Goal: Information Seeking & Learning: Learn about a topic

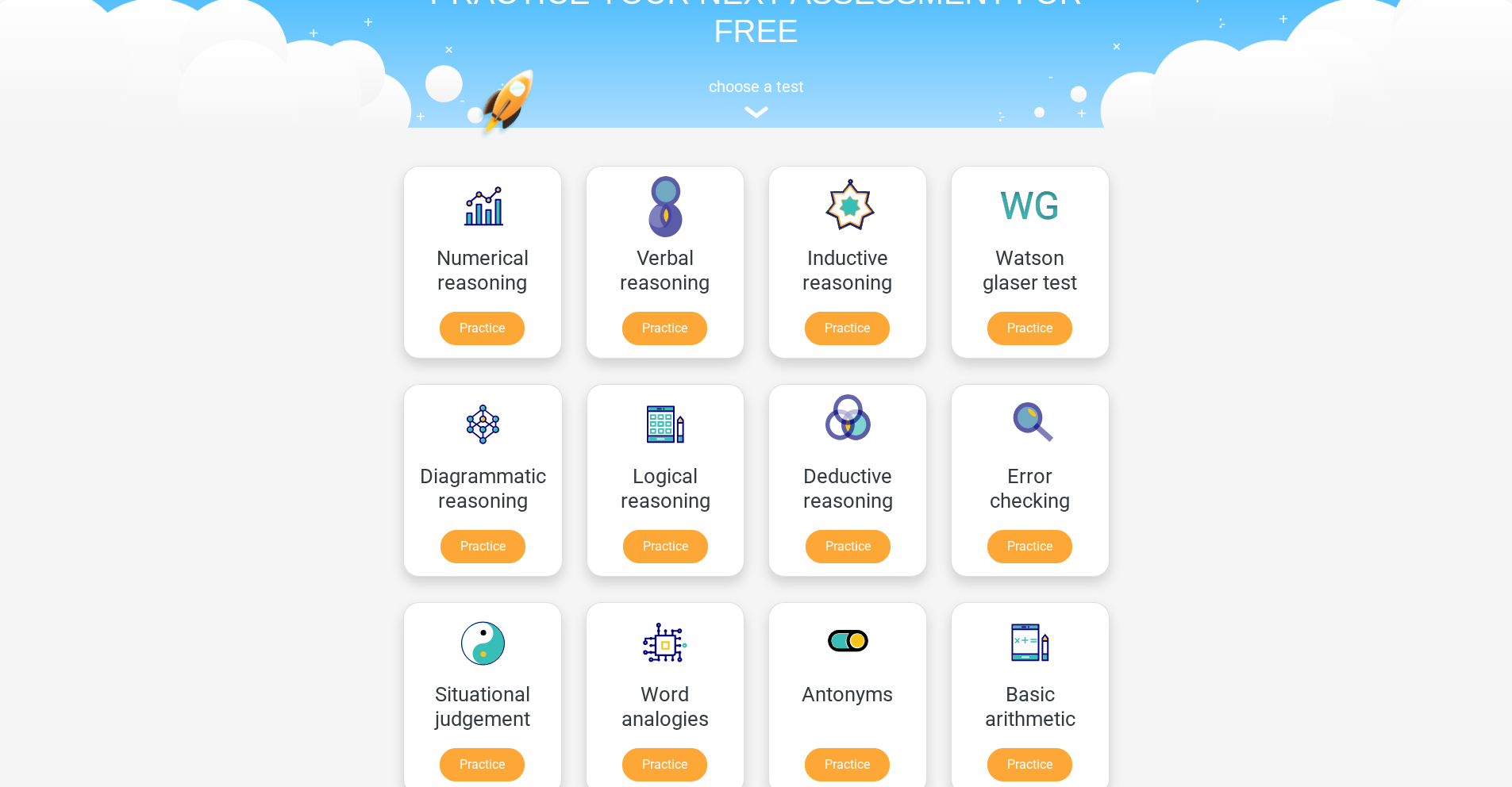
scroll to position [240, 0]
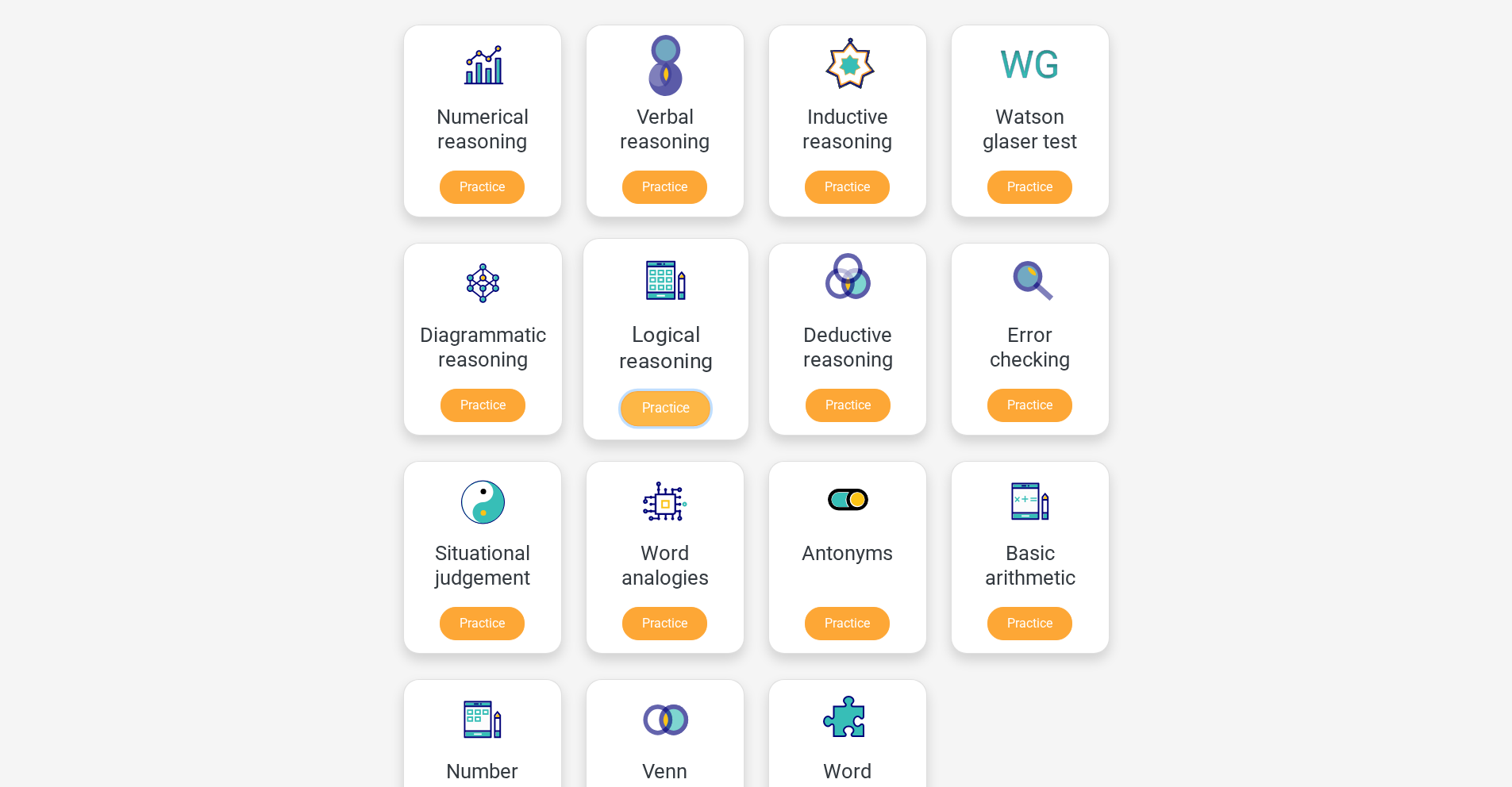
click at [679, 415] on link "Practice" at bounding box center [665, 408] width 89 height 35
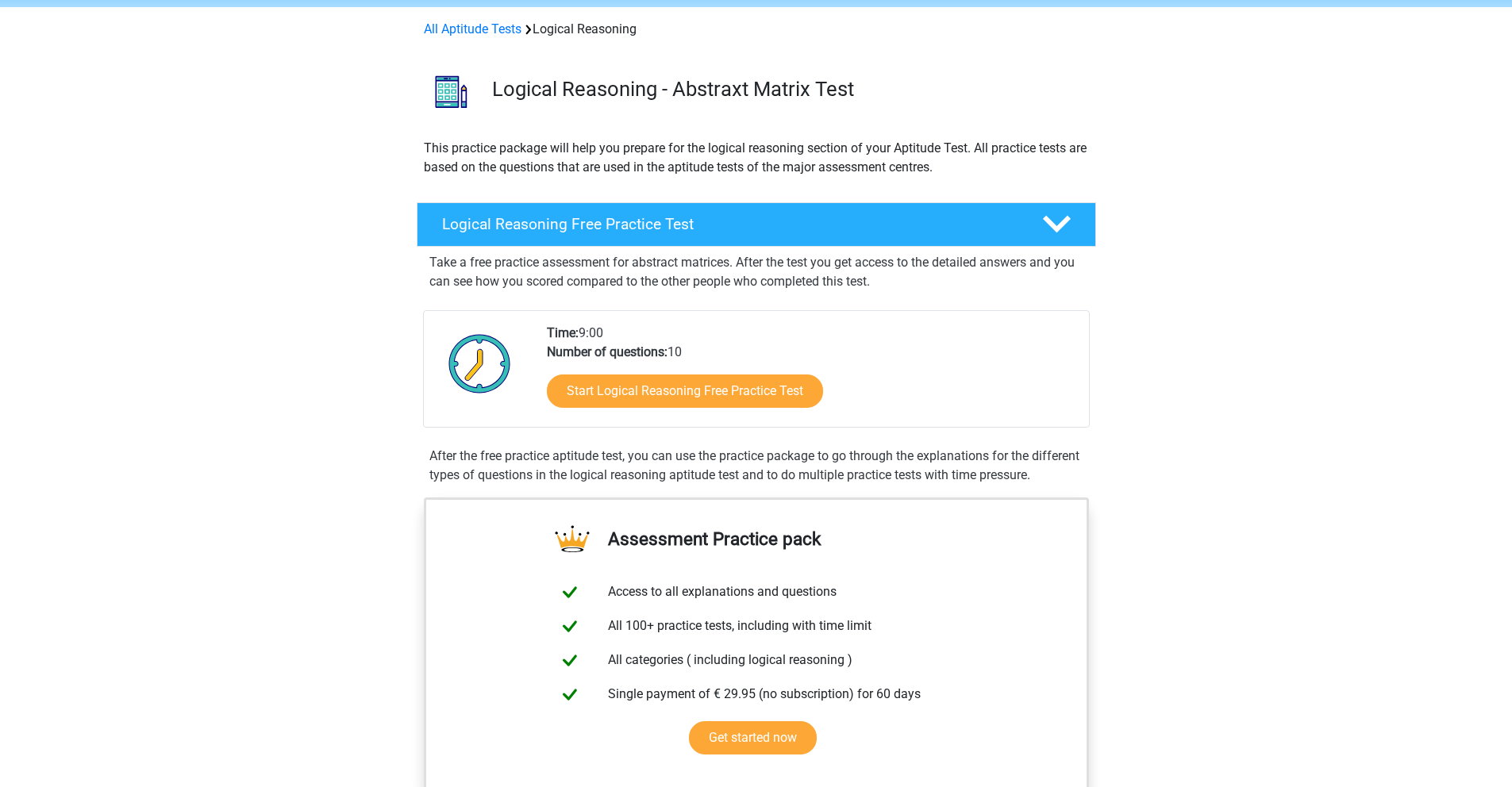
scroll to position [134, 0]
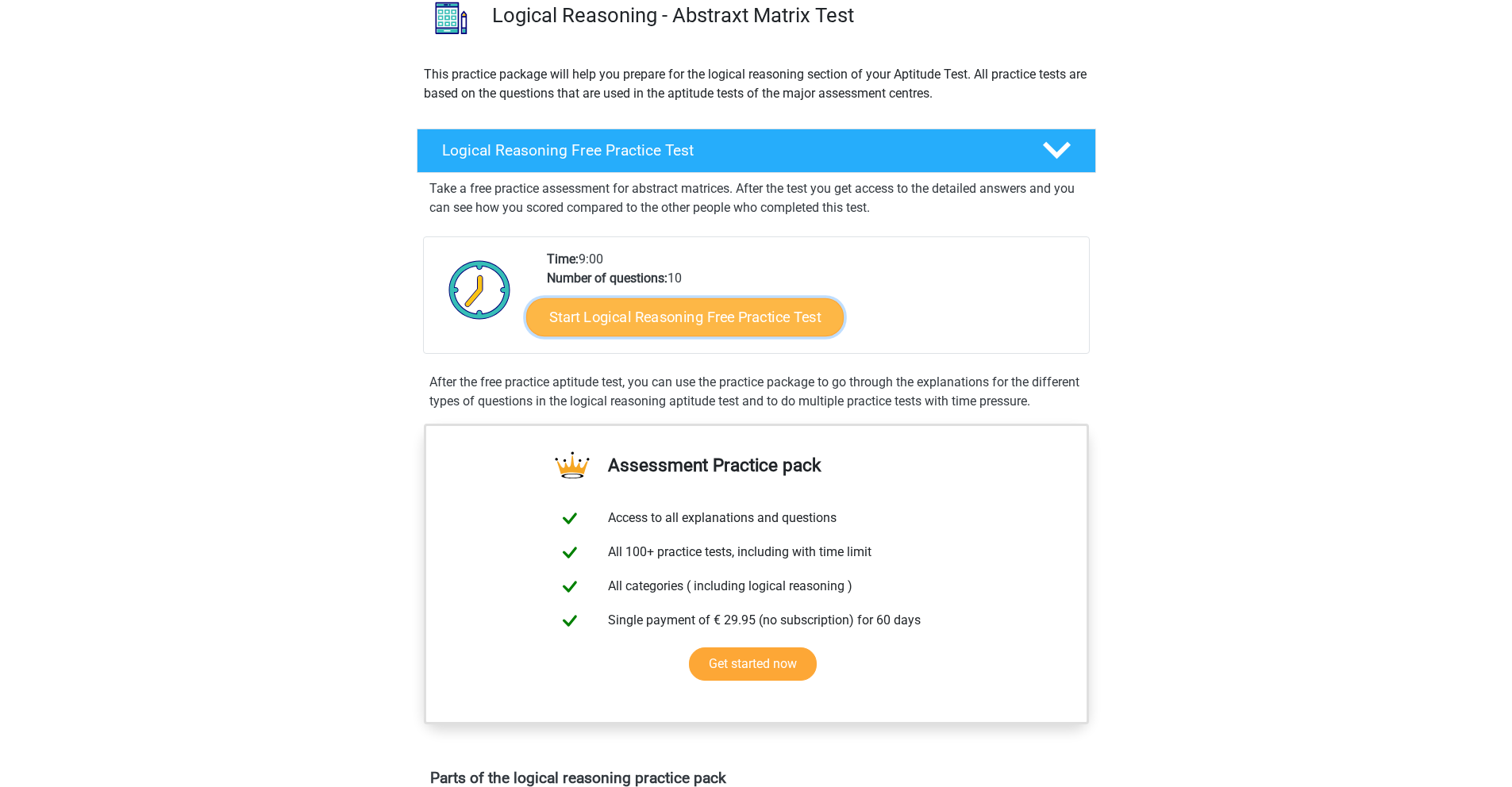
click at [724, 317] on link "Start Logical Reasoning Free Practice Test" at bounding box center [685, 317] width 317 height 38
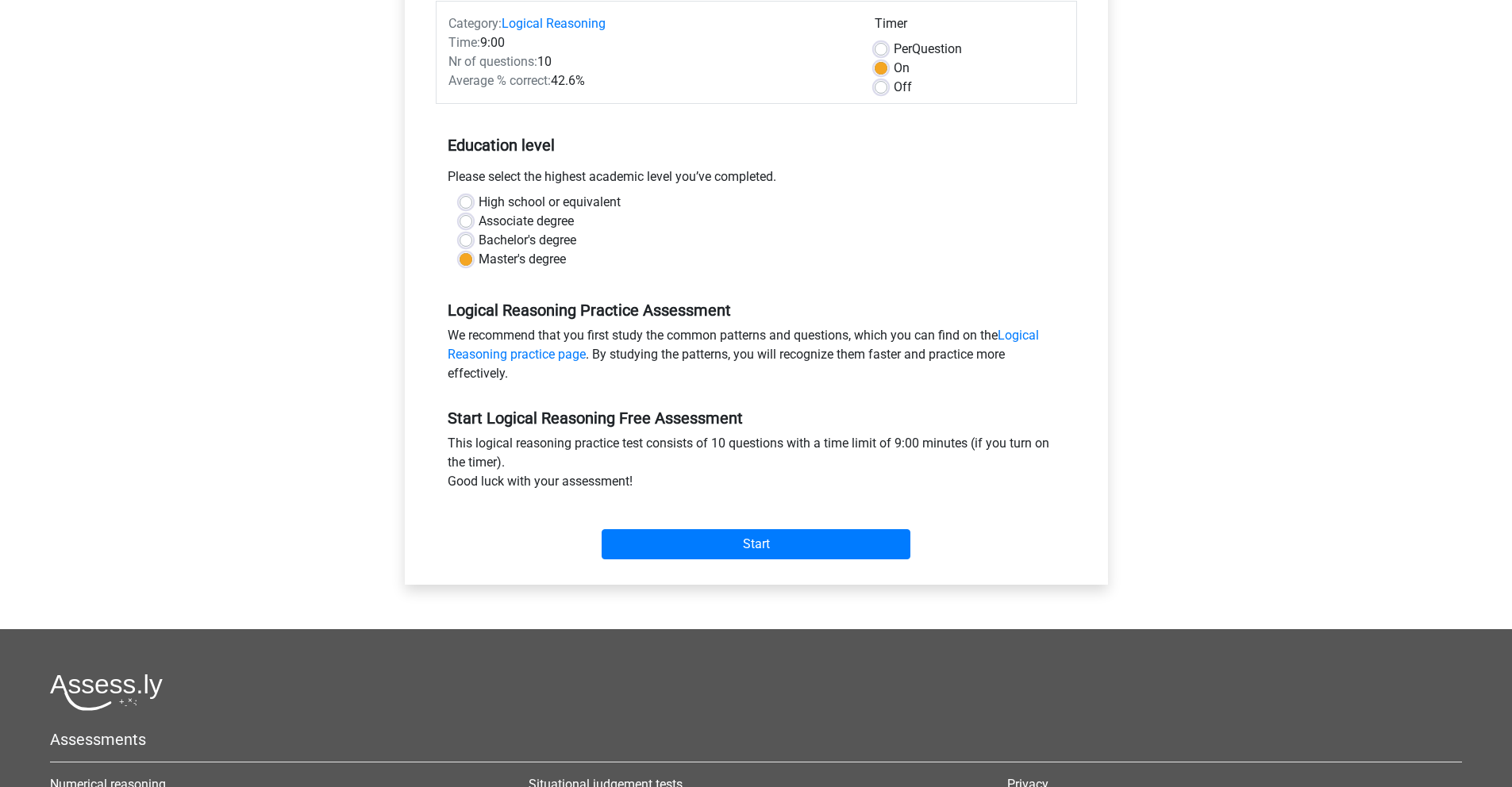
scroll to position [233, 0]
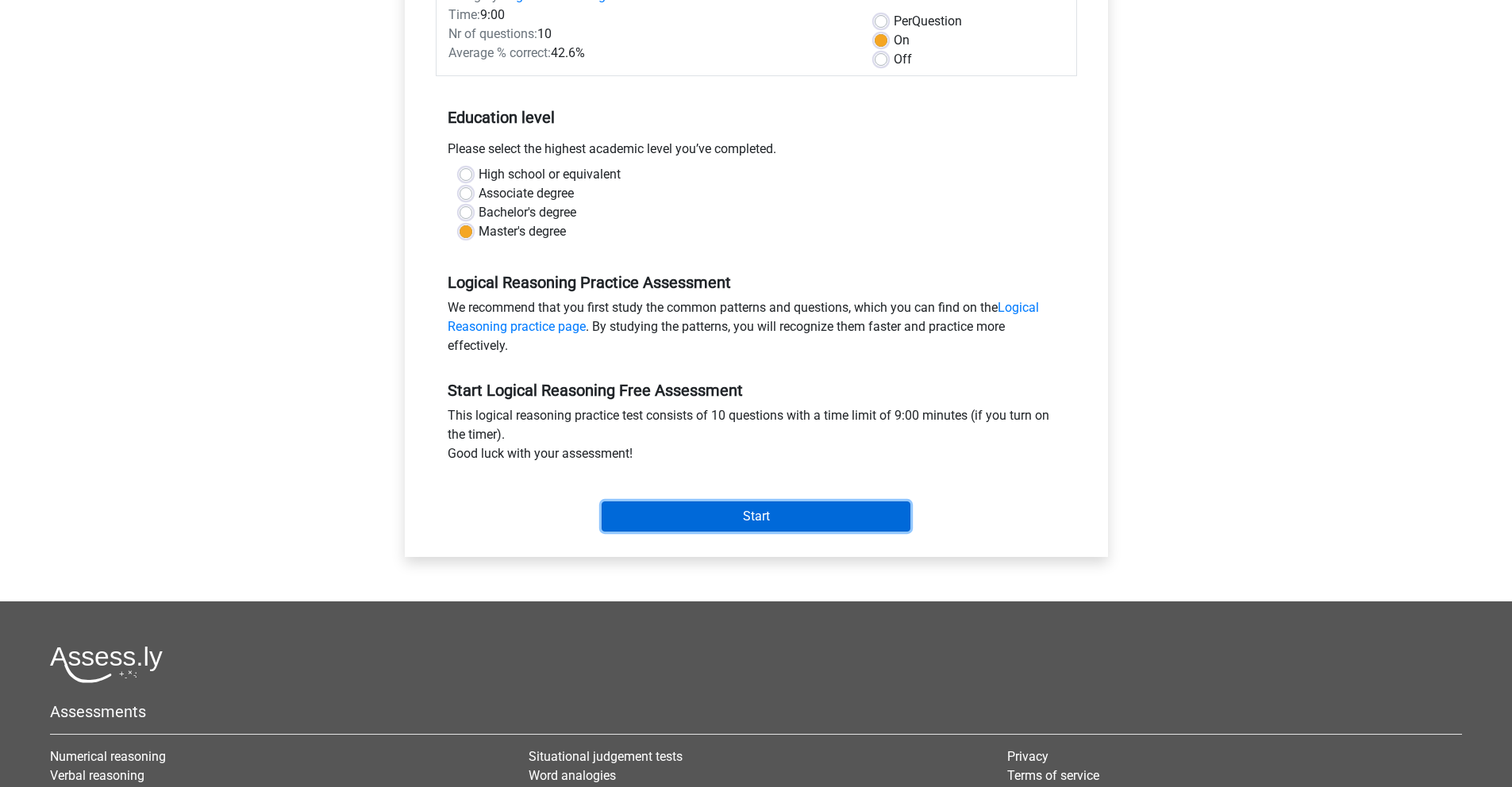
click at [779, 510] on input "Start" at bounding box center [756, 516] width 309 height 30
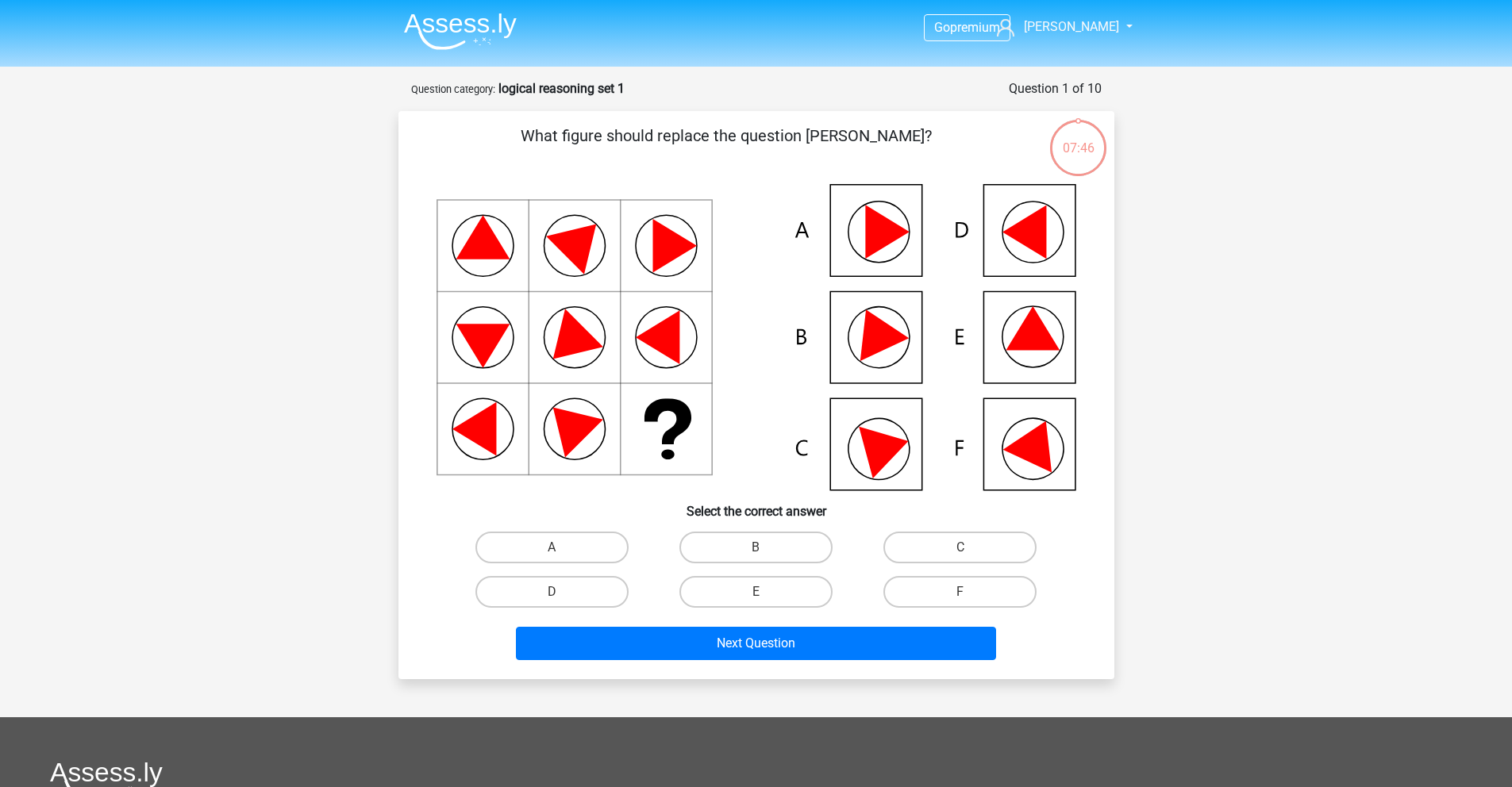
drag, startPoint x: 1015, startPoint y: 232, endPoint x: 789, endPoint y: 393, distance: 277.5
click at [789, 393] on icon at bounding box center [756, 337] width 640 height 306
click at [871, 251] on icon at bounding box center [887, 232] width 44 height 54
click at [577, 542] on label "A" at bounding box center [552, 547] width 153 height 32
click at [562, 547] on input "A" at bounding box center [556, 552] width 11 height 11
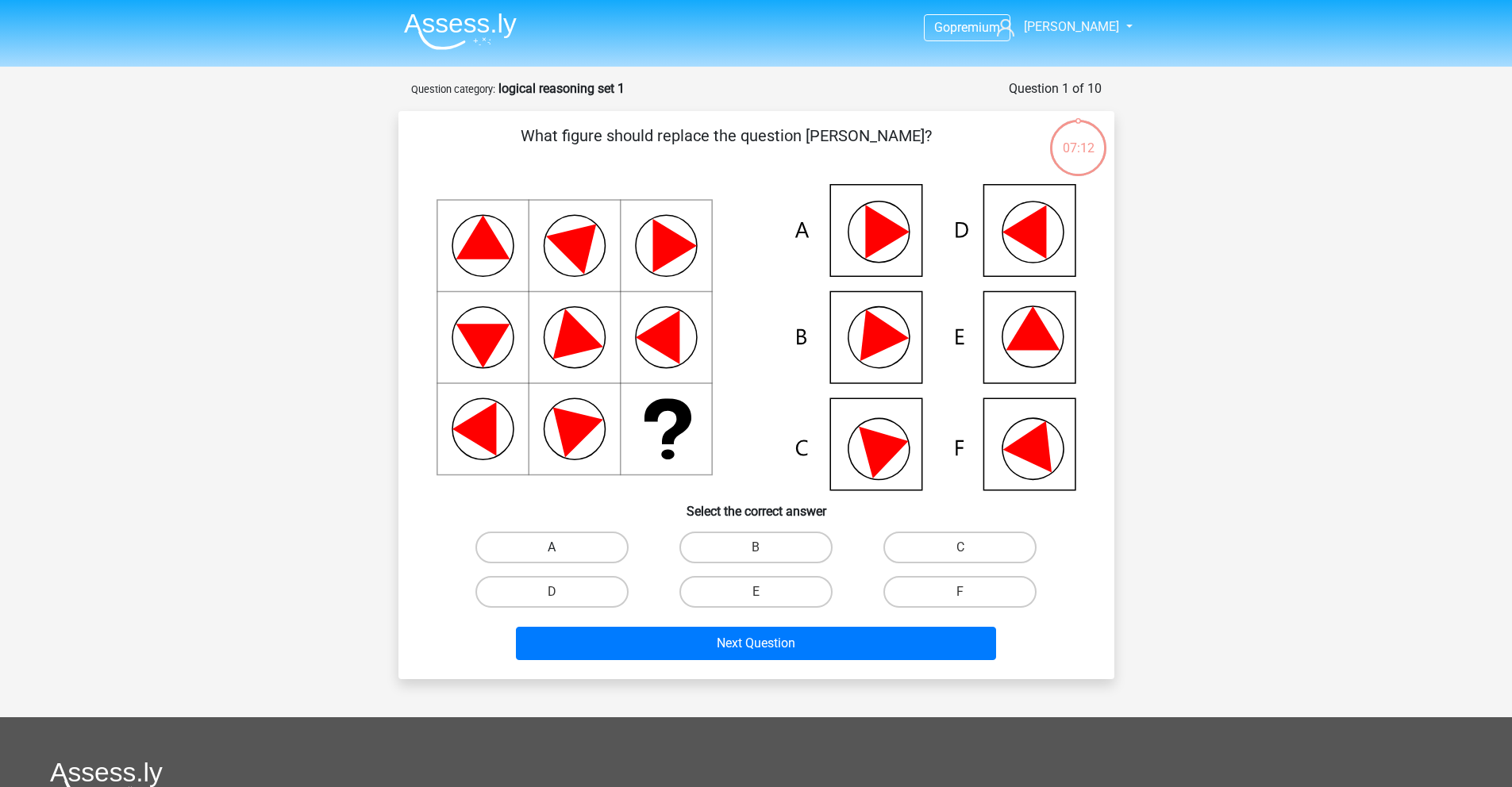
radio input "true"
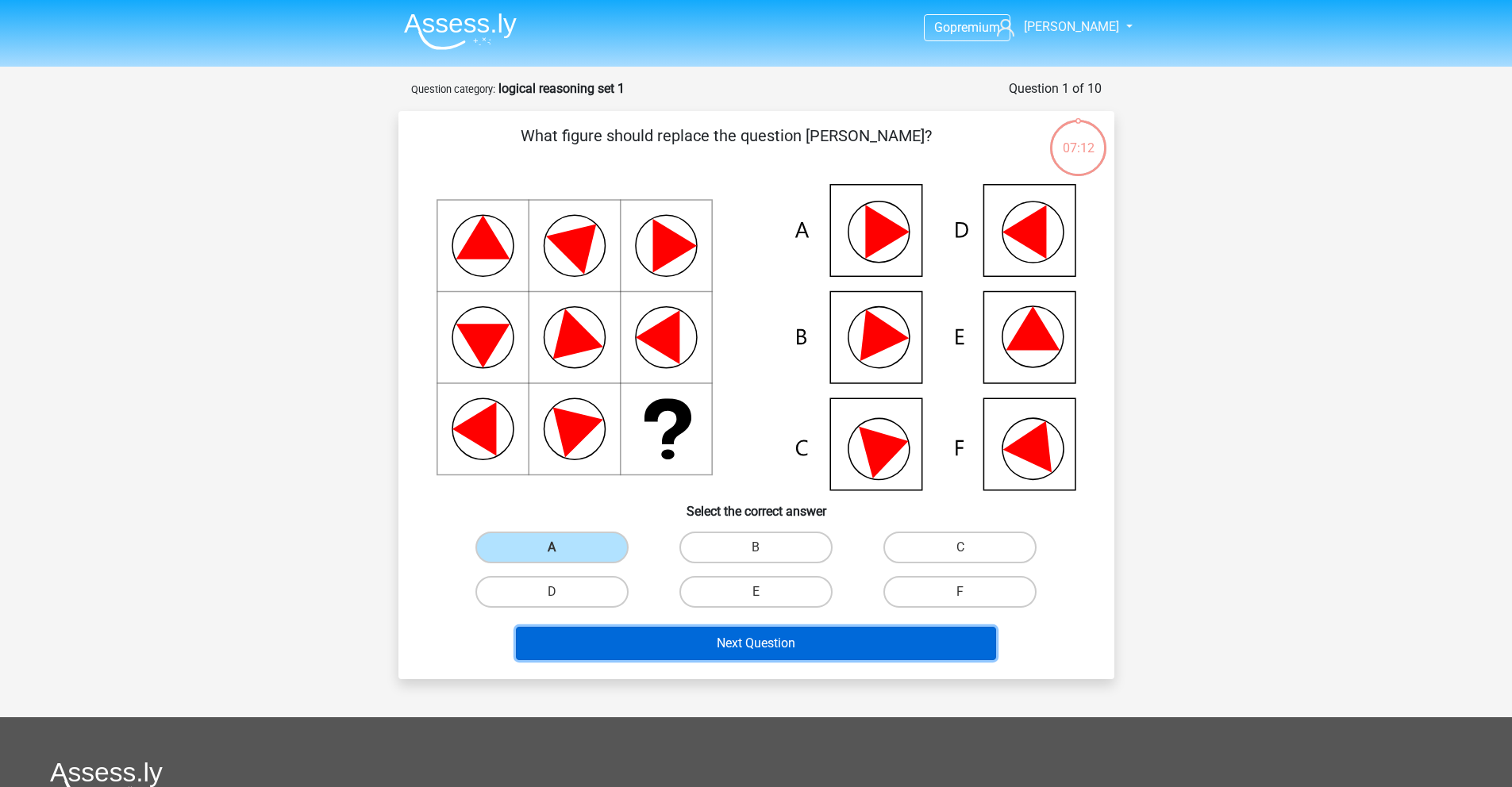
click at [764, 653] on button "Next Question" at bounding box center [756, 643] width 480 height 33
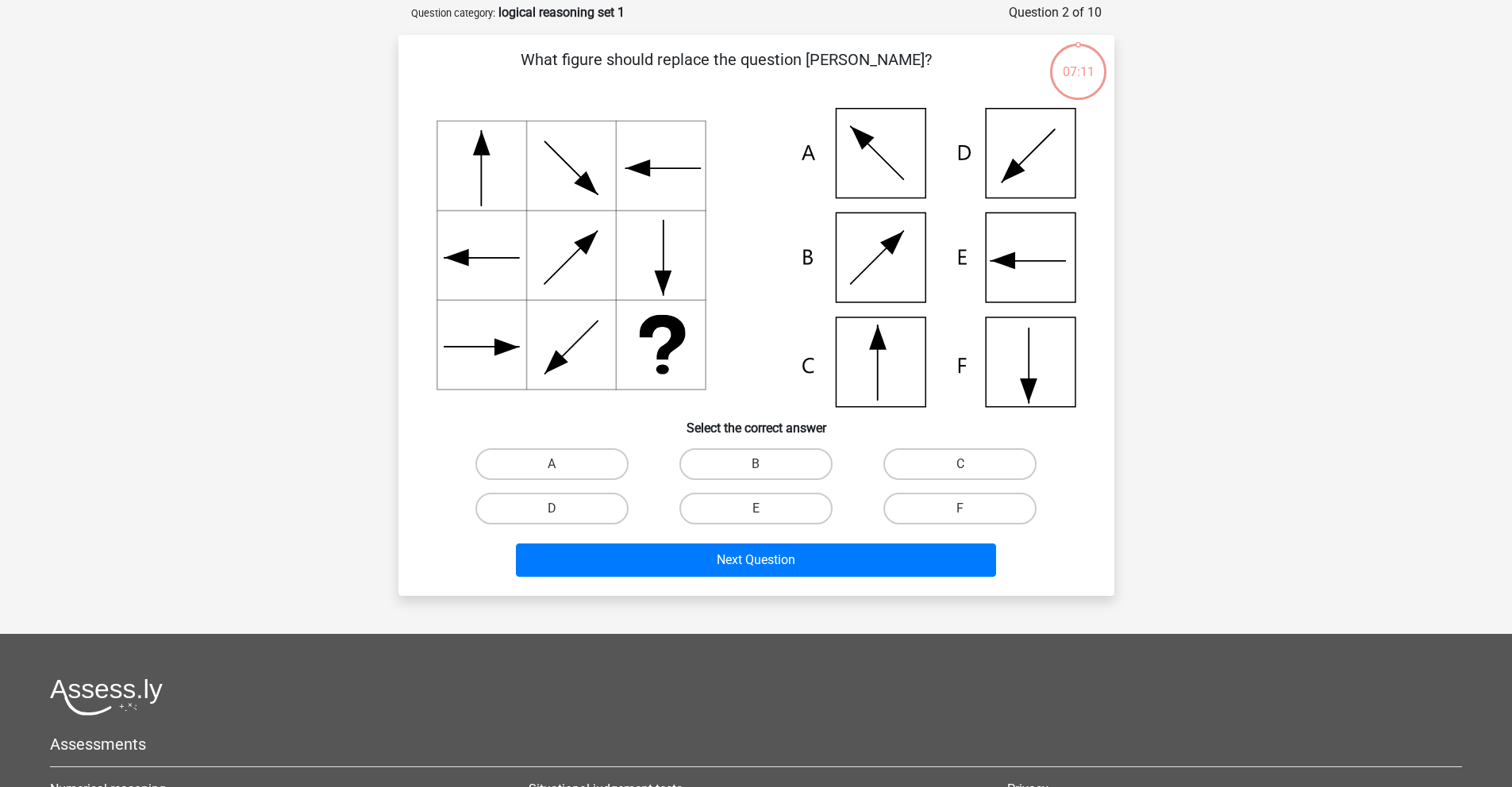
scroll to position [79, 0]
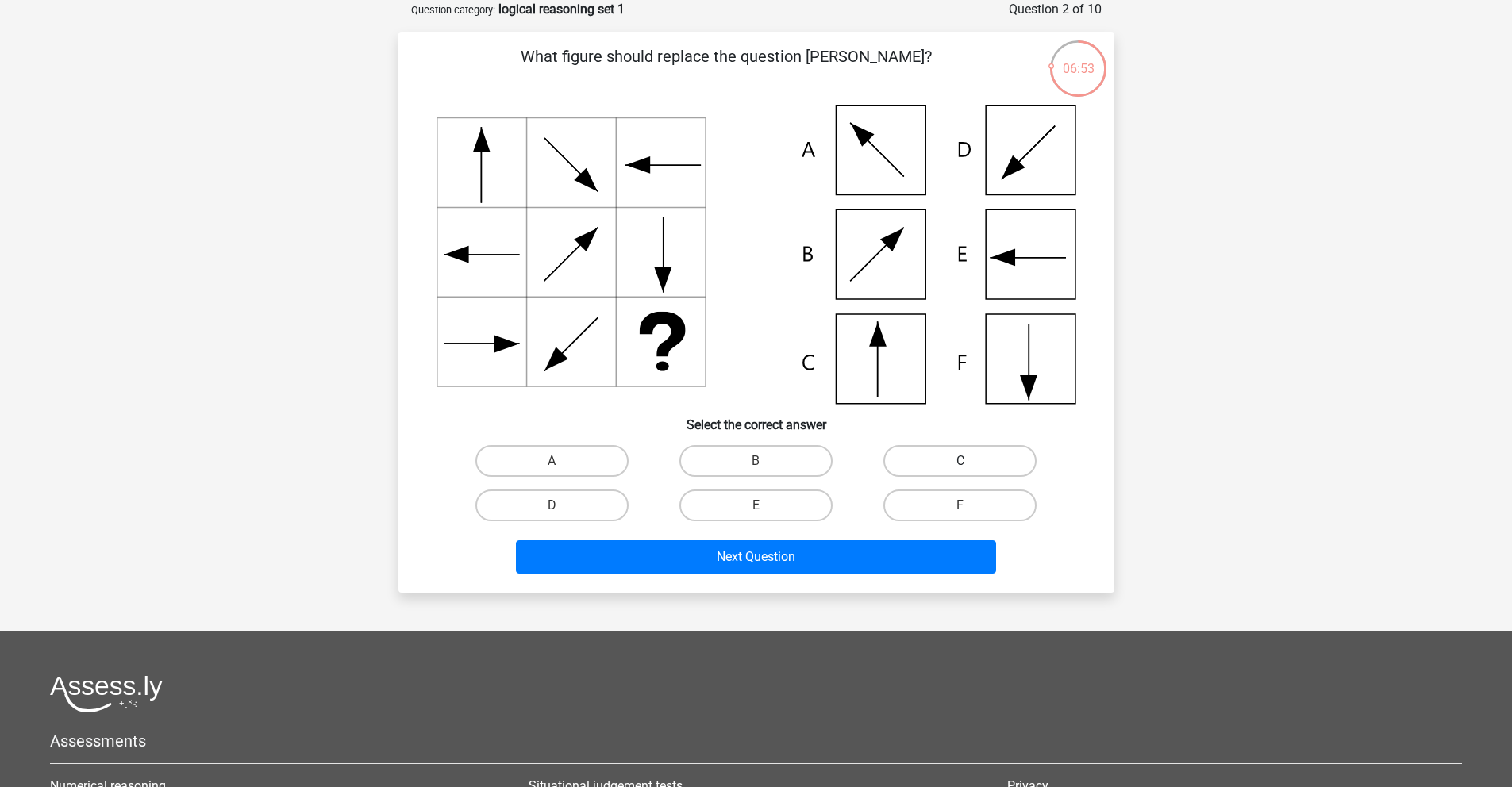
click at [942, 455] on label "C" at bounding box center [960, 461] width 153 height 32
click at [960, 461] on input "C" at bounding box center [965, 466] width 11 height 11
radio input "true"
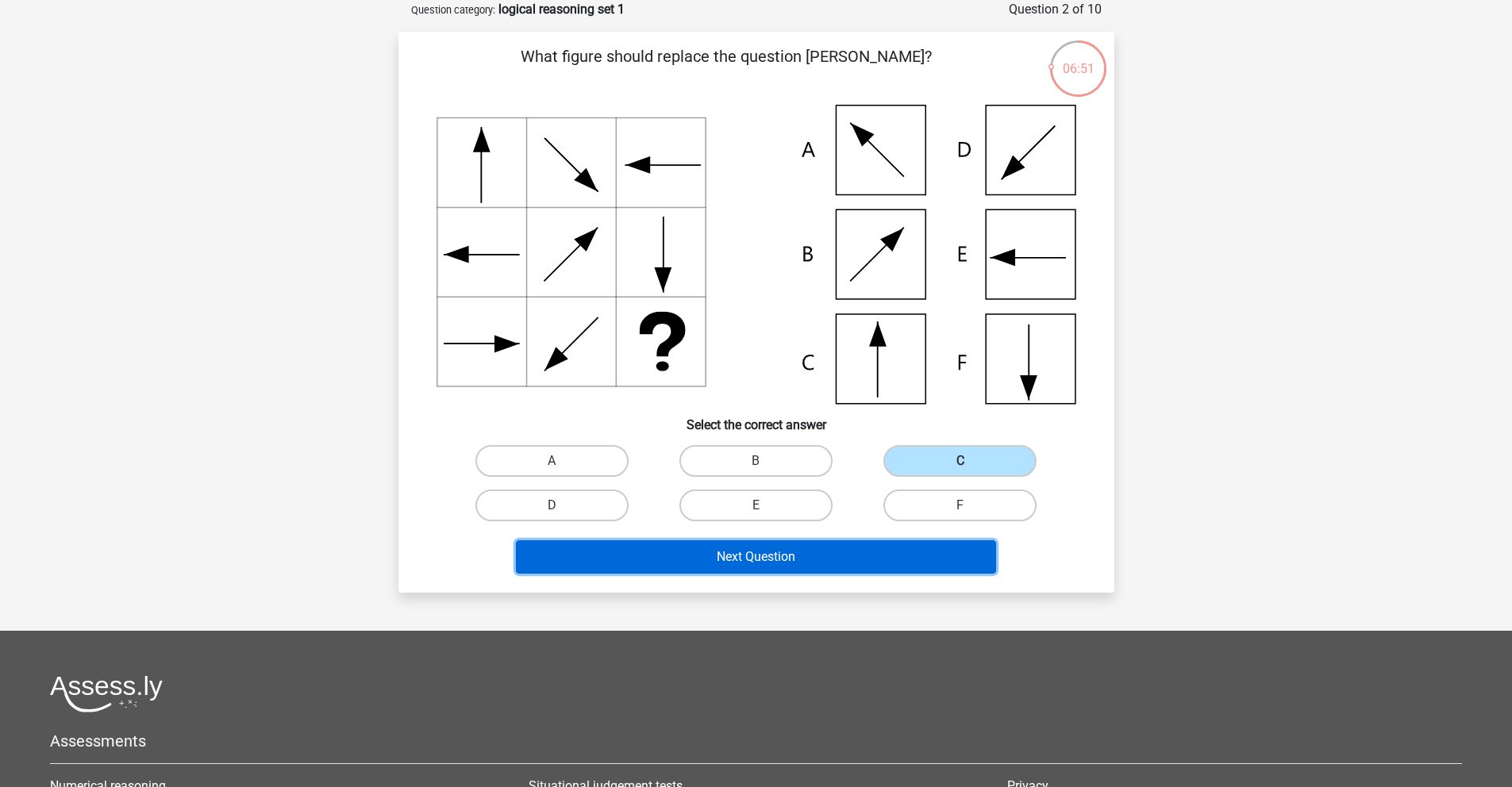
click at [794, 563] on button "Next Question" at bounding box center [756, 556] width 480 height 33
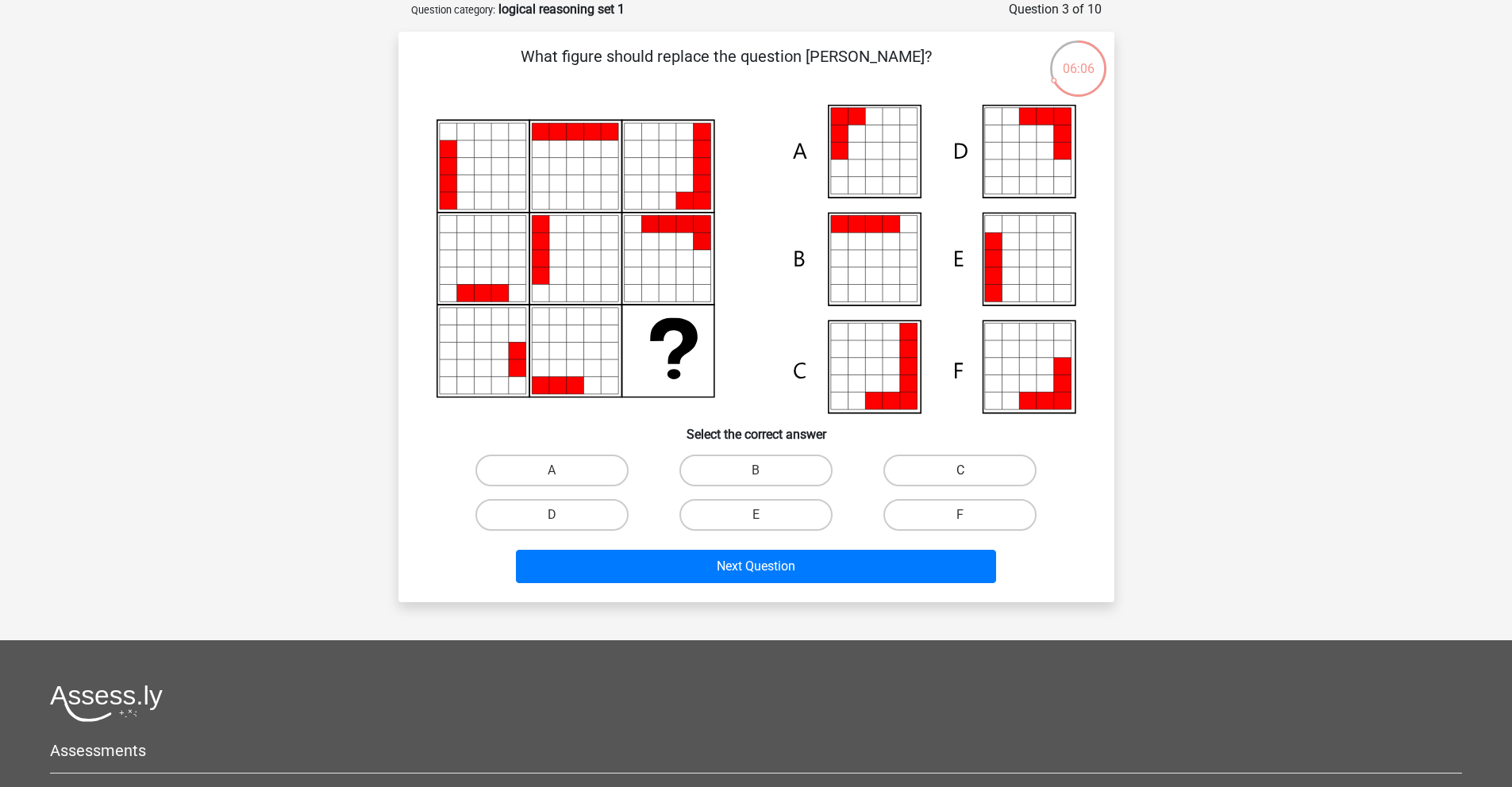
click at [948, 471] on label "C" at bounding box center [960, 470] width 153 height 32
click at [960, 471] on input "C" at bounding box center [965, 475] width 11 height 11
radio input "true"
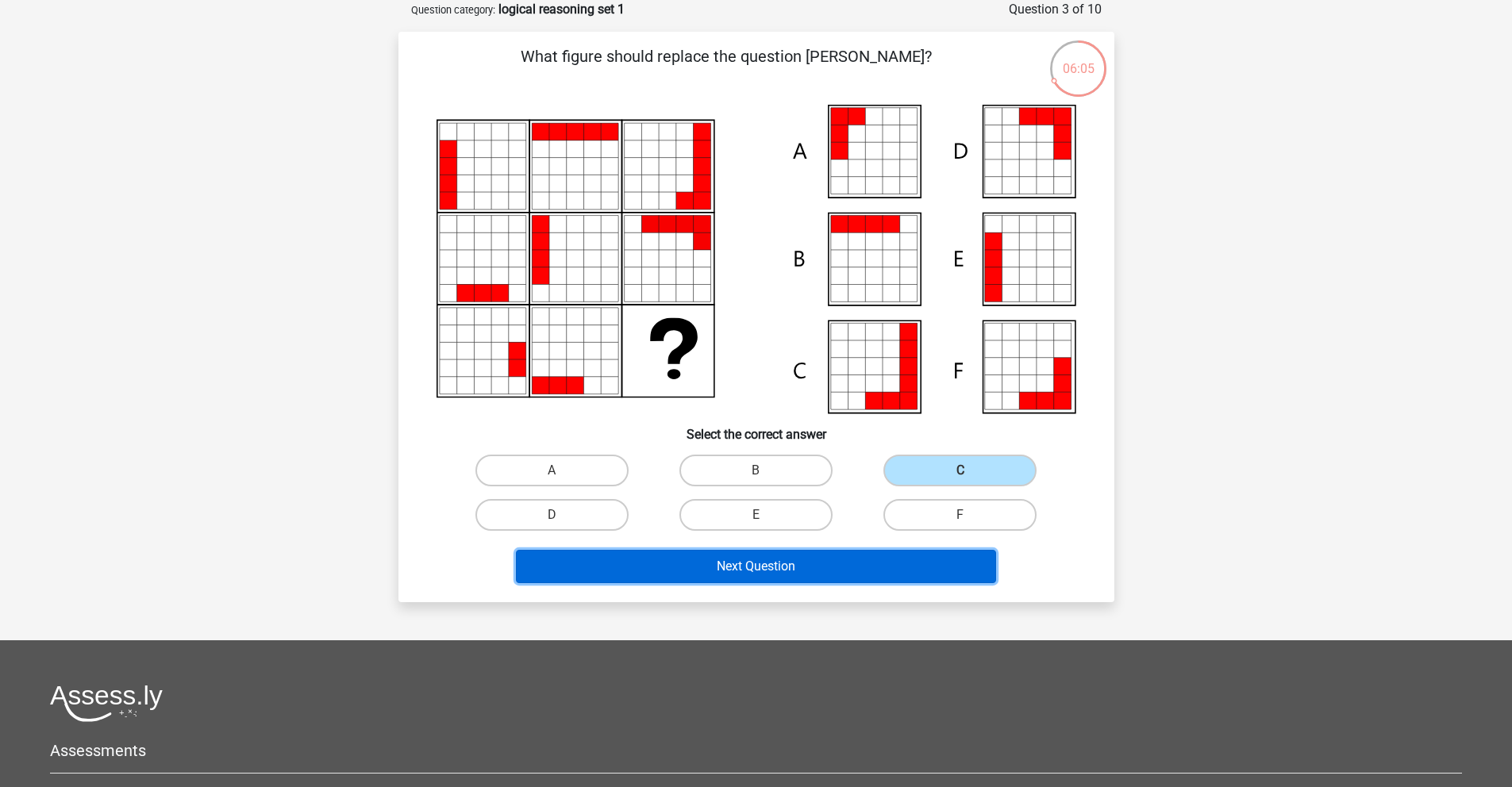
click at [859, 567] on button "Next Question" at bounding box center [756, 566] width 480 height 33
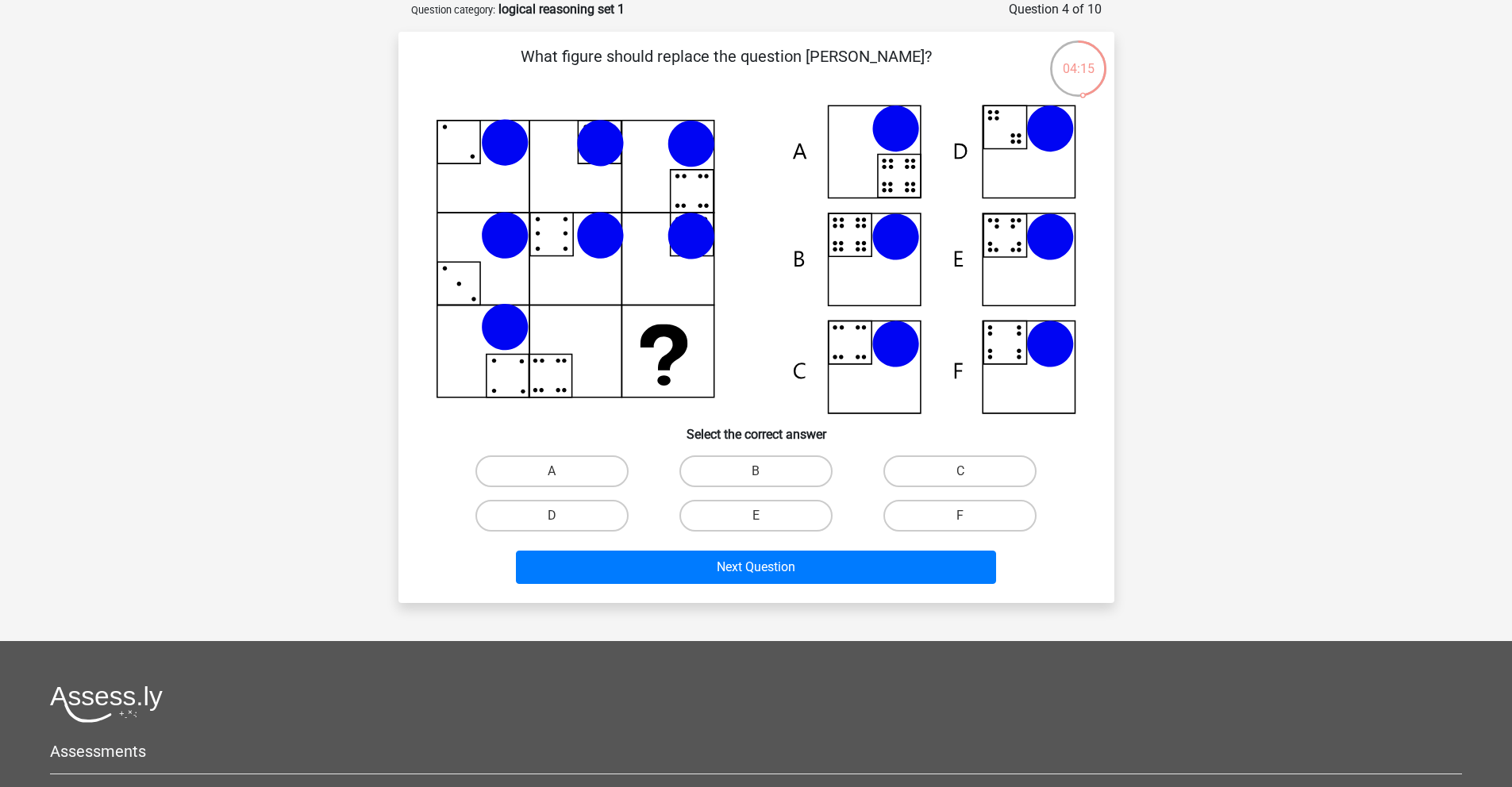
click at [854, 347] on icon at bounding box center [756, 259] width 640 height 309
click at [892, 258] on icon at bounding box center [895, 237] width 48 height 48
click at [801, 478] on label "B" at bounding box center [756, 471] width 153 height 32
click at [766, 478] on input "B" at bounding box center [760, 476] width 11 height 11
radio input "true"
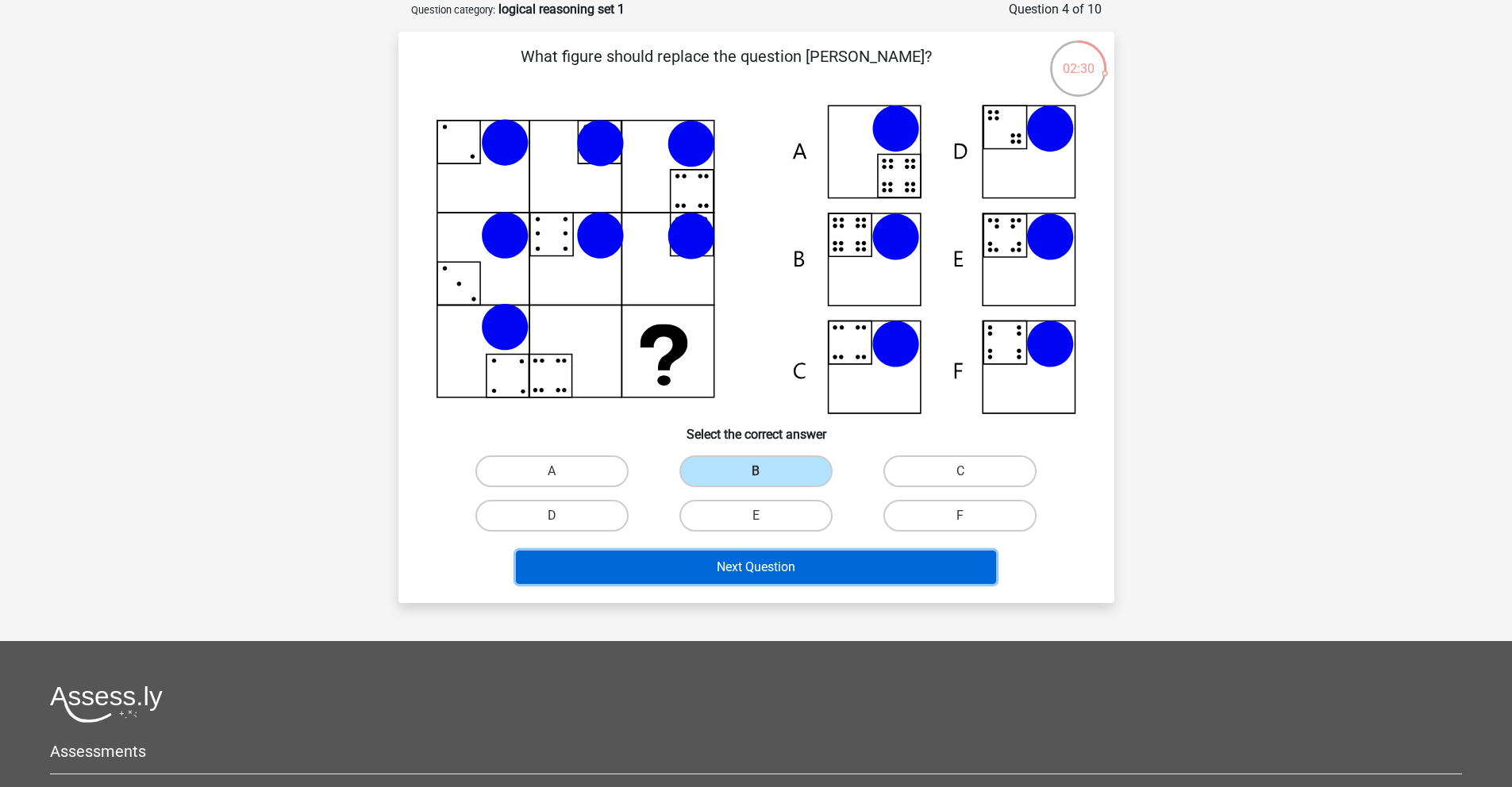
click at [818, 561] on button "Next Question" at bounding box center [756, 567] width 480 height 33
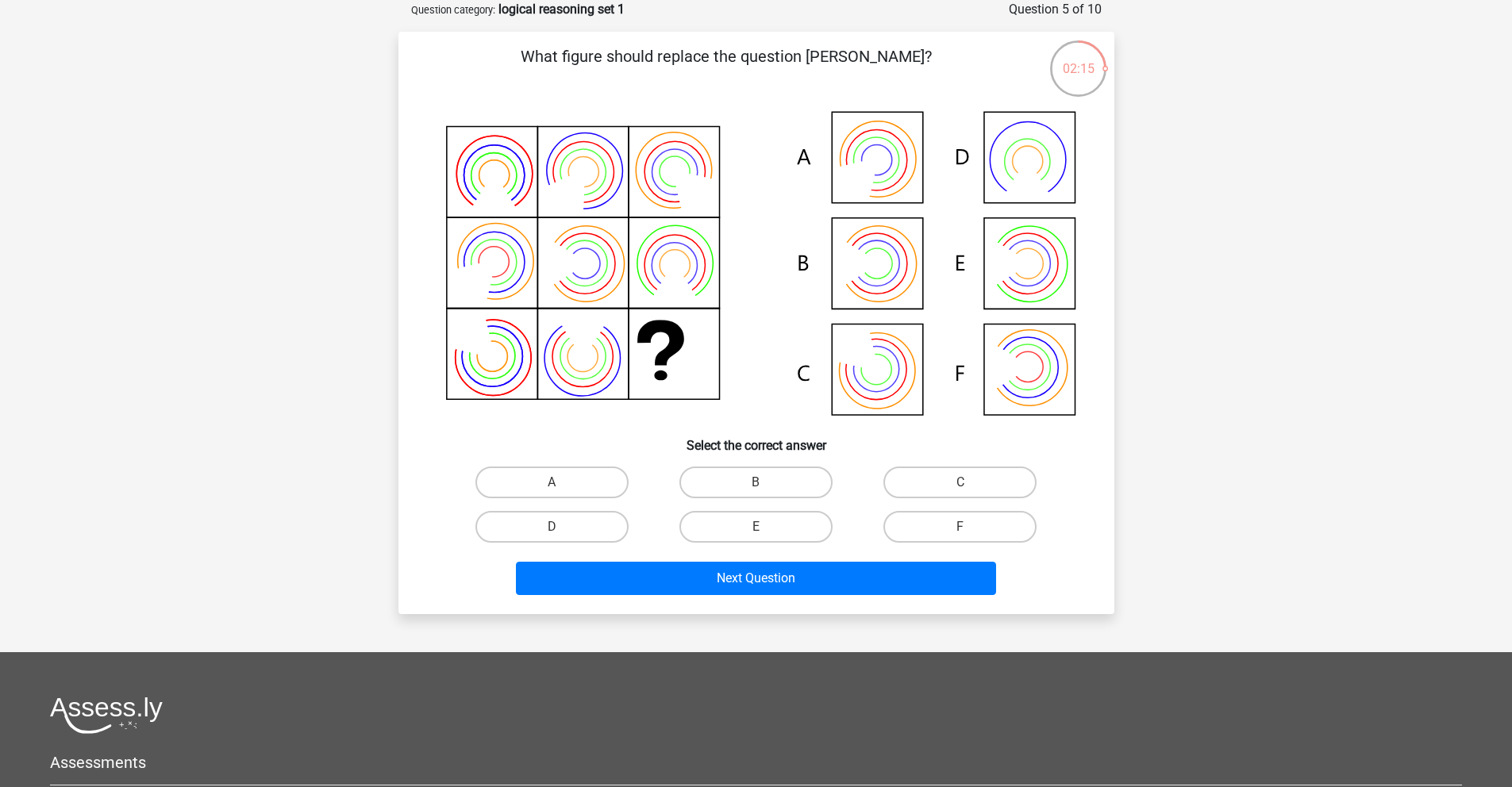
click at [1038, 385] on icon at bounding box center [756, 265] width 640 height 321
click at [959, 511] on label "F" at bounding box center [960, 526] width 153 height 32
click at [960, 527] on input "F" at bounding box center [965, 532] width 11 height 11
radio input "true"
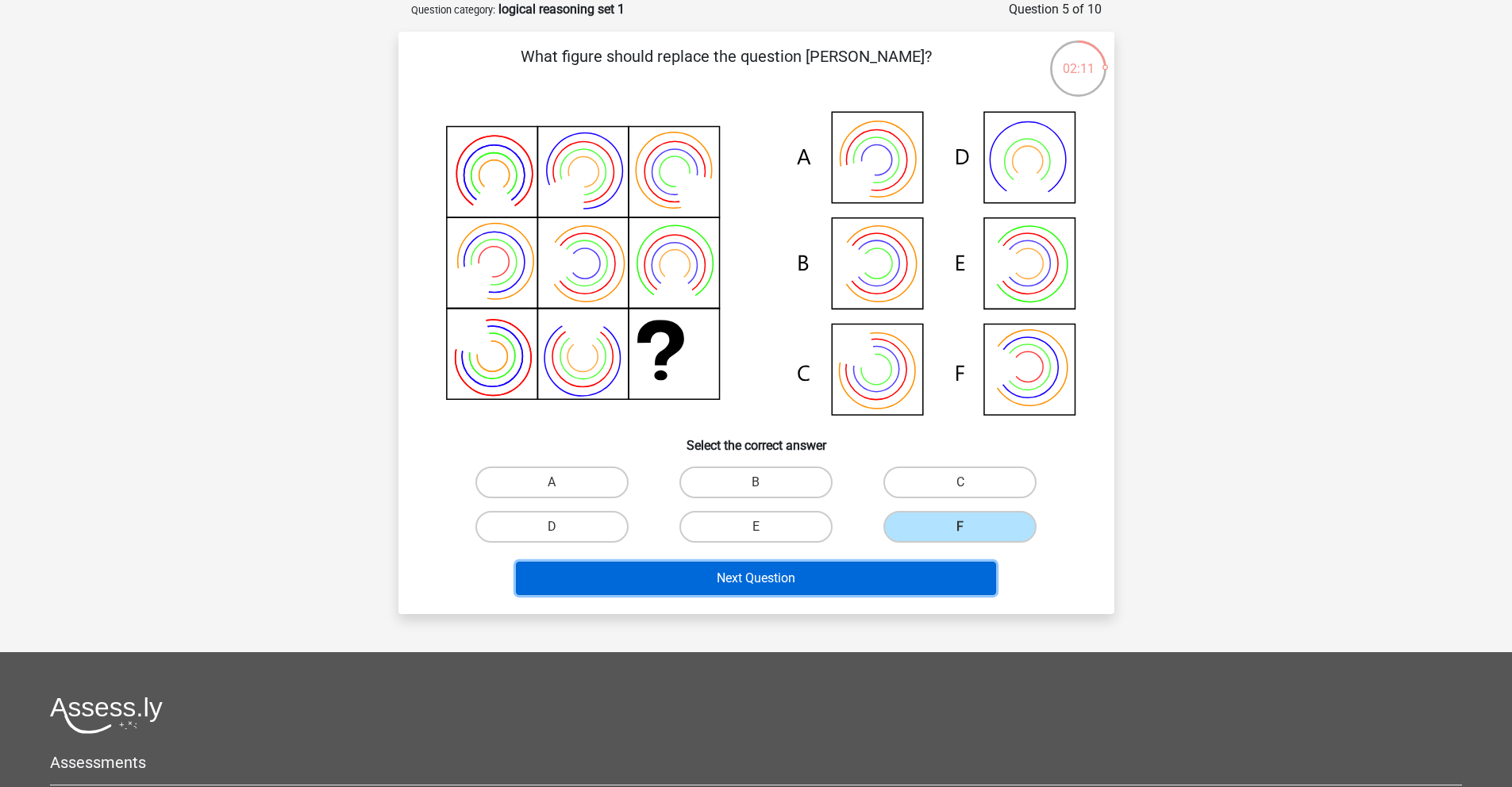
click at [898, 584] on button "Next Question" at bounding box center [756, 578] width 480 height 33
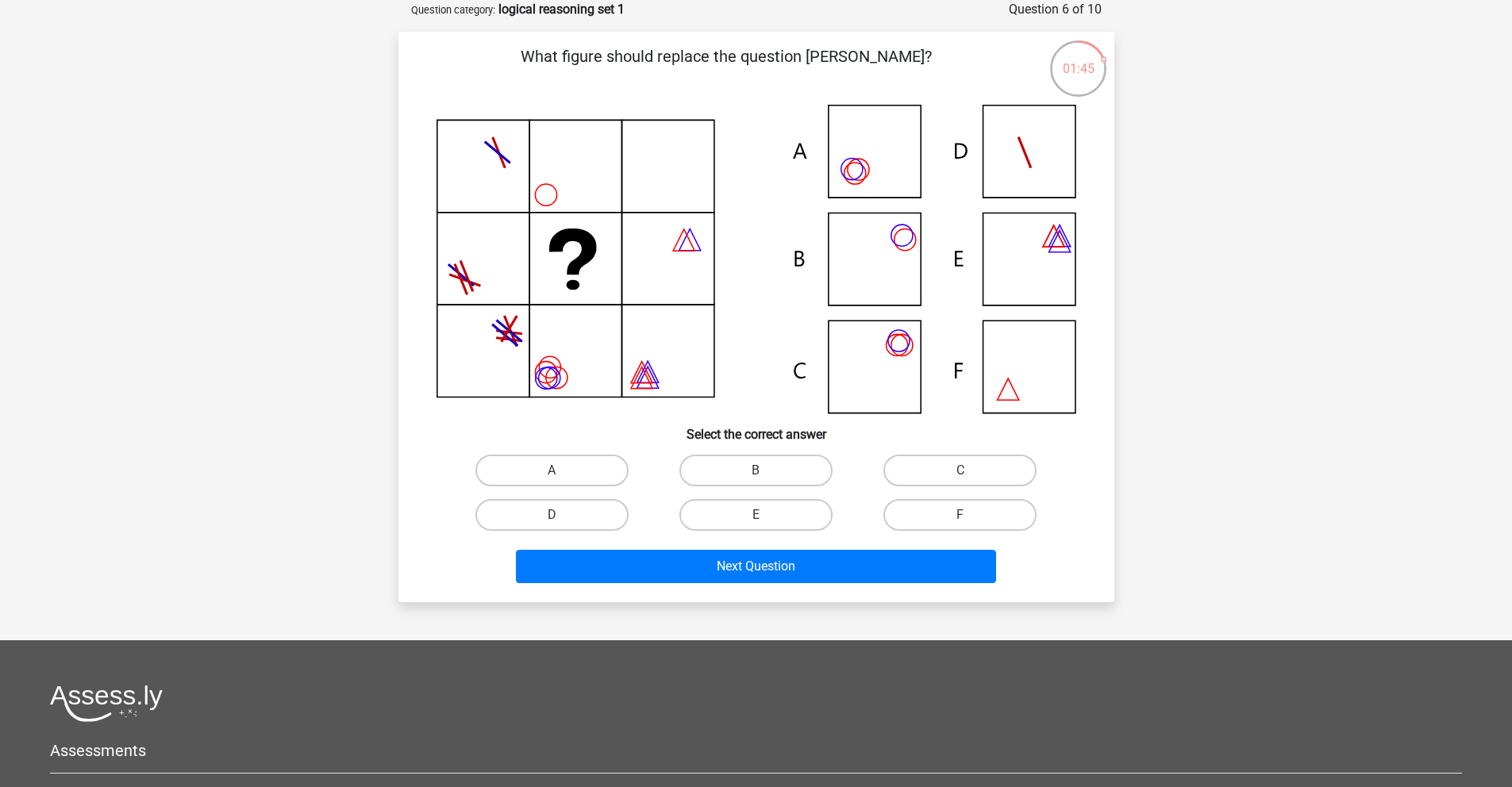
drag, startPoint x: 776, startPoint y: 463, endPoint x: 790, endPoint y: 497, distance: 36.8
click at [776, 463] on label "B" at bounding box center [756, 470] width 153 height 32
click at [766, 470] on input "B" at bounding box center [760, 475] width 11 height 11
radio input "true"
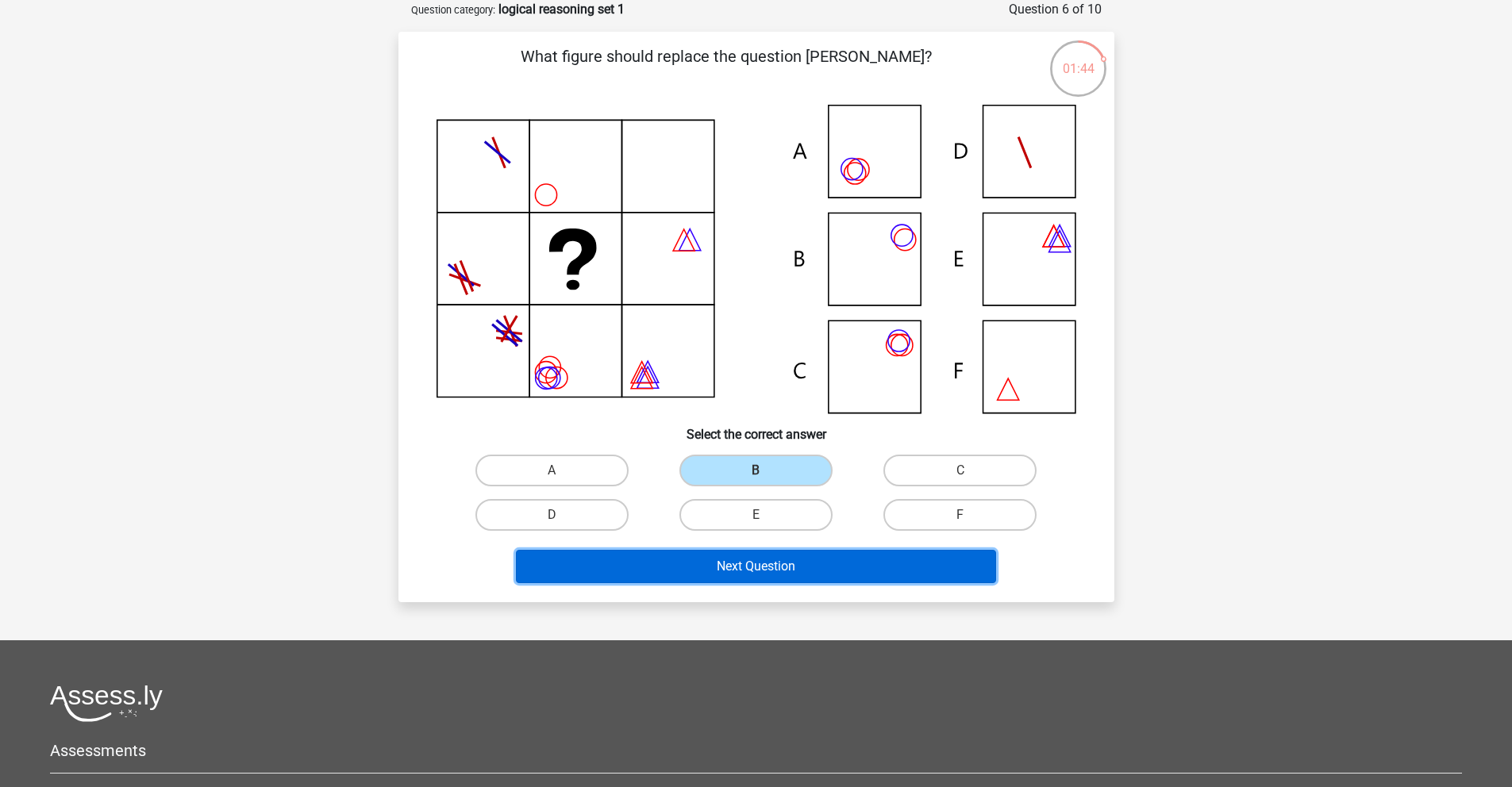
click at [806, 560] on button "Next Question" at bounding box center [756, 566] width 480 height 33
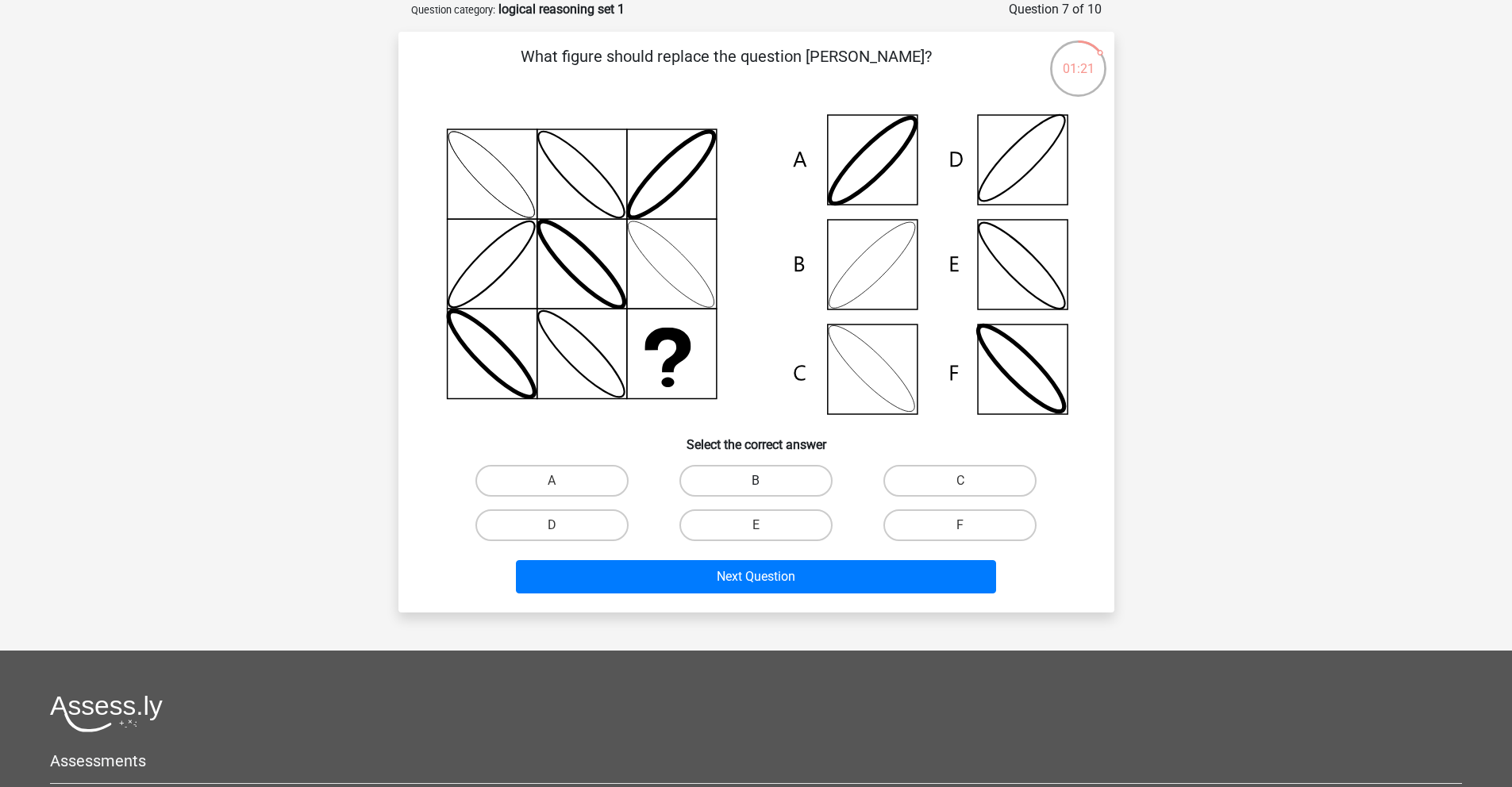
click at [803, 486] on label "B" at bounding box center [756, 480] width 153 height 32
click at [766, 486] on input "B" at bounding box center [760, 486] width 11 height 11
radio input "true"
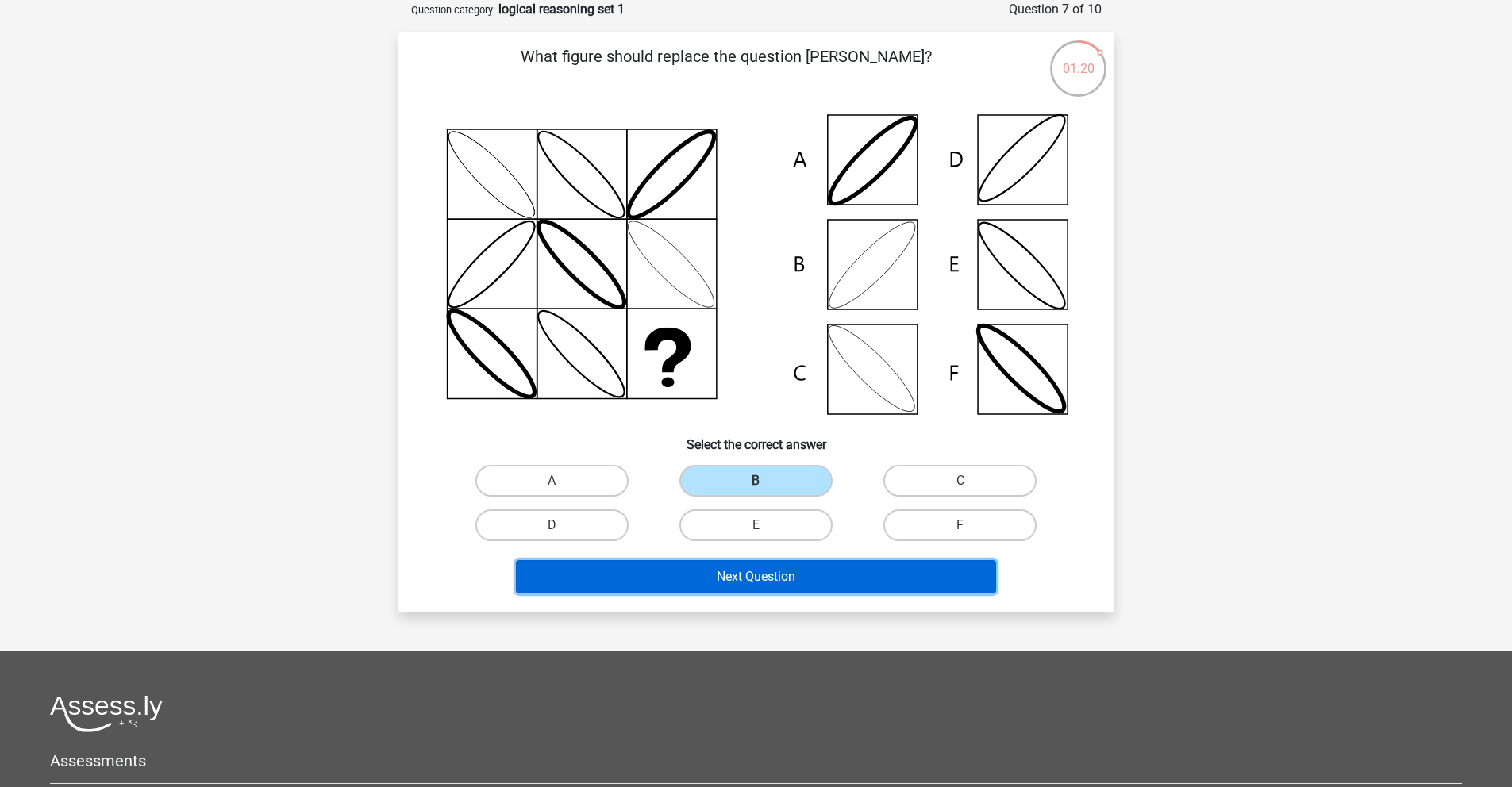
click at [783, 577] on button "Next Question" at bounding box center [756, 576] width 480 height 33
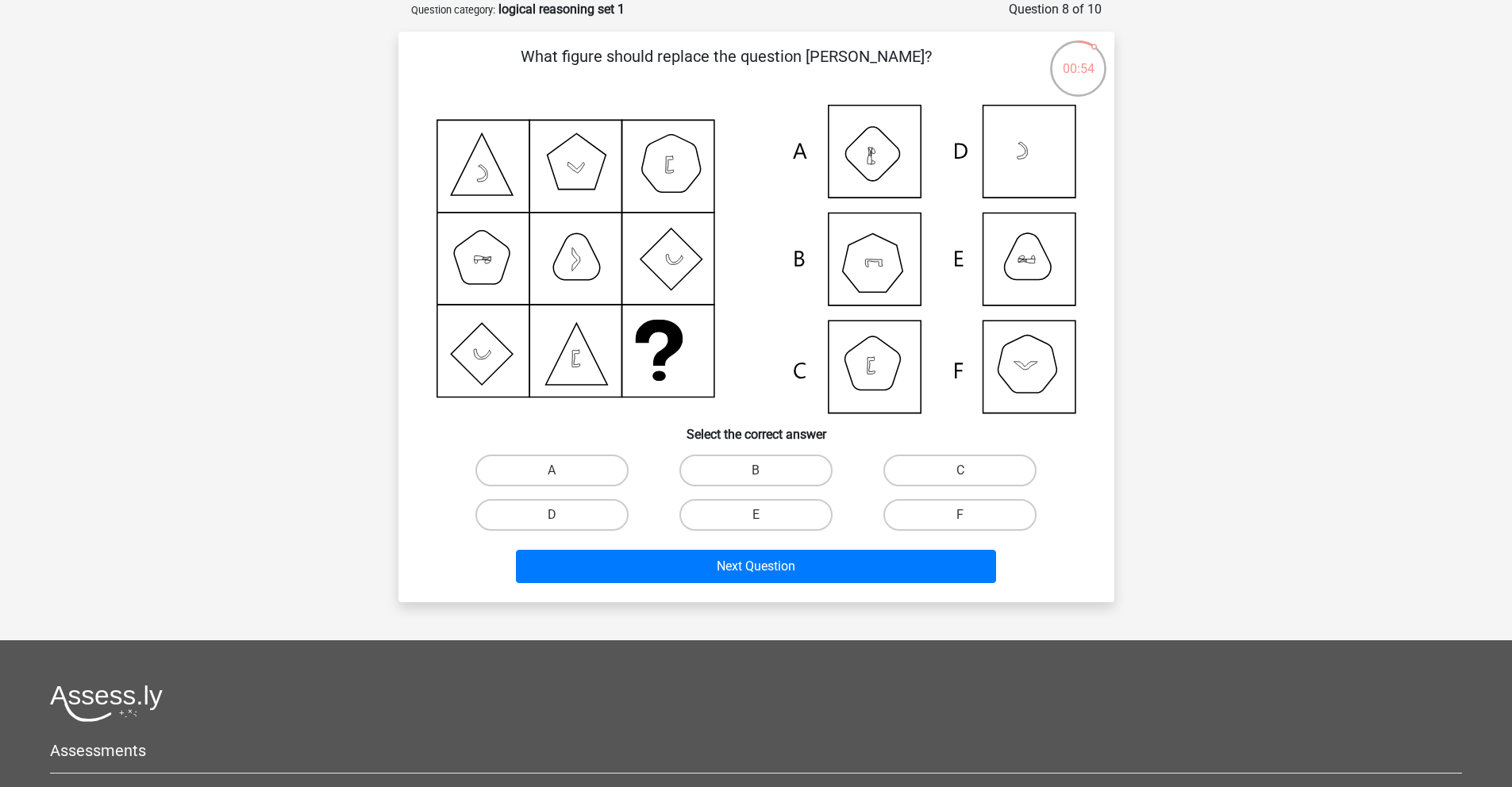
click at [1016, 265] on icon at bounding box center [756, 258] width 640 height 308
click at [788, 520] on label "E" at bounding box center [756, 515] width 153 height 32
click at [766, 520] on input "E" at bounding box center [760, 520] width 11 height 11
radio input "true"
click at [586, 468] on label "A" at bounding box center [552, 470] width 153 height 32
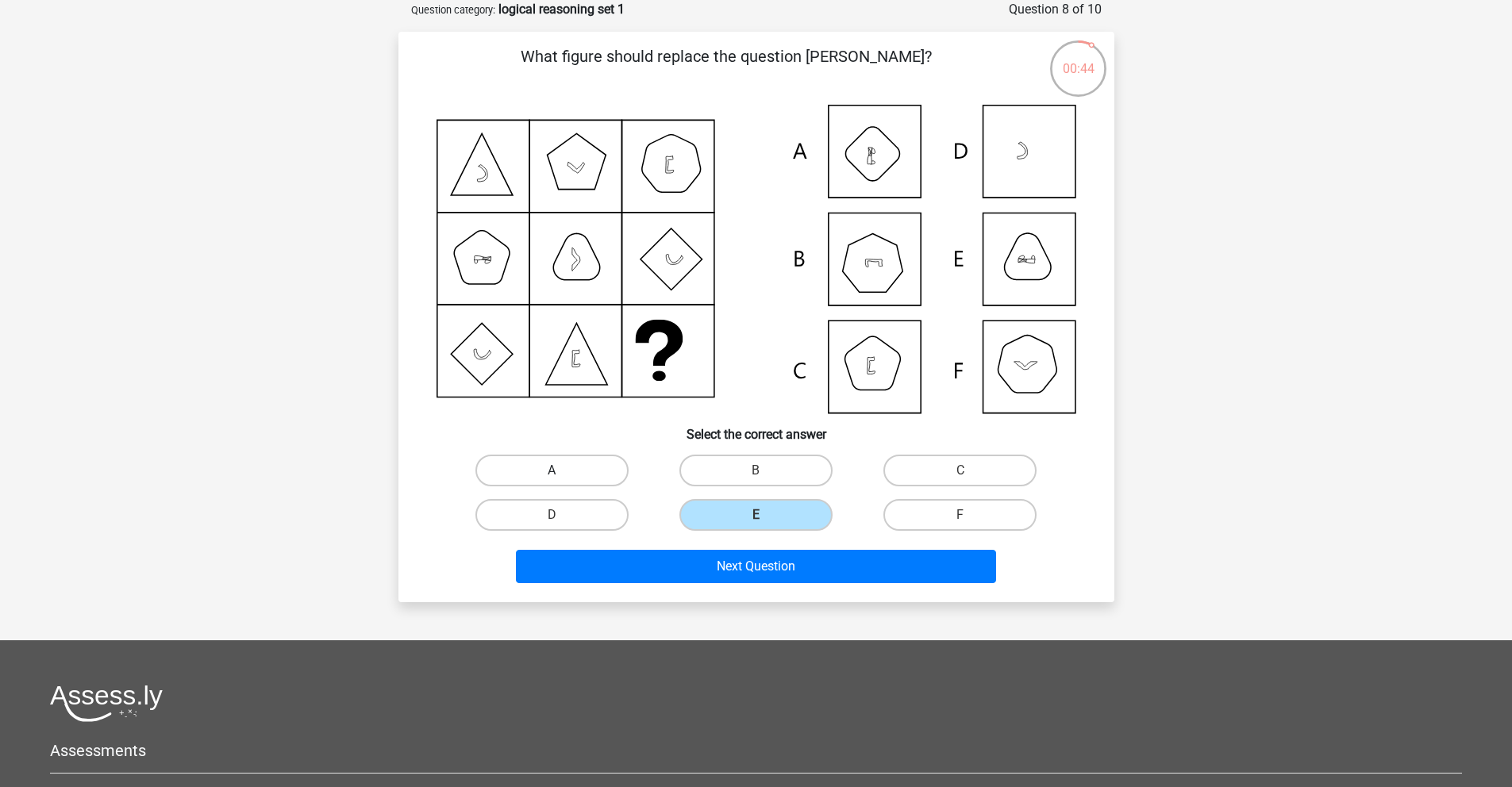
click at [562, 470] on input "A" at bounding box center [556, 475] width 11 height 11
radio input "true"
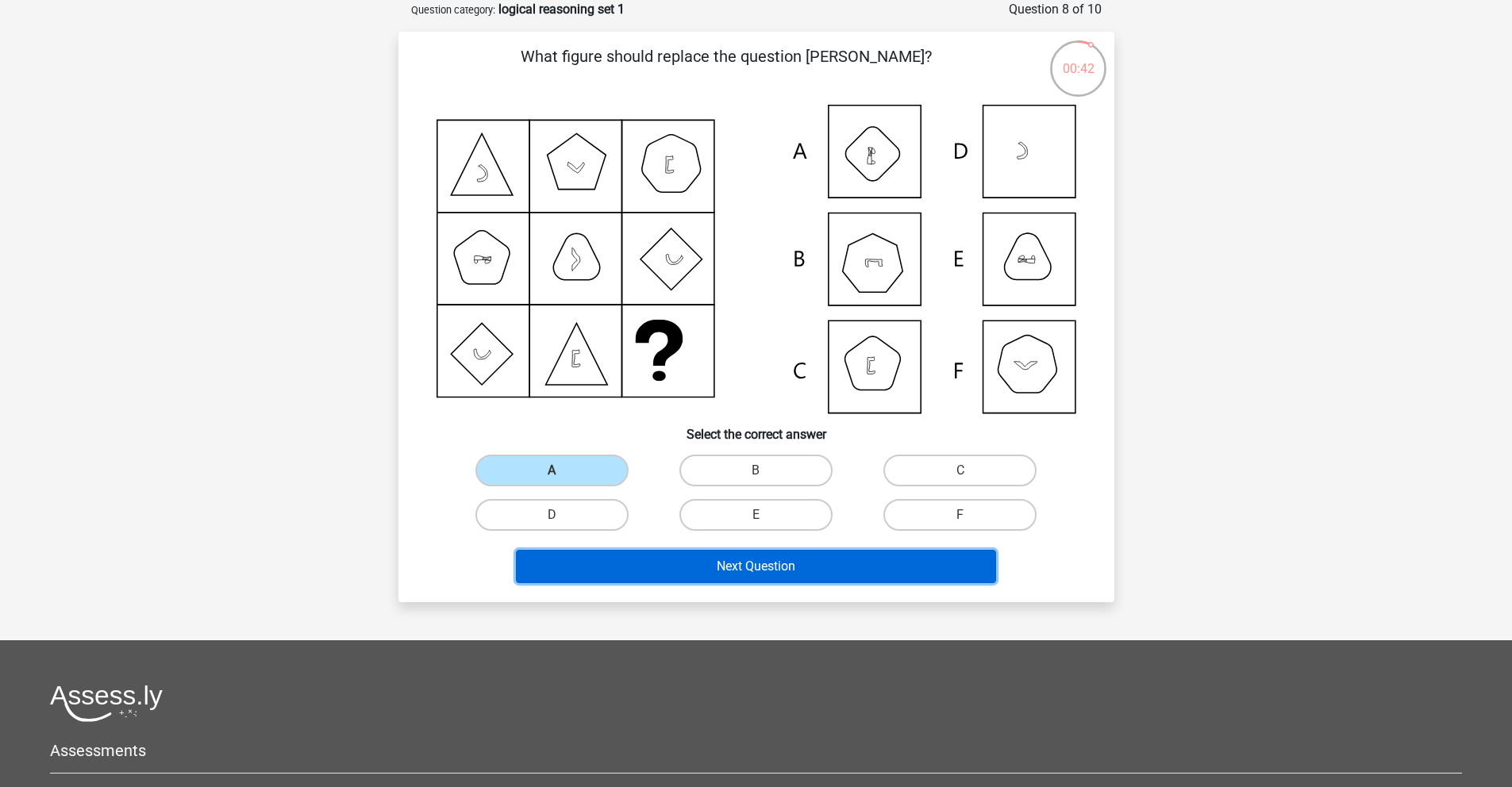
click at [781, 578] on button "Next Question" at bounding box center [756, 566] width 480 height 33
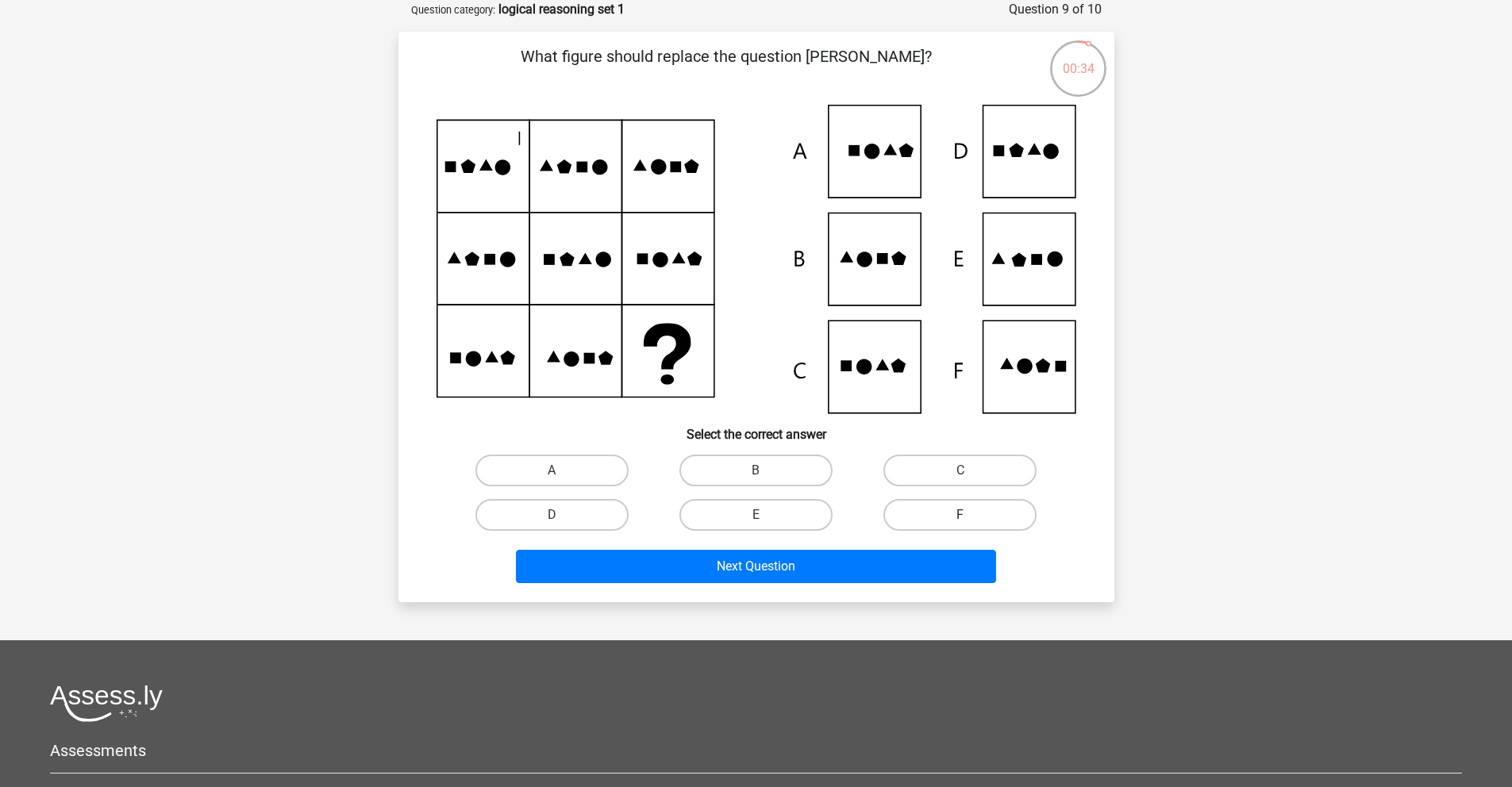
click at [957, 514] on label "F" at bounding box center [960, 515] width 153 height 32
click at [960, 515] on input "F" at bounding box center [965, 520] width 11 height 11
radio input "true"
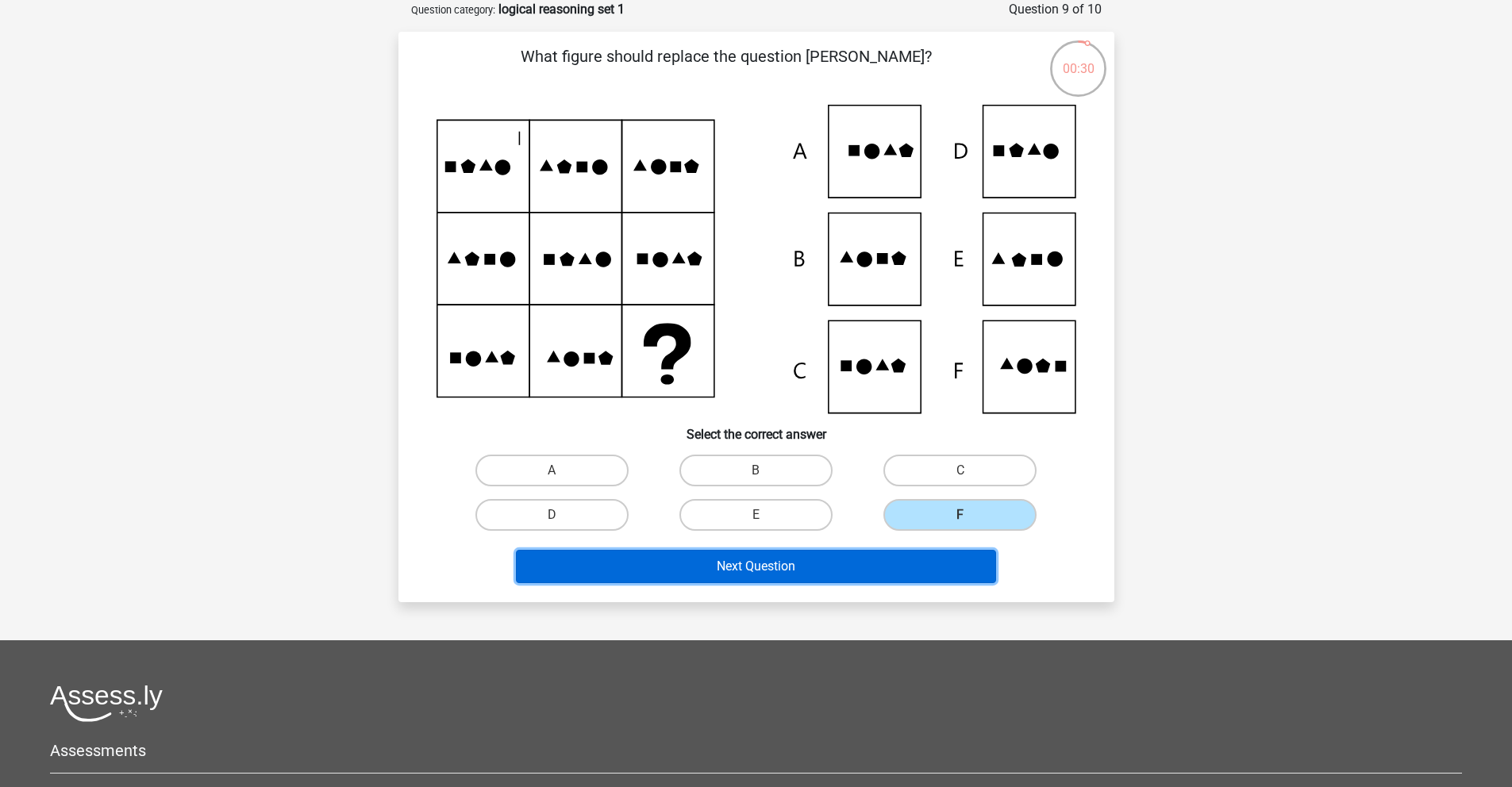
click at [807, 572] on button "Next Question" at bounding box center [756, 566] width 480 height 33
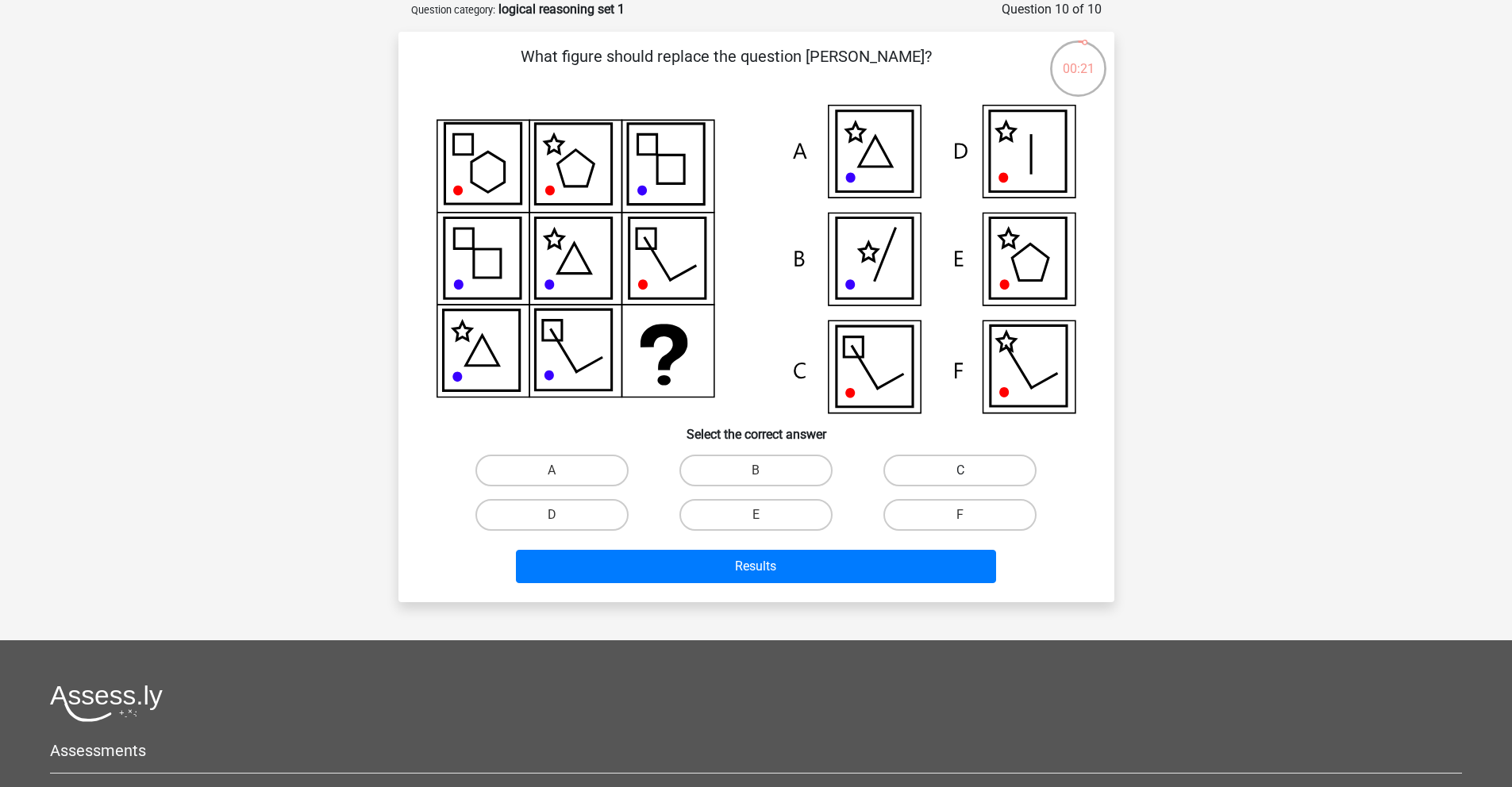
click at [959, 473] on label "C" at bounding box center [960, 470] width 153 height 32
click at [960, 473] on input "C" at bounding box center [965, 475] width 11 height 11
radio input "true"
click at [756, 520] on input "E" at bounding box center [760, 520] width 11 height 11
radio input "true"
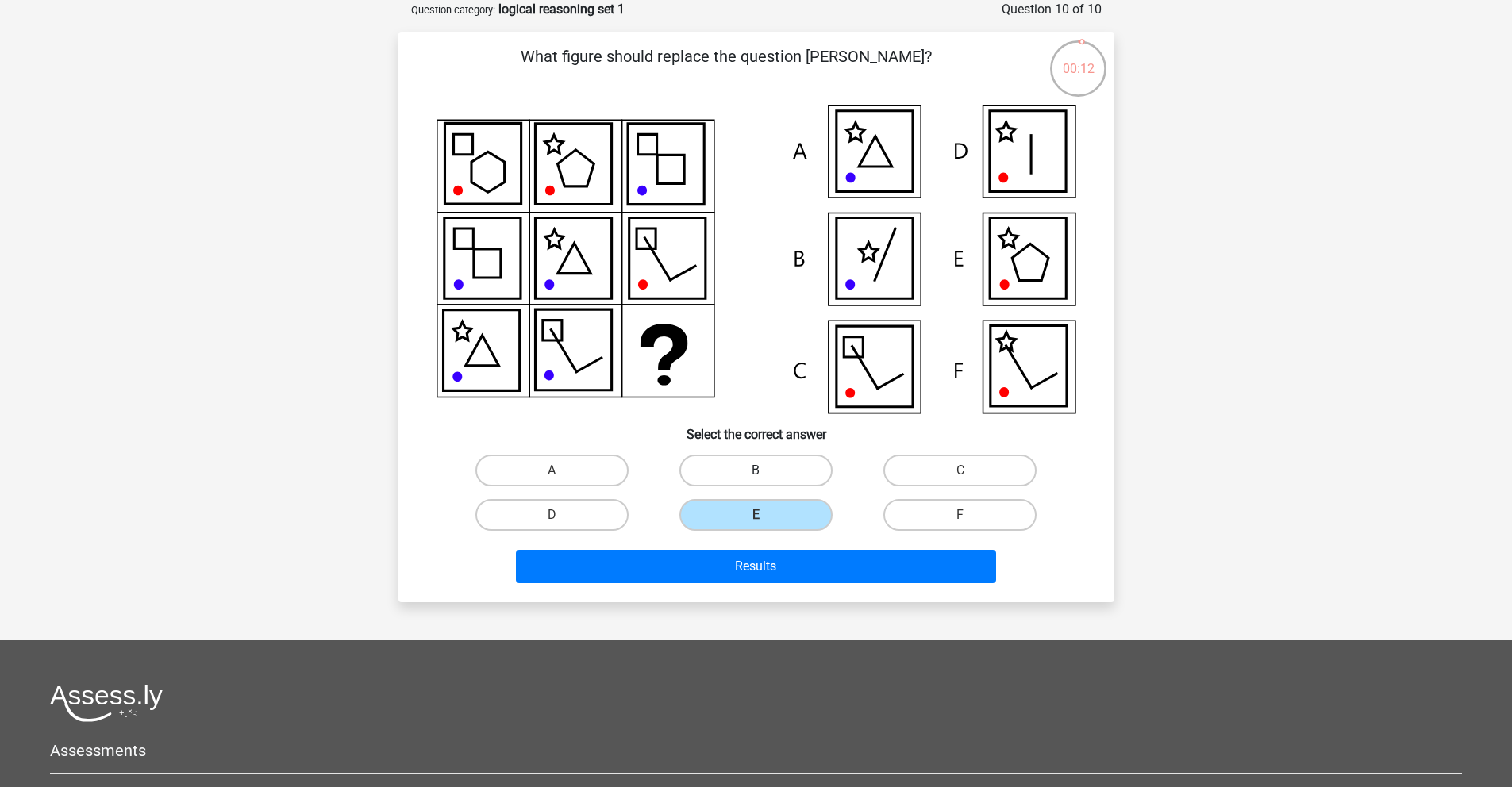
click at [753, 465] on label "B" at bounding box center [756, 470] width 153 height 32
click at [756, 470] on input "B" at bounding box center [760, 475] width 11 height 11
radio input "true"
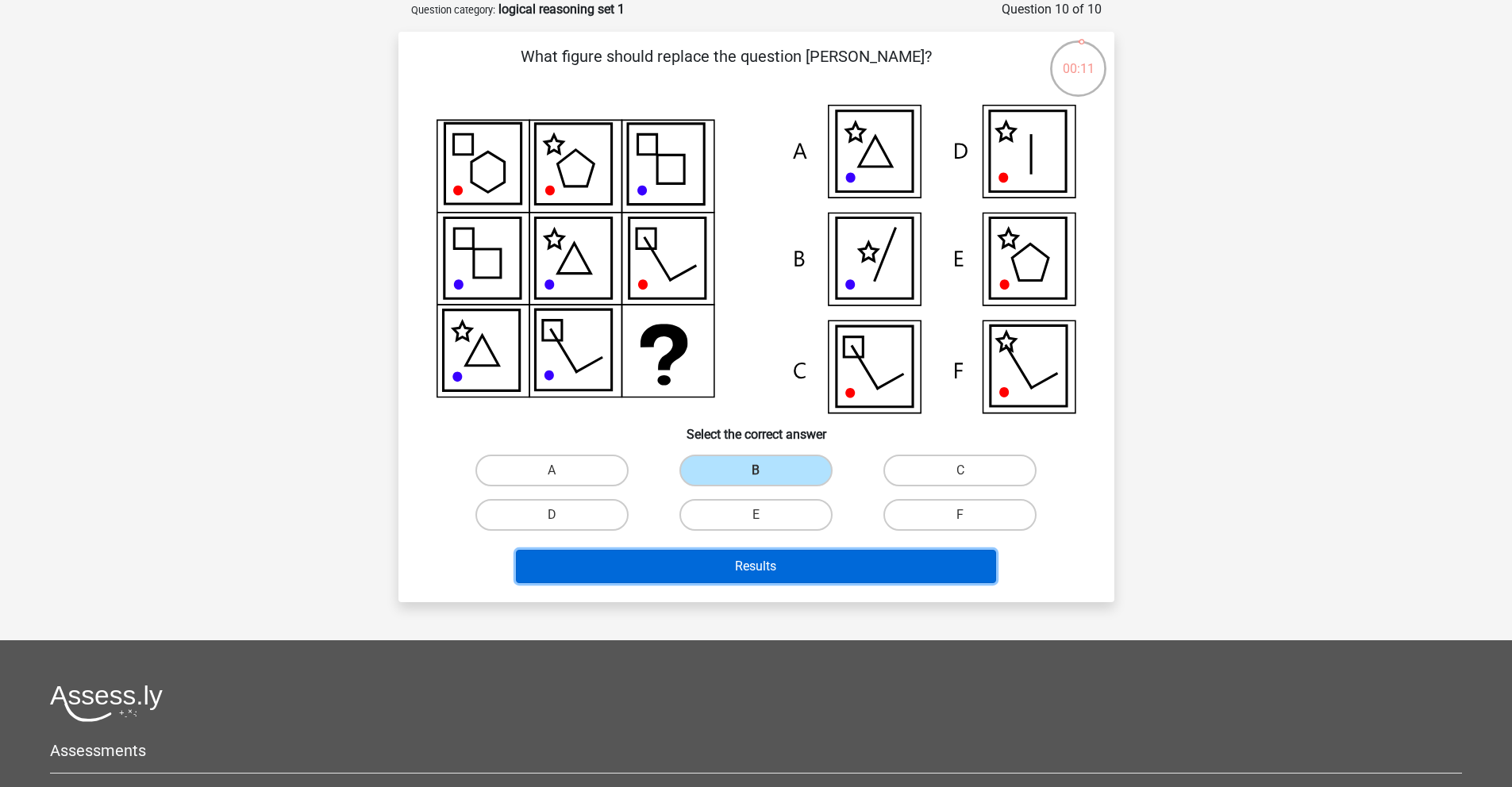
click at [795, 579] on button "Results" at bounding box center [756, 566] width 480 height 33
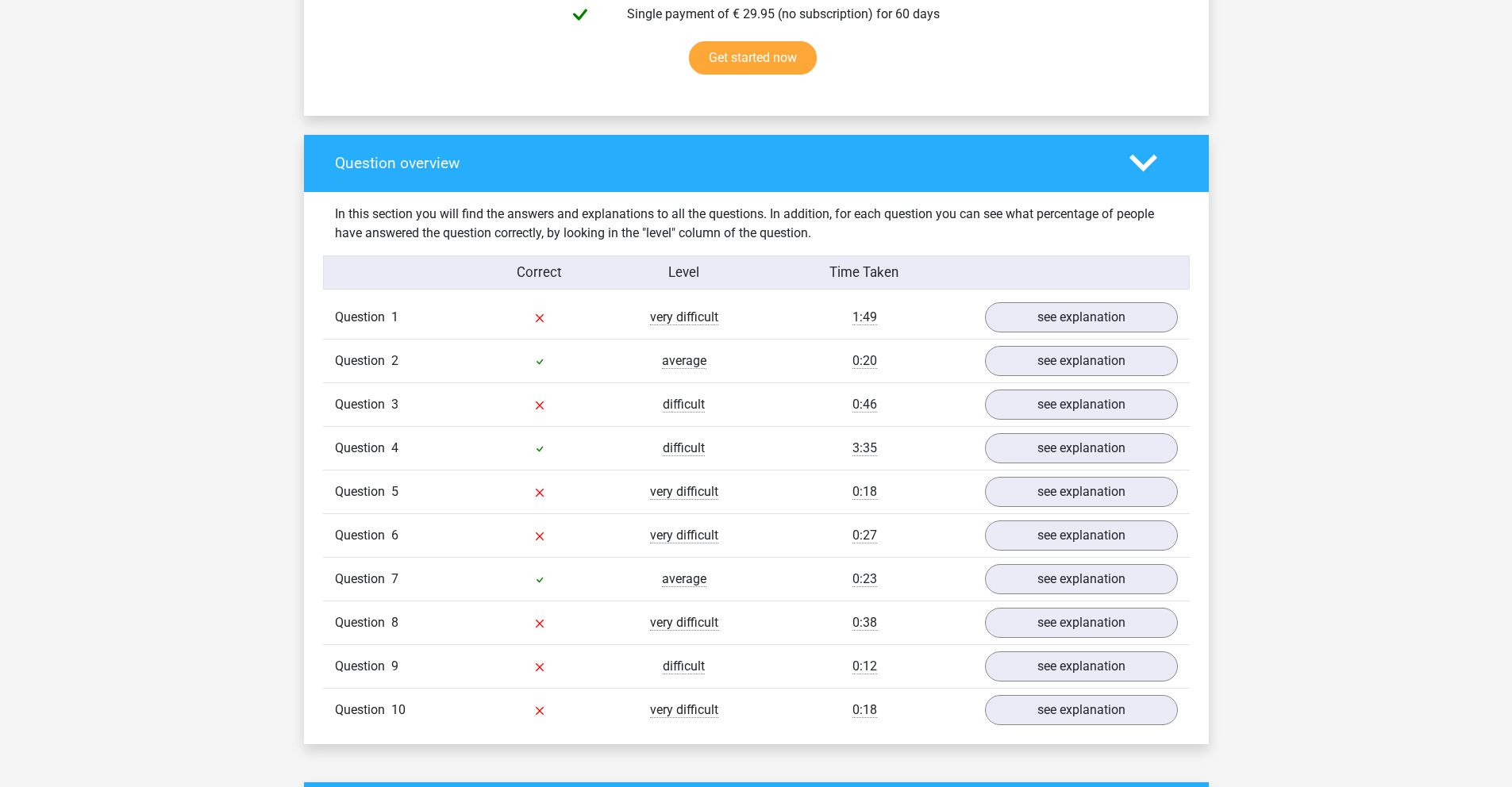
scroll to position [1120, 0]
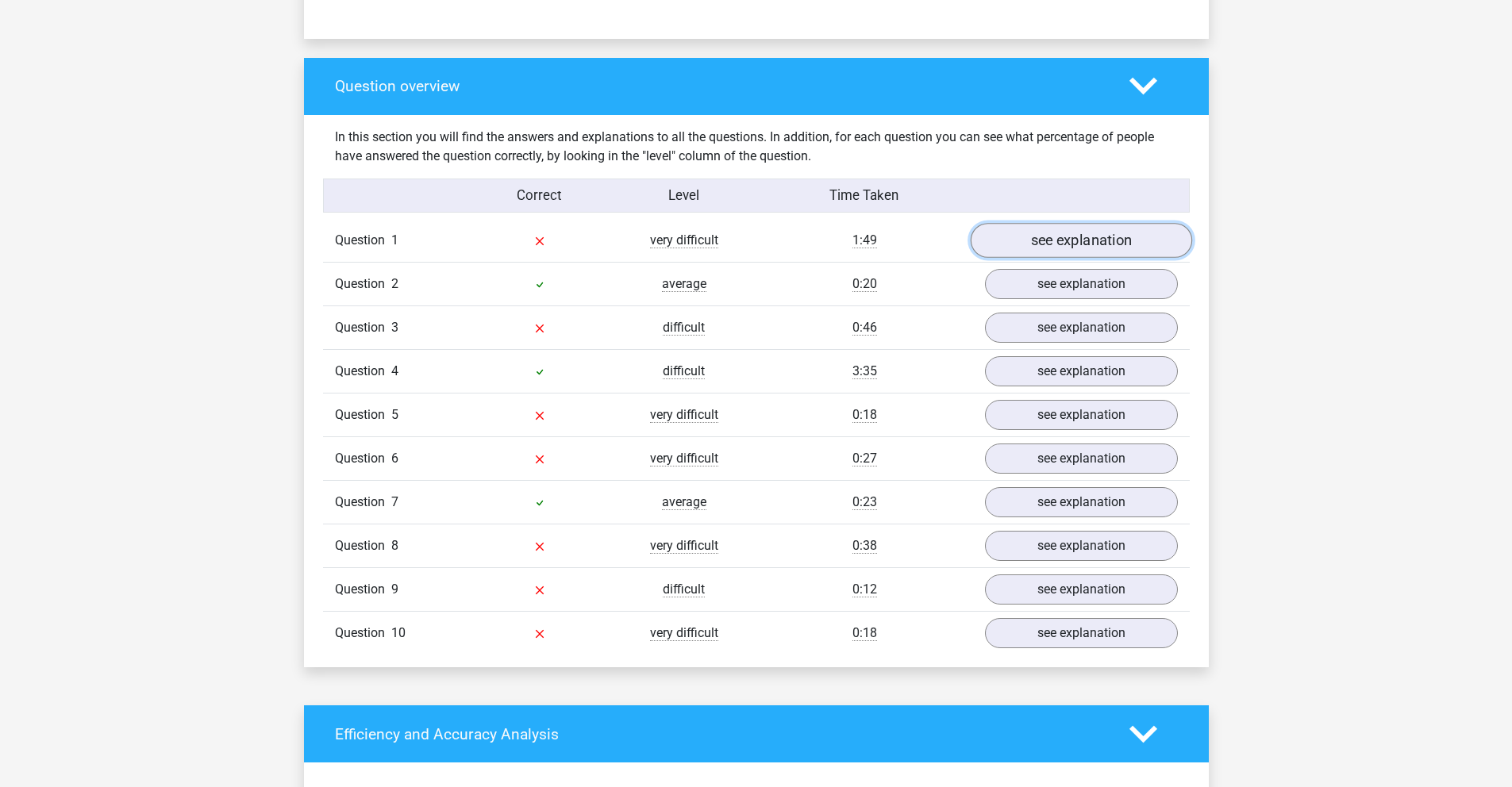
click at [1050, 235] on link "see explanation" at bounding box center [1080, 240] width 221 height 35
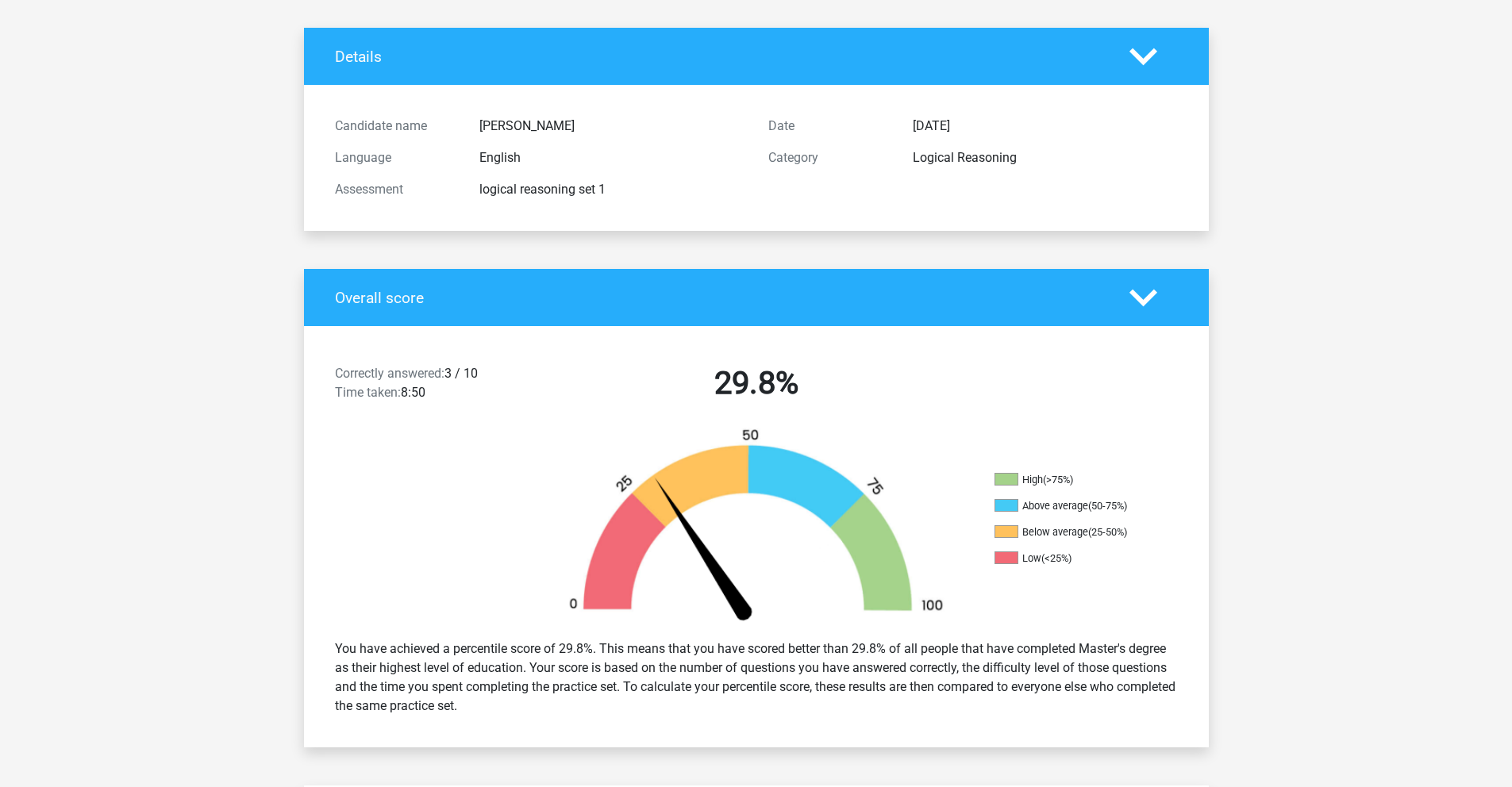
scroll to position [0, 0]
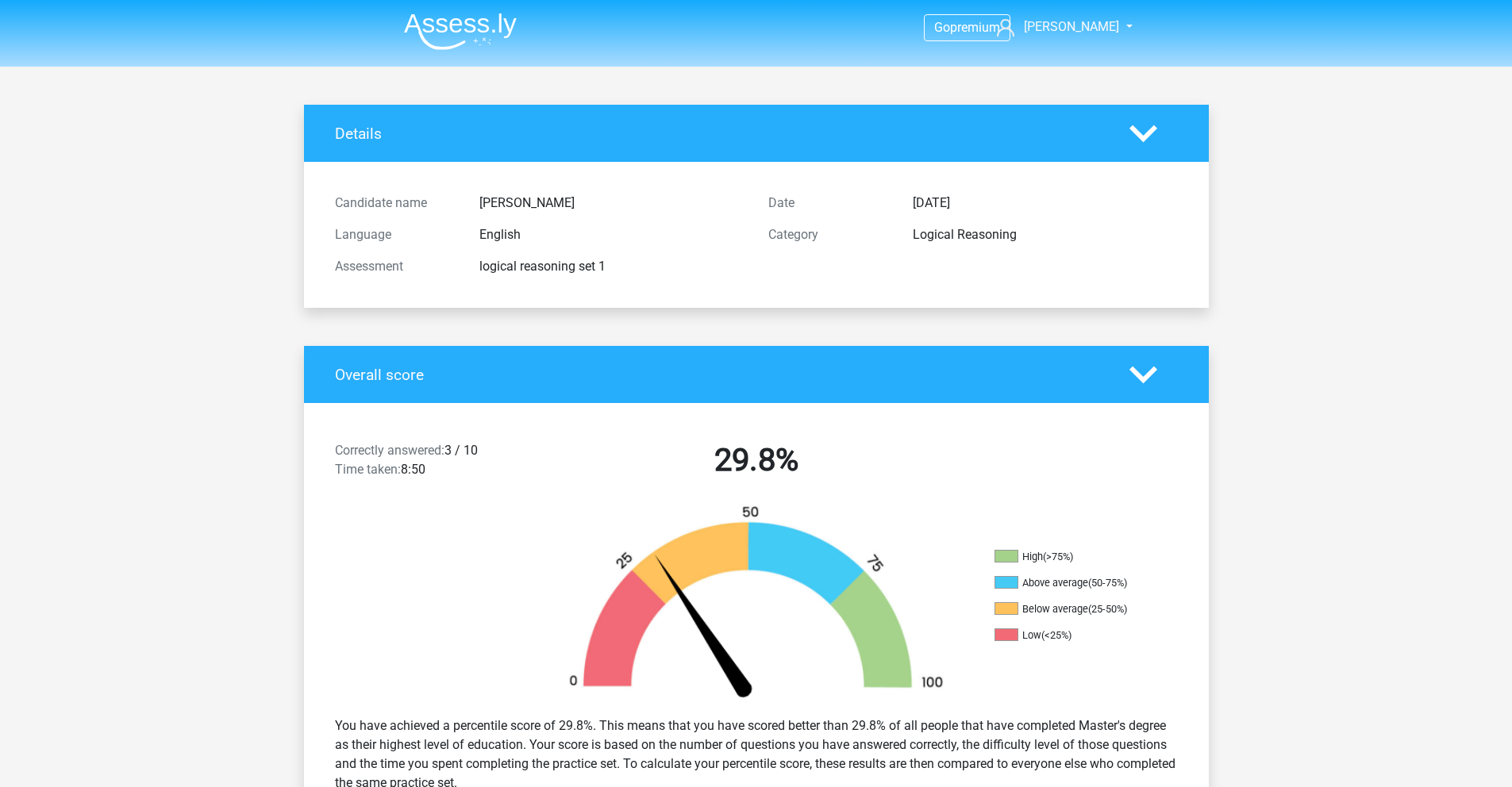
click at [491, 47] on img at bounding box center [460, 32] width 113 height 37
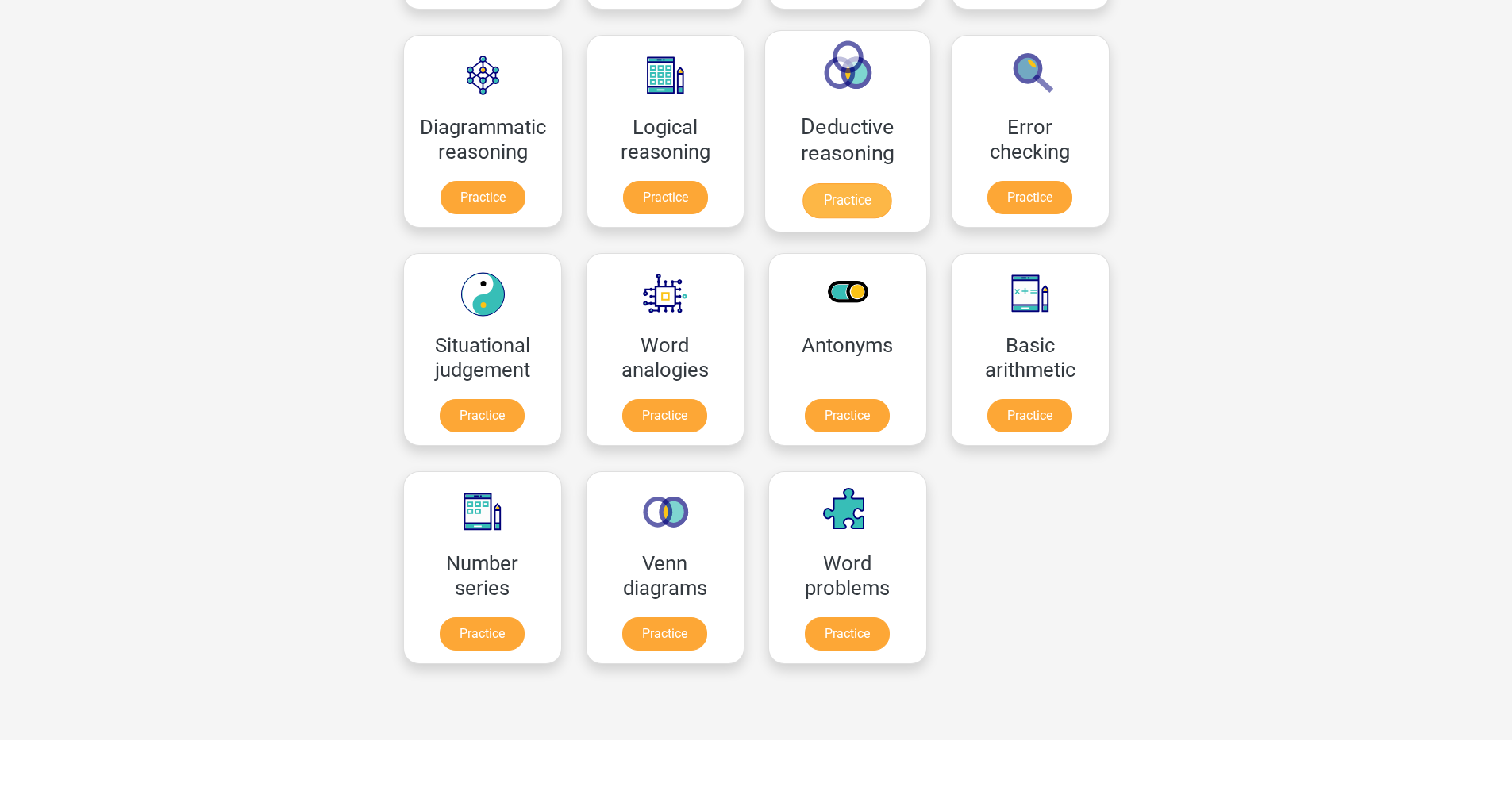
scroll to position [468, 0]
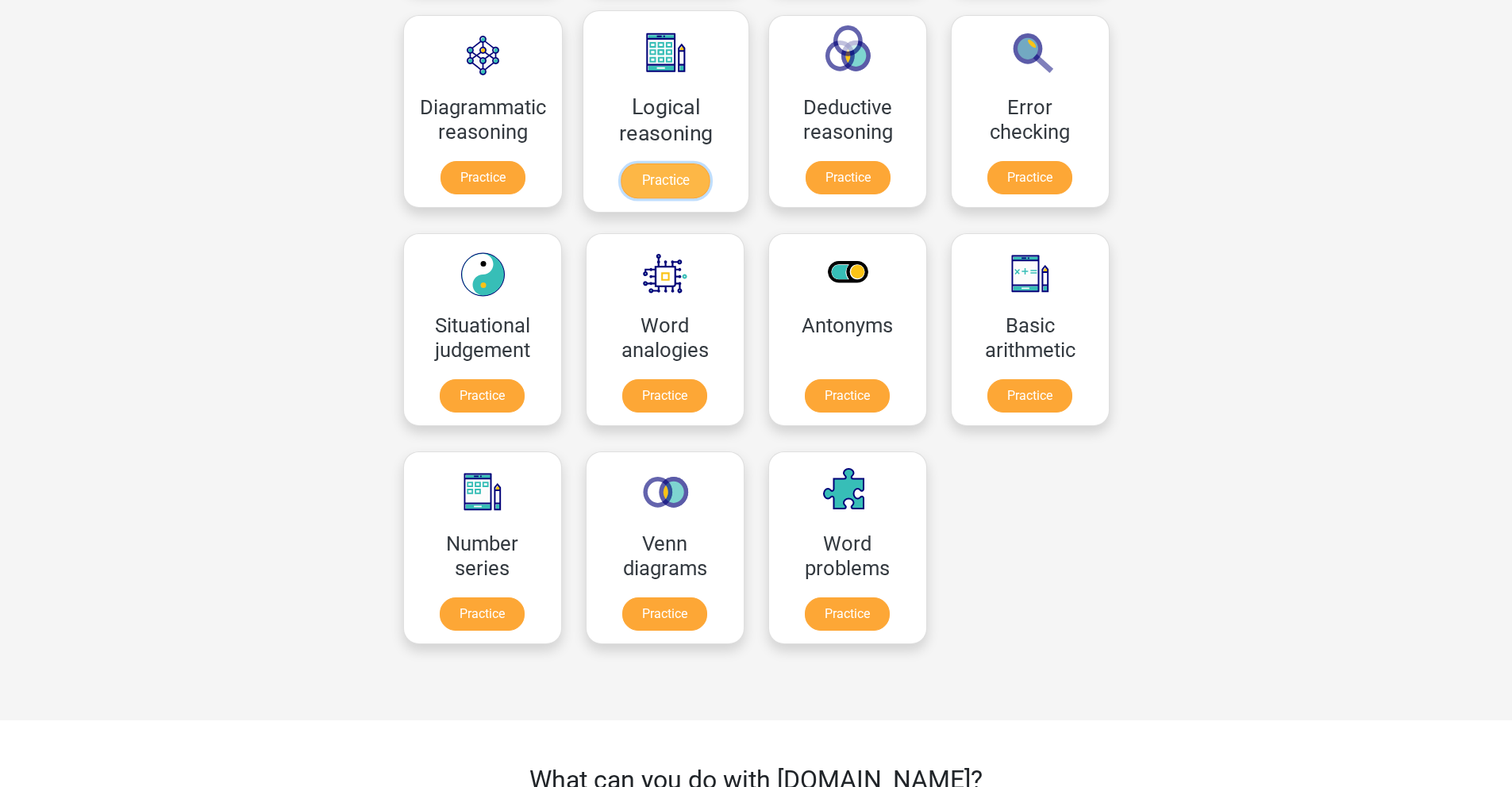
click at [675, 186] on link "Practice" at bounding box center [665, 181] width 89 height 35
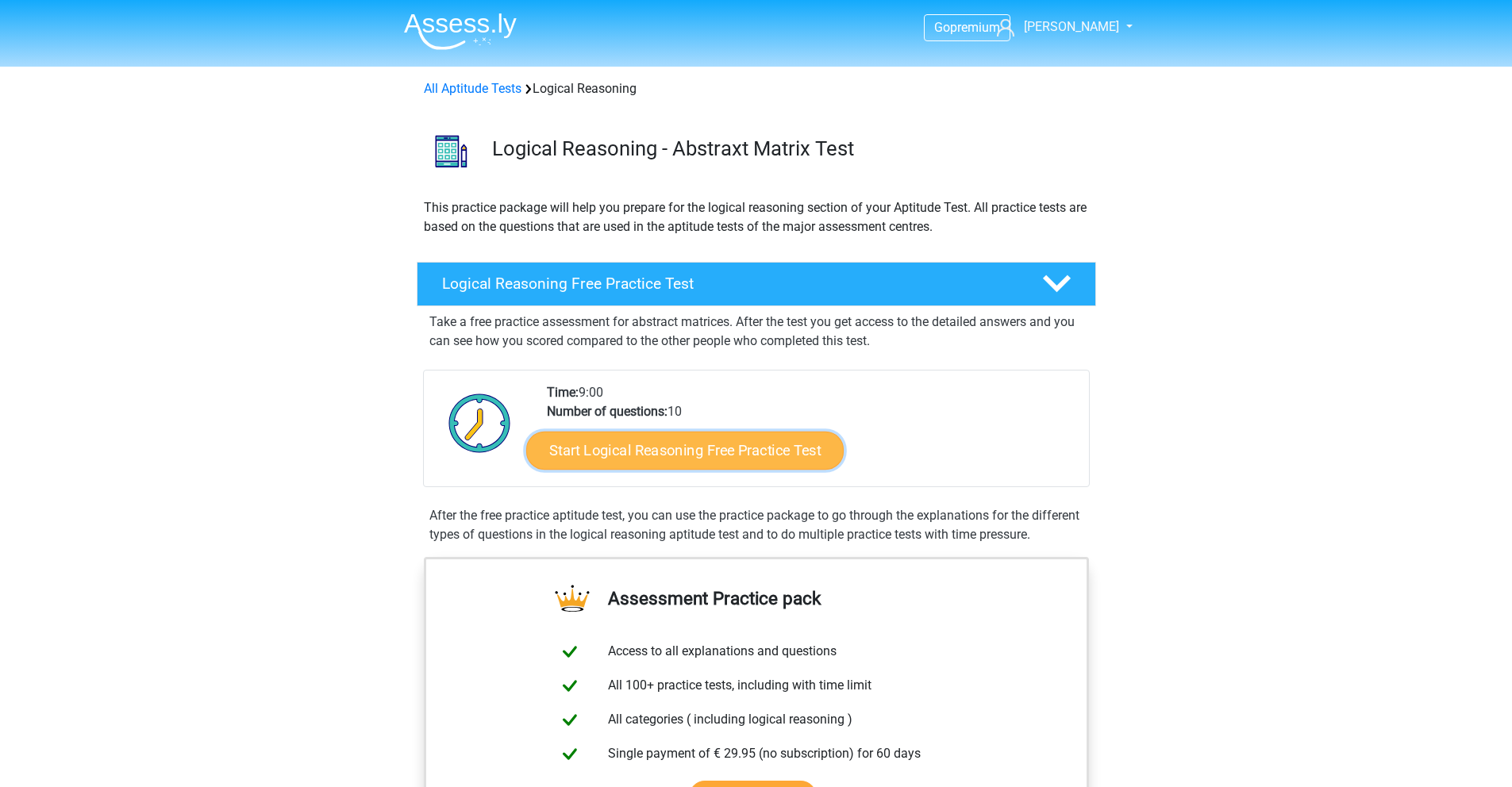
click at [718, 442] on link "Start Logical Reasoning Free Practice Test" at bounding box center [685, 449] width 317 height 38
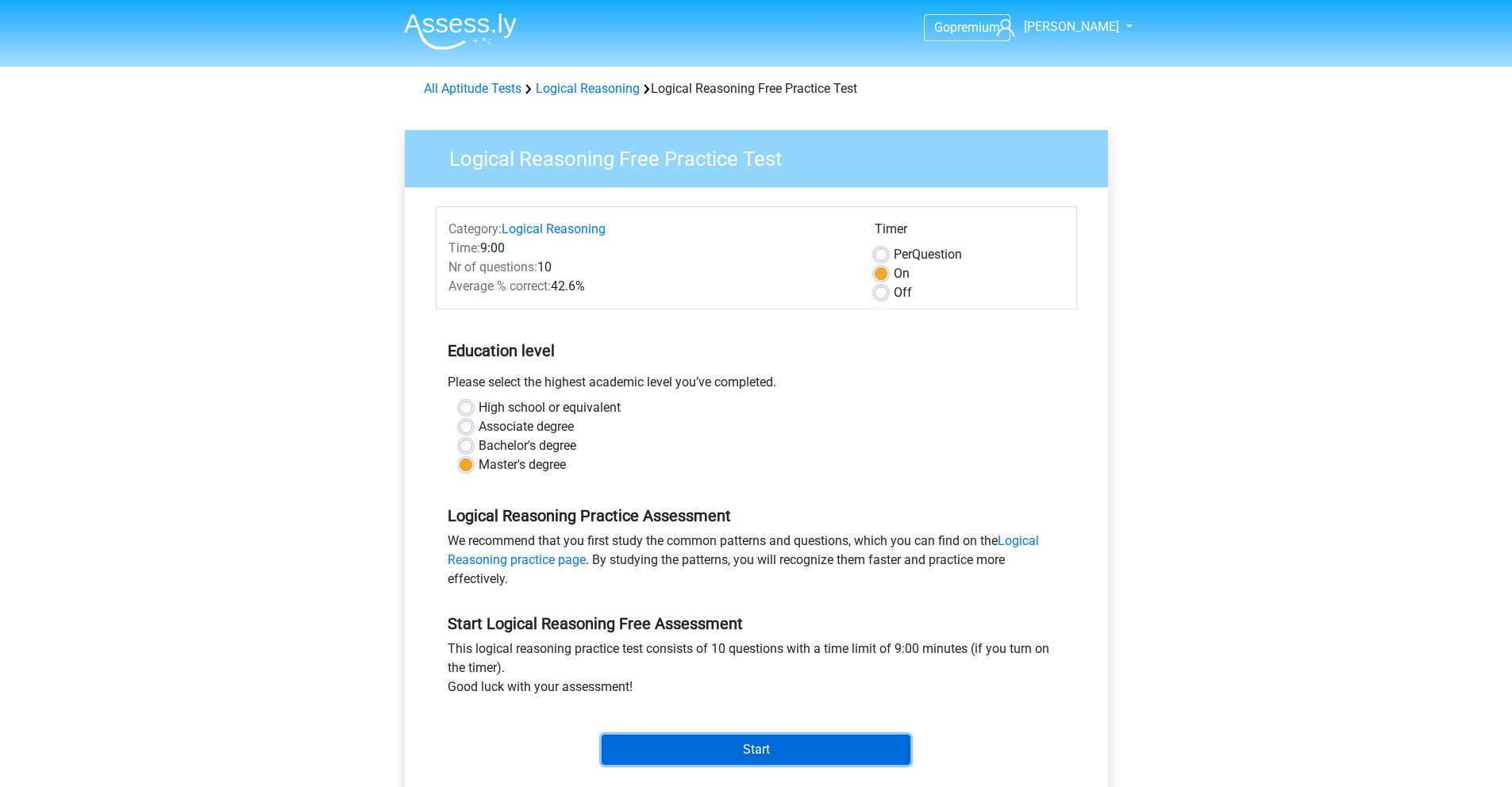
click at [735, 760] on input "Start" at bounding box center [756, 750] width 309 height 30
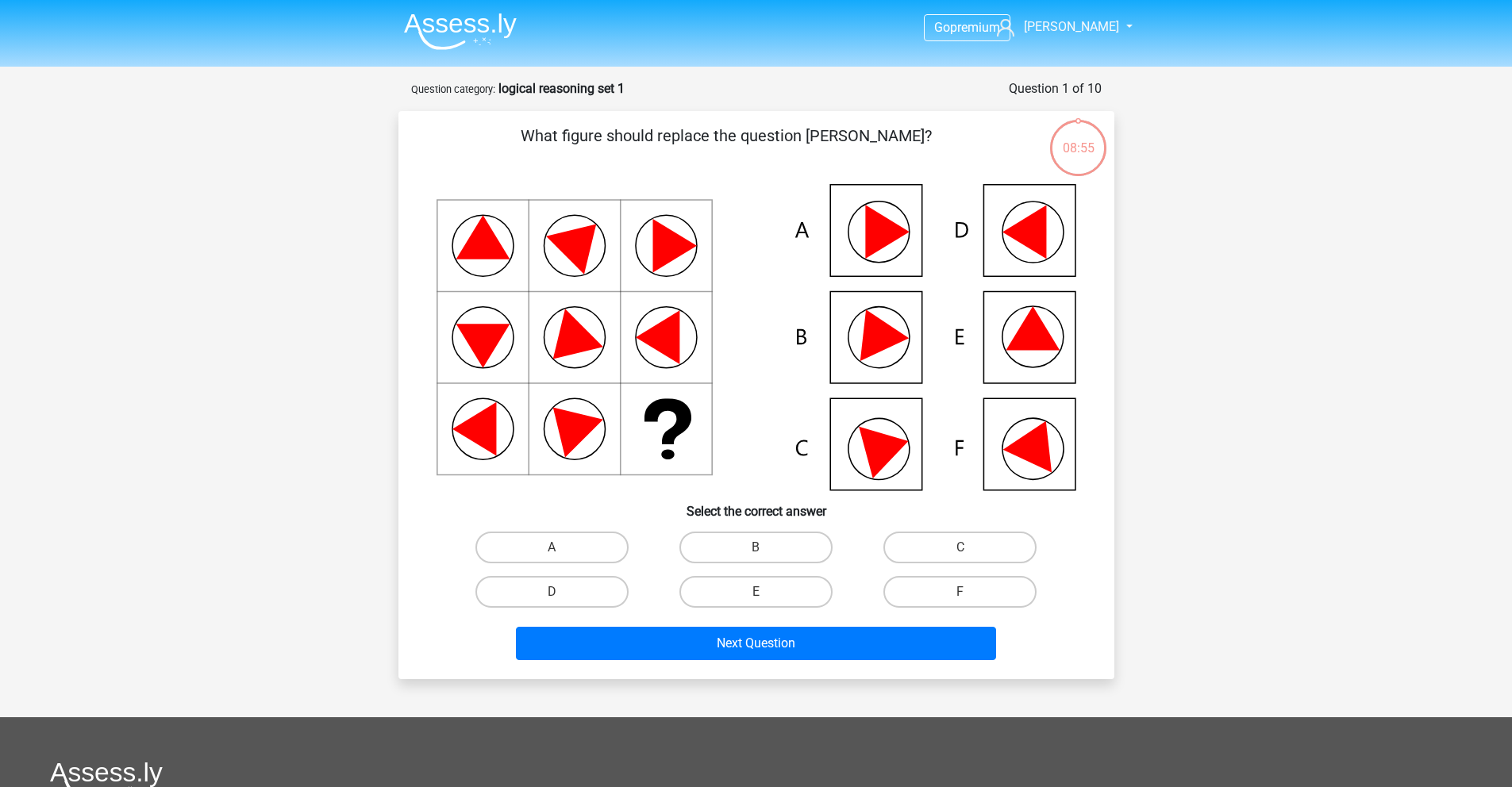
click at [1003, 316] on icon at bounding box center [756, 337] width 640 height 306
click at [1005, 371] on icon at bounding box center [756, 337] width 640 height 306
click at [758, 589] on label "E" at bounding box center [756, 592] width 153 height 32
click at [758, 592] on input "E" at bounding box center [760, 597] width 11 height 11
radio input "true"
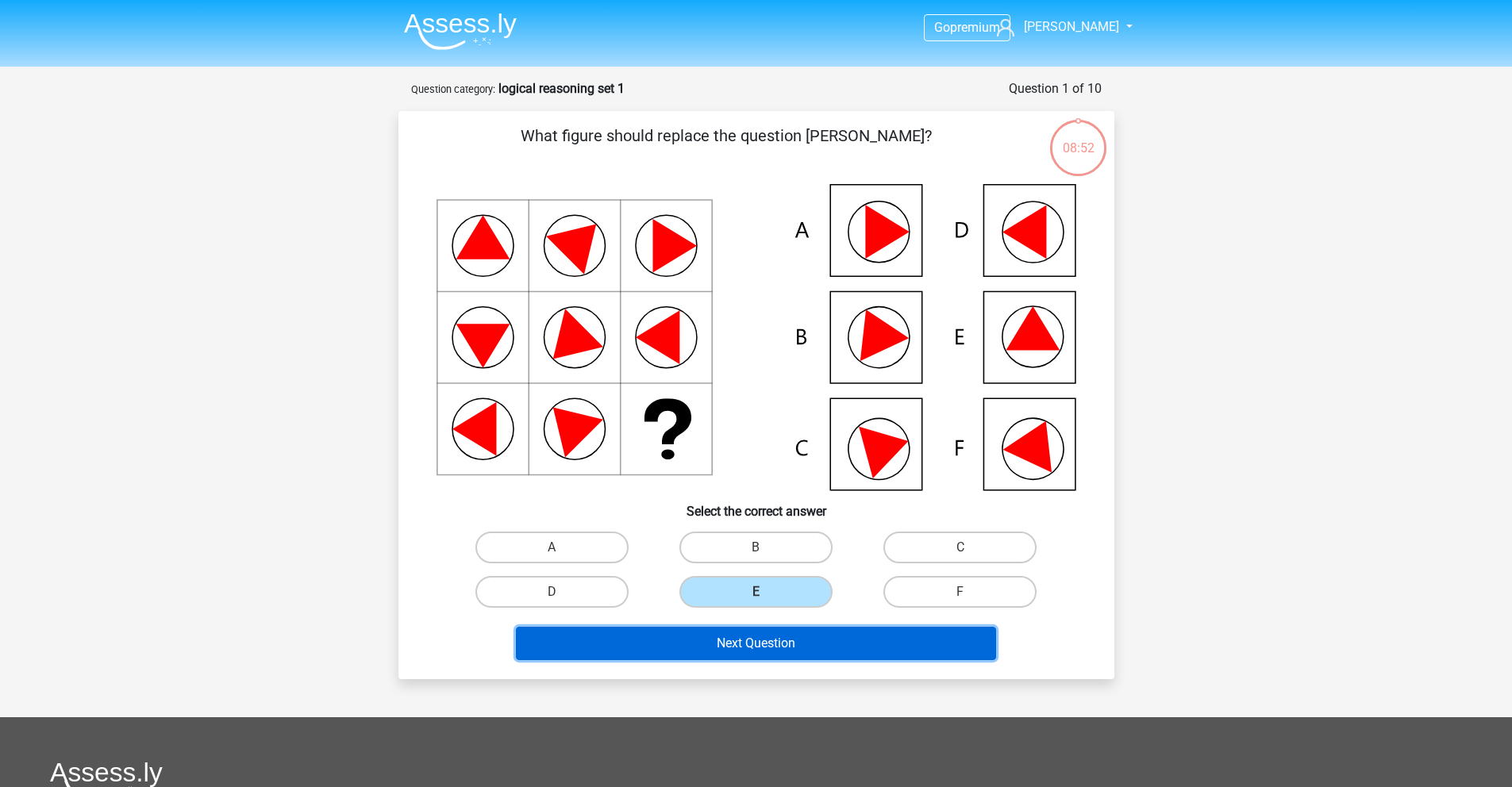
click at [766, 641] on button "Next Question" at bounding box center [756, 643] width 480 height 33
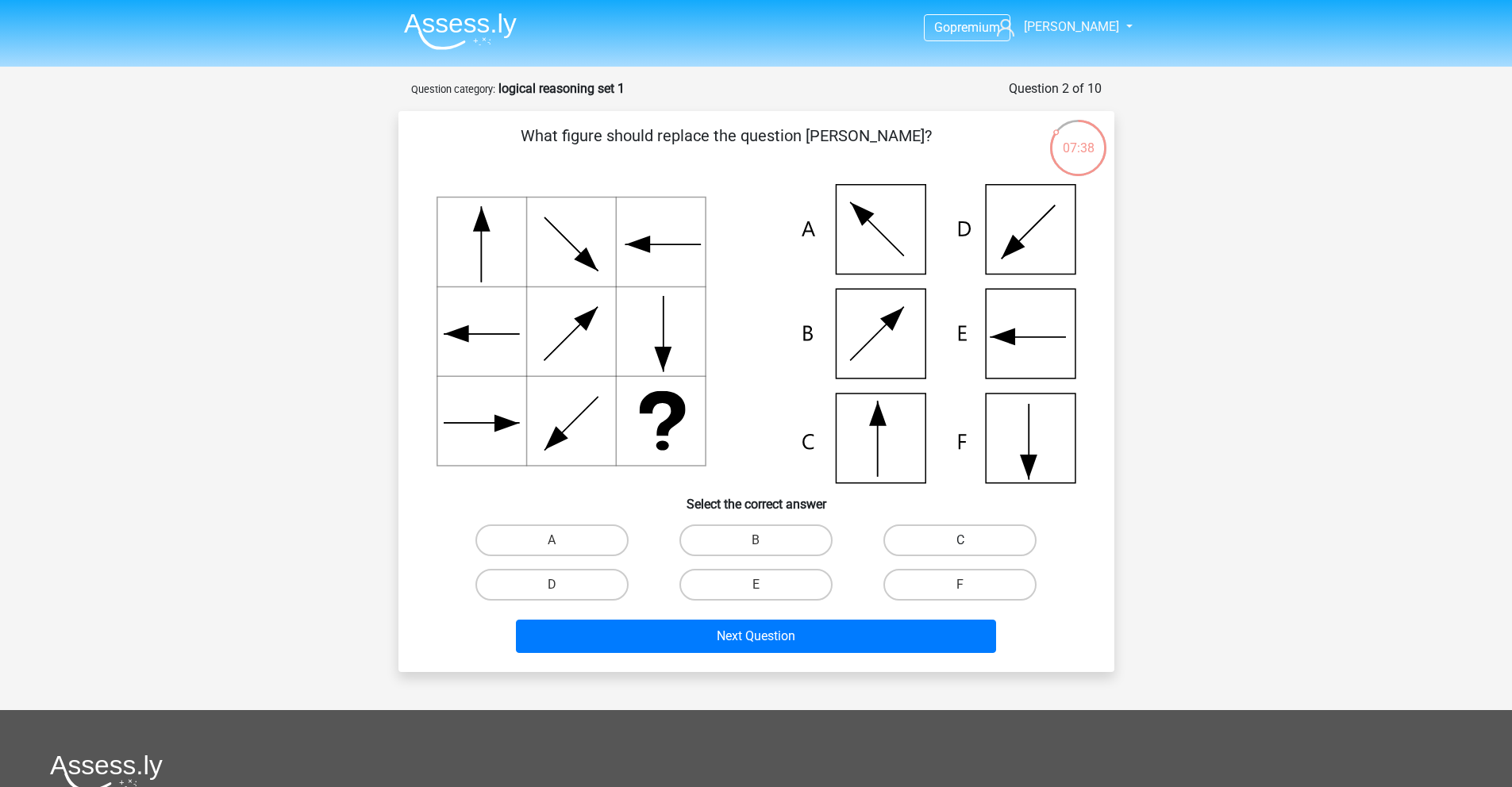
click at [960, 537] on label "C" at bounding box center [960, 540] width 153 height 32
click at [960, 540] on input "C" at bounding box center [965, 545] width 11 height 11
radio input "true"
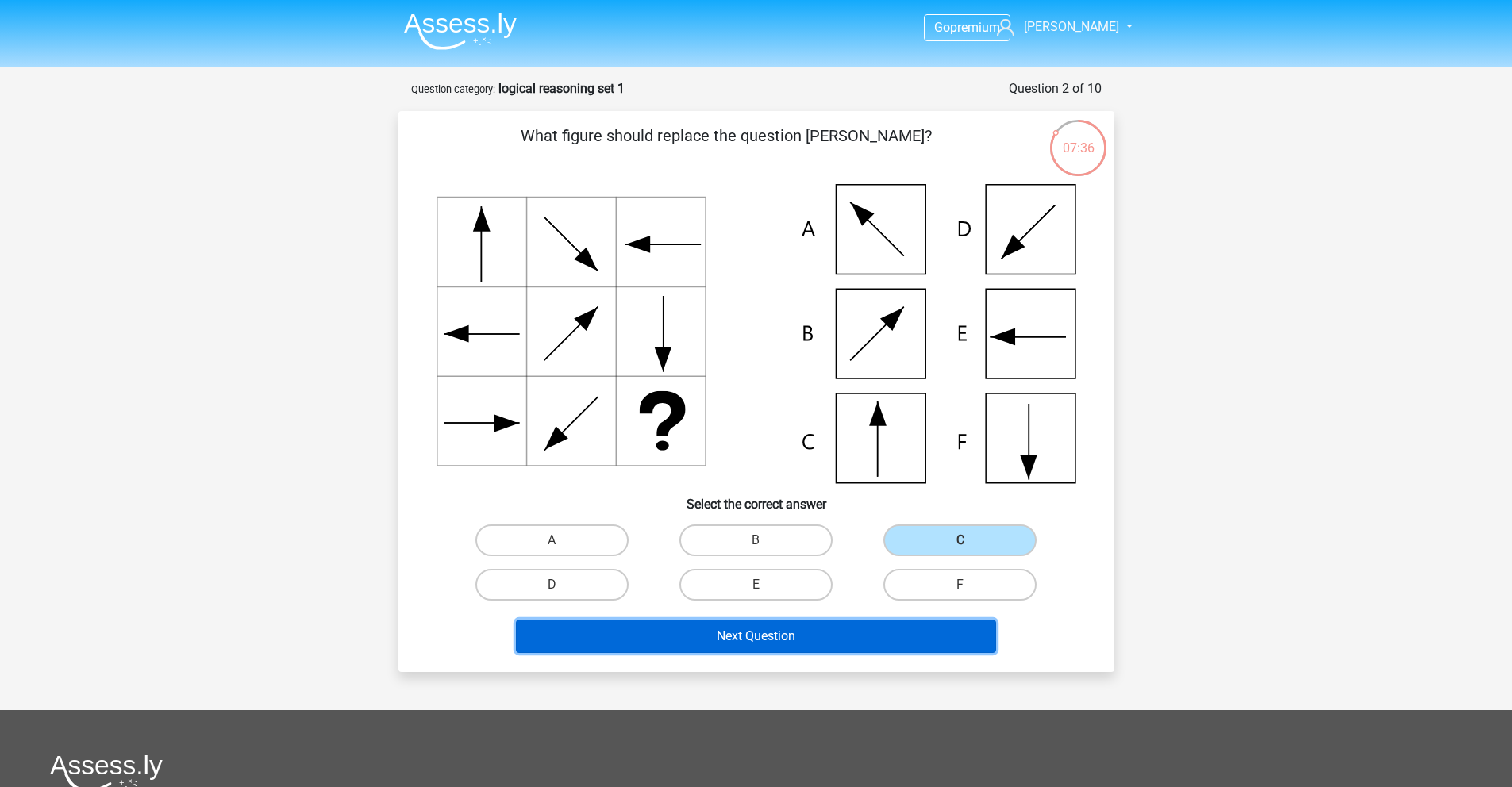
click at [802, 632] on button "Next Question" at bounding box center [756, 636] width 480 height 33
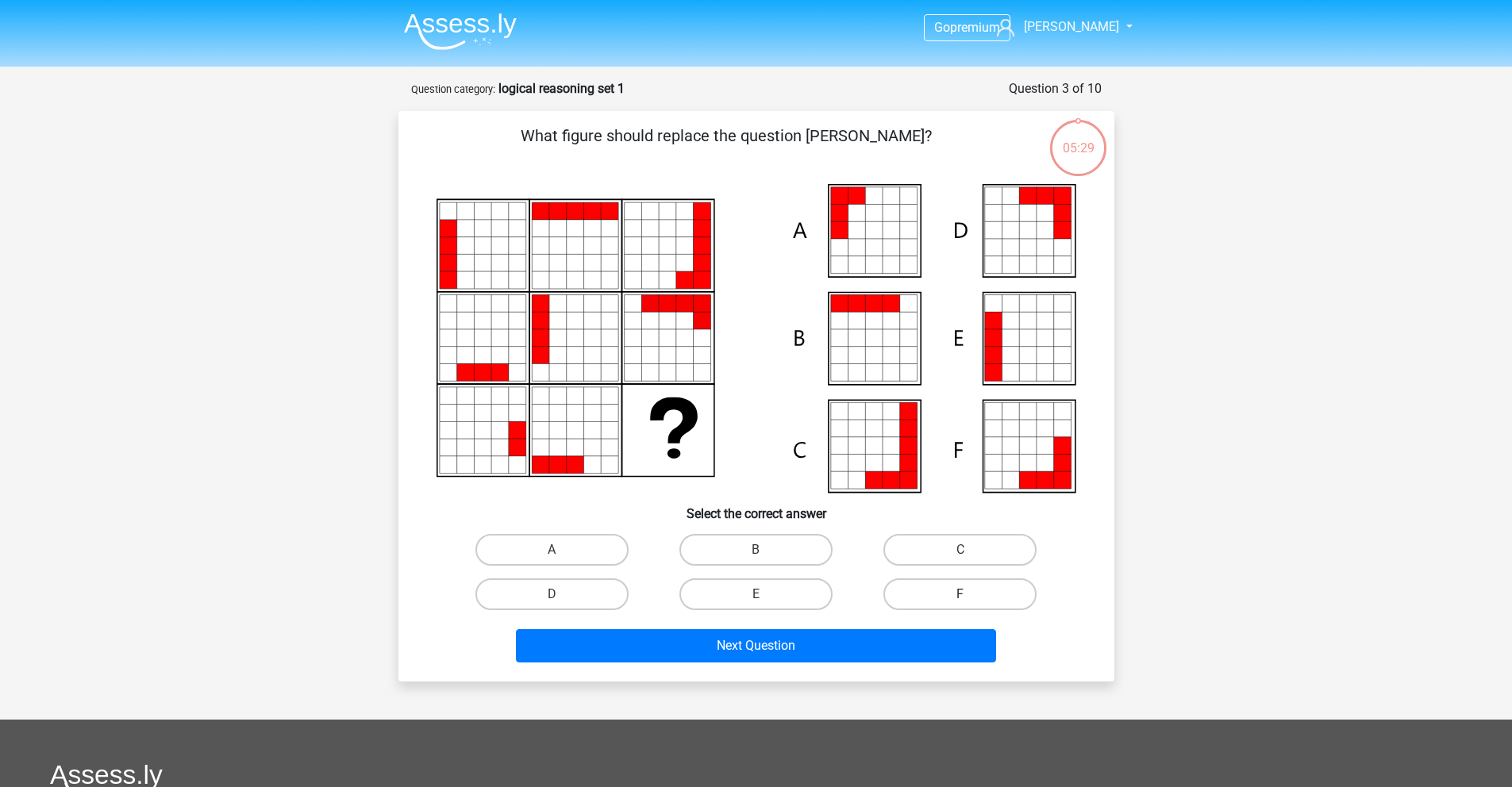
click at [980, 581] on label "F" at bounding box center [960, 594] width 153 height 32
click at [971, 594] on input "F" at bounding box center [965, 599] width 11 height 11
radio input "true"
click at [564, 538] on label "A" at bounding box center [552, 550] width 153 height 32
click at [562, 550] on input "A" at bounding box center [556, 555] width 11 height 11
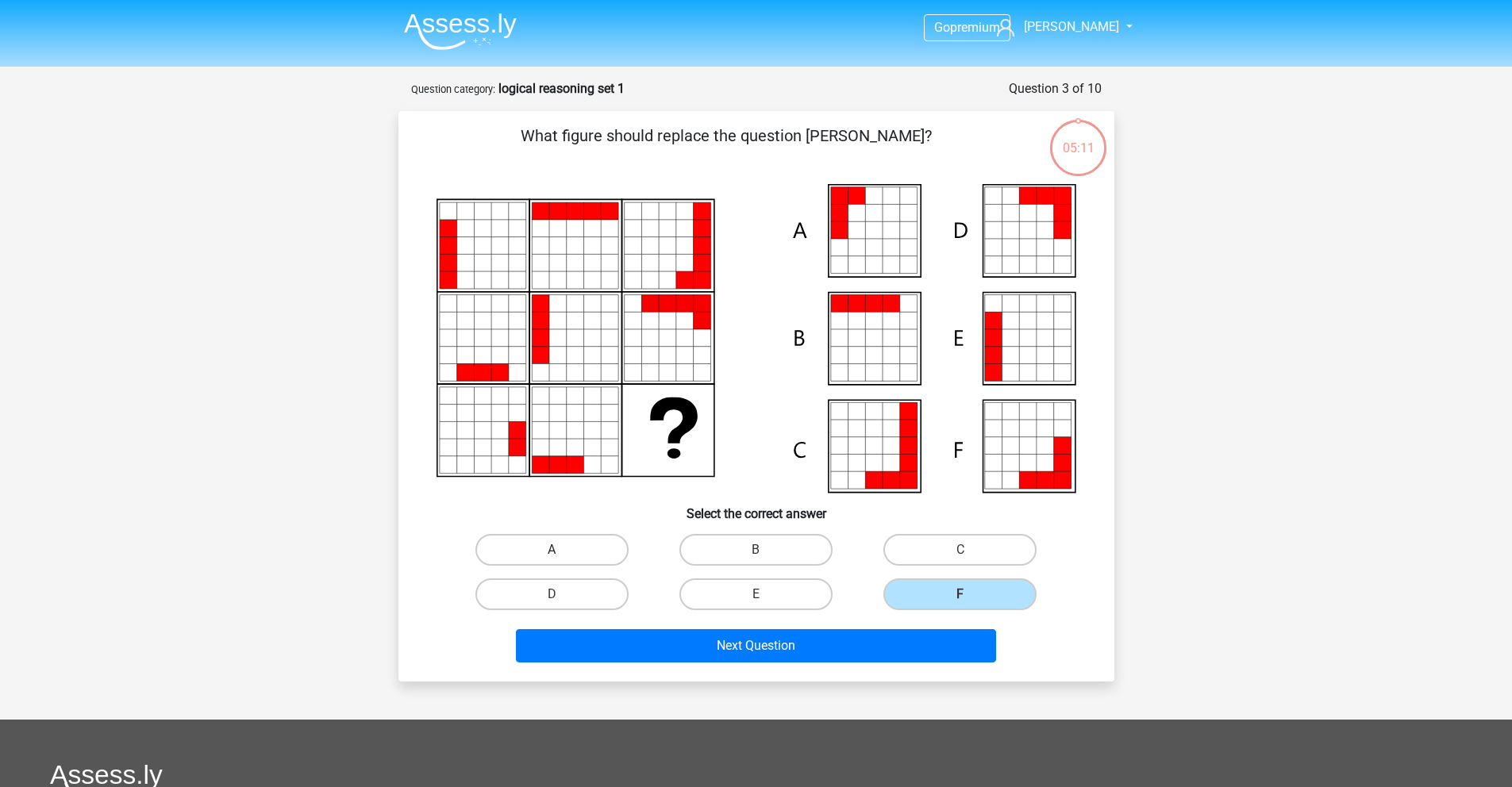
radio input "true"
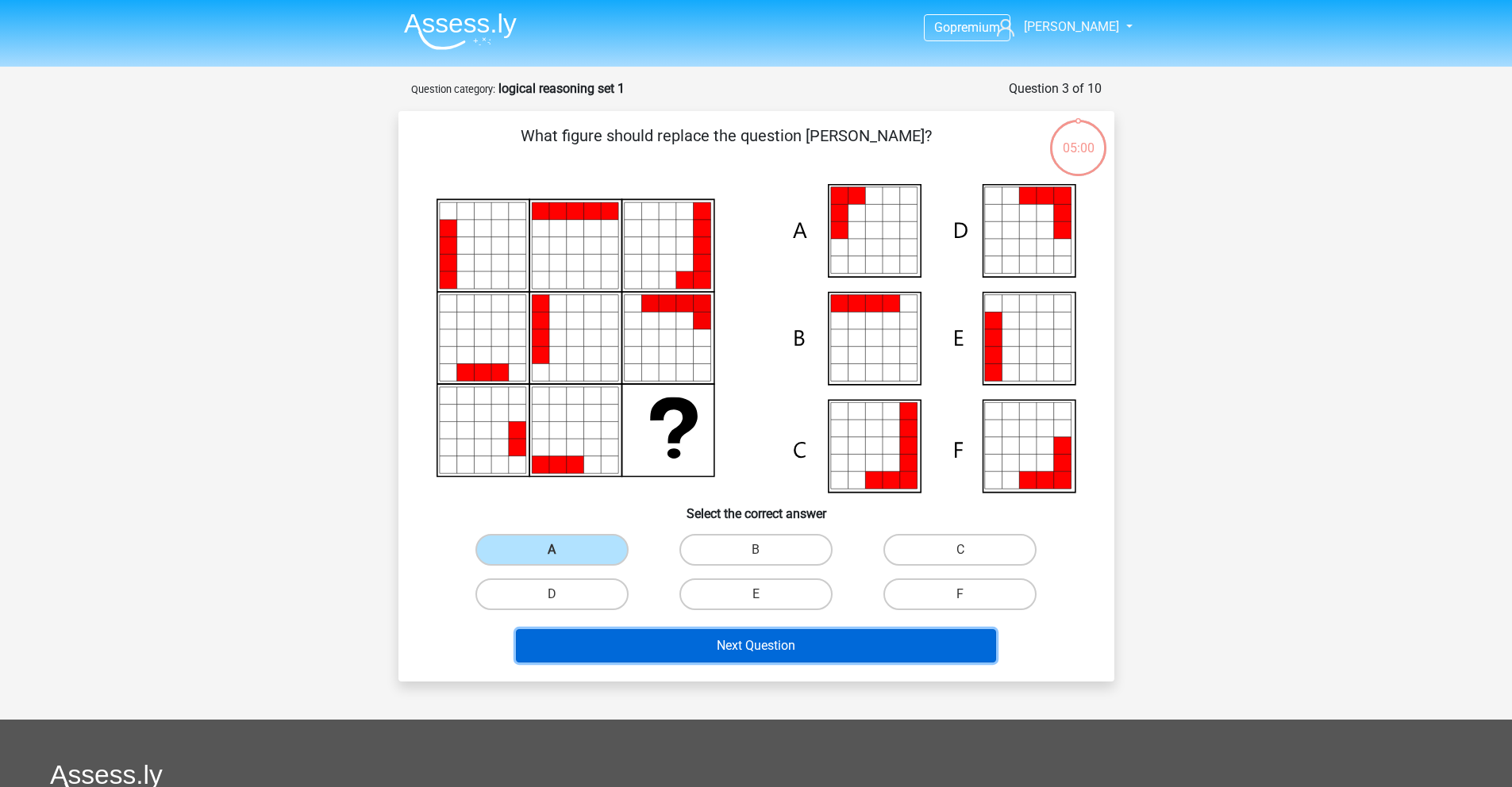
click at [742, 645] on button "Next Question" at bounding box center [756, 645] width 480 height 33
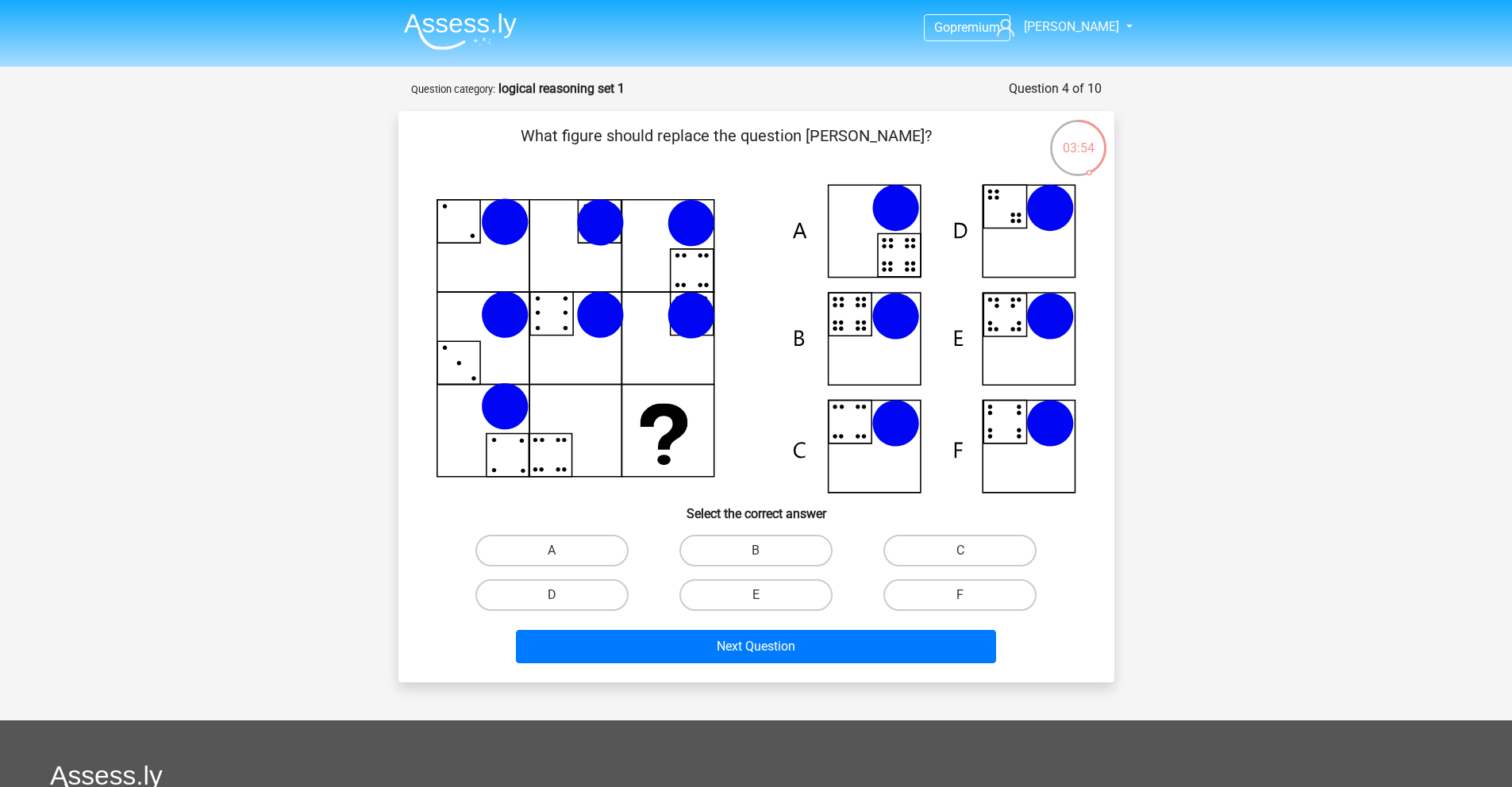
click at [865, 354] on icon at bounding box center [756, 338] width 640 height 309
click at [772, 545] on label "B" at bounding box center [756, 551] width 153 height 32
click at [766, 551] on input "B" at bounding box center [760, 555] width 11 height 11
radio input "true"
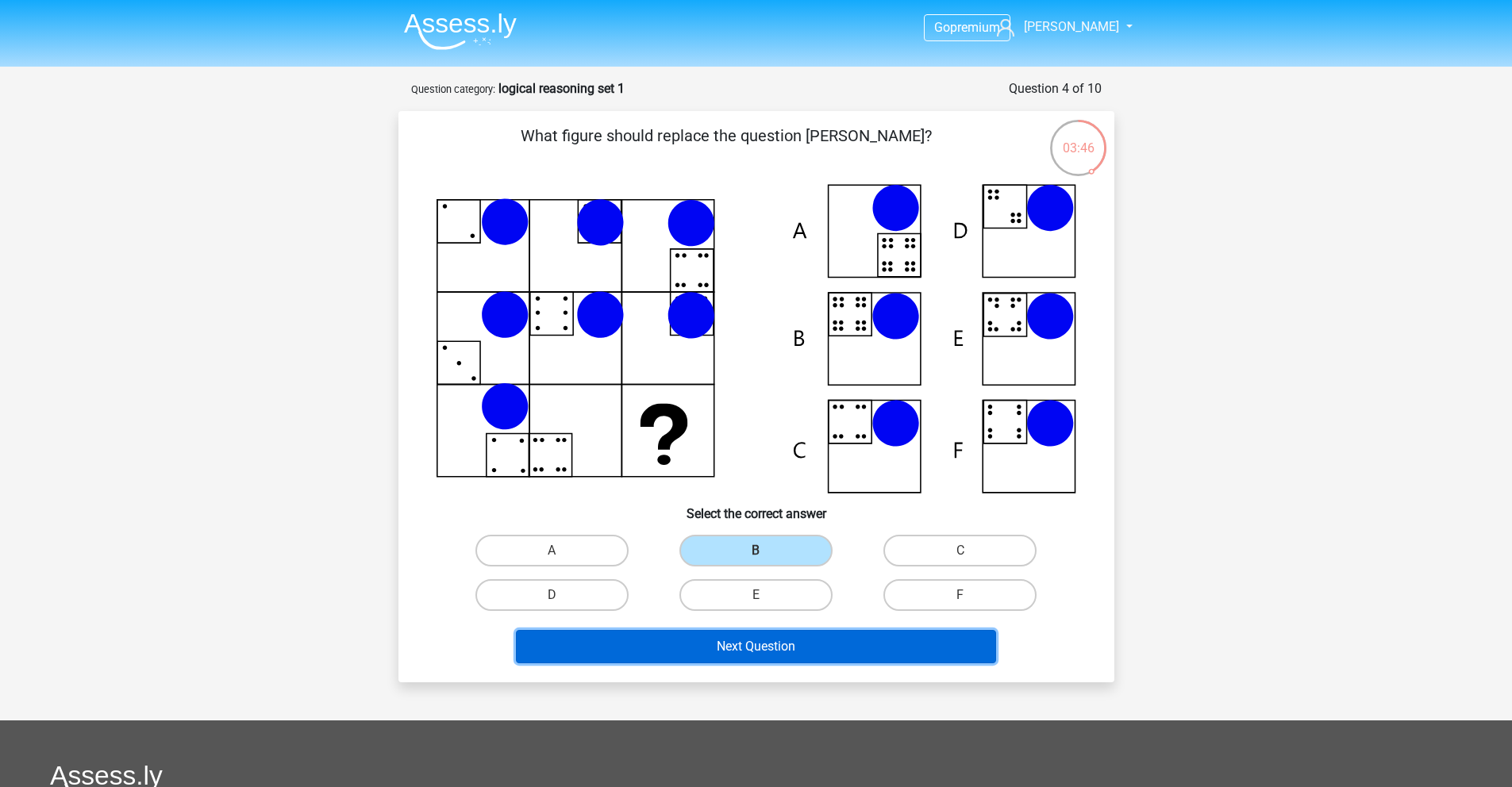
click at [757, 643] on button "Next Question" at bounding box center [756, 646] width 480 height 33
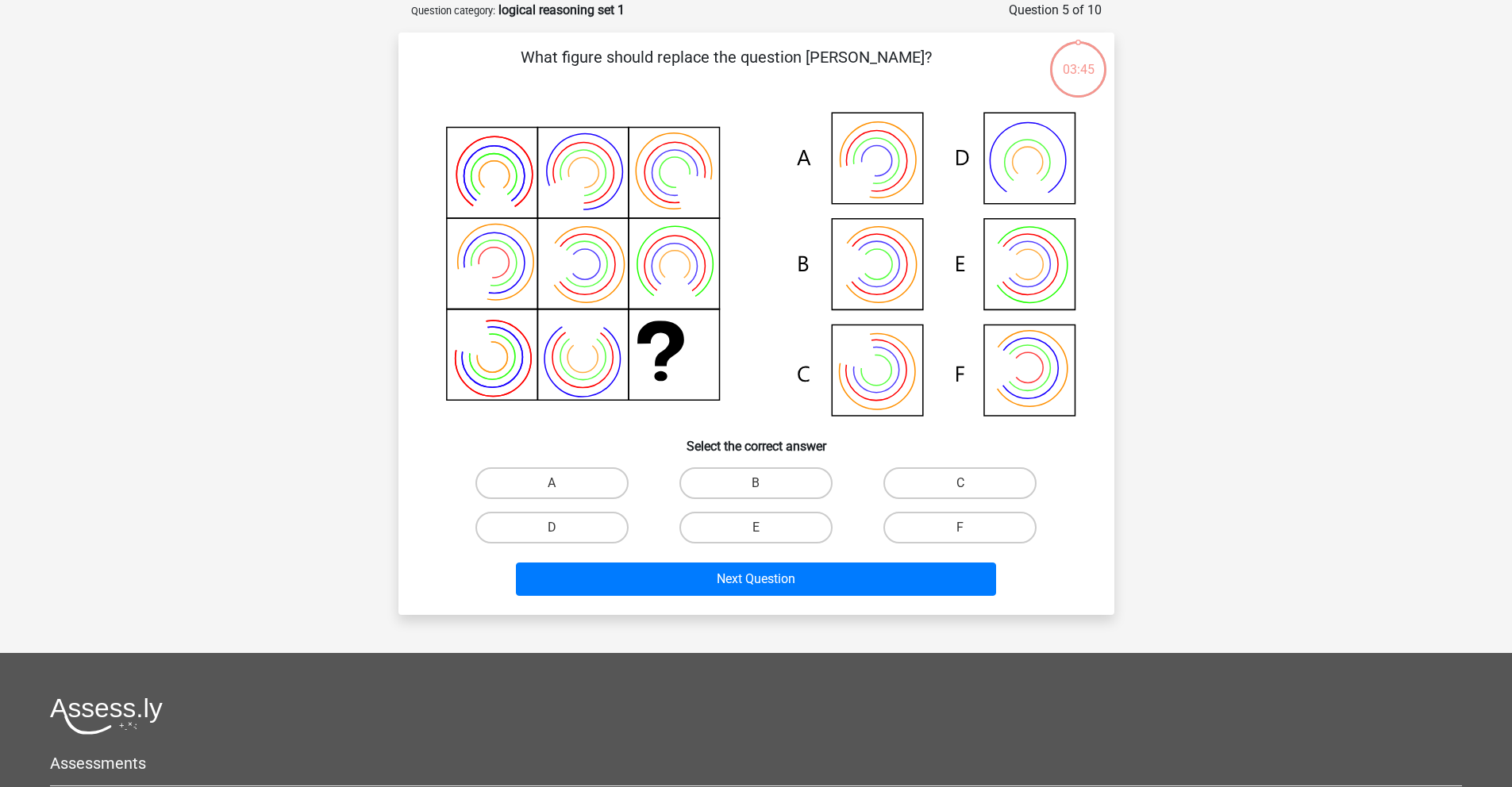
scroll to position [79, 0]
click at [860, 180] on icon at bounding box center [862, 172] width 67 height 67
click at [608, 475] on label "A" at bounding box center [552, 482] width 153 height 32
click at [562, 483] on input "A" at bounding box center [556, 487] width 11 height 11
radio input "true"
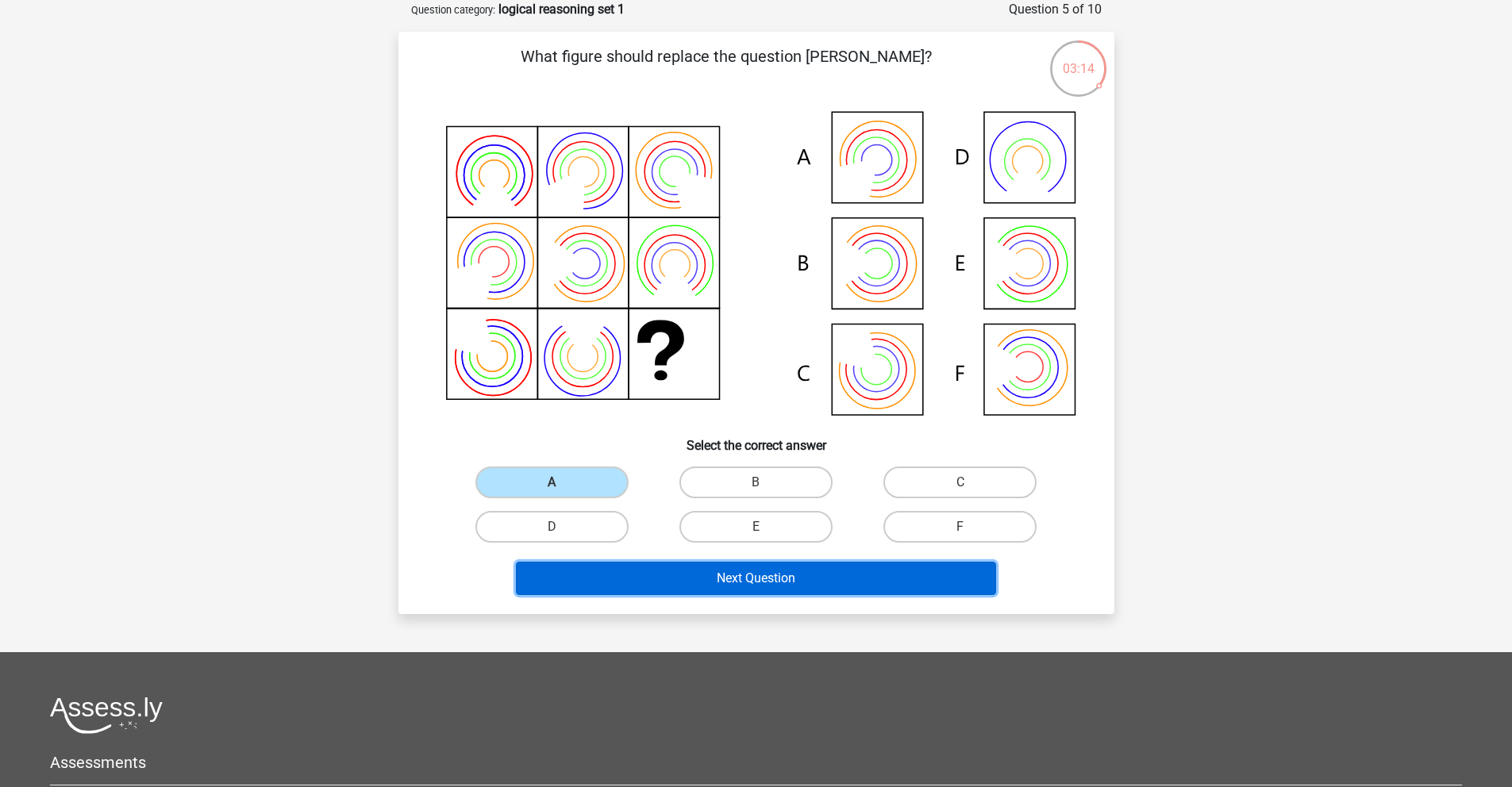
click at [674, 568] on button "Next Question" at bounding box center [756, 578] width 480 height 33
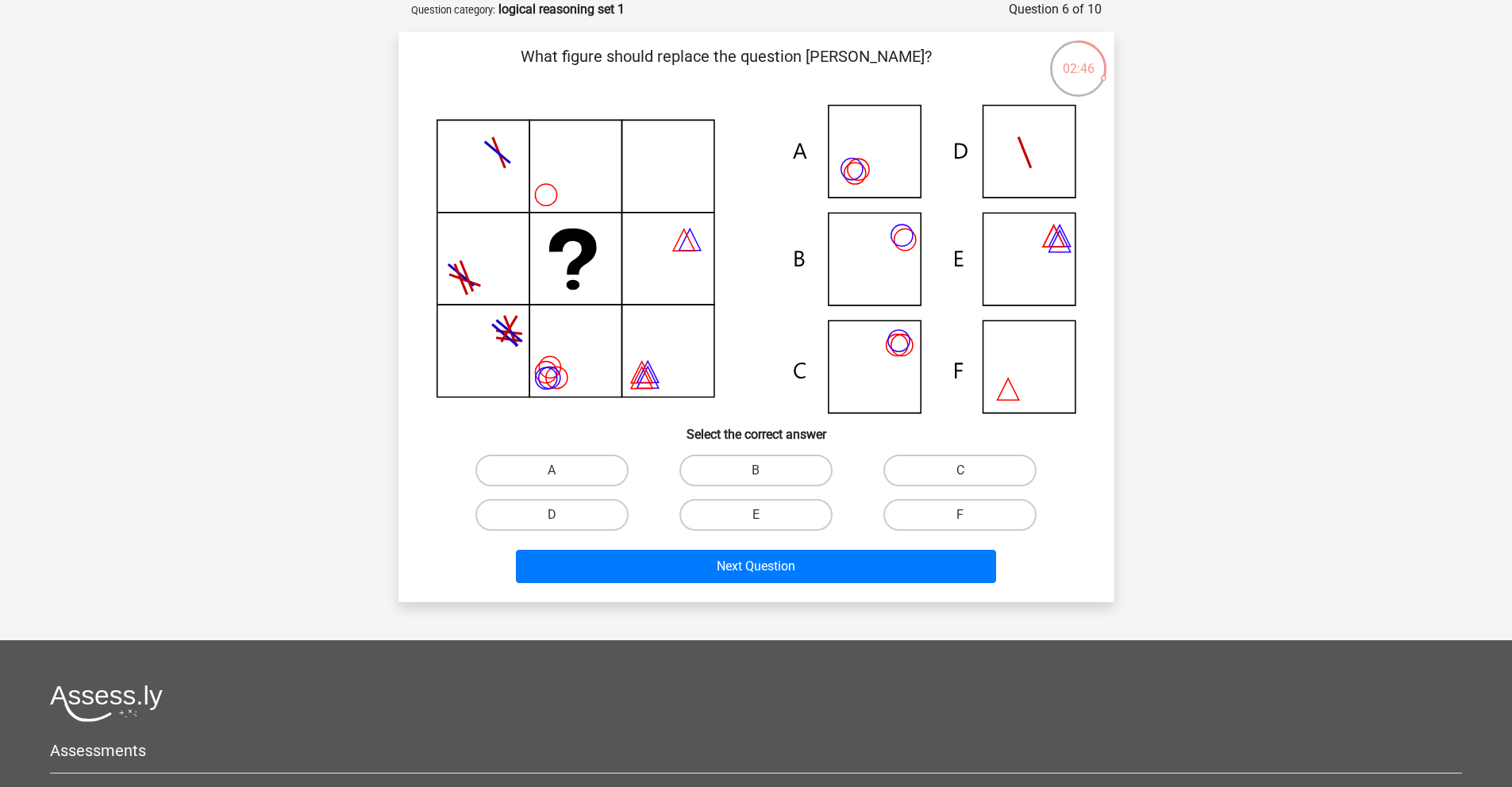
click at [867, 256] on icon at bounding box center [756, 258] width 640 height 308
click at [910, 361] on icon at bounding box center [756, 258] width 640 height 308
click at [943, 463] on label "C" at bounding box center [960, 470] width 153 height 32
click at [960, 470] on input "C" at bounding box center [965, 475] width 11 height 11
radio input "true"
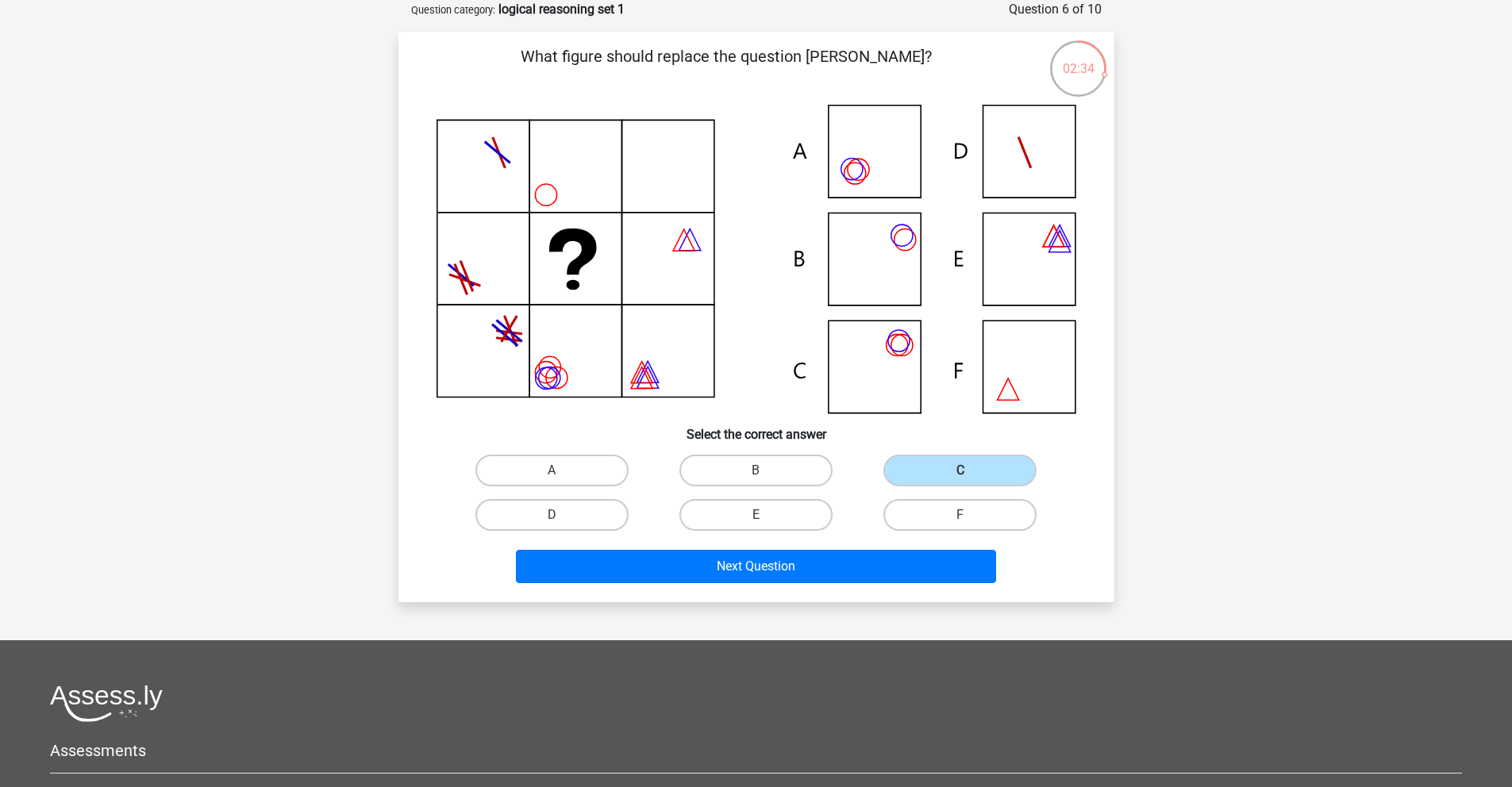
click at [881, 151] on icon at bounding box center [756, 258] width 640 height 308
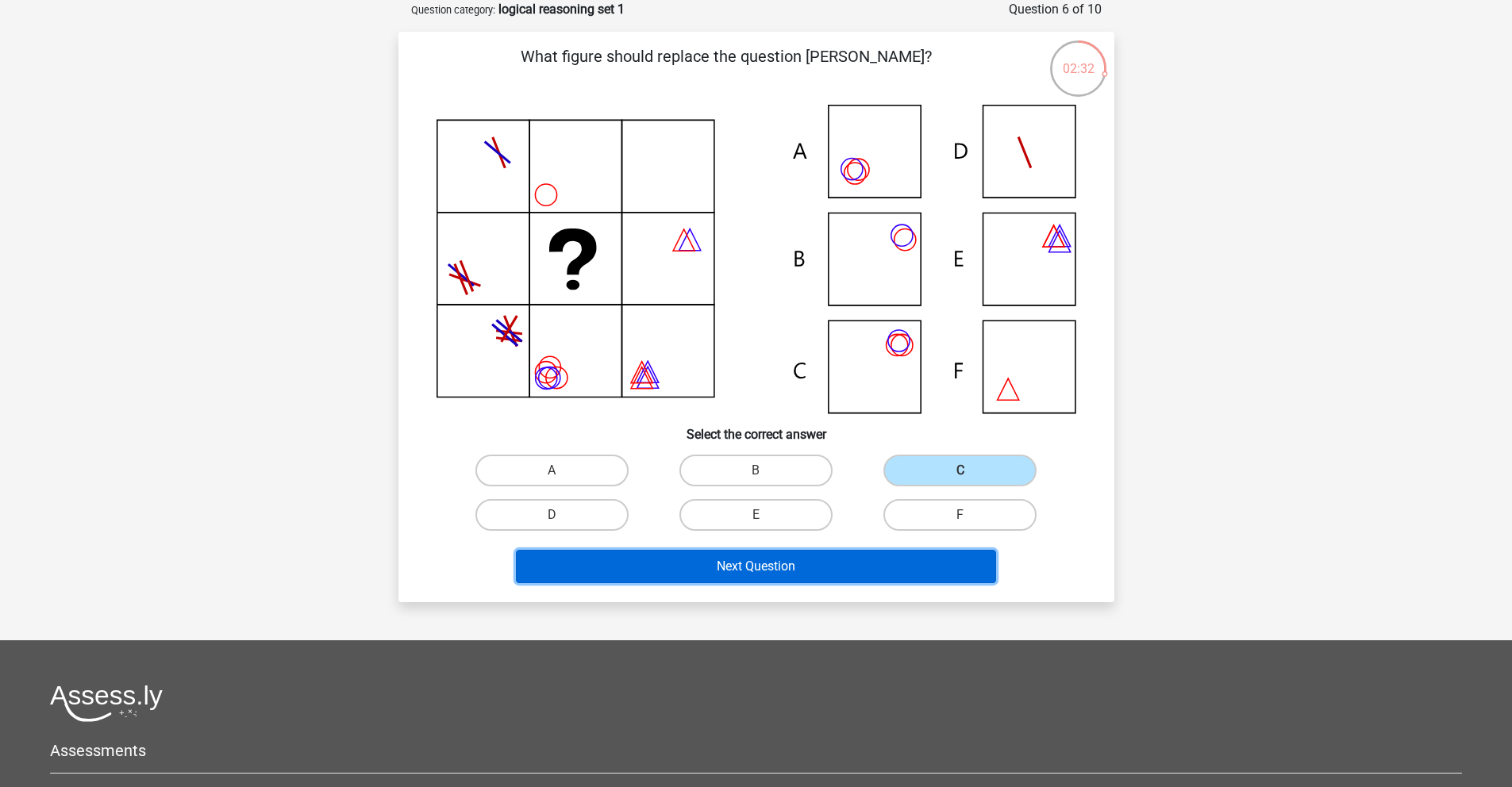
click at [752, 567] on button "Next Question" at bounding box center [756, 566] width 480 height 33
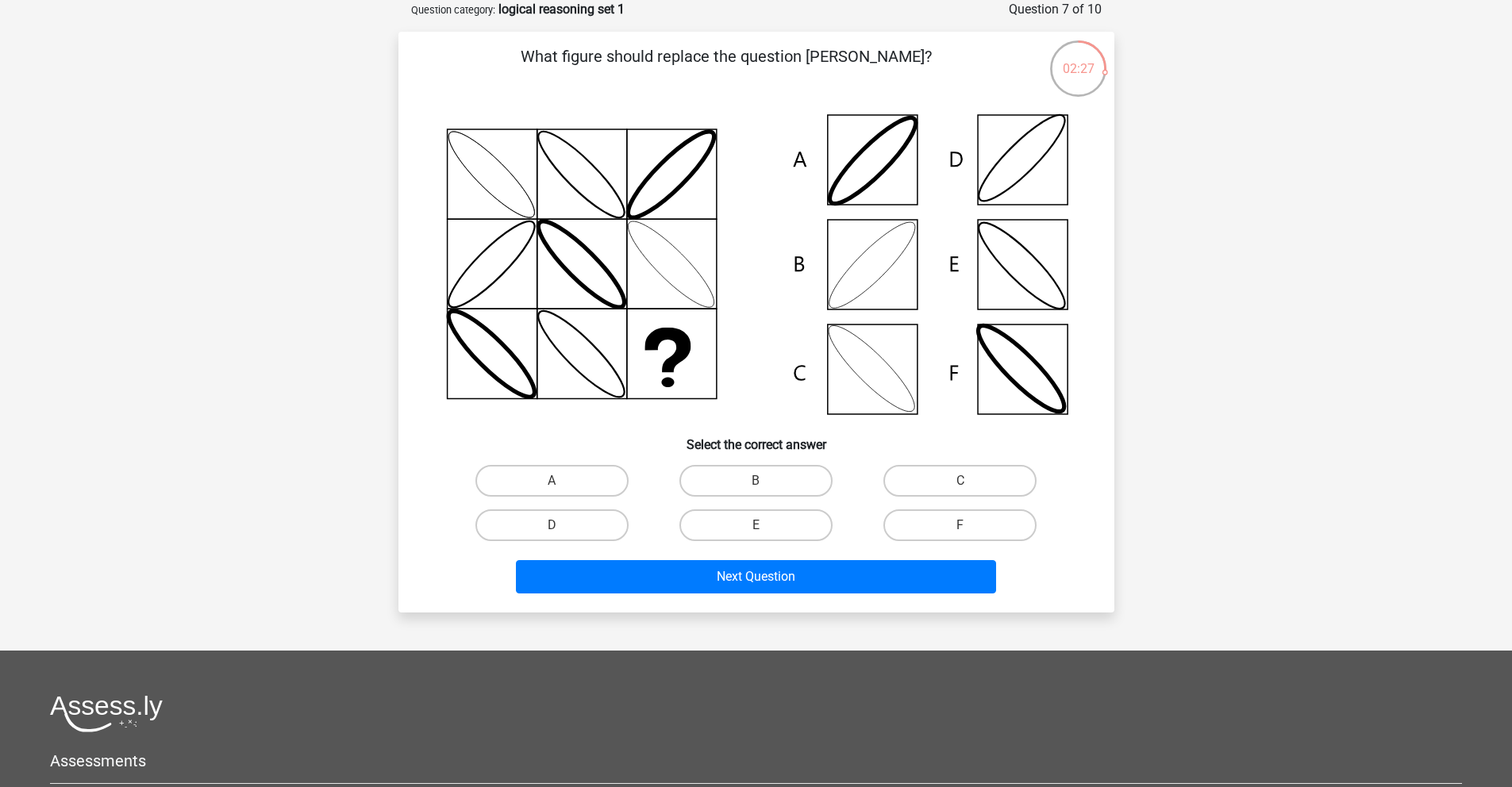
click at [841, 248] on icon at bounding box center [756, 264] width 640 height 320
click at [786, 496] on label "B" at bounding box center [756, 480] width 153 height 32
click at [766, 491] on input "B" at bounding box center [760, 486] width 11 height 11
radio input "true"
click at [771, 475] on label "B" at bounding box center [756, 480] width 153 height 32
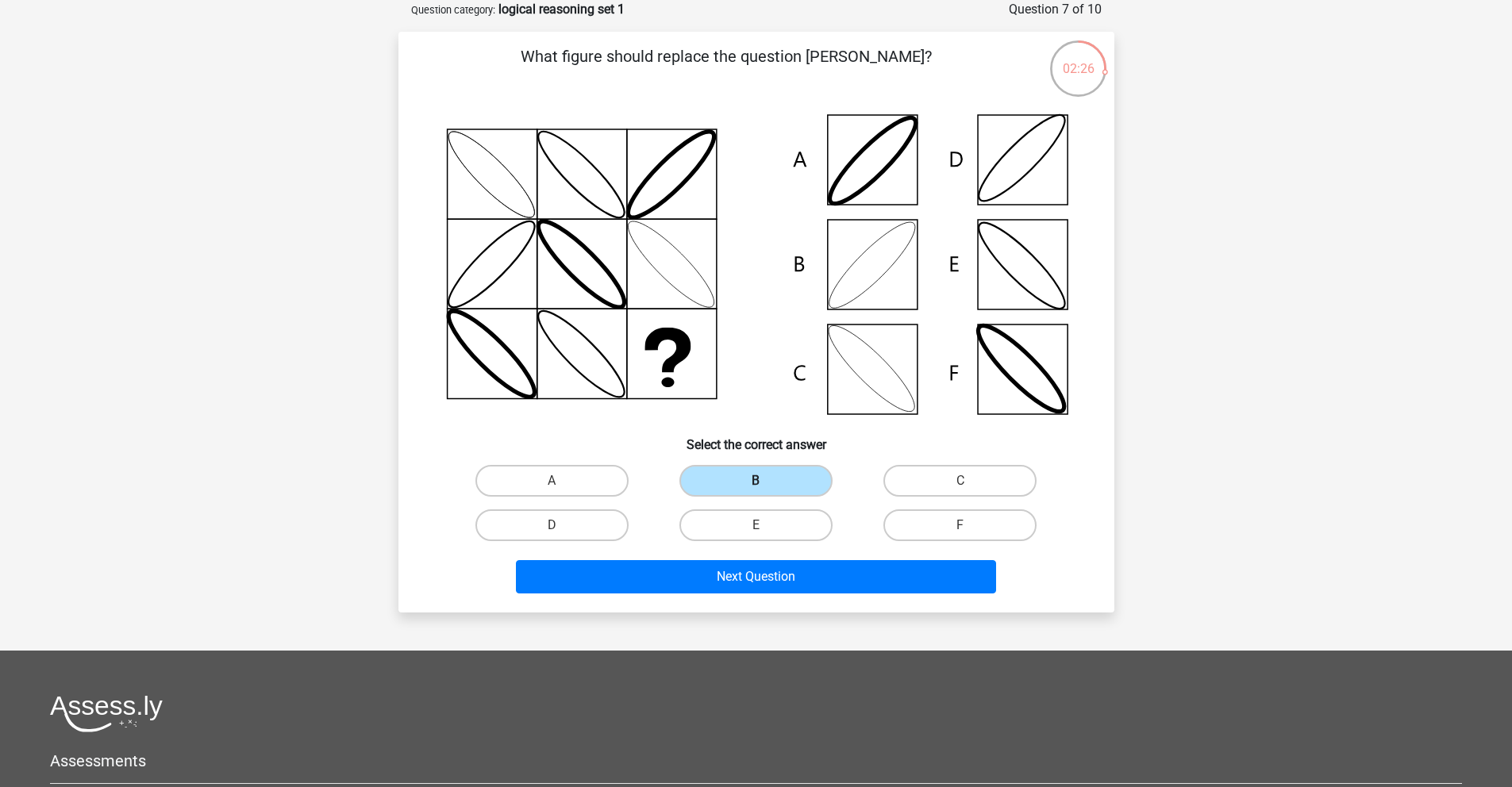
click at [766, 481] on input "B" at bounding box center [760, 486] width 11 height 11
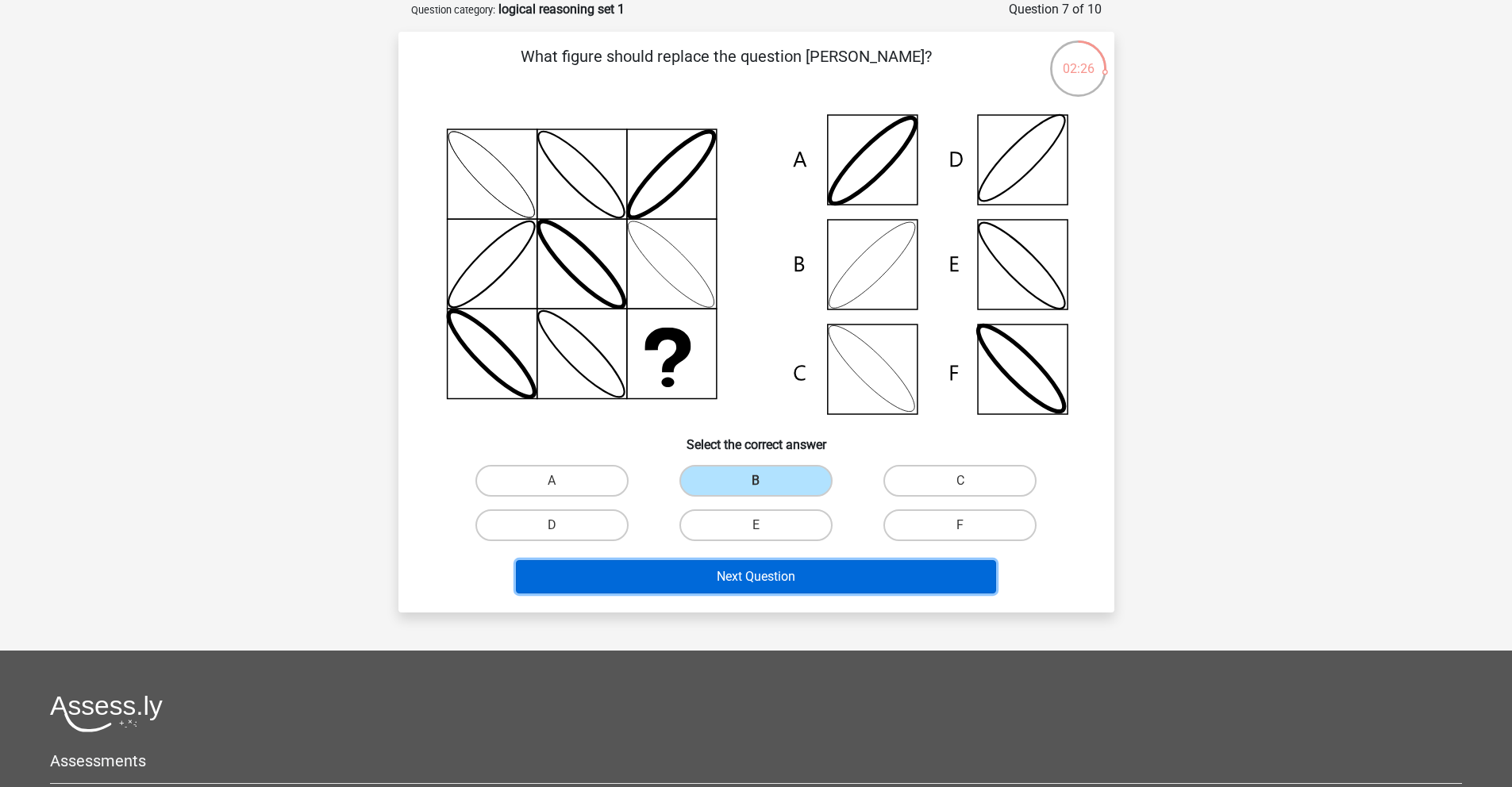
click at [802, 581] on button "Next Question" at bounding box center [756, 576] width 480 height 33
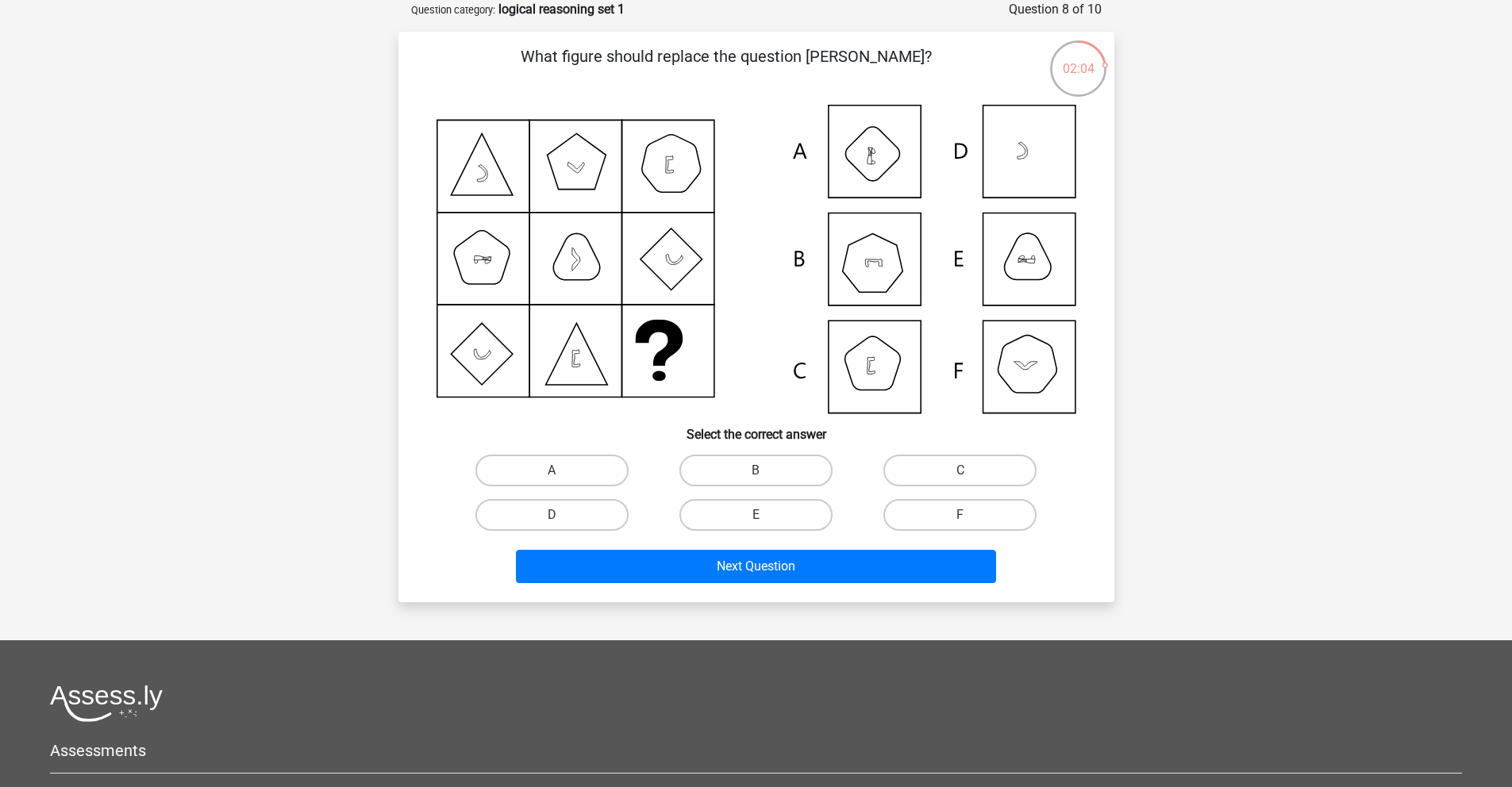
click at [1046, 334] on icon at bounding box center [756, 258] width 640 height 308
click at [967, 521] on input "F" at bounding box center [965, 520] width 11 height 11
radio input "true"
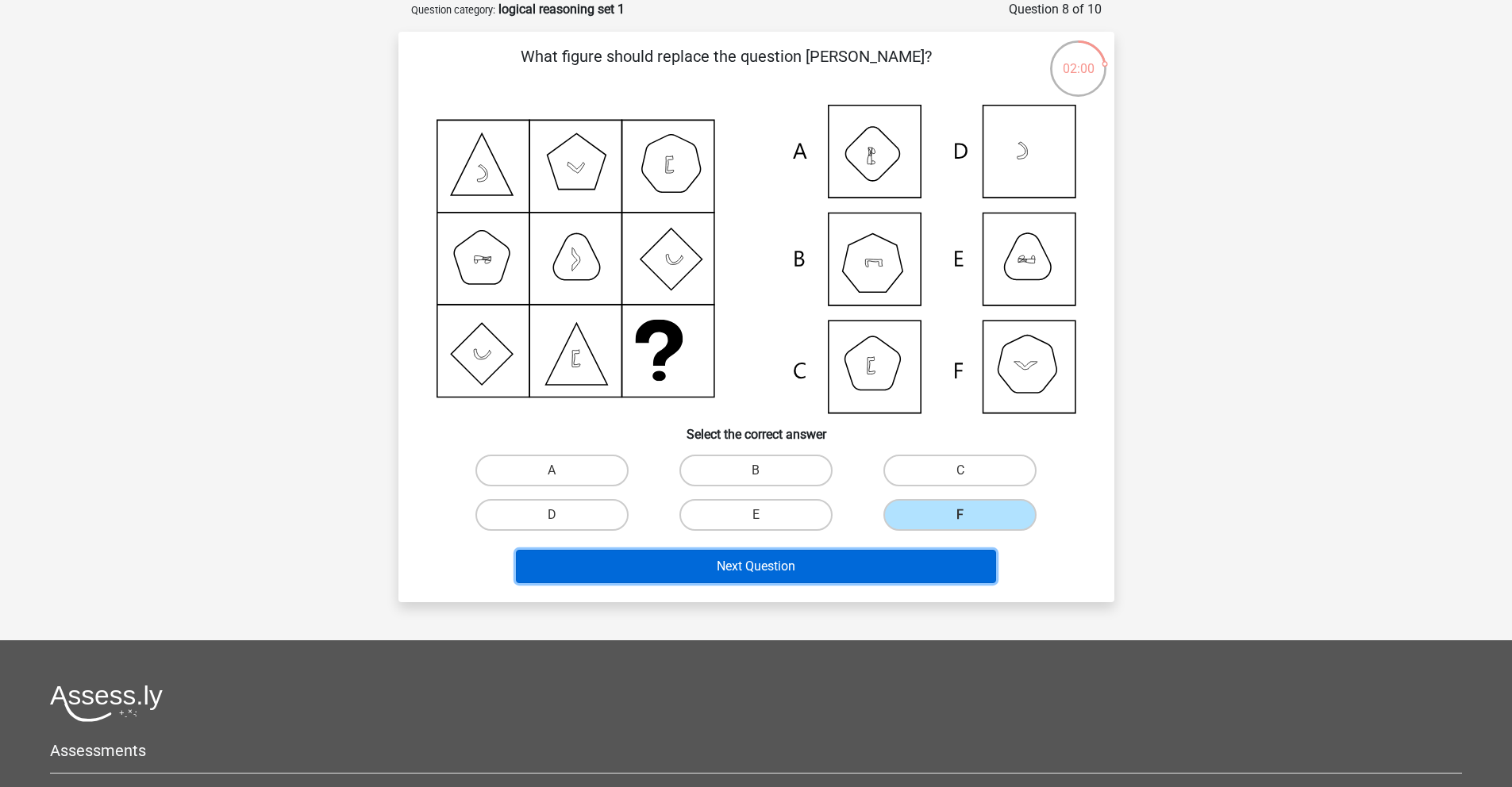
click at [755, 570] on button "Next Question" at bounding box center [756, 566] width 480 height 33
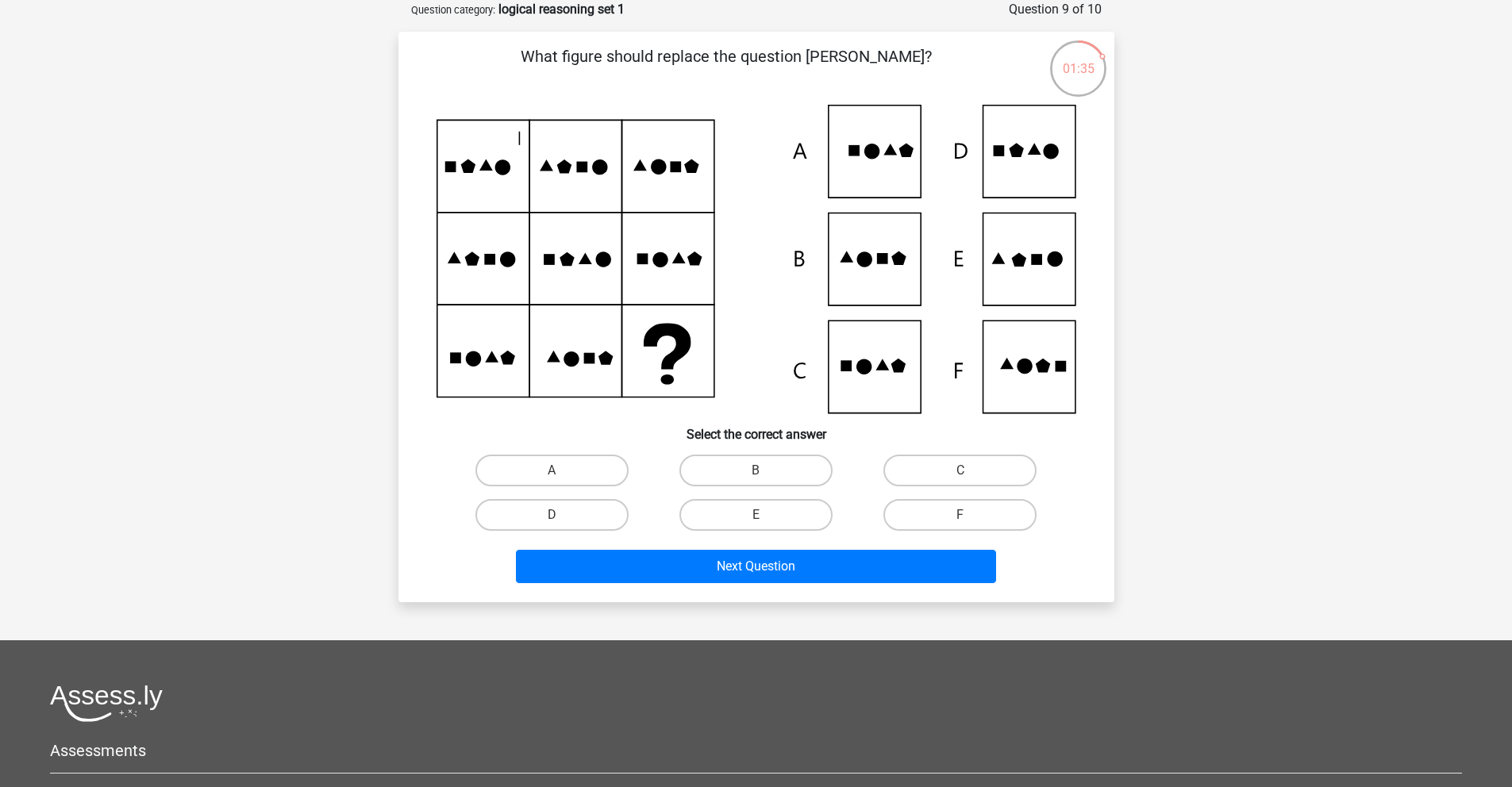
click at [1043, 378] on icon at bounding box center [756, 258] width 640 height 308
click at [969, 506] on label "F" at bounding box center [960, 515] width 153 height 32
click at [969, 515] on input "F" at bounding box center [965, 520] width 11 height 11
radio input "true"
click at [871, 276] on icon at bounding box center [756, 258] width 640 height 308
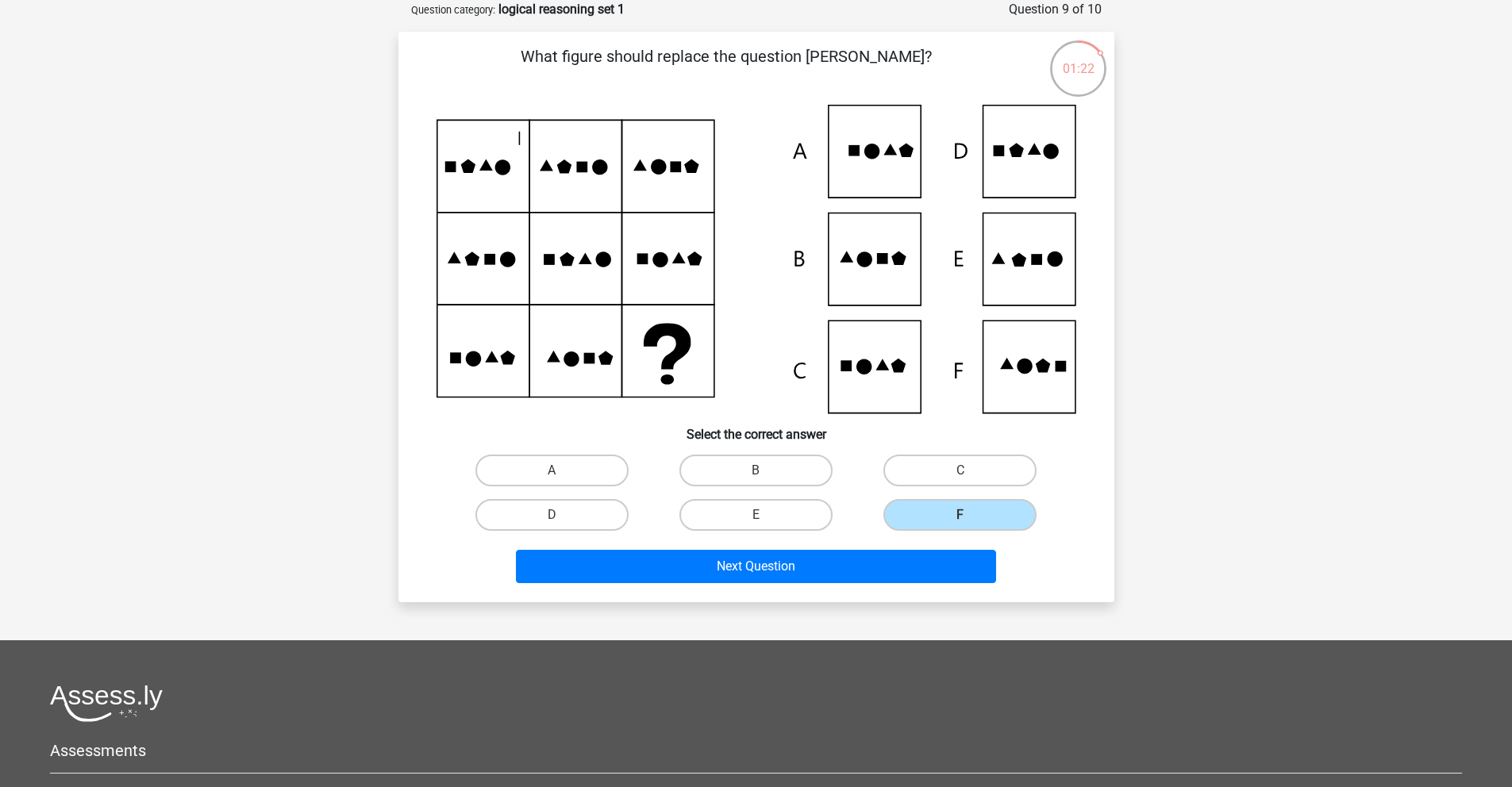
click at [871, 276] on icon at bounding box center [756, 258] width 640 height 308
click at [758, 478] on input "B" at bounding box center [760, 475] width 11 height 11
radio input "true"
click at [1036, 279] on icon at bounding box center [756, 258] width 640 height 308
click at [770, 517] on label "E" at bounding box center [756, 515] width 153 height 32
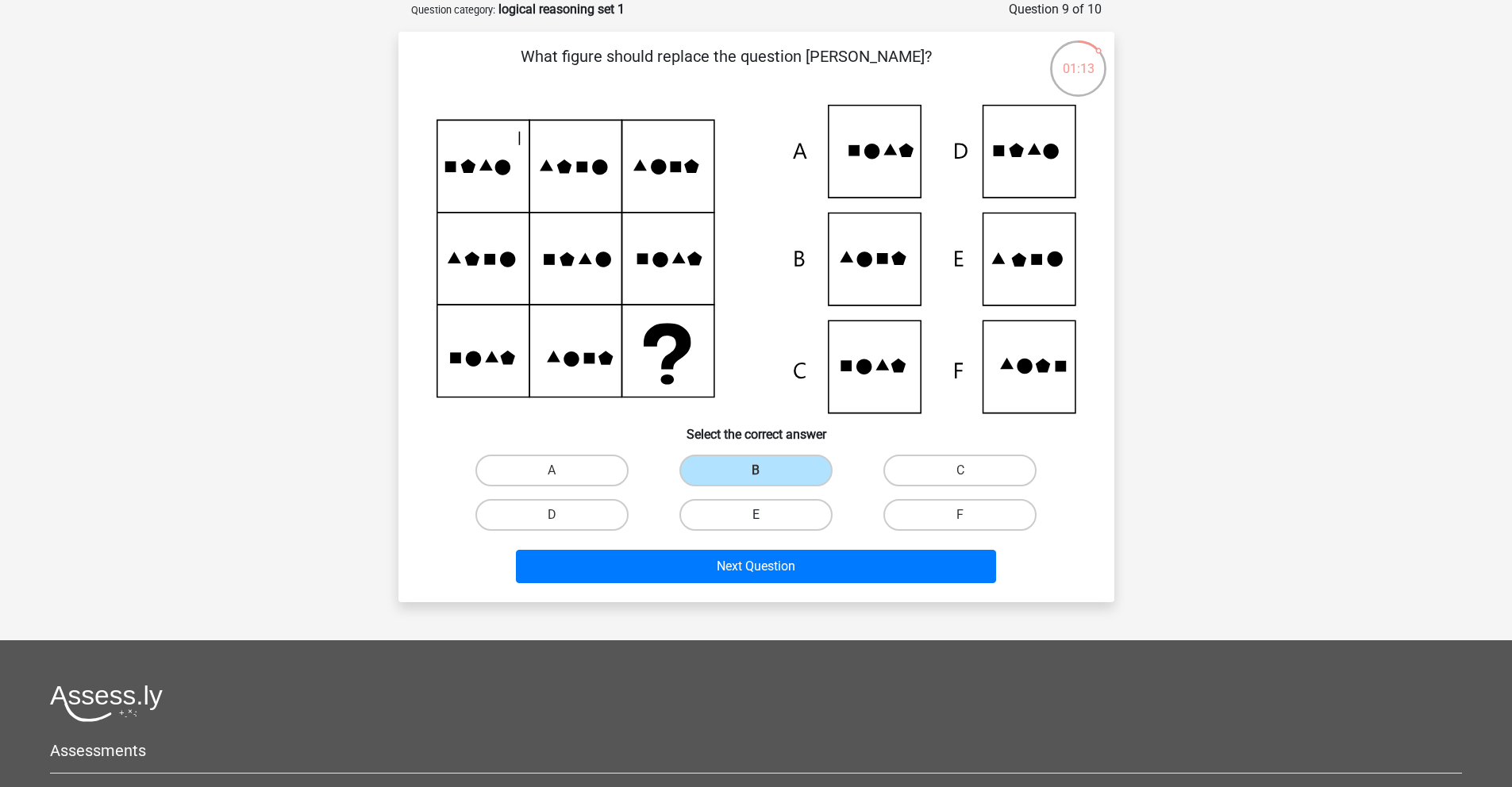
click at [766, 517] on input "E" at bounding box center [760, 520] width 11 height 11
radio input "true"
click at [768, 477] on label "B" at bounding box center [756, 470] width 153 height 32
click at [766, 477] on input "B" at bounding box center [760, 475] width 11 height 11
radio input "true"
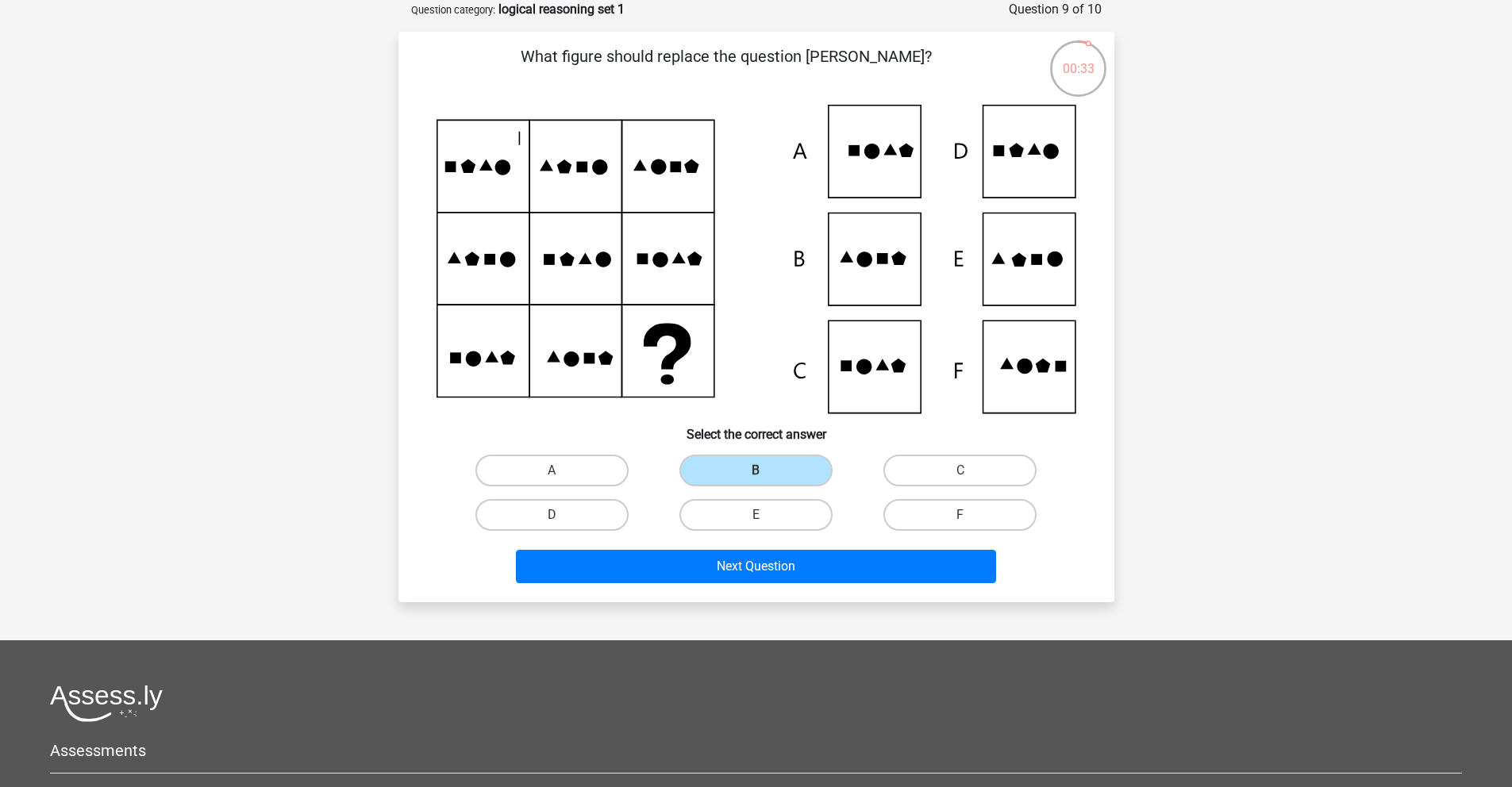
click at [857, 376] on icon at bounding box center [756, 258] width 640 height 308
click at [836, 358] on icon at bounding box center [756, 258] width 640 height 308
click at [1026, 366] on icon at bounding box center [1024, 366] width 15 height 15
drag, startPoint x: 967, startPoint y: 521, endPoint x: 948, endPoint y: 556, distance: 39.8
click at [966, 524] on input "F" at bounding box center [965, 520] width 11 height 11
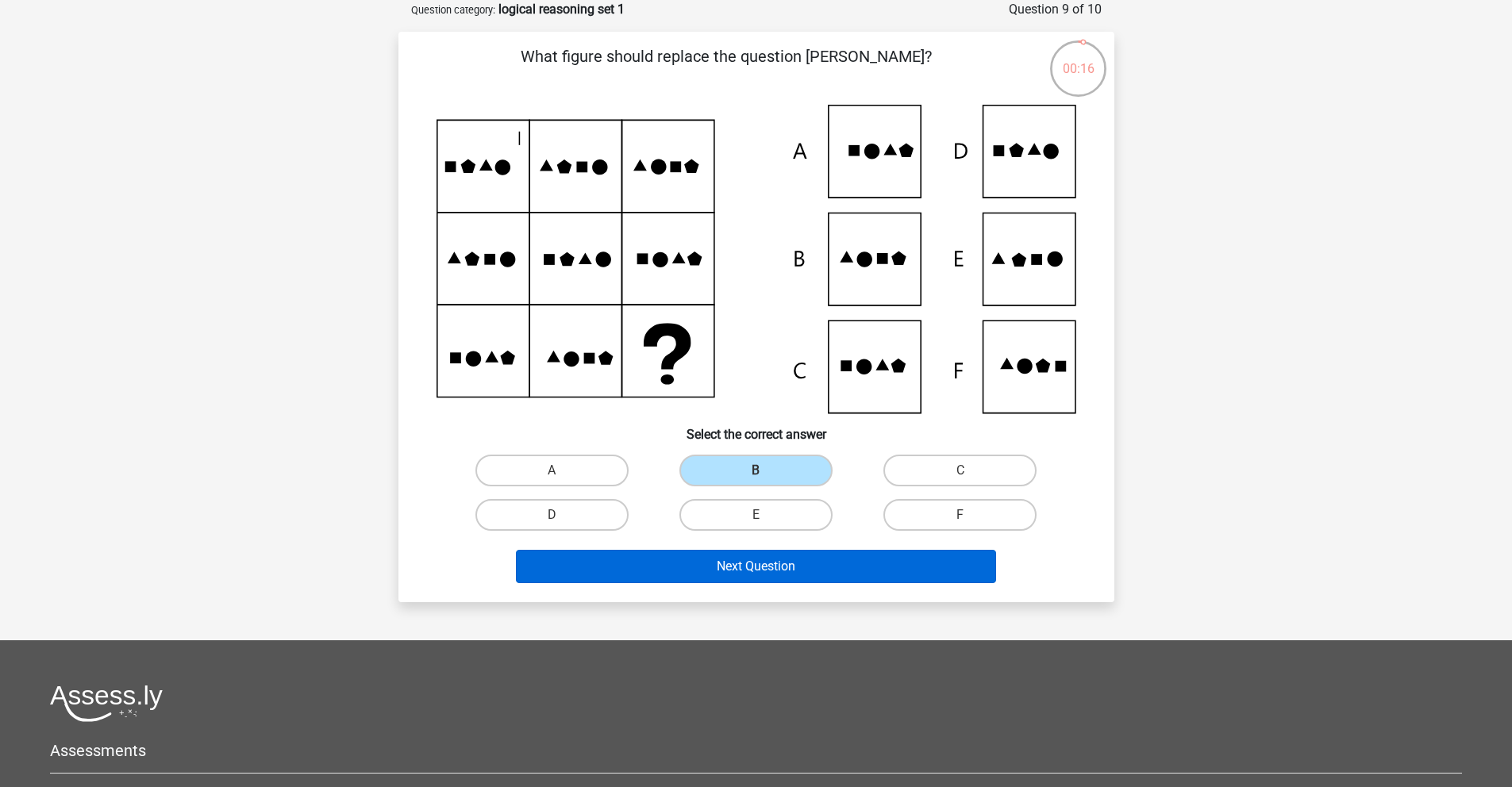
radio input "true"
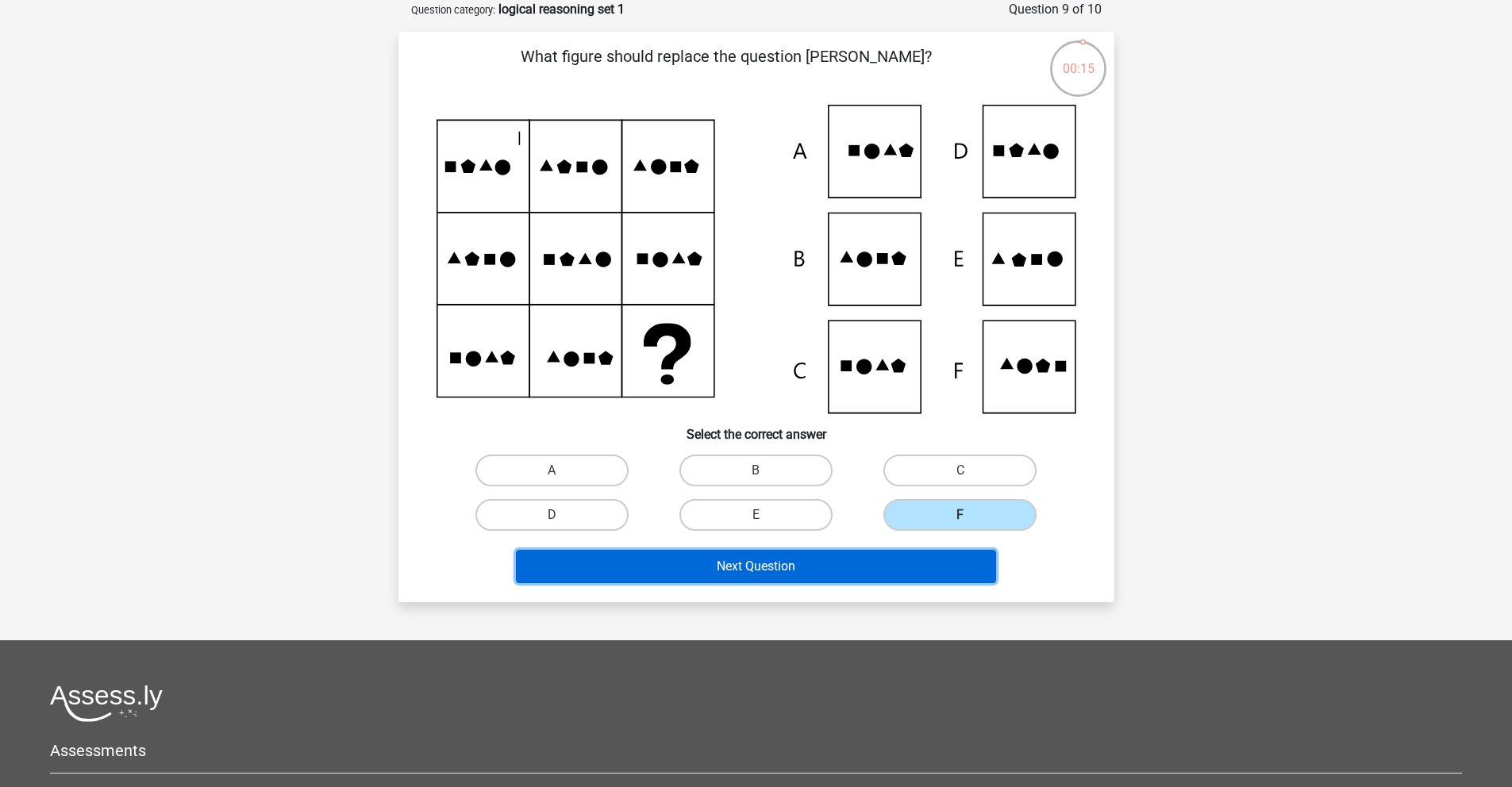
click at [930, 569] on button "Next Question" at bounding box center [756, 566] width 480 height 33
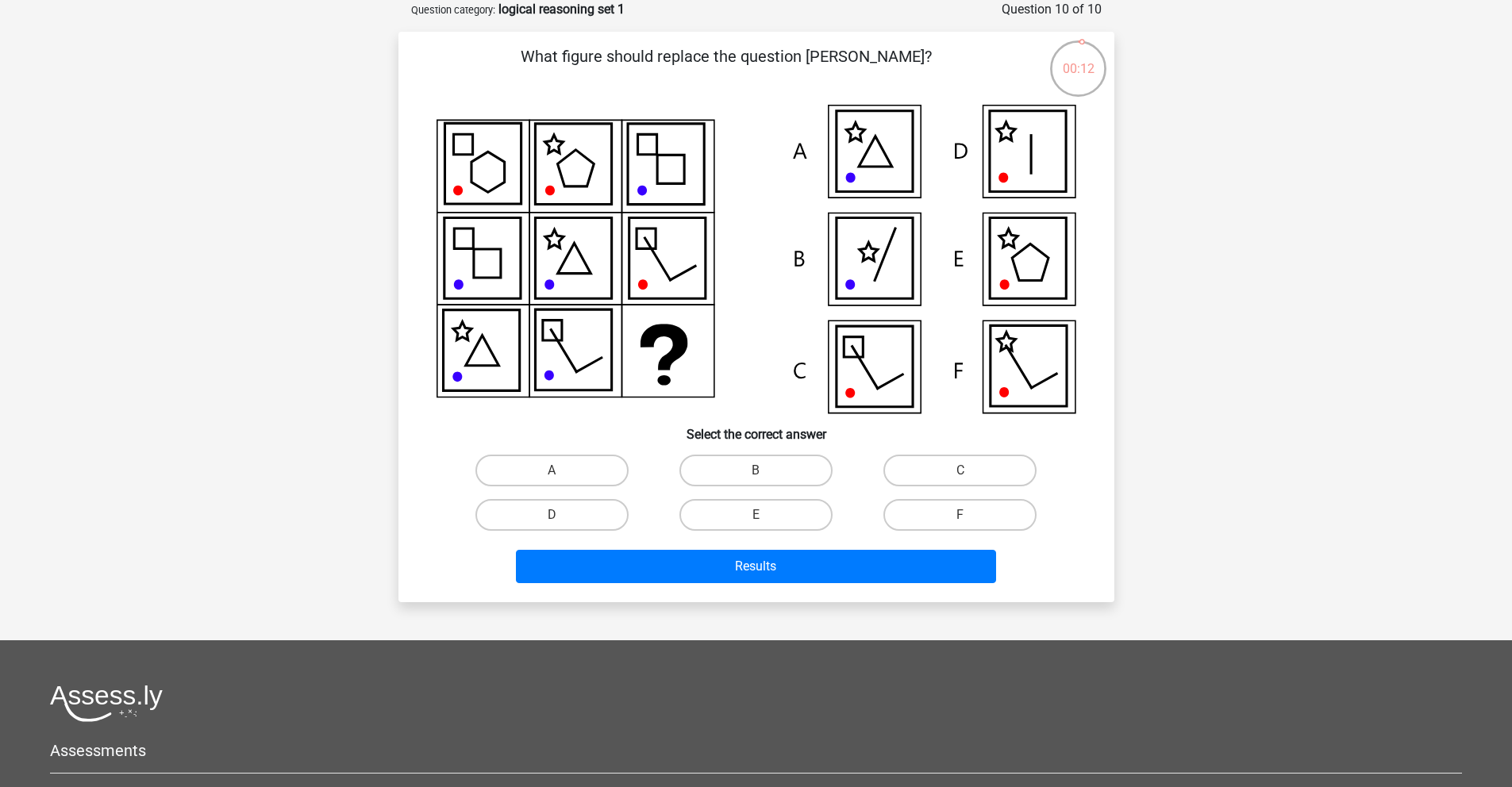
click at [1024, 283] on icon at bounding box center [1028, 259] width 76 height 81
click at [716, 511] on label "E" at bounding box center [756, 515] width 153 height 32
click at [756, 515] on input "E" at bounding box center [760, 520] width 11 height 11
radio input "true"
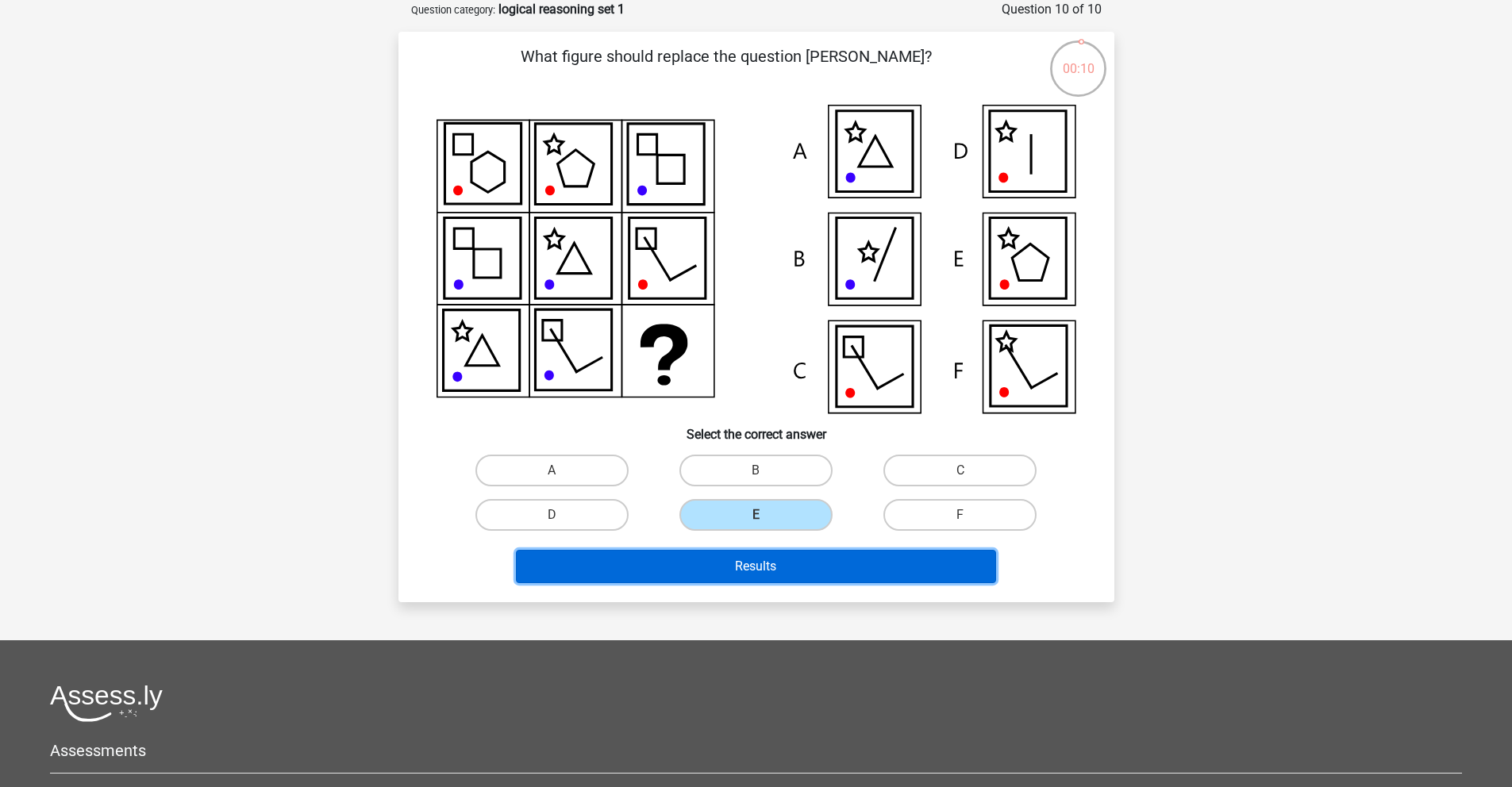
click at [800, 570] on button "Results" at bounding box center [756, 566] width 480 height 33
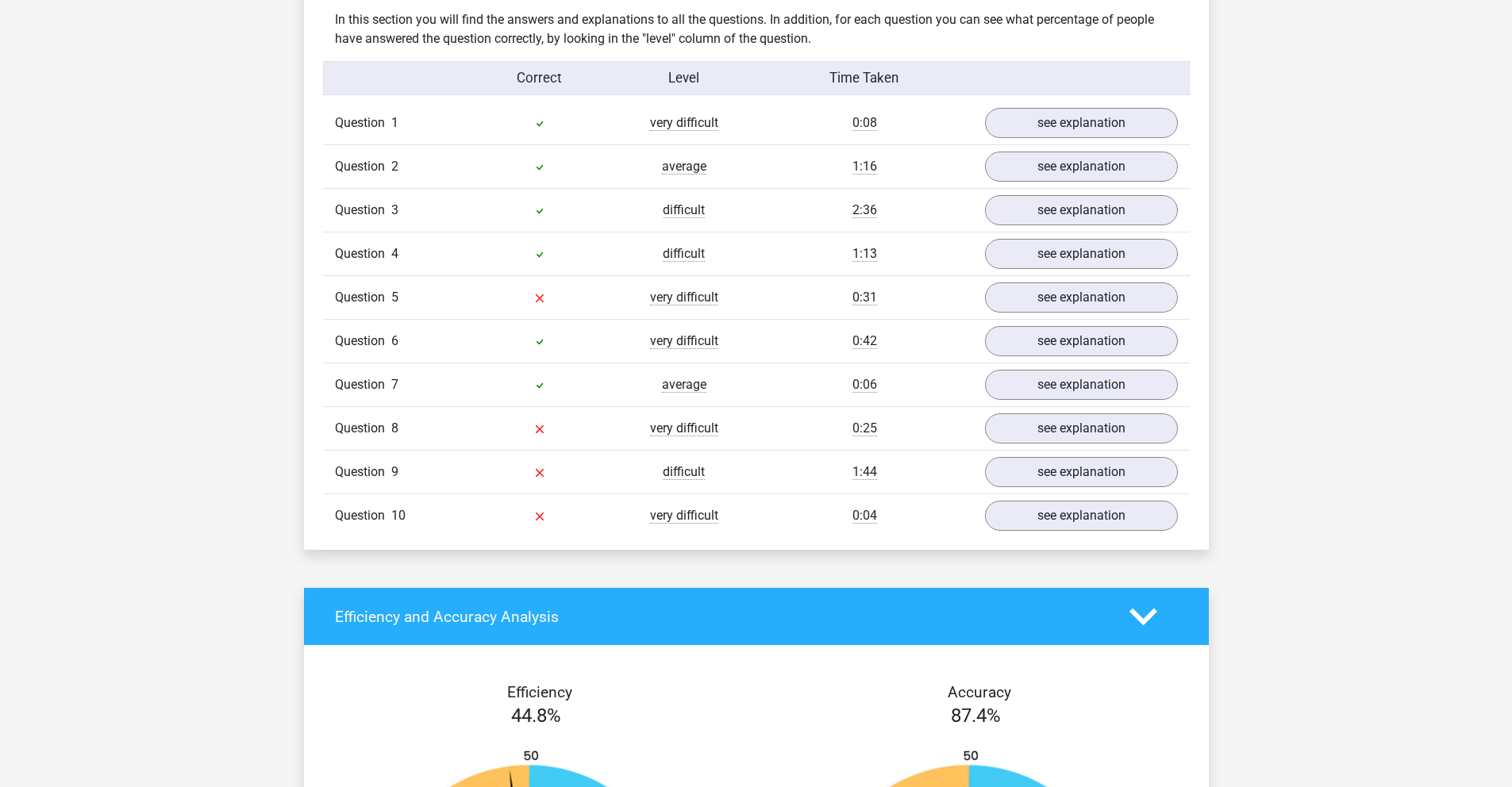
scroll to position [1111, 0]
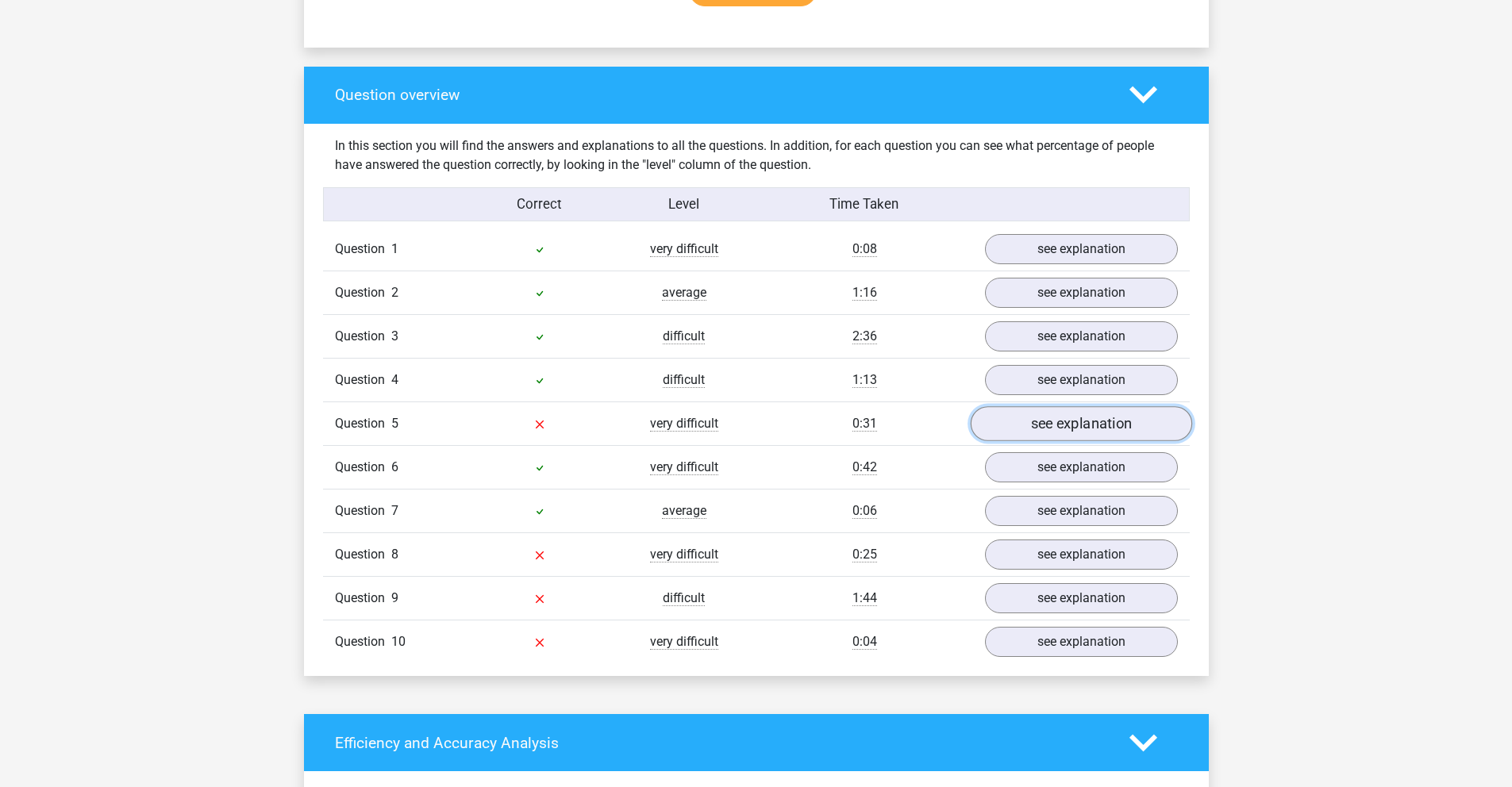
click at [1069, 419] on link "see explanation" at bounding box center [1080, 423] width 221 height 35
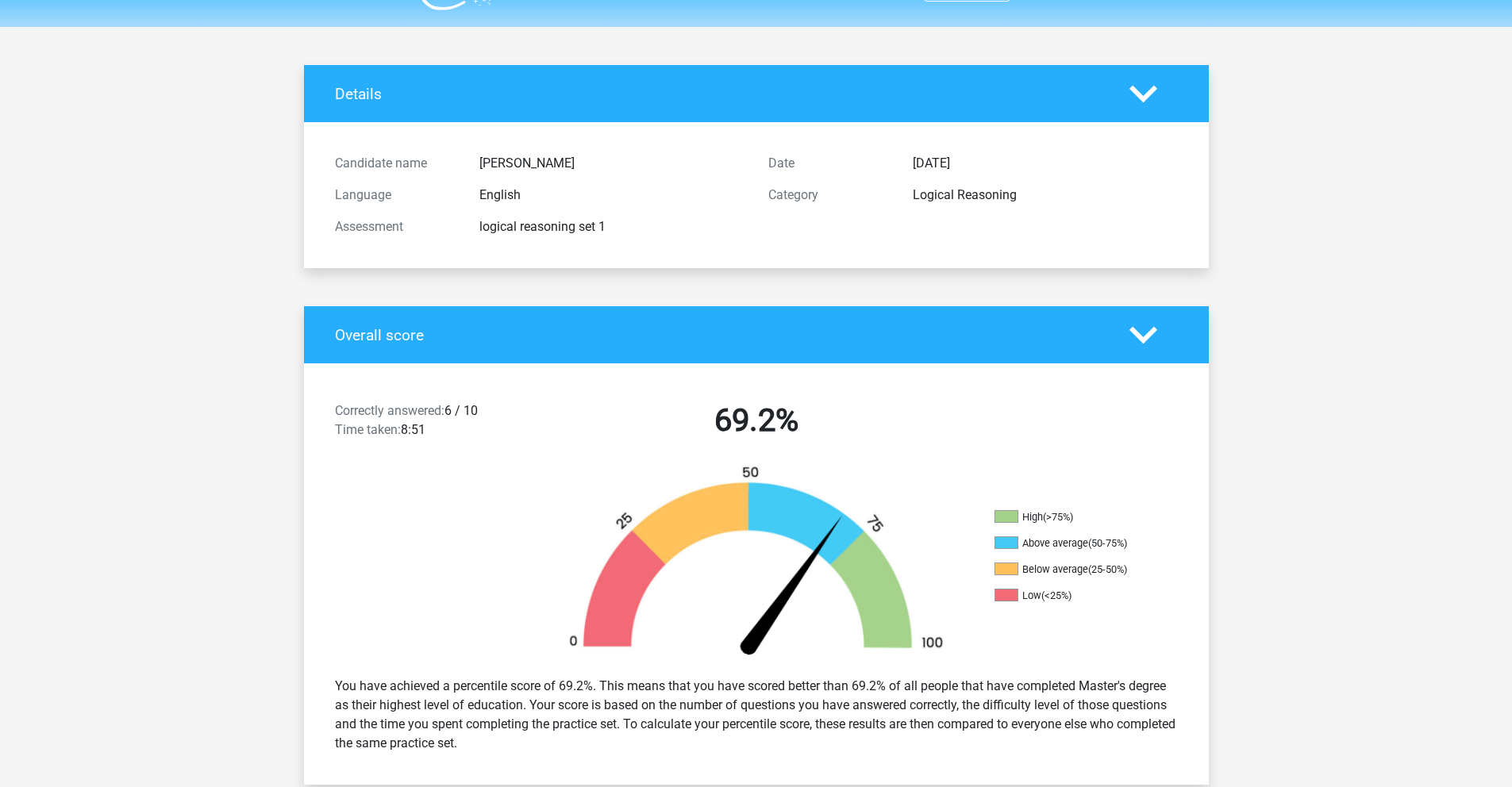
scroll to position [0, 0]
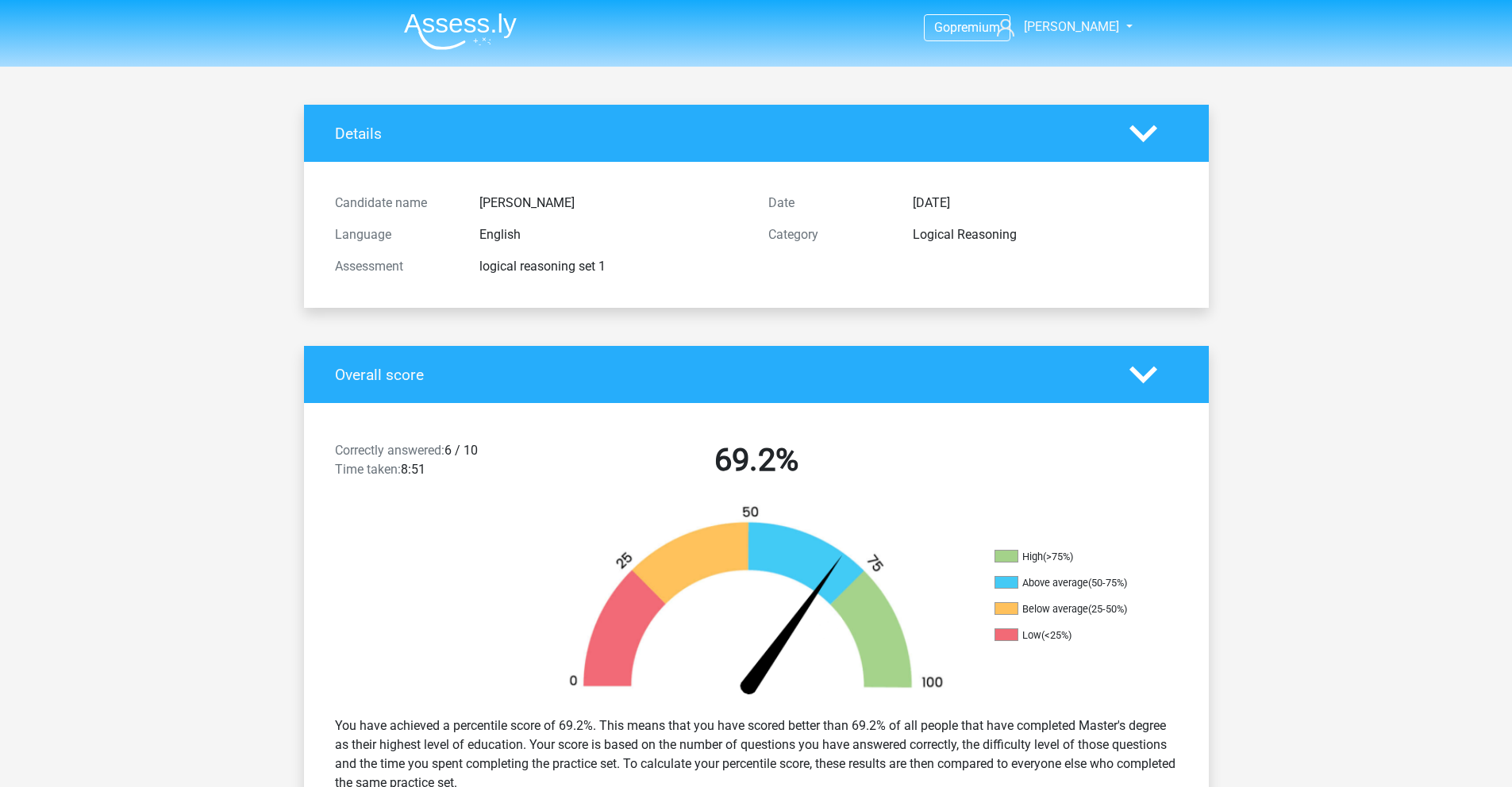
click at [475, 35] on img at bounding box center [460, 32] width 113 height 37
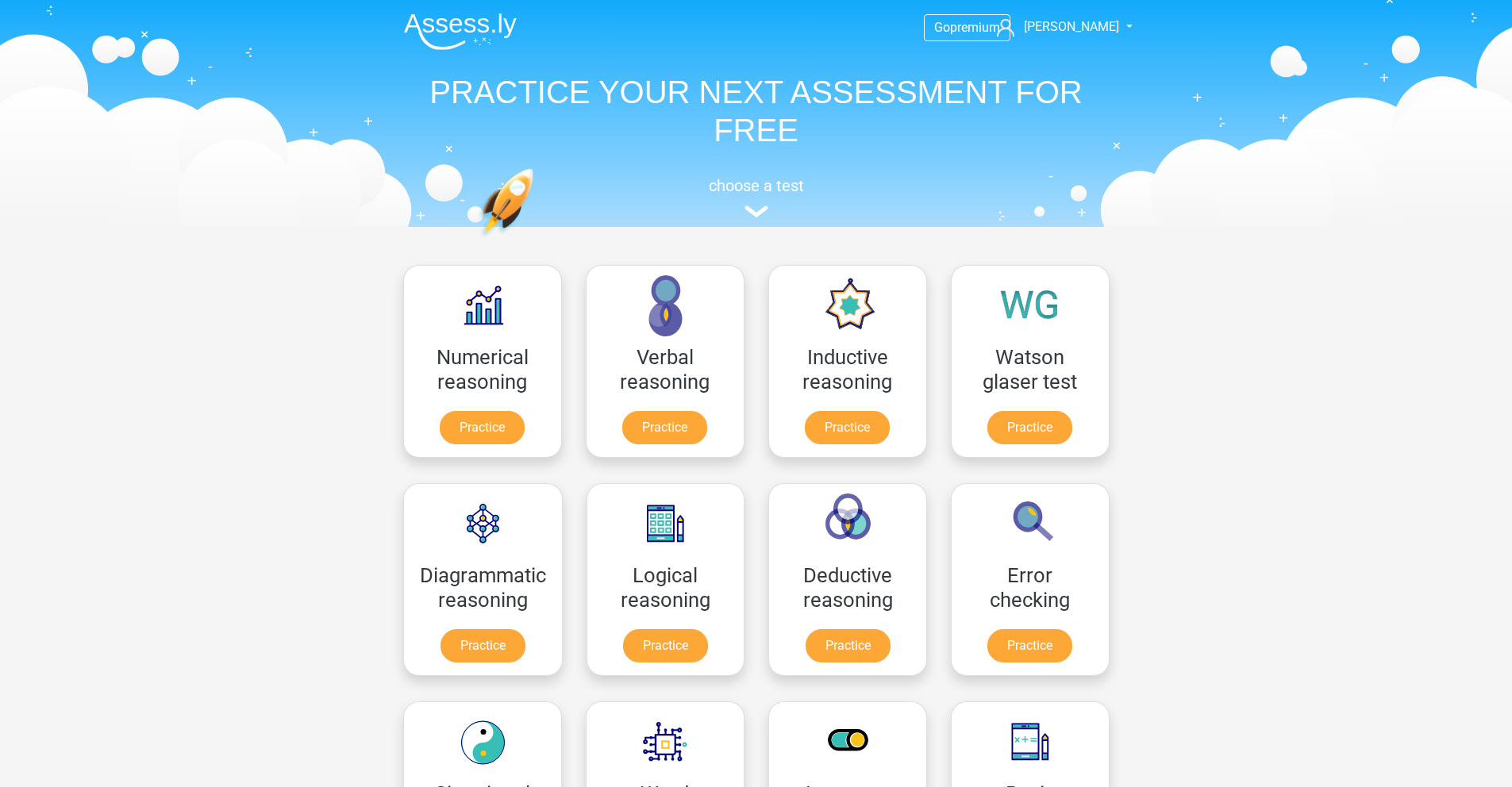
click at [823, 414] on link "Practice" at bounding box center [847, 431] width 89 height 35
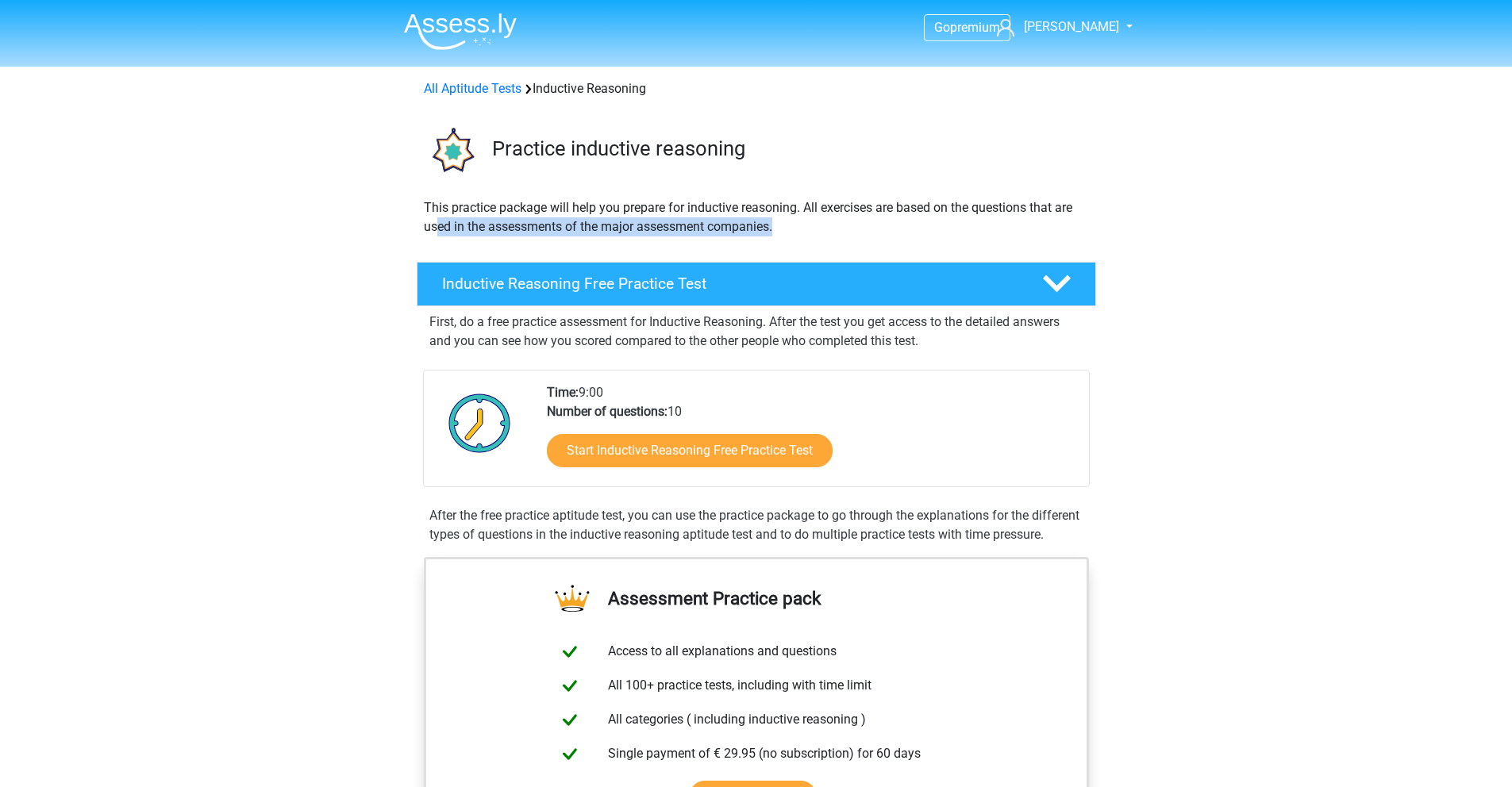
drag, startPoint x: 434, startPoint y: 236, endPoint x: 786, endPoint y: 236, distance: 352.0
click at [786, 236] on div "This practice package will help you prepare for inductive reasoning. All exerci…" at bounding box center [756, 223] width 678 height 51
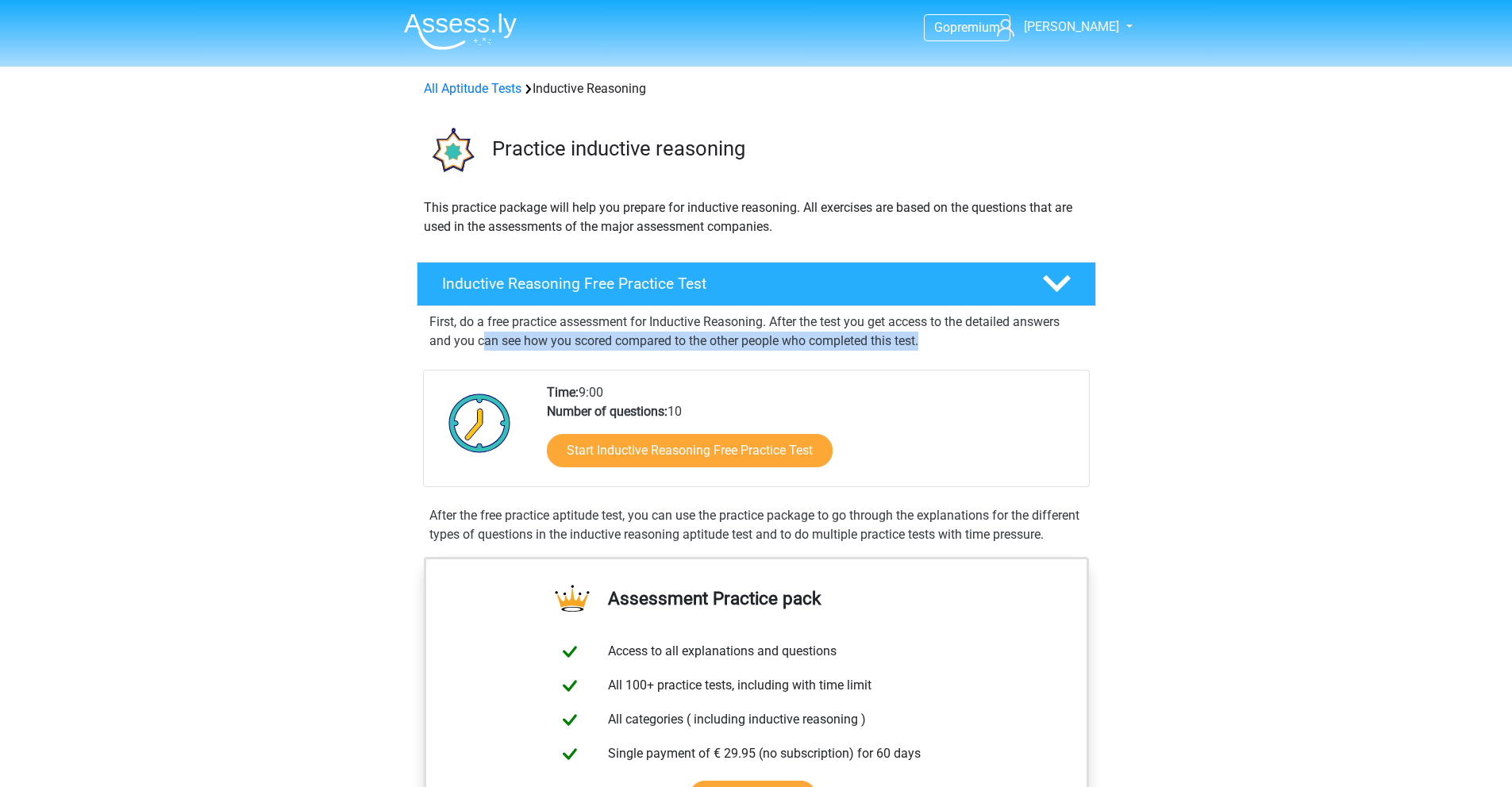
drag, startPoint x: 482, startPoint y: 333, endPoint x: 926, endPoint y: 343, distance: 444.1
click at [926, 343] on p "First, do a free practice assessment for Inductive Reasoning. After the test yo…" at bounding box center [756, 331] width 654 height 38
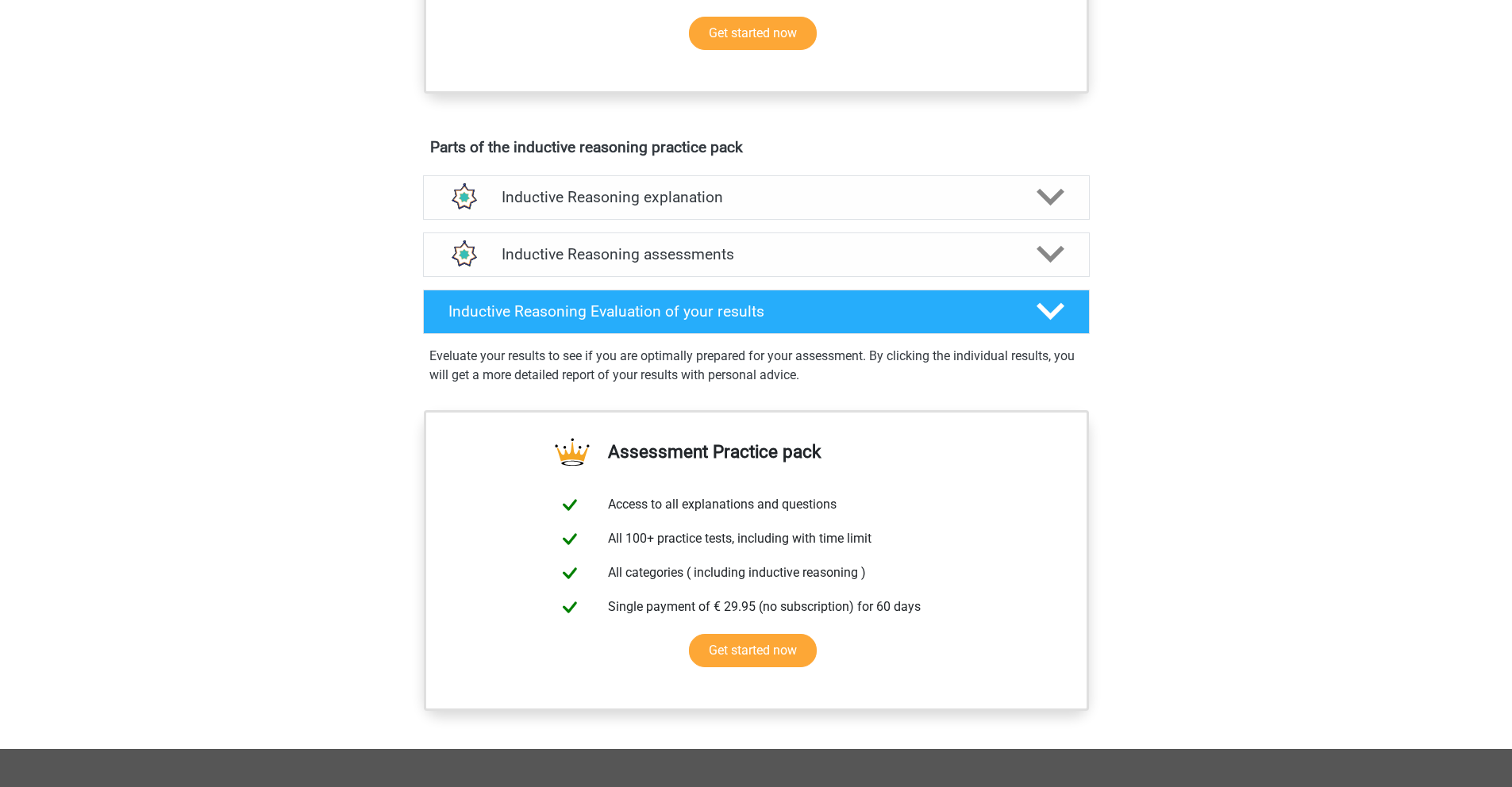
scroll to position [841, 0]
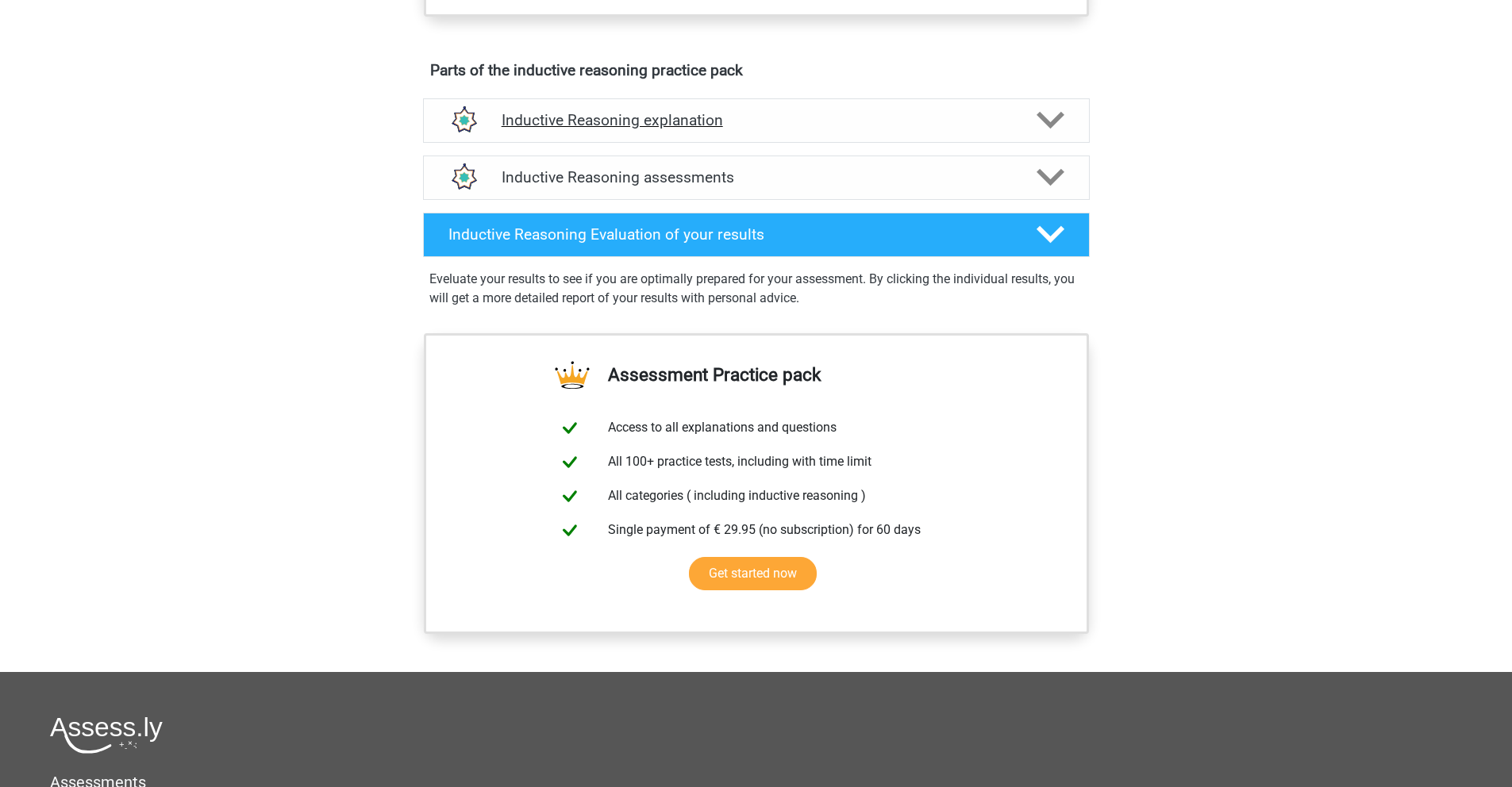
click at [748, 130] on h4 "Inductive Reasoning explanation" at bounding box center [756, 120] width 509 height 19
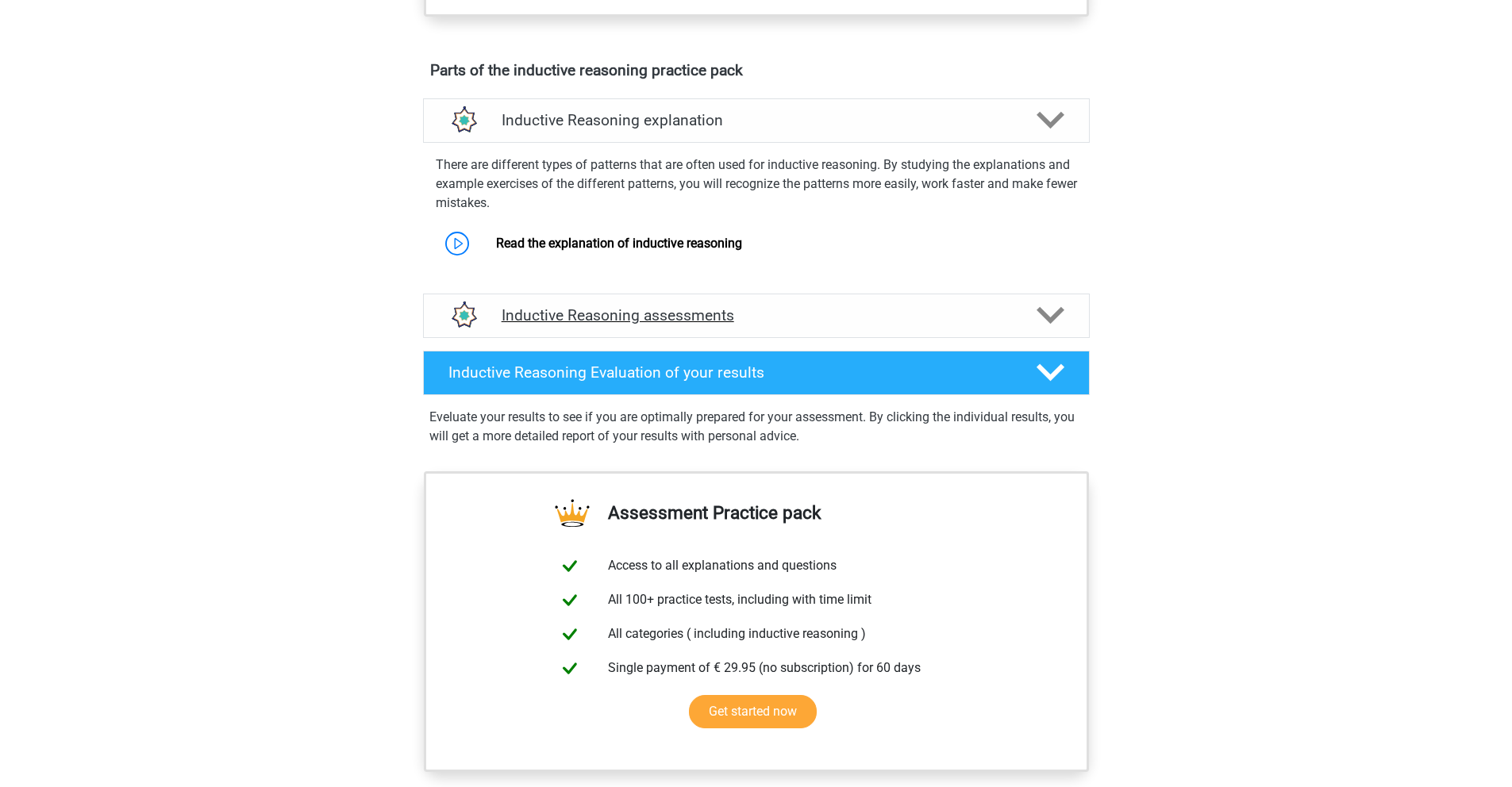
click at [660, 325] on h4 "Inductive Reasoning assessments" at bounding box center [756, 315] width 509 height 19
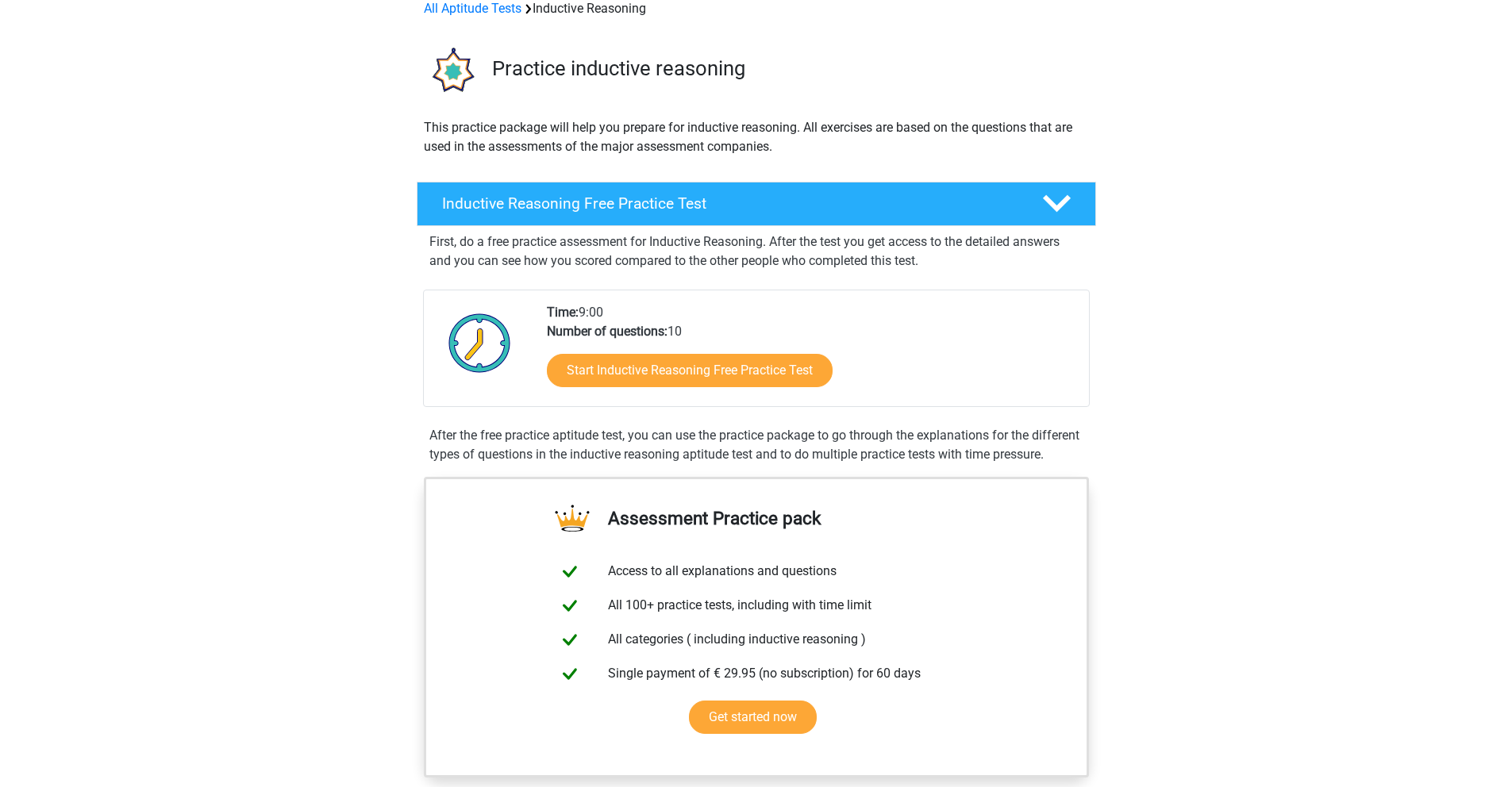
scroll to position [0, 0]
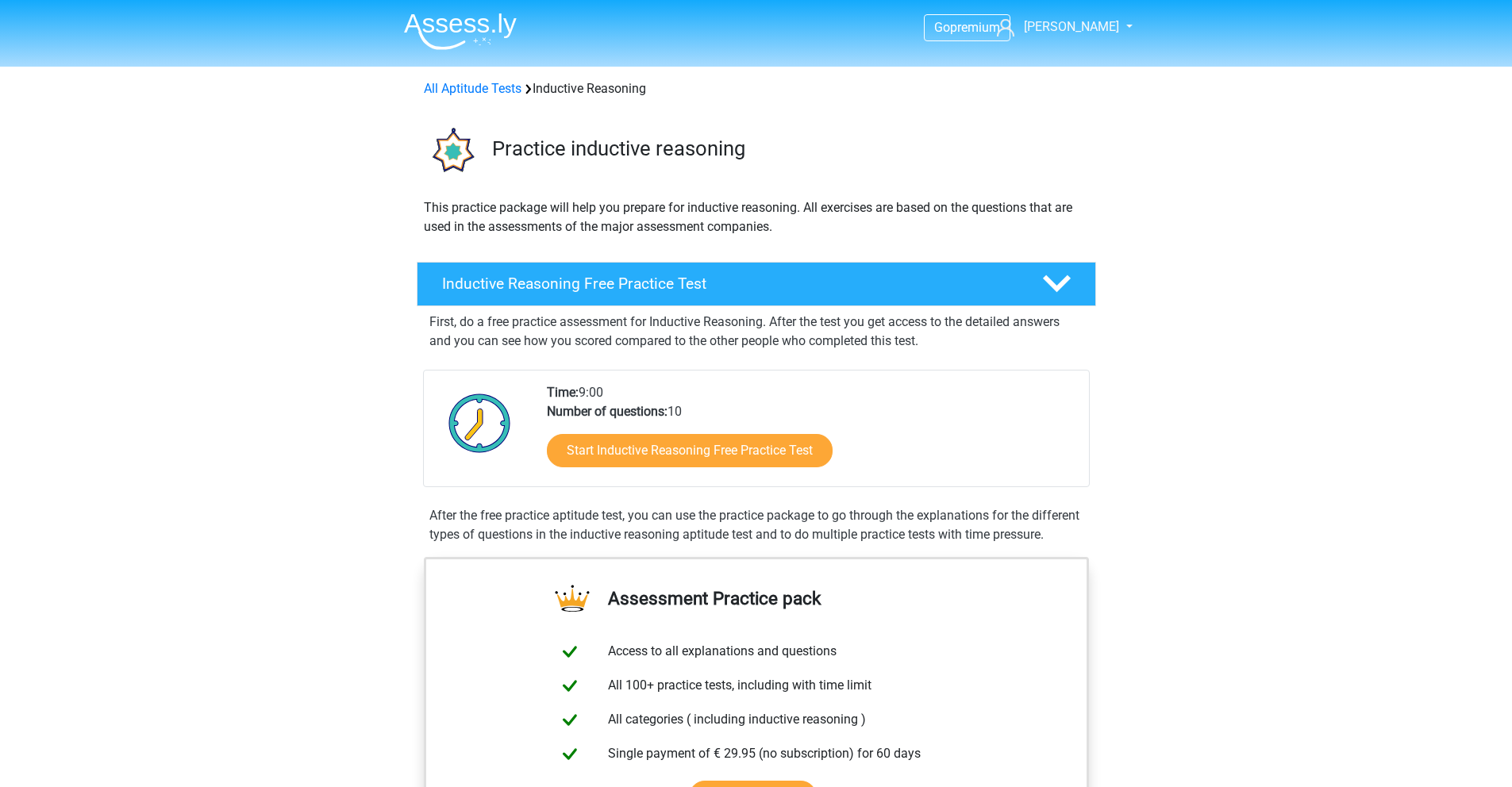
click at [479, 11] on li at bounding box center [454, 28] width 126 height 44
click at [467, 24] on img at bounding box center [460, 32] width 113 height 37
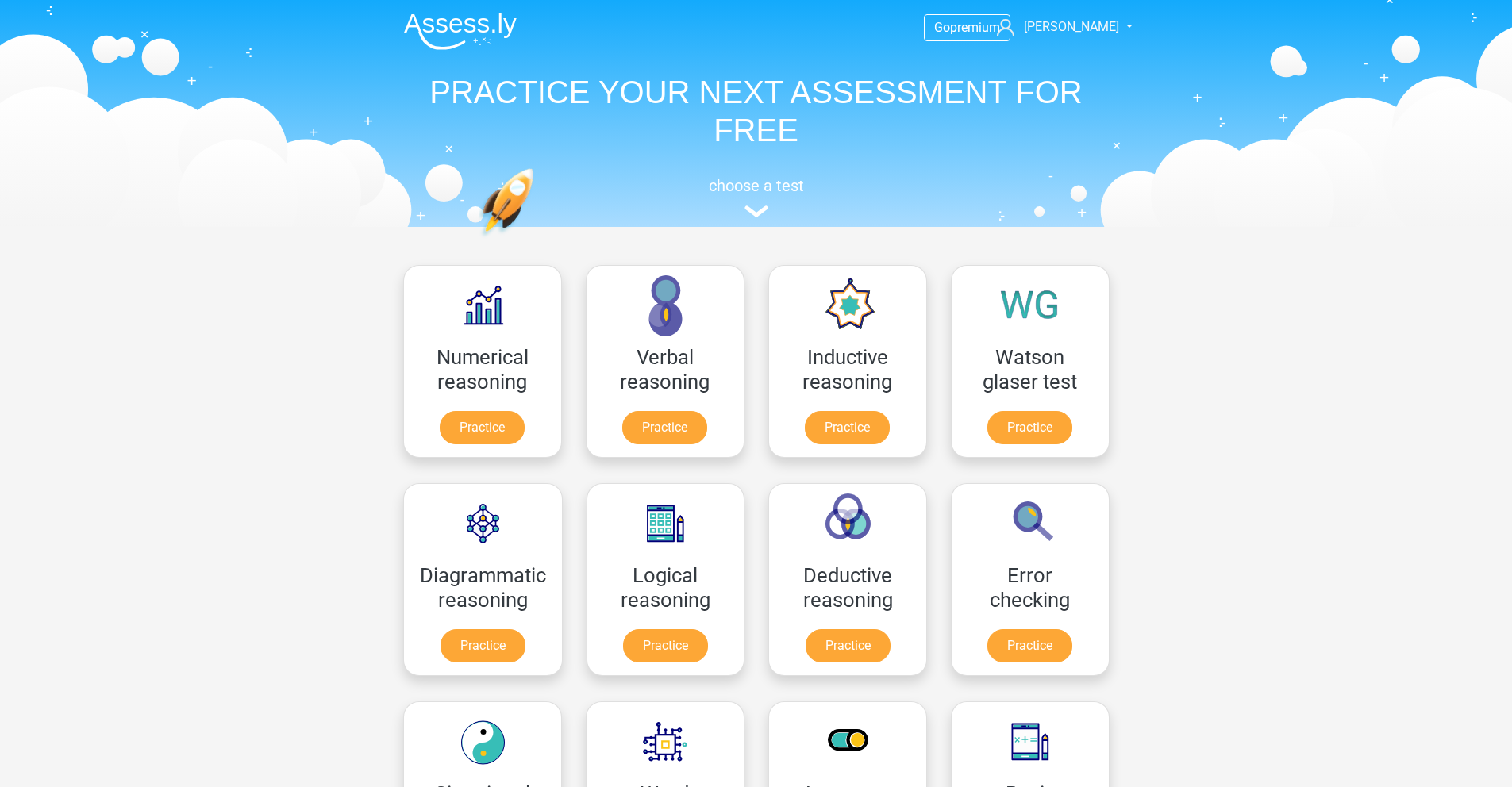
click at [656, 629] on link "Practice" at bounding box center [665, 645] width 85 height 33
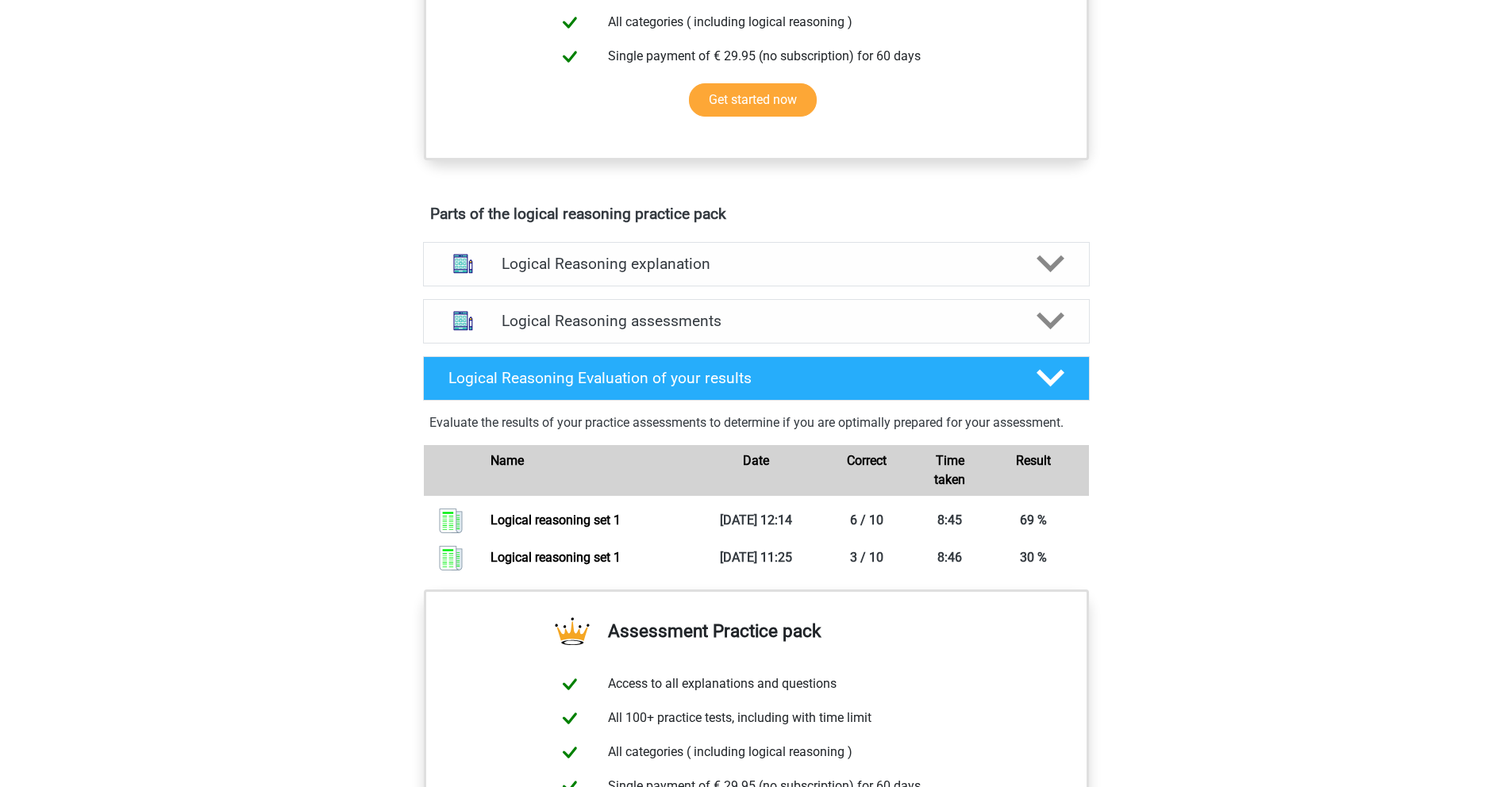
scroll to position [865, 0]
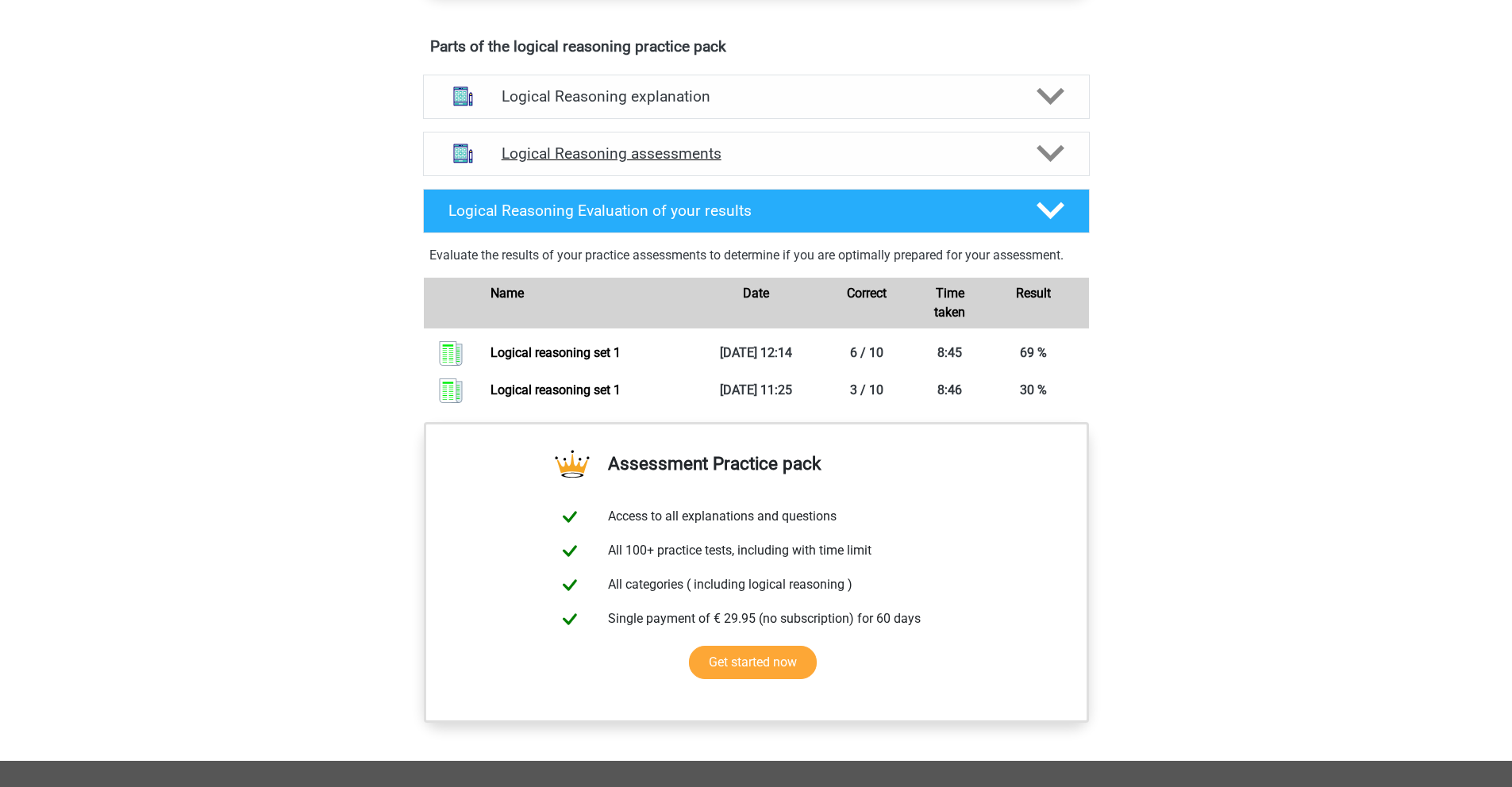
click at [880, 163] on h4 "Logical Reasoning assessments" at bounding box center [756, 153] width 509 height 19
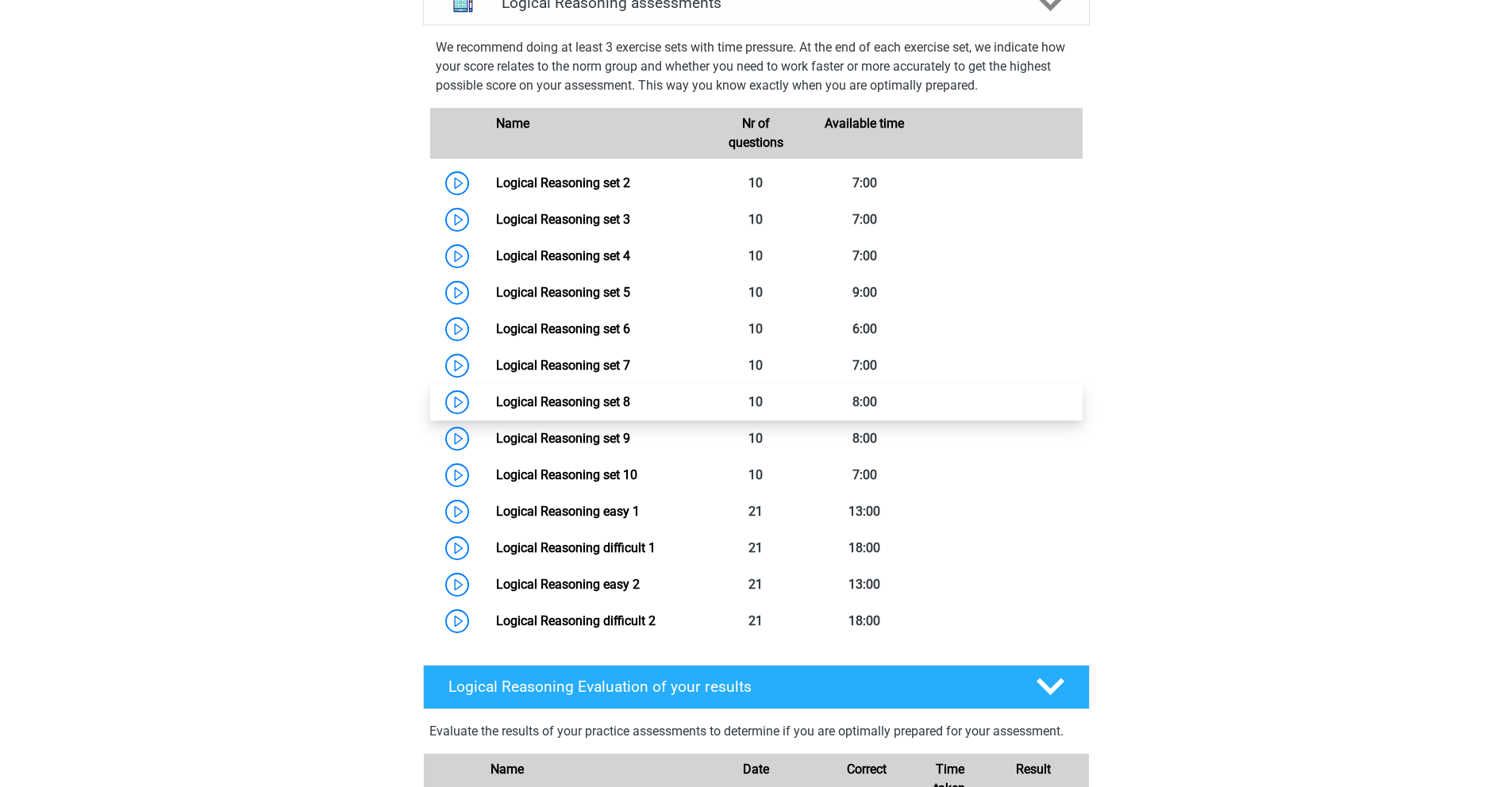
scroll to position [951, 0]
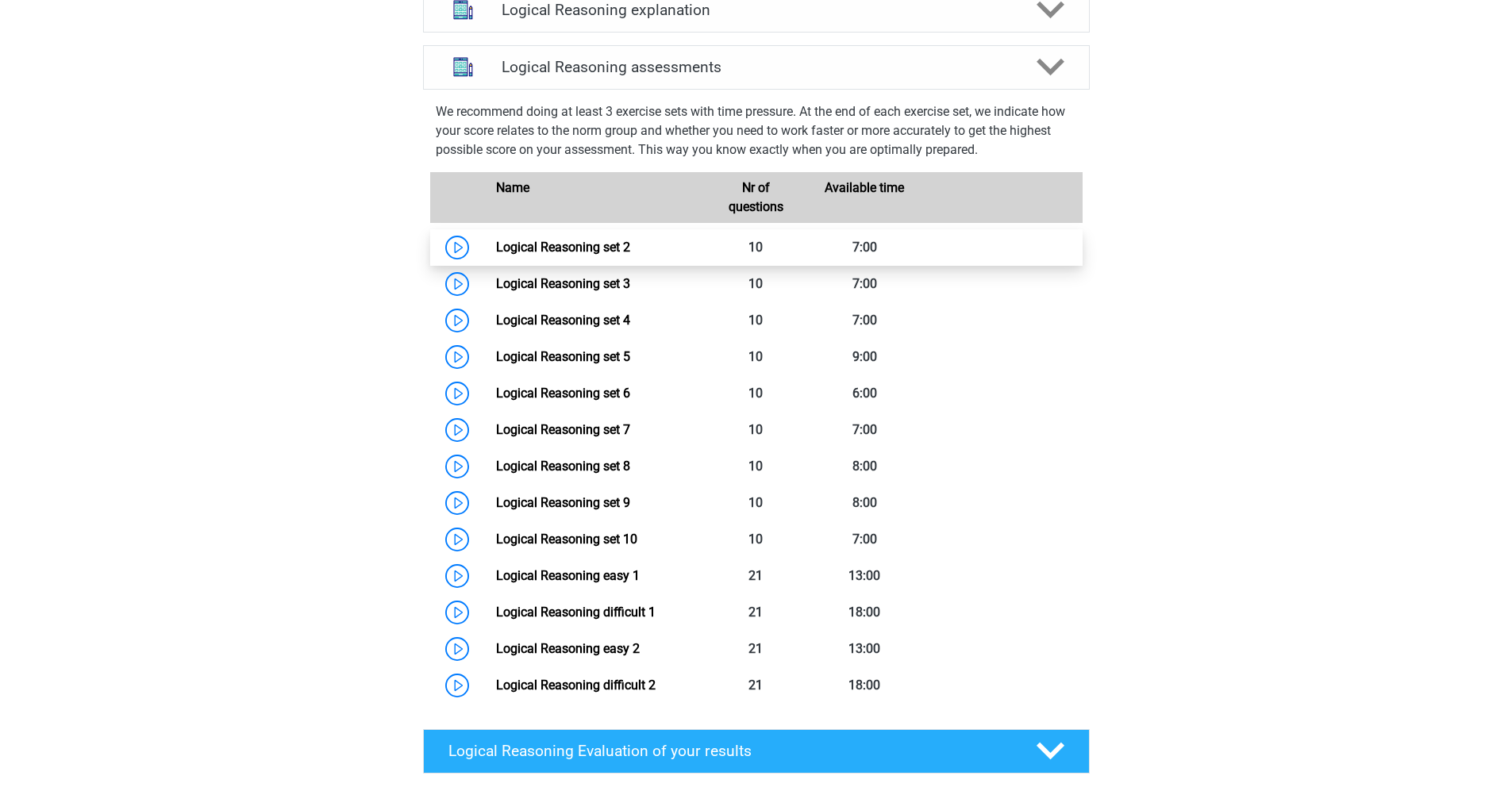
click at [567, 255] on link "Logical Reasoning set 2" at bounding box center [564, 247] width 134 height 15
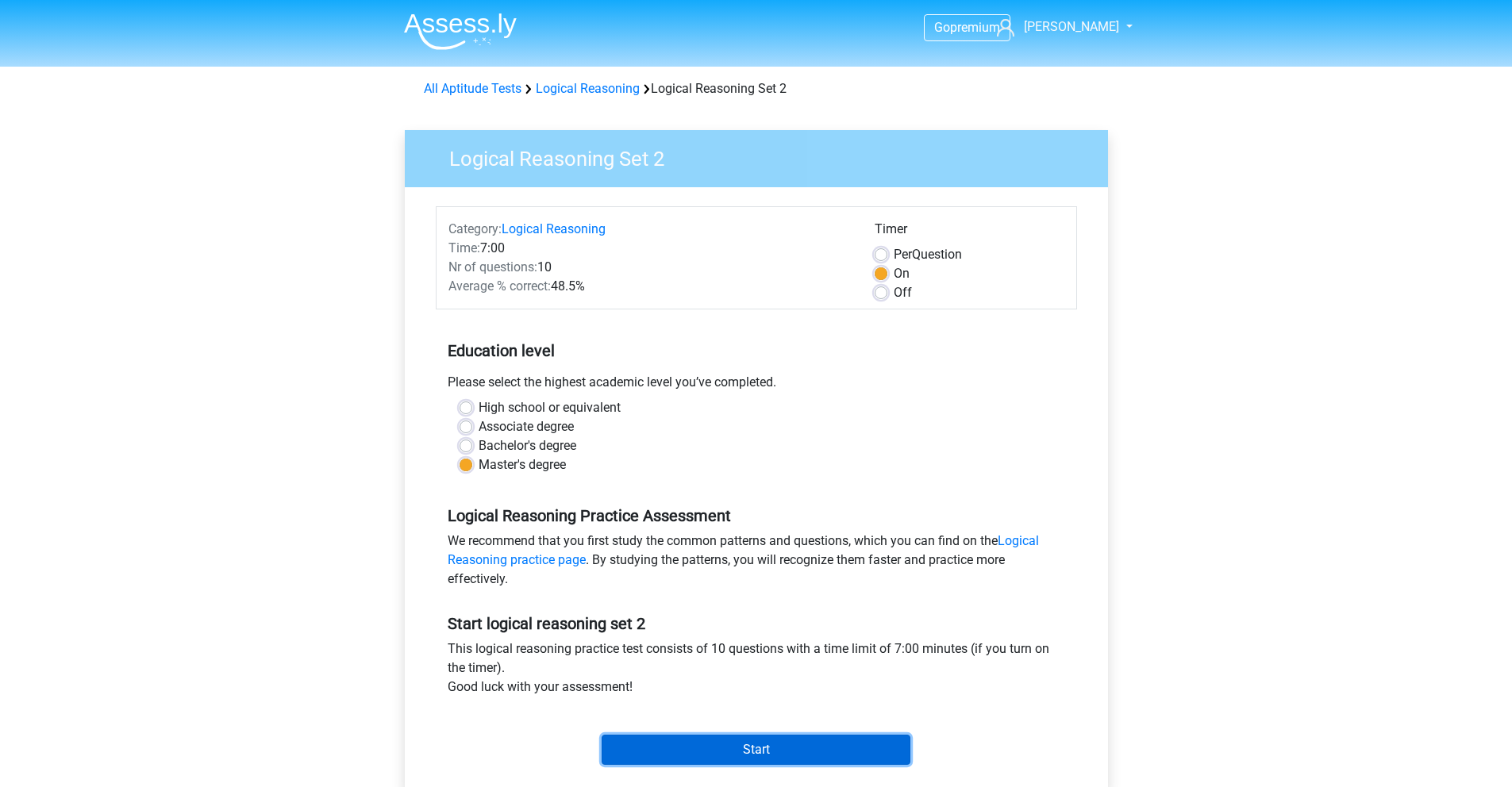
click at [766, 744] on input "Start" at bounding box center [756, 750] width 309 height 30
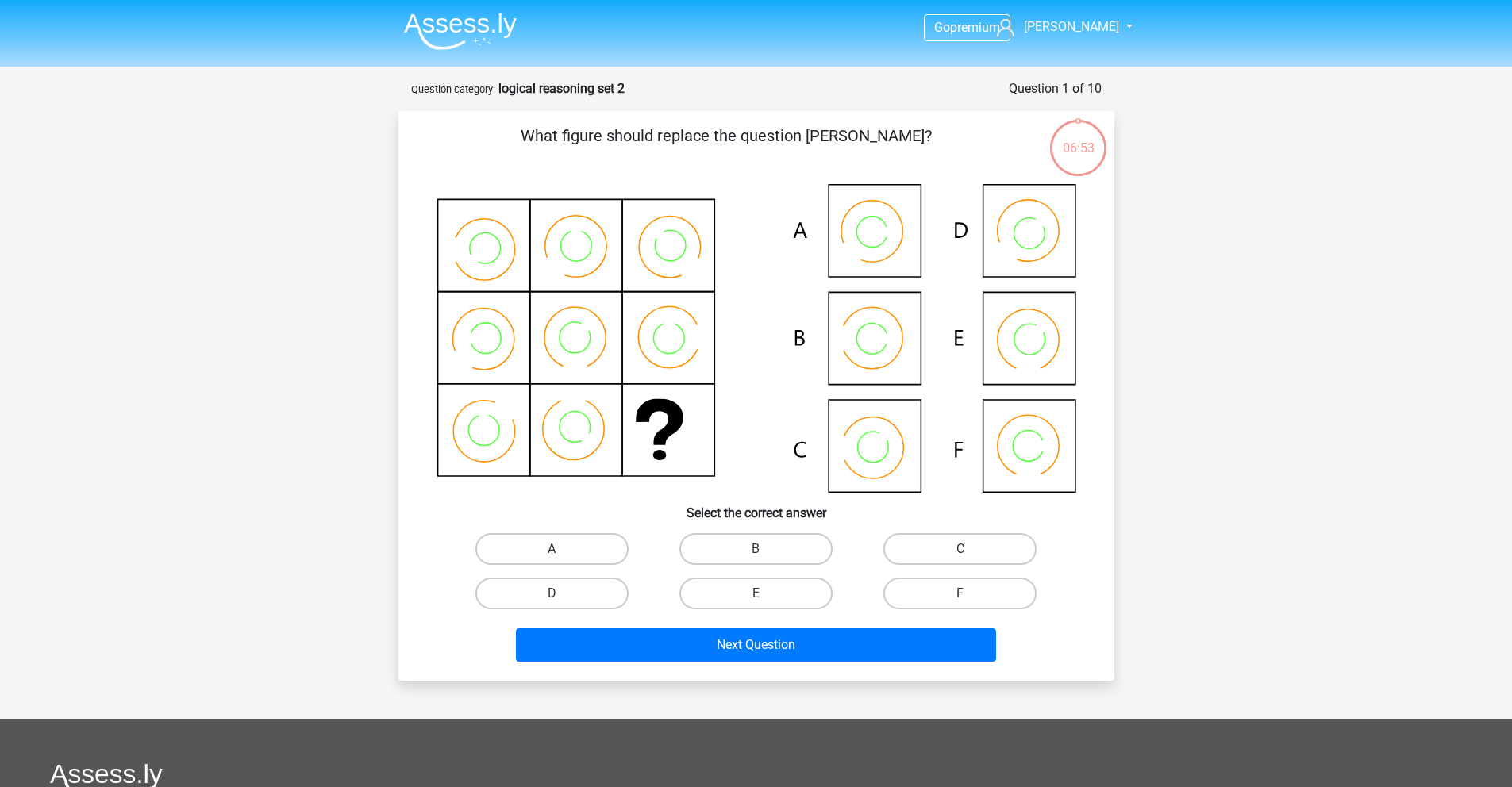
click at [882, 436] on icon at bounding box center [880, 439] width 21 height 21
click at [939, 545] on label "C" at bounding box center [960, 549] width 153 height 32
click at [960, 549] on input "C" at bounding box center [965, 554] width 11 height 11
radio input "true"
click at [1054, 342] on icon at bounding box center [756, 338] width 640 height 308
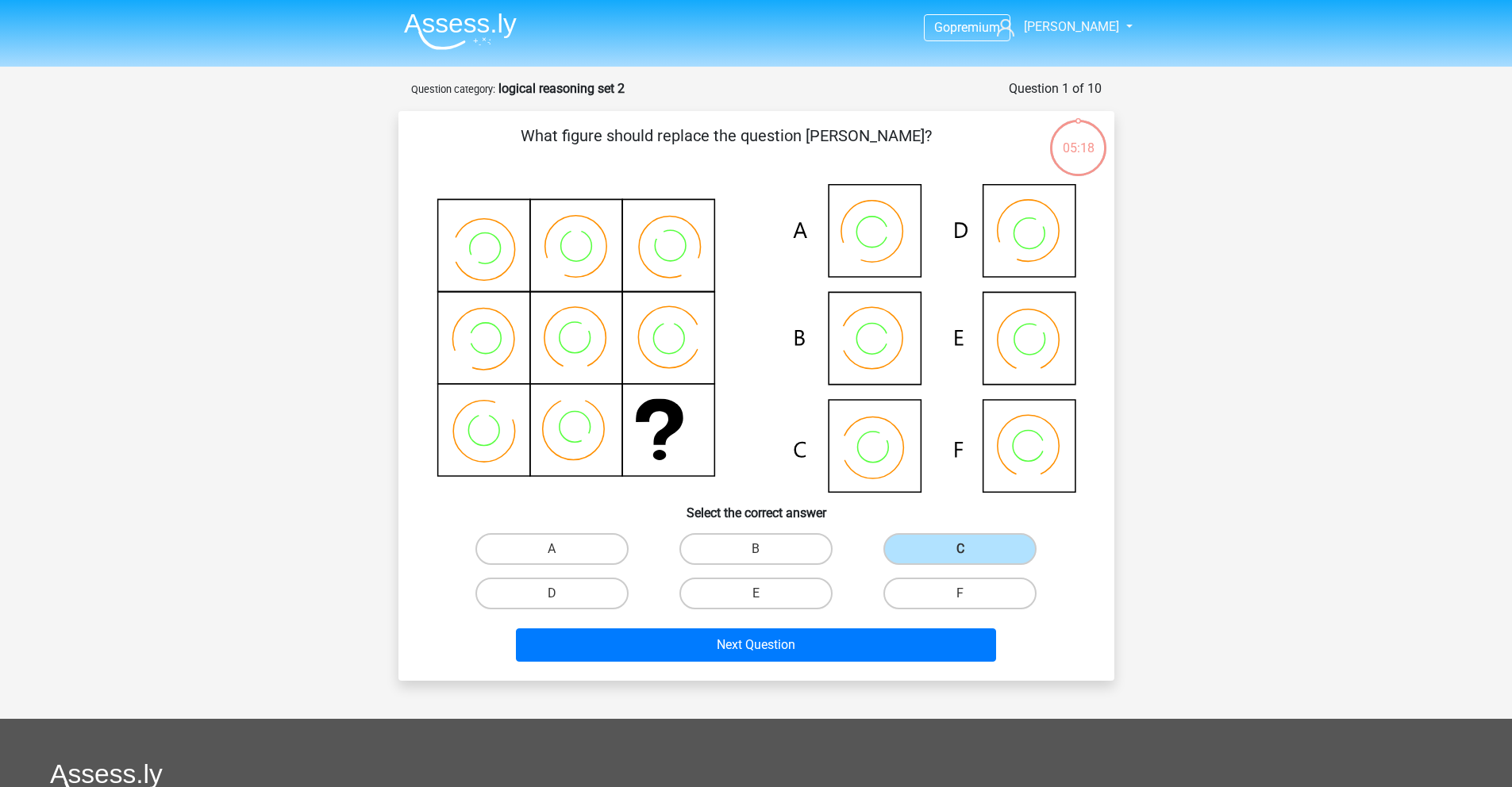
click at [1054, 342] on icon at bounding box center [756, 338] width 640 height 308
click at [749, 603] on label "E" at bounding box center [756, 593] width 153 height 32
click at [756, 603] on input "E" at bounding box center [760, 598] width 11 height 11
radio input "true"
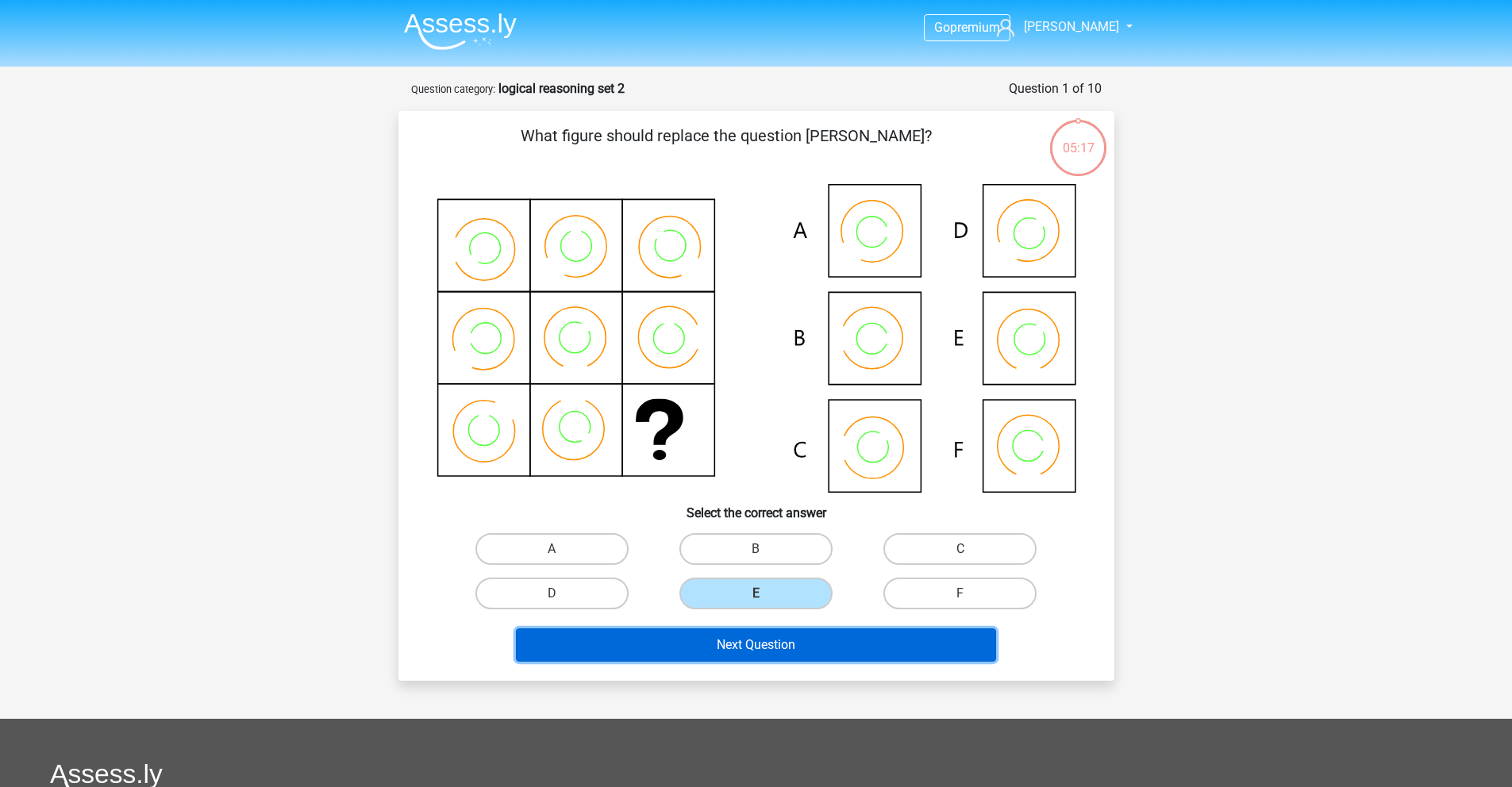
click at [807, 658] on button "Next Question" at bounding box center [756, 644] width 480 height 33
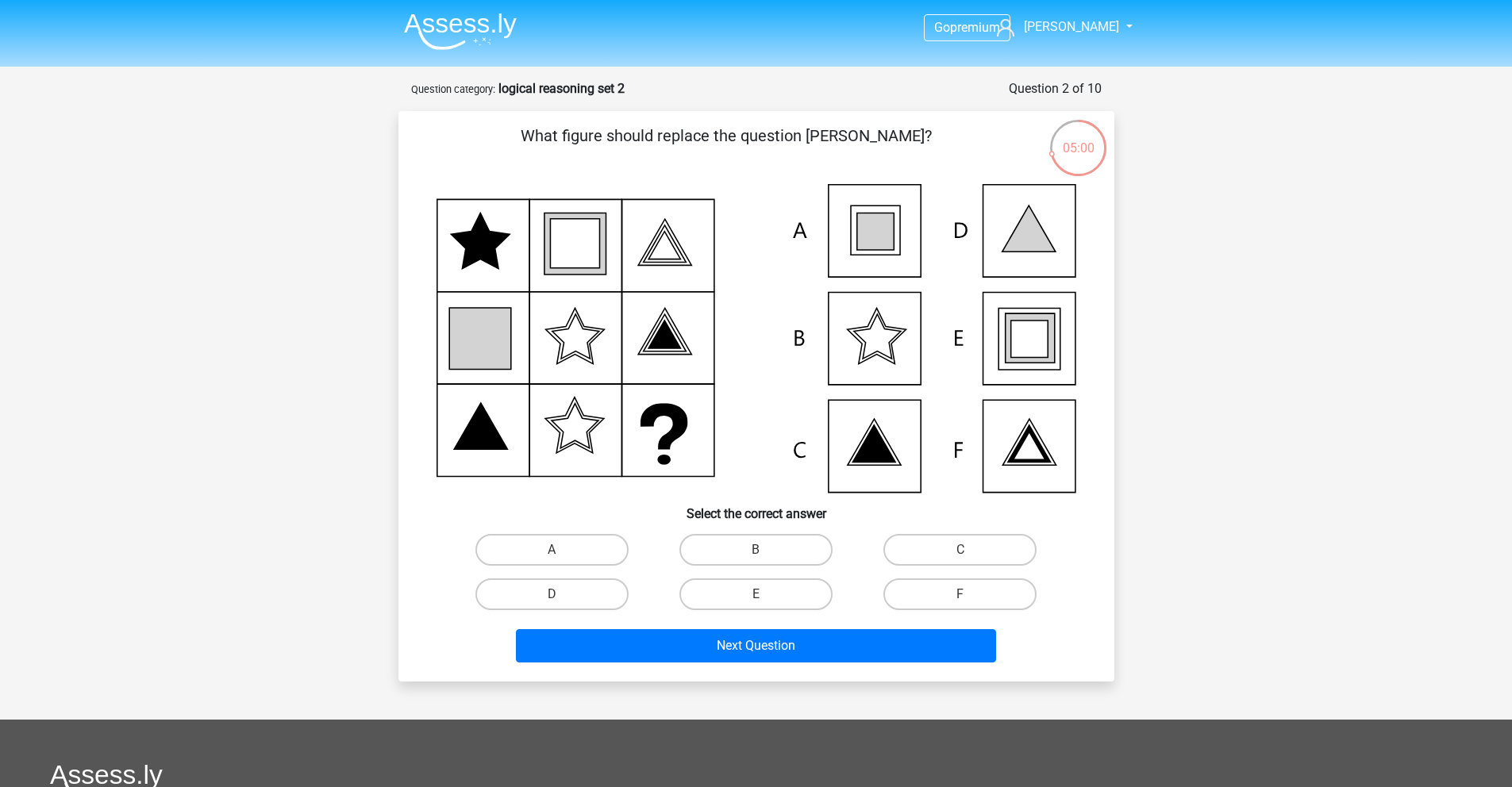
click at [856, 239] on icon at bounding box center [756, 338] width 640 height 308
click at [562, 541] on label "A" at bounding box center [552, 550] width 153 height 32
click at [562, 550] on input "A" at bounding box center [556, 555] width 11 height 11
radio input "true"
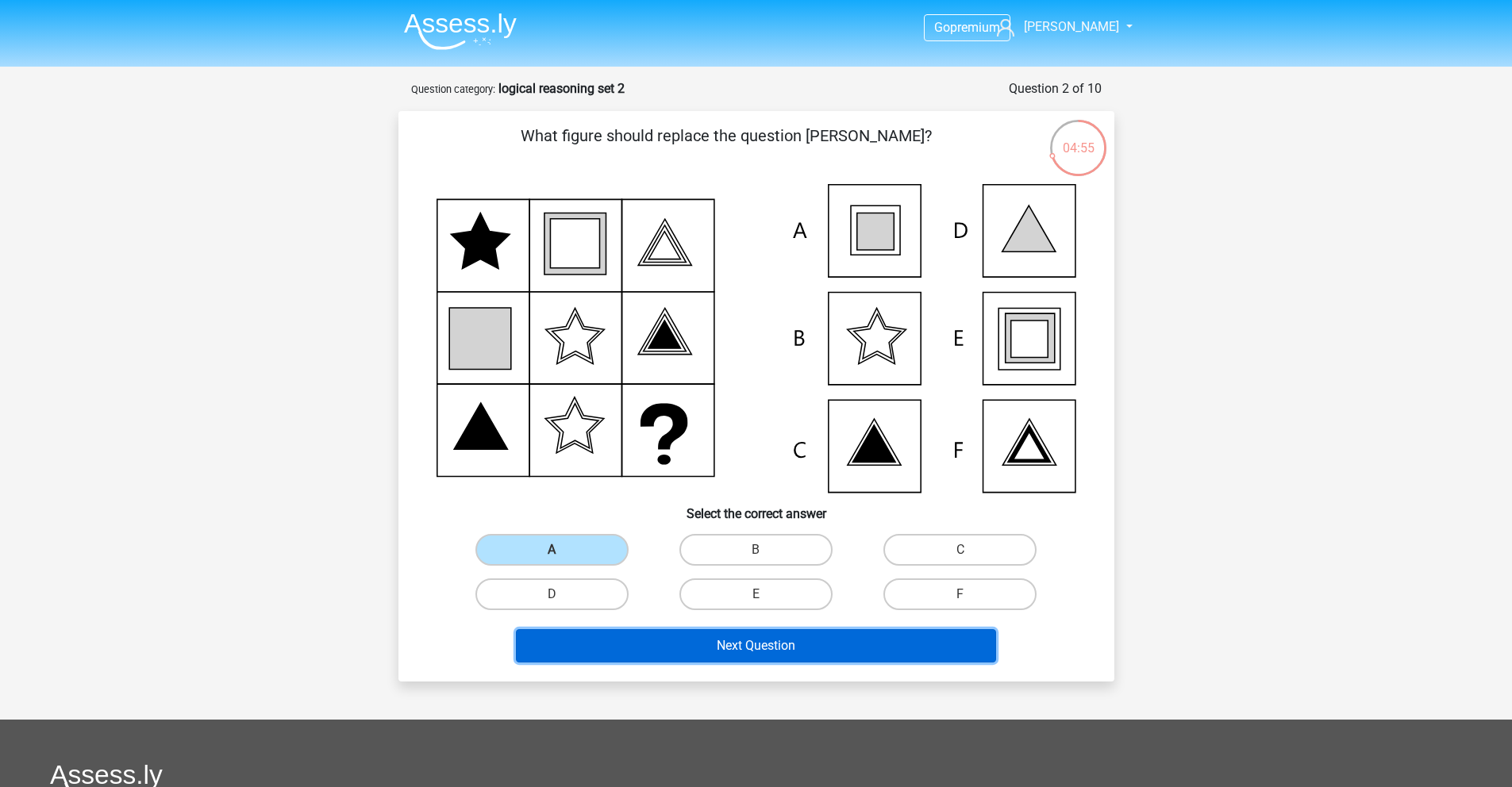
click at [735, 662] on button "Next Question" at bounding box center [756, 645] width 480 height 33
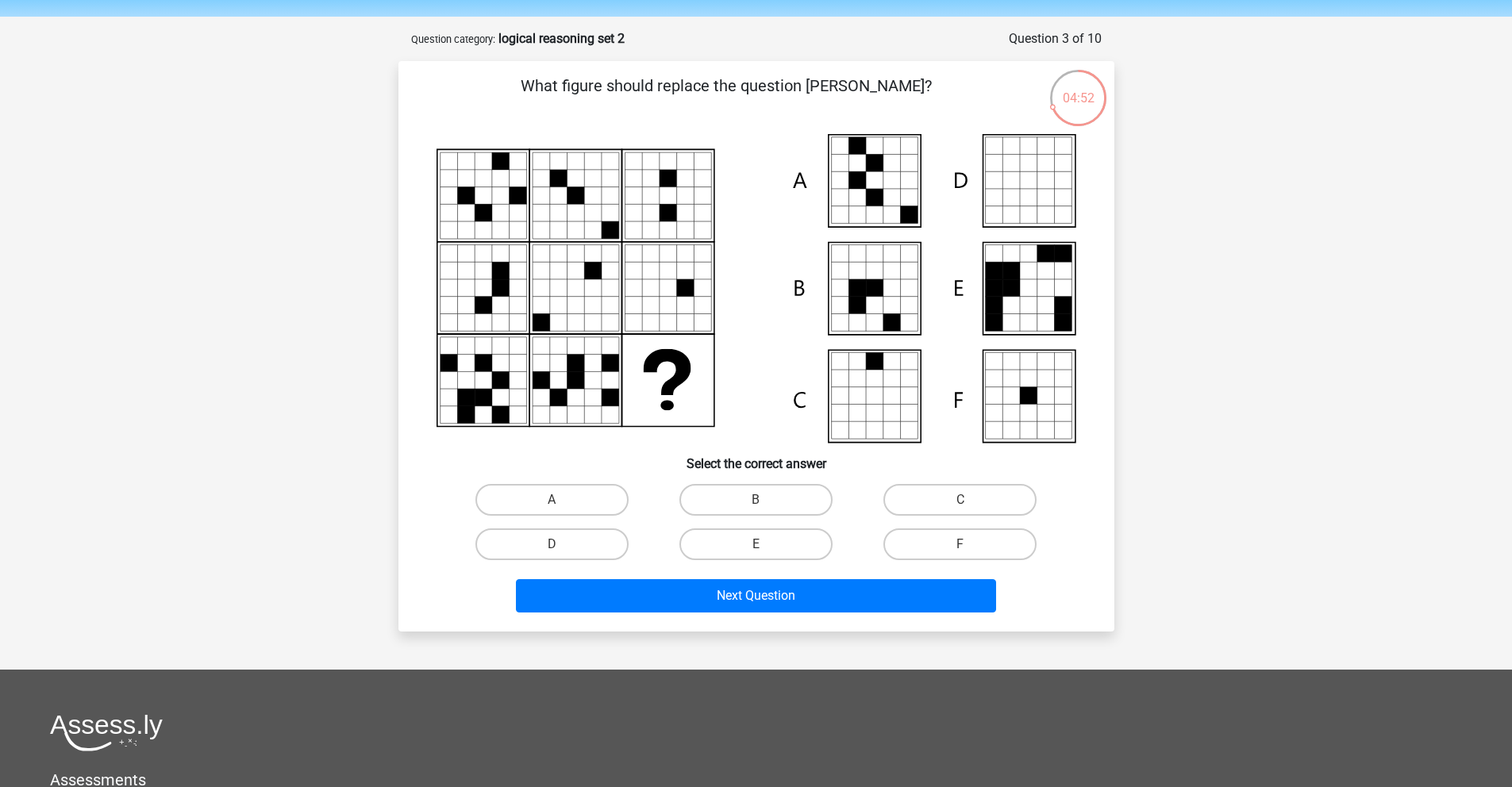
scroll to position [47, 0]
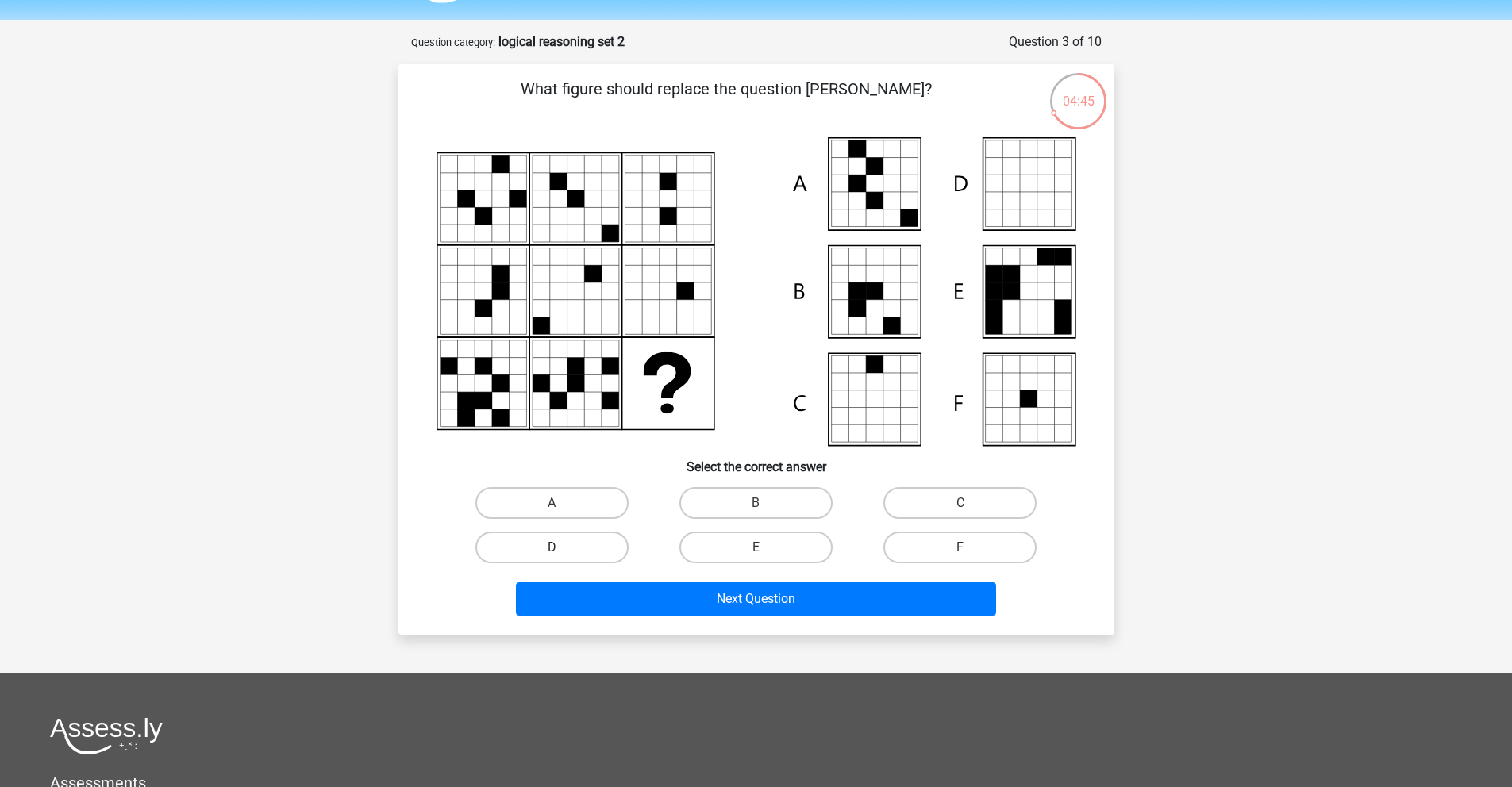
click at [573, 547] on label "D" at bounding box center [552, 547] width 153 height 32
click at [562, 547] on input "D" at bounding box center [556, 552] width 11 height 11
radio input "true"
click at [581, 496] on label "A" at bounding box center [552, 503] width 153 height 32
click at [562, 503] on input "A" at bounding box center [556, 508] width 11 height 11
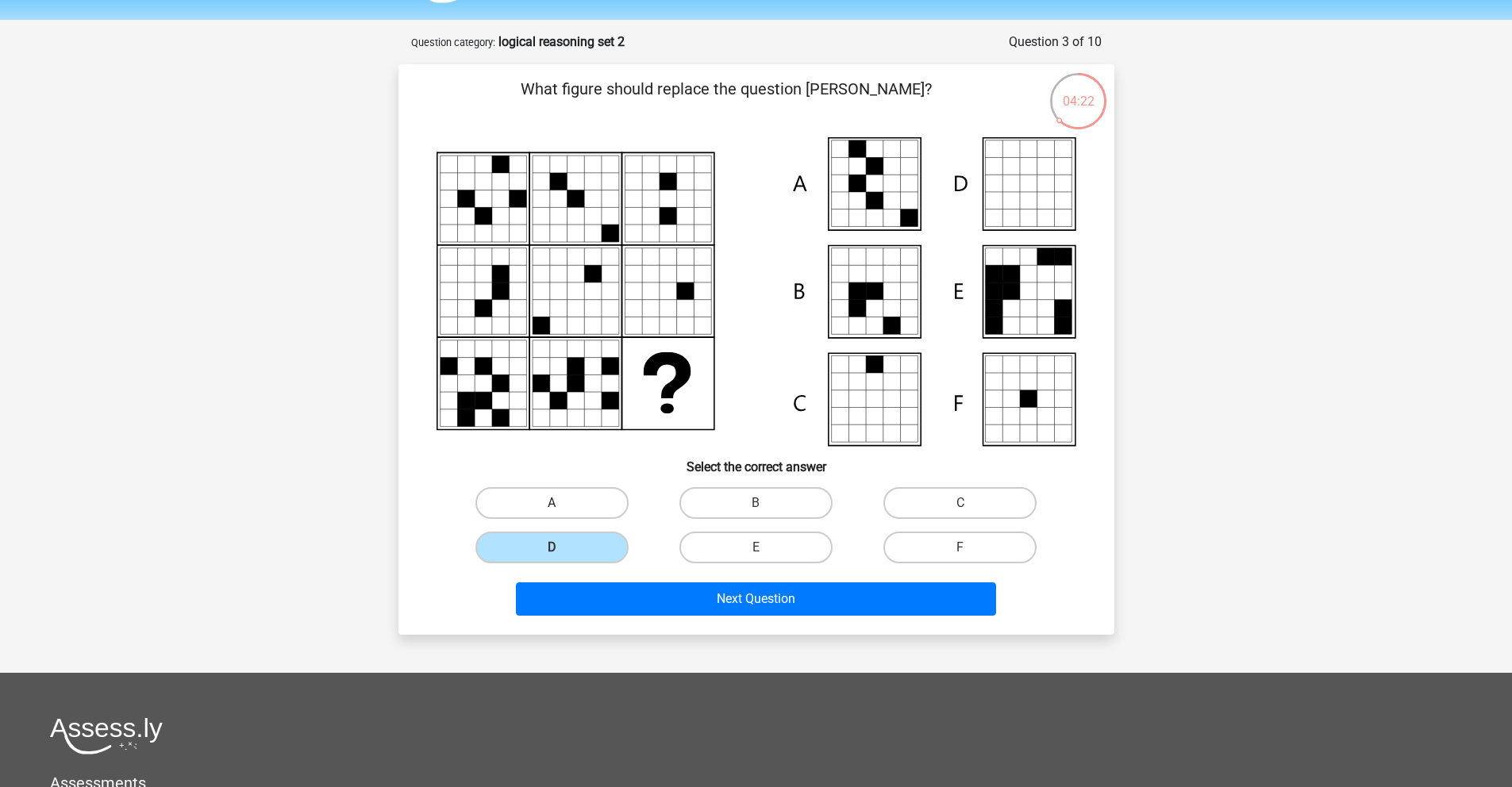
radio input "true"
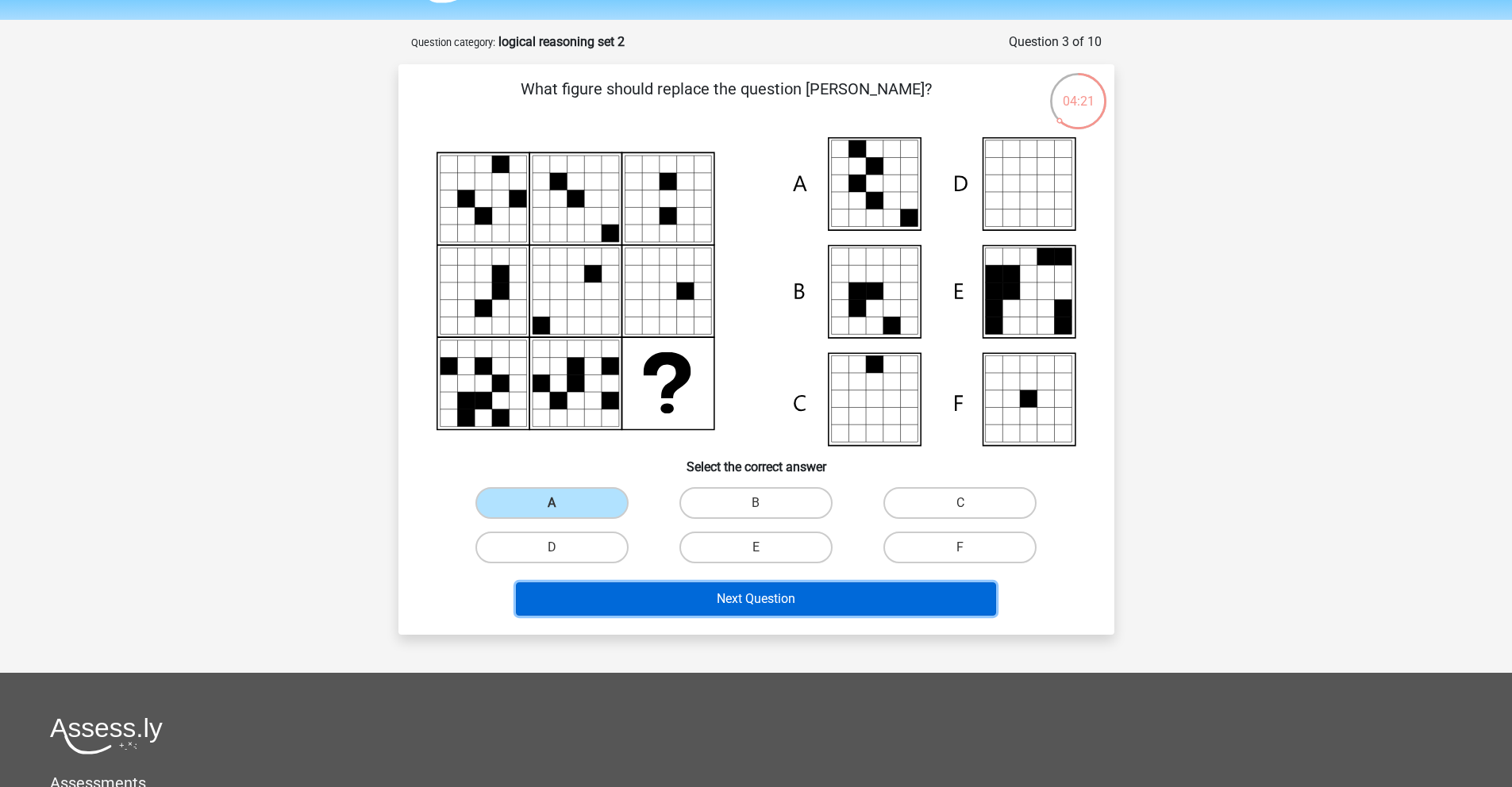
click at [756, 600] on button "Next Question" at bounding box center [756, 598] width 480 height 33
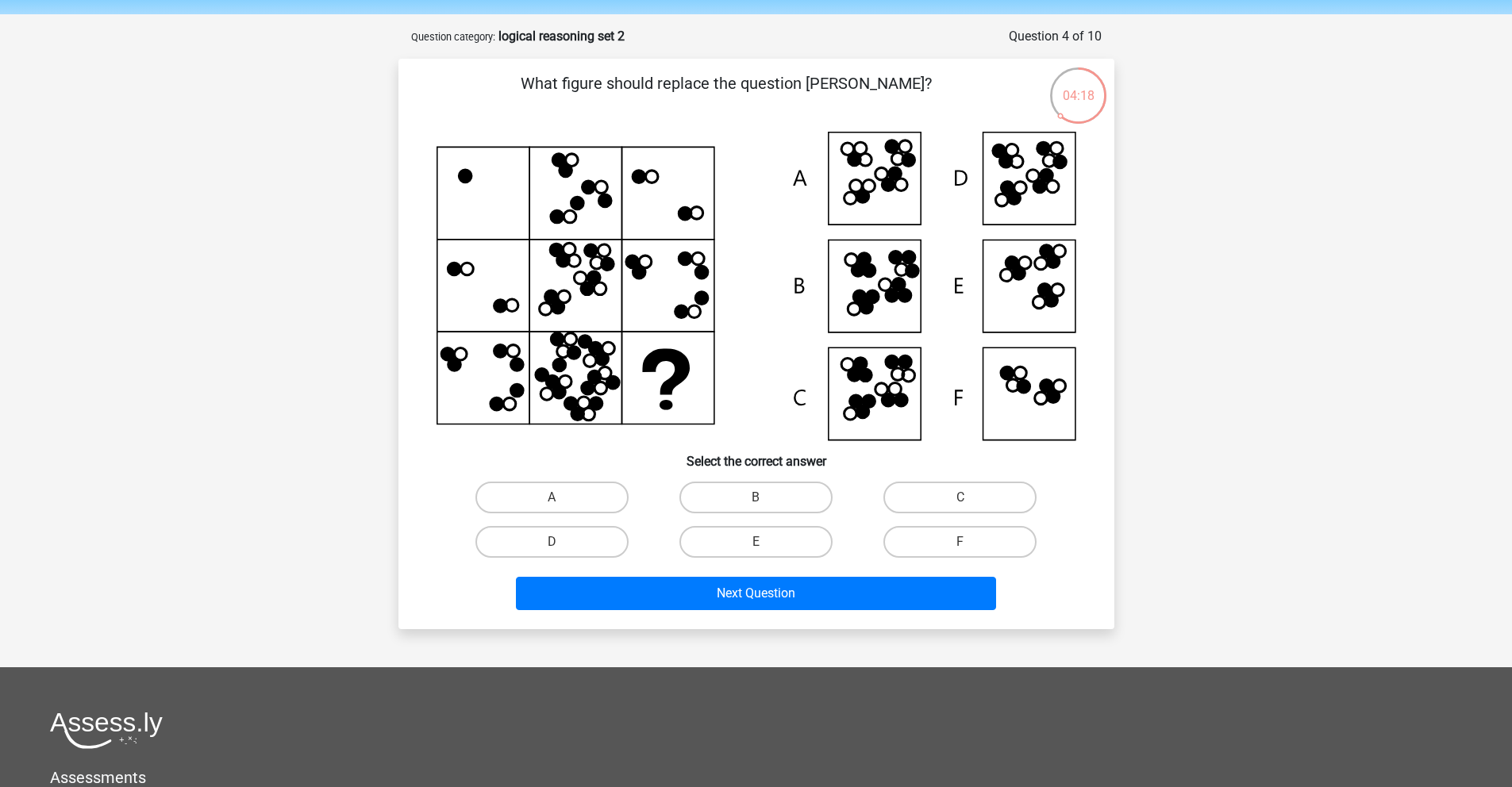
scroll to position [23, 0]
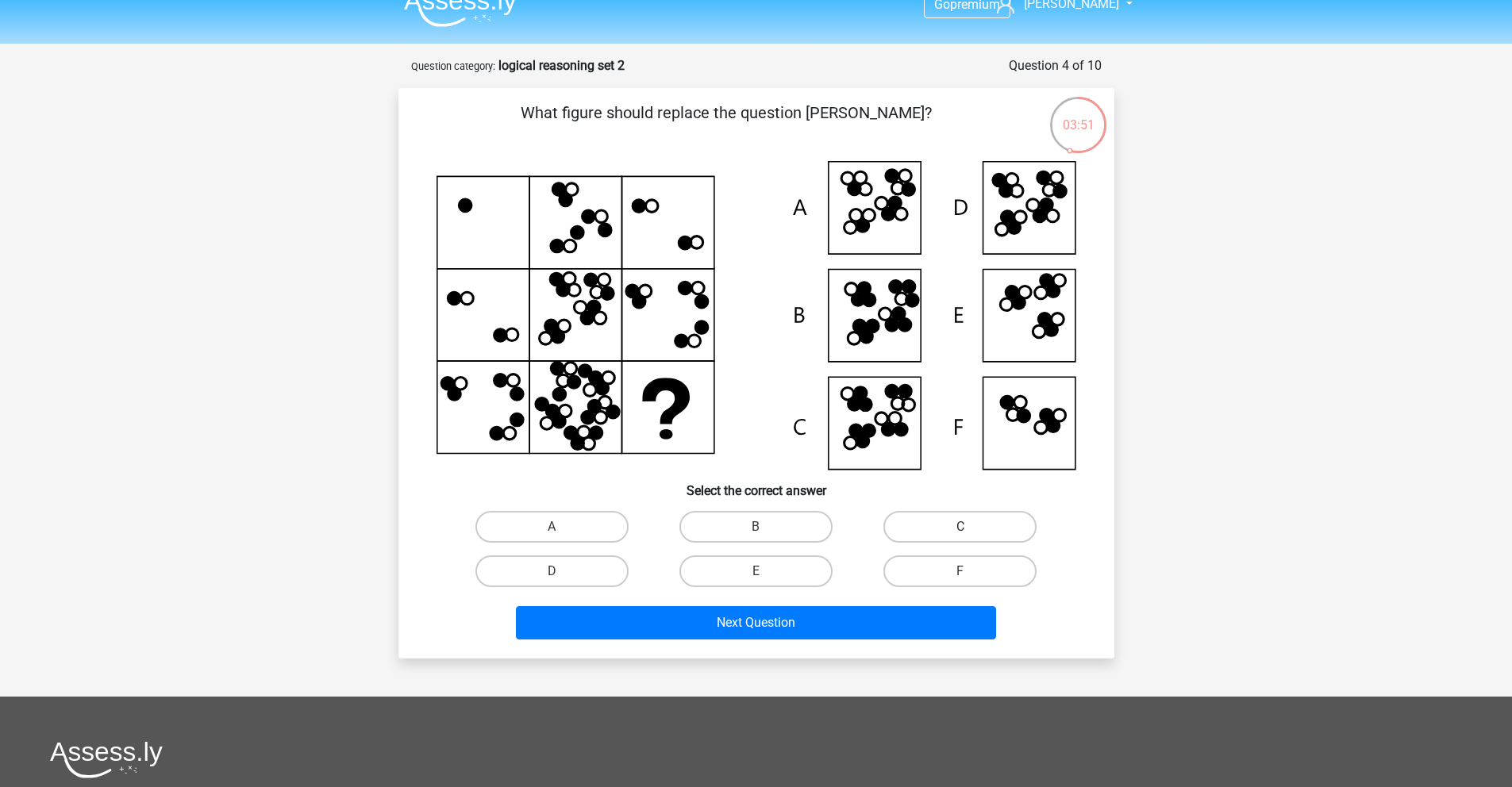
click at [939, 521] on label "C" at bounding box center [960, 526] width 153 height 32
click at [960, 527] on input "C" at bounding box center [965, 532] width 11 height 11
radio input "true"
click at [900, 327] on icon at bounding box center [905, 325] width 13 height 13
click at [876, 338] on icon at bounding box center [756, 315] width 640 height 308
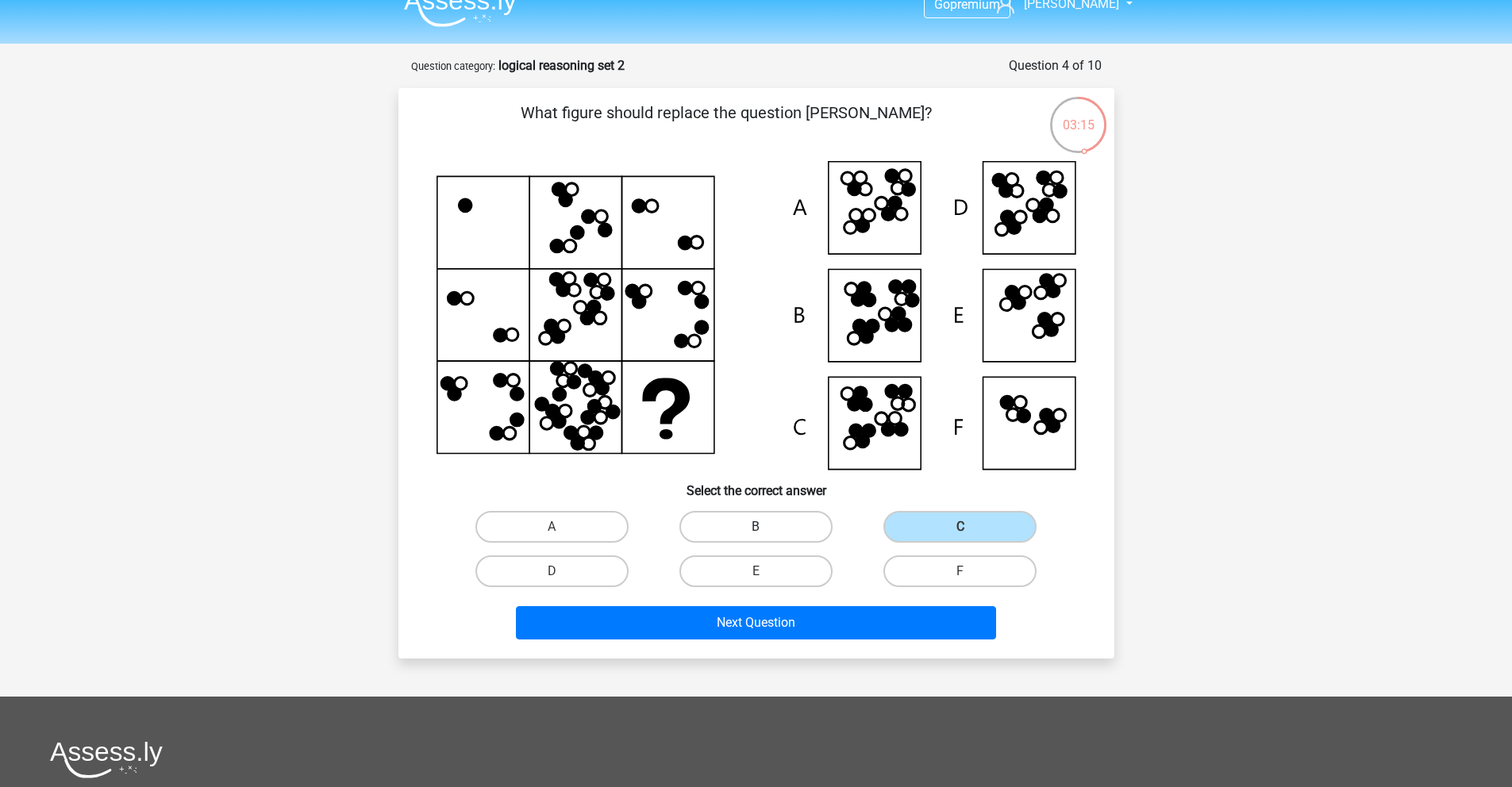
click at [730, 528] on label "B" at bounding box center [756, 526] width 153 height 32
click at [756, 528] on input "B" at bounding box center [760, 532] width 11 height 11
radio input "true"
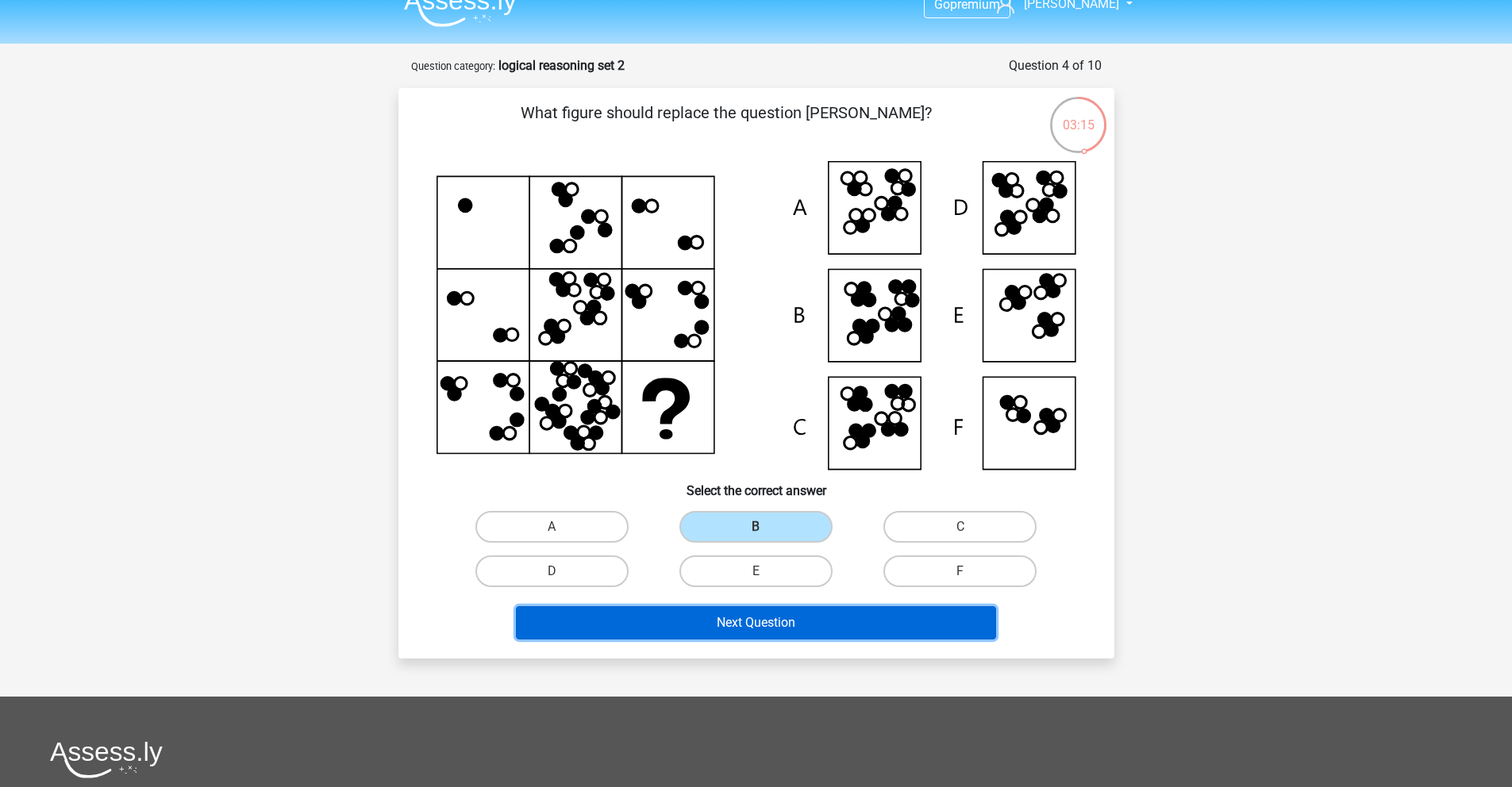
click at [778, 631] on button "Next Question" at bounding box center [756, 623] width 480 height 33
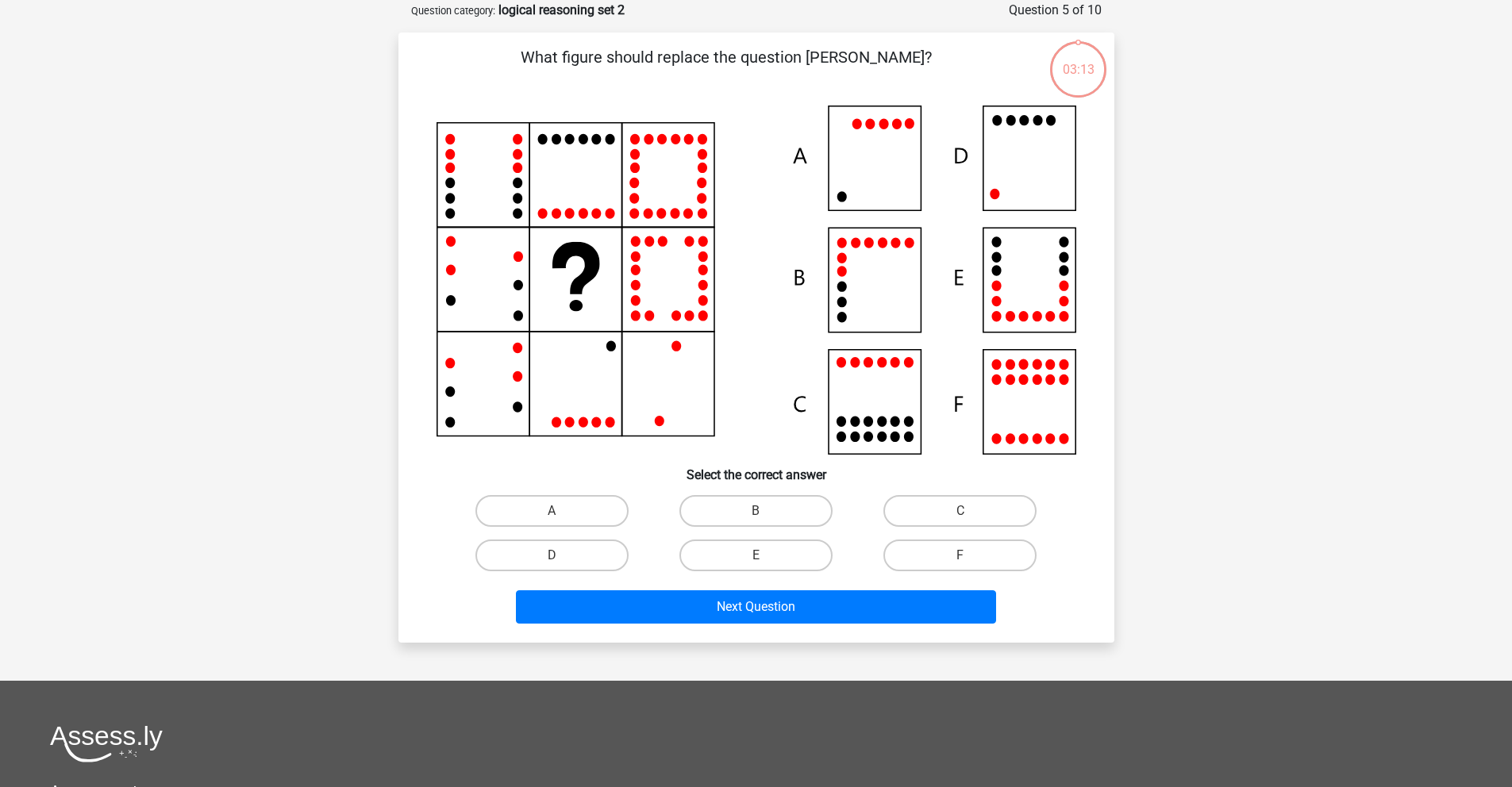
scroll to position [79, 0]
click at [1021, 182] on icon at bounding box center [756, 279] width 640 height 349
click at [584, 556] on label "D" at bounding box center [552, 555] width 153 height 32
click at [562, 556] on input "D" at bounding box center [556, 559] width 11 height 11
radio input "true"
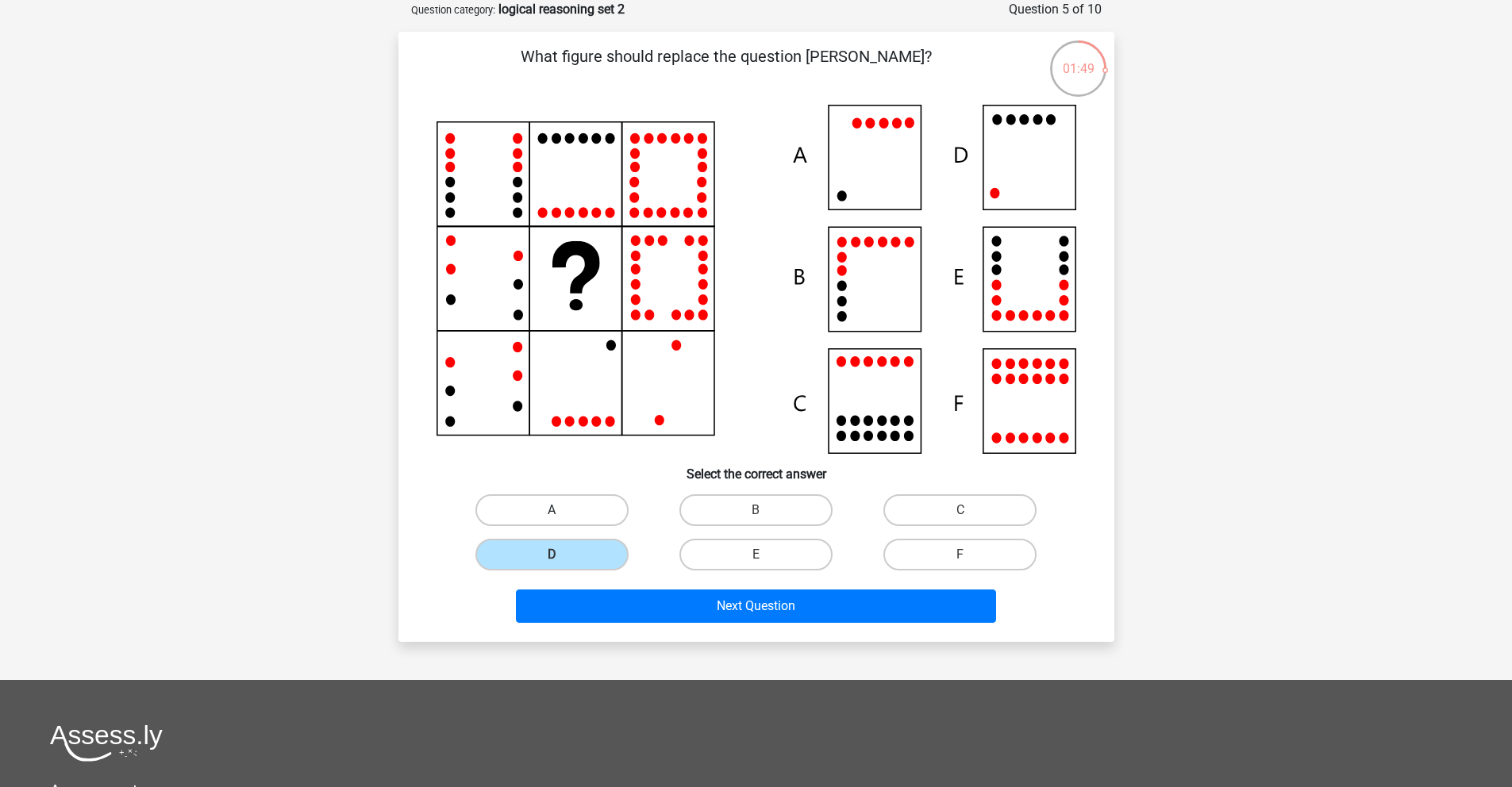
click at [564, 503] on label "A" at bounding box center [552, 510] width 153 height 32
click at [562, 510] on input "A" at bounding box center [556, 515] width 11 height 11
radio input "true"
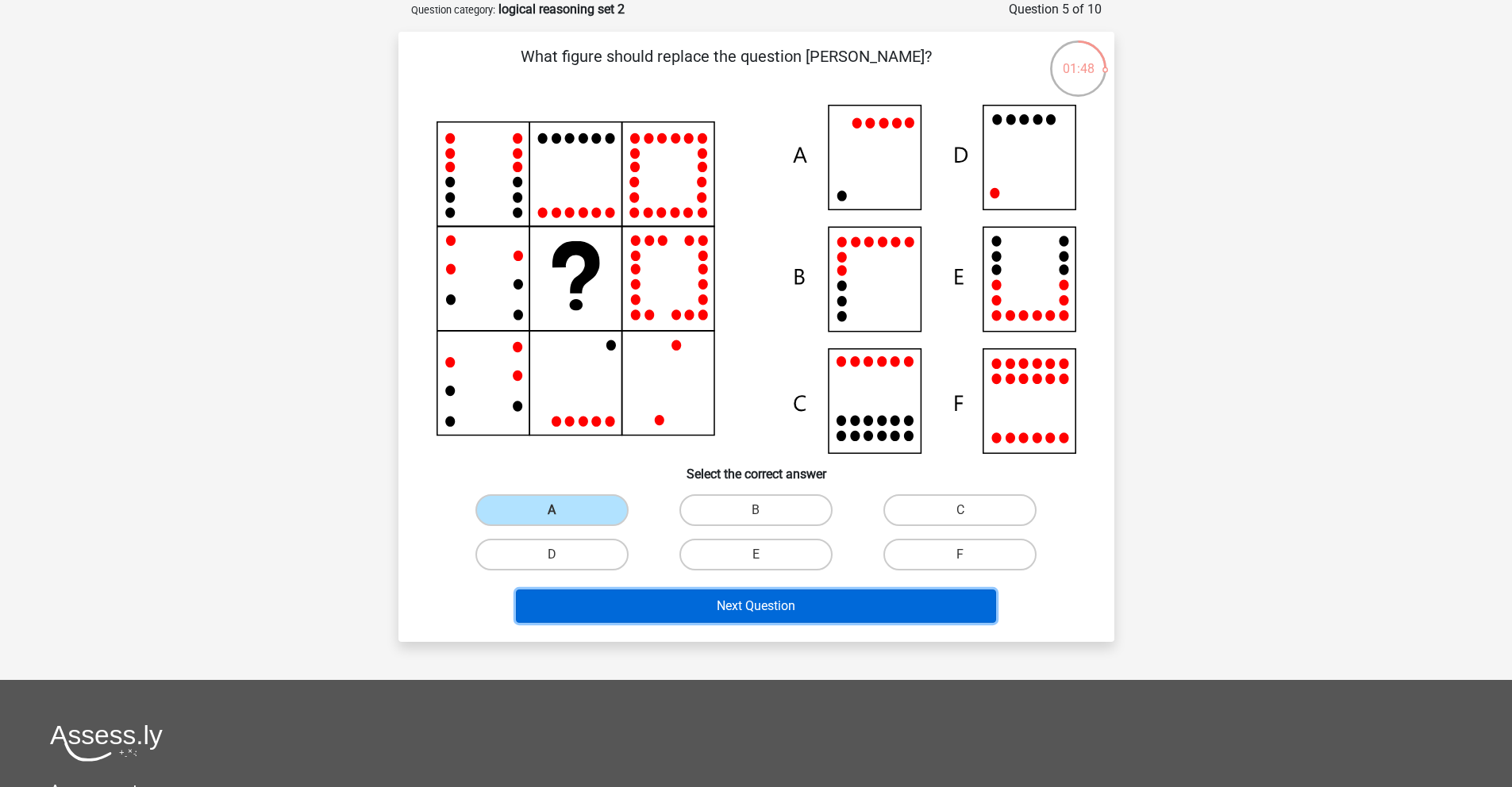
click at [754, 610] on button "Next Question" at bounding box center [756, 606] width 480 height 33
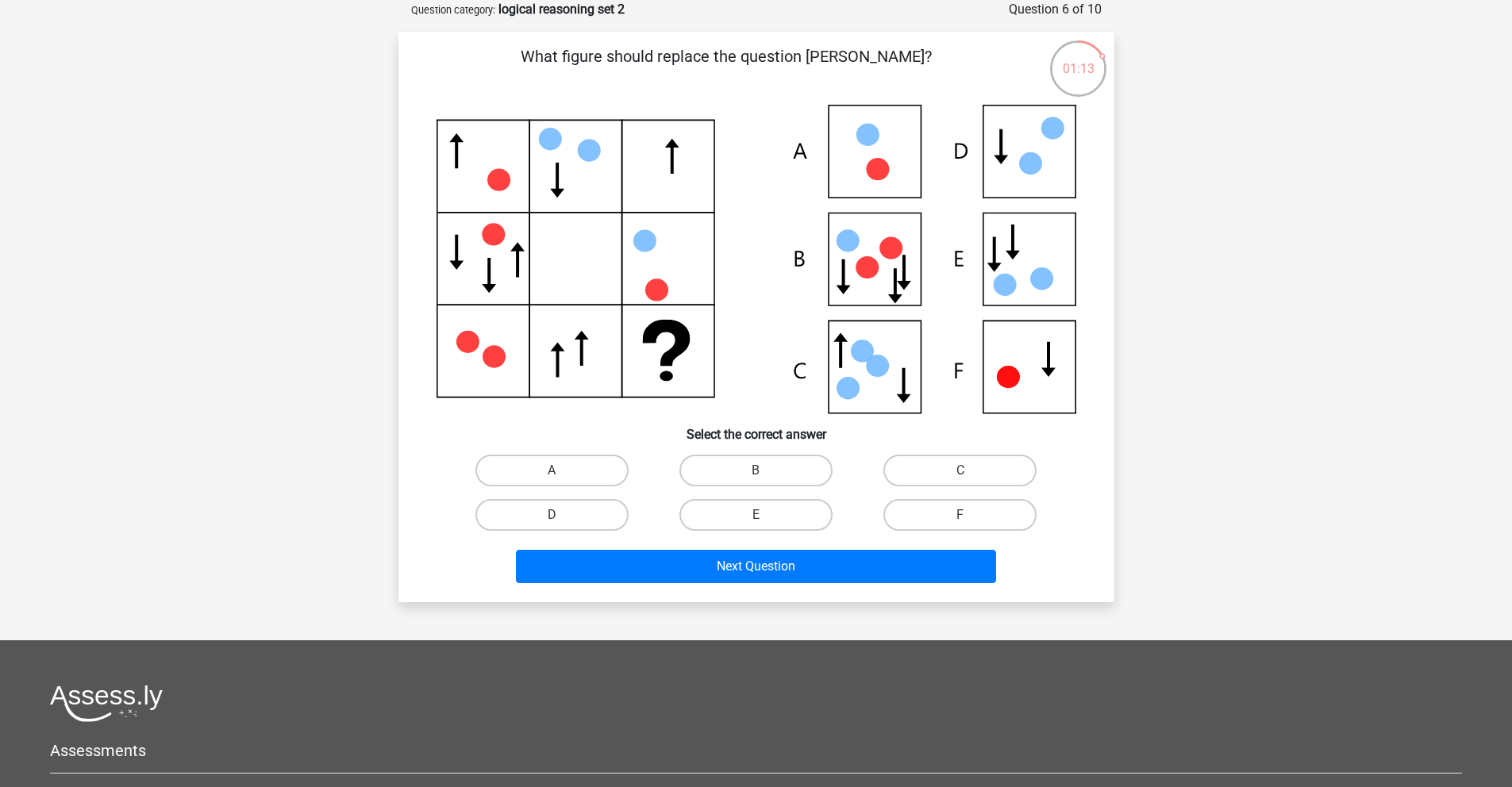
click at [1023, 172] on icon at bounding box center [1030, 163] width 23 height 22
click at [590, 521] on label "D" at bounding box center [552, 515] width 153 height 32
click at [562, 521] on input "D" at bounding box center [556, 520] width 11 height 11
radio input "true"
click at [990, 361] on icon at bounding box center [756, 259] width 640 height 309
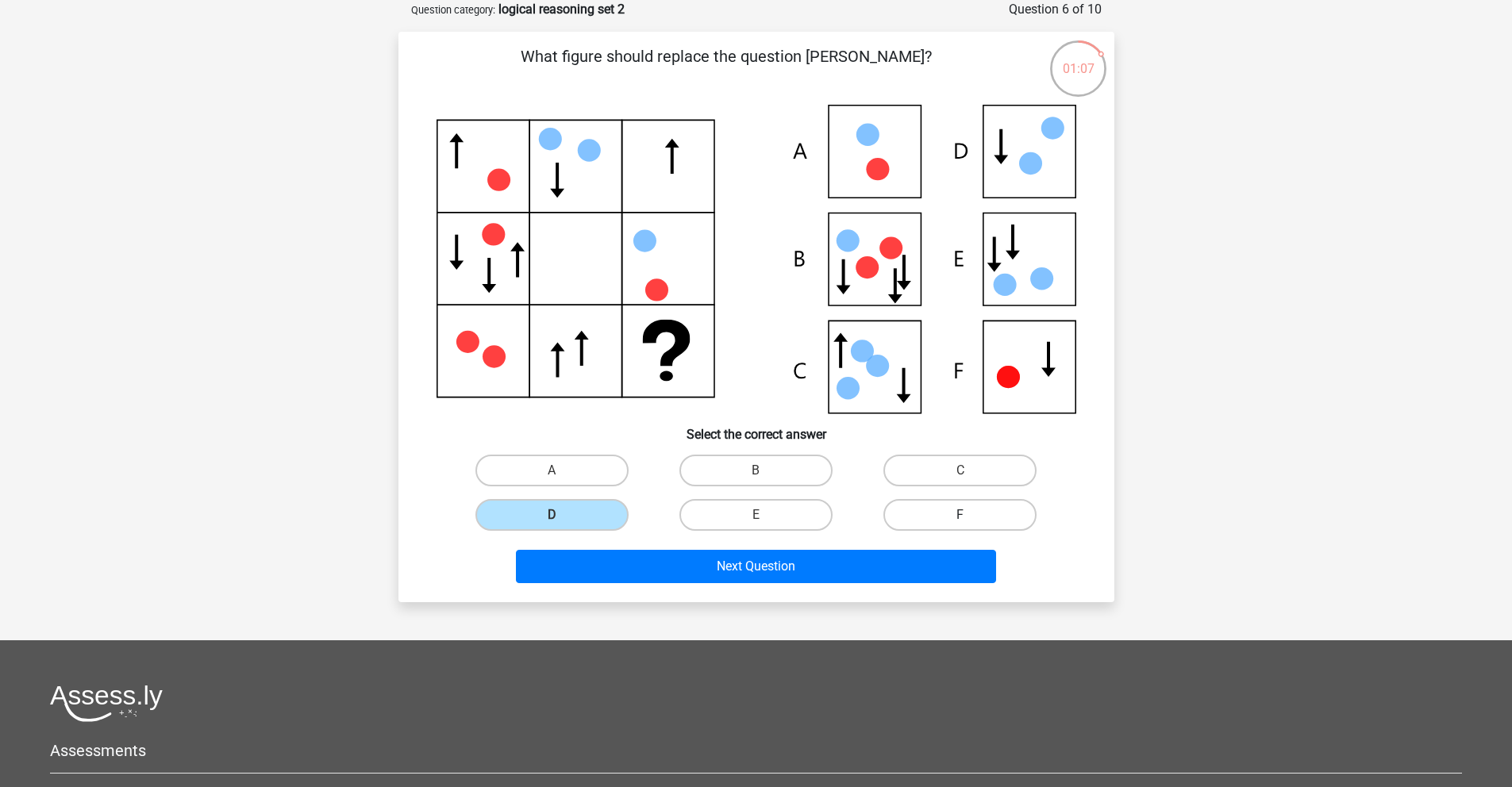
click at [957, 509] on label "F" at bounding box center [960, 515] width 153 height 32
click at [960, 515] on input "F" at bounding box center [965, 520] width 11 height 11
radio input "true"
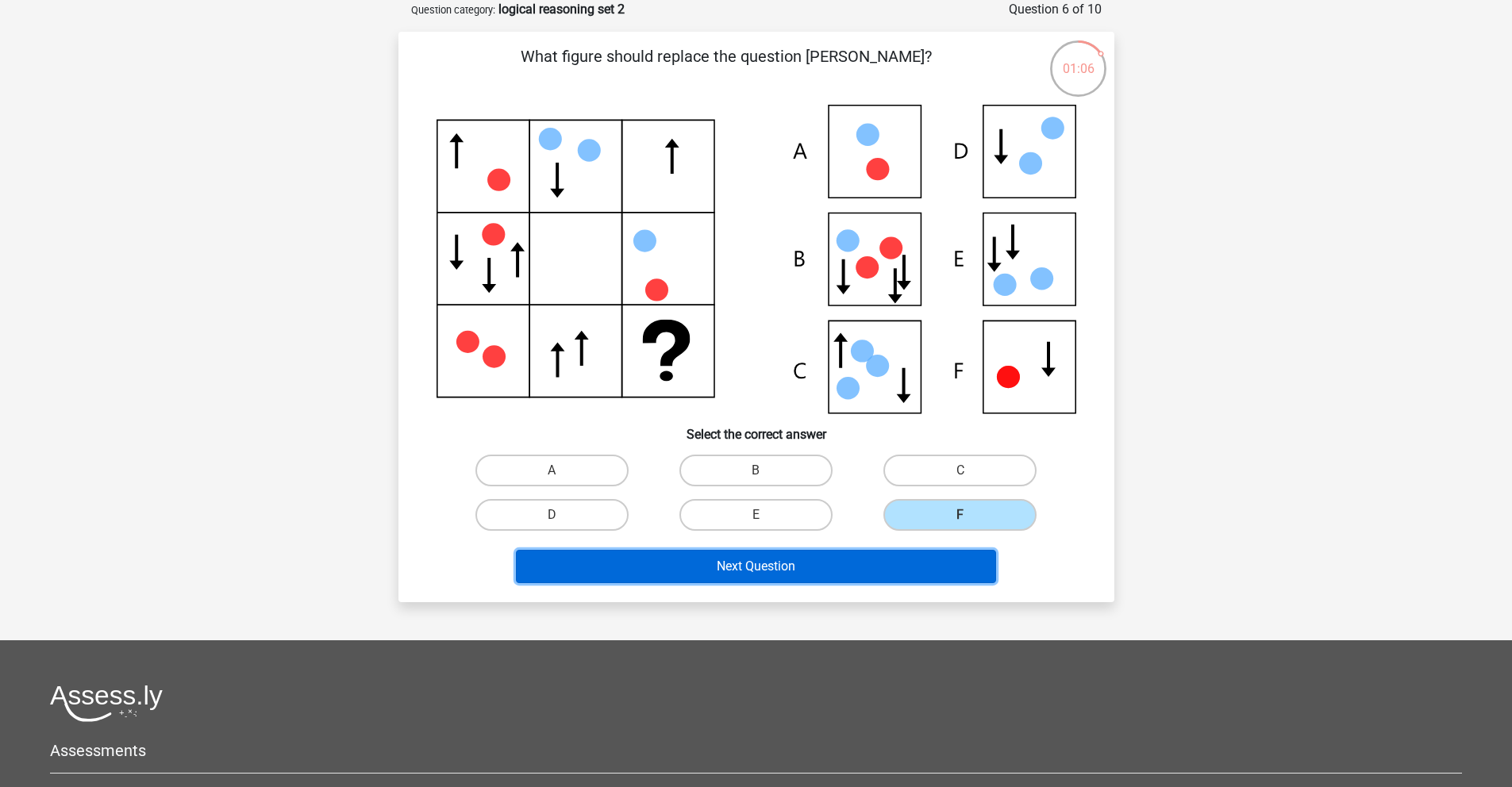
click at [760, 571] on button "Next Question" at bounding box center [756, 566] width 480 height 33
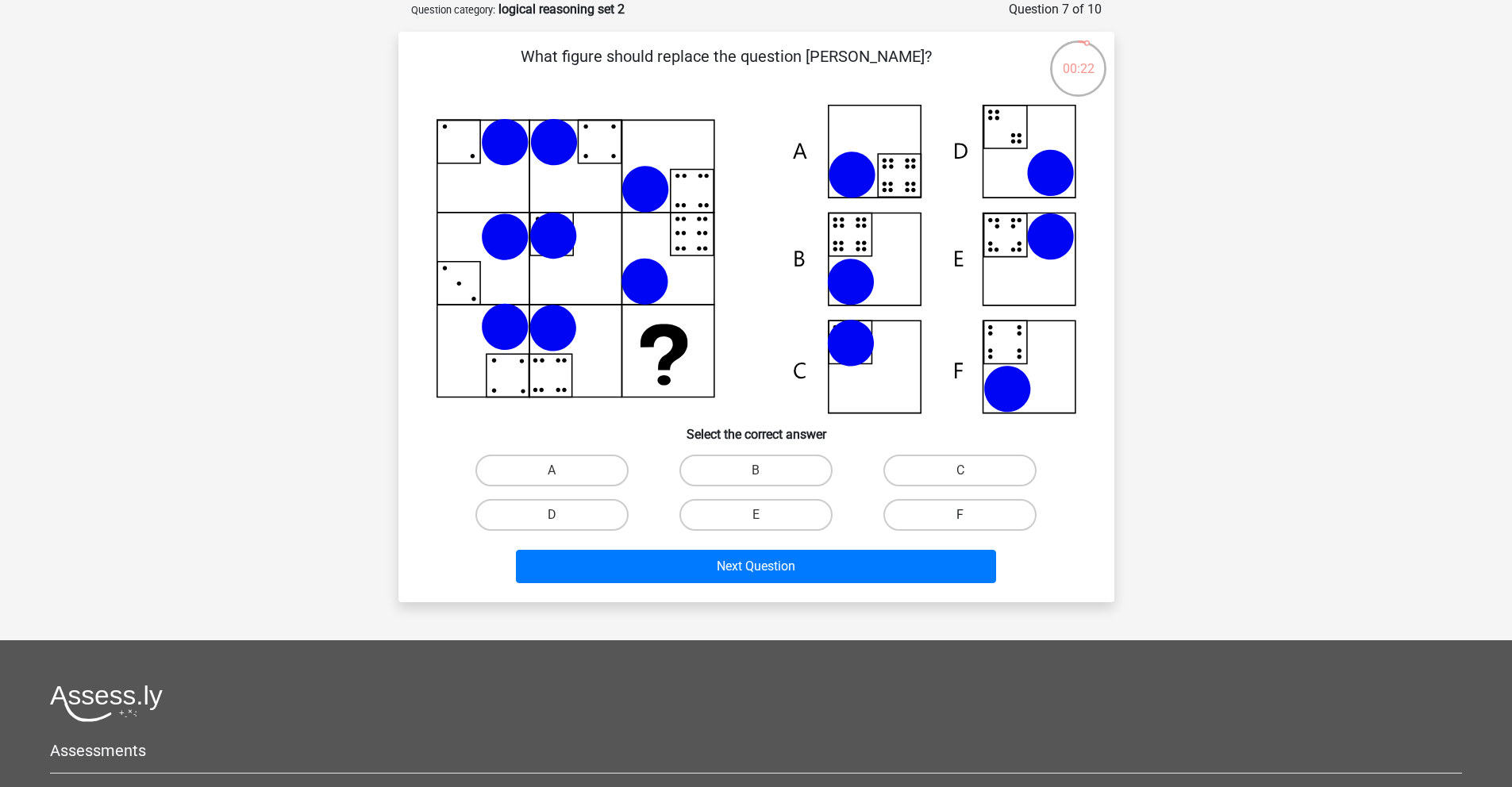
click at [958, 518] on label "F" at bounding box center [960, 515] width 153 height 32
click at [960, 518] on input "F" at bounding box center [965, 520] width 11 height 11
radio input "true"
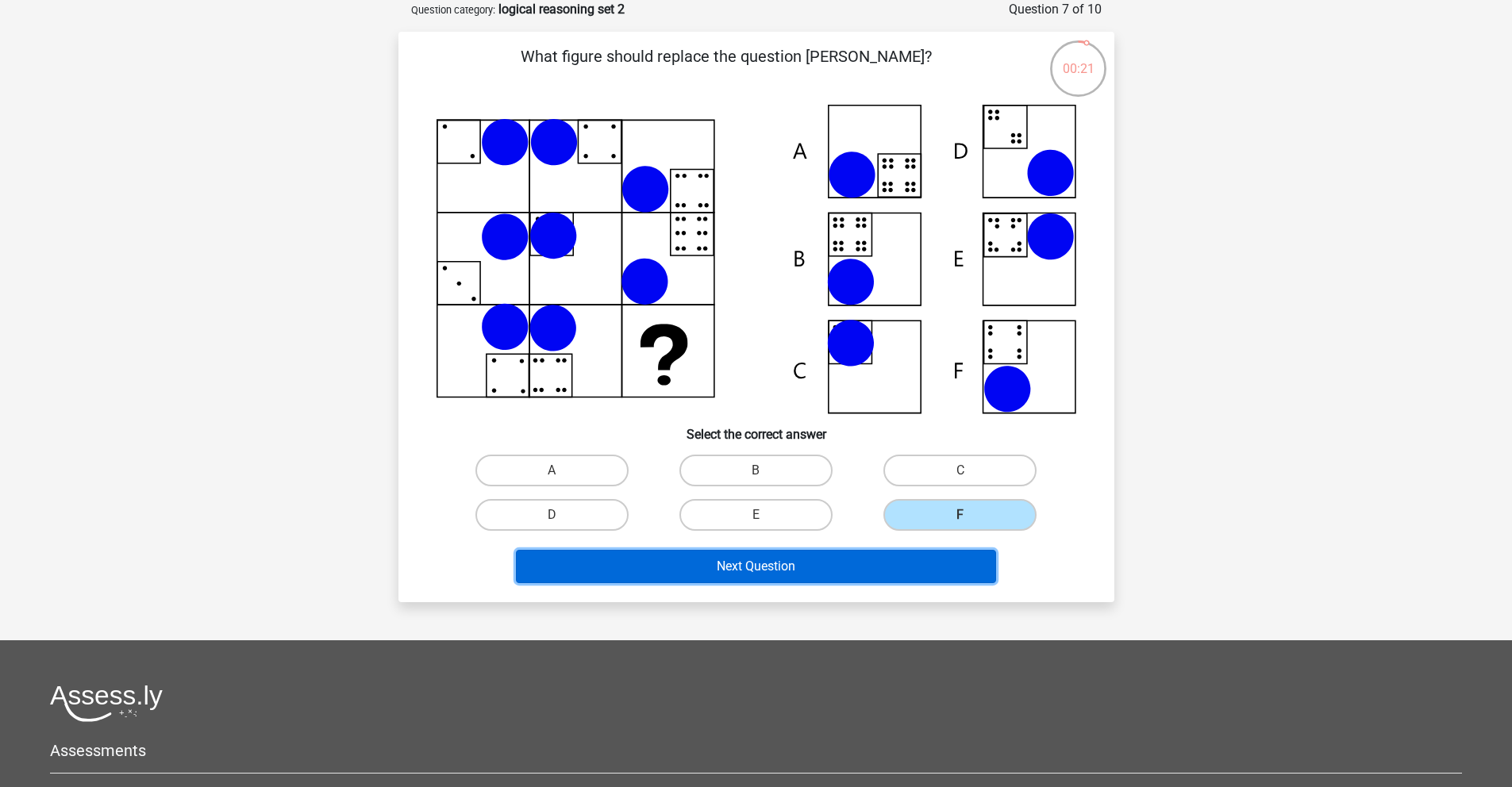
click at [906, 569] on button "Next Question" at bounding box center [756, 566] width 480 height 33
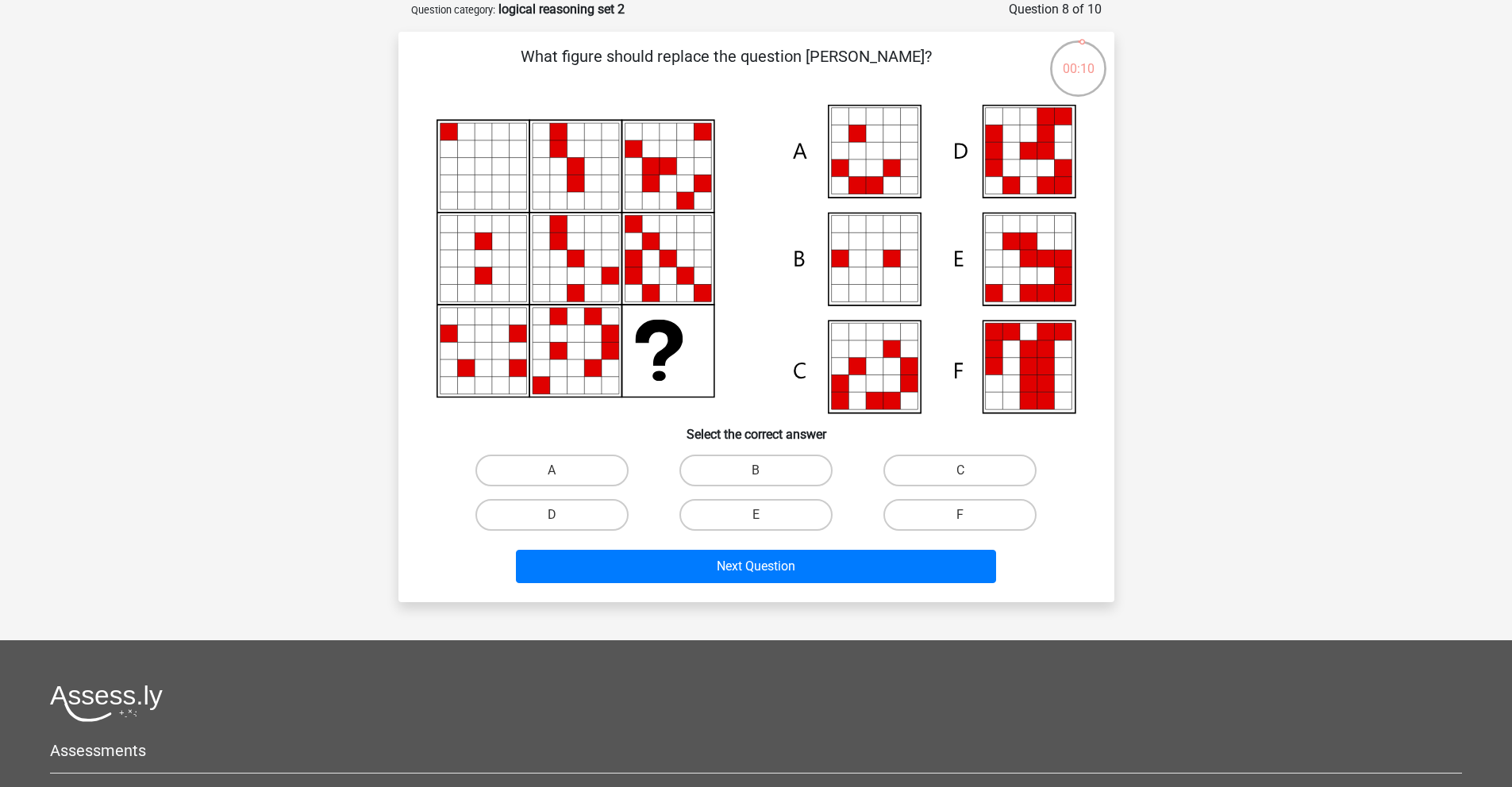
click at [1026, 294] on icon at bounding box center [1029, 294] width 18 height 18
click at [794, 518] on label "E" at bounding box center [756, 515] width 153 height 32
click at [766, 518] on input "E" at bounding box center [760, 520] width 11 height 11
radio input "true"
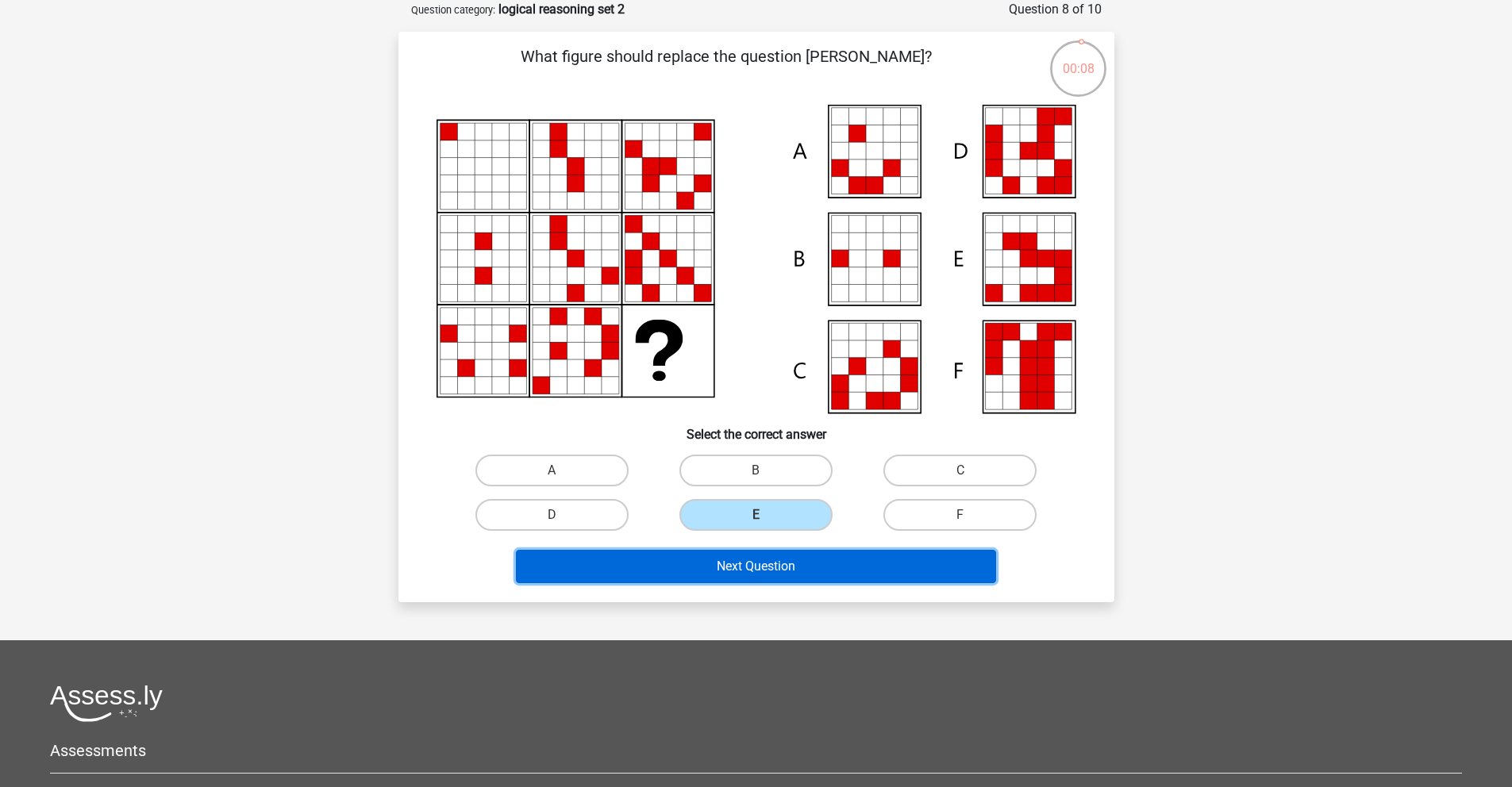
click at [808, 573] on button "Next Question" at bounding box center [756, 566] width 480 height 33
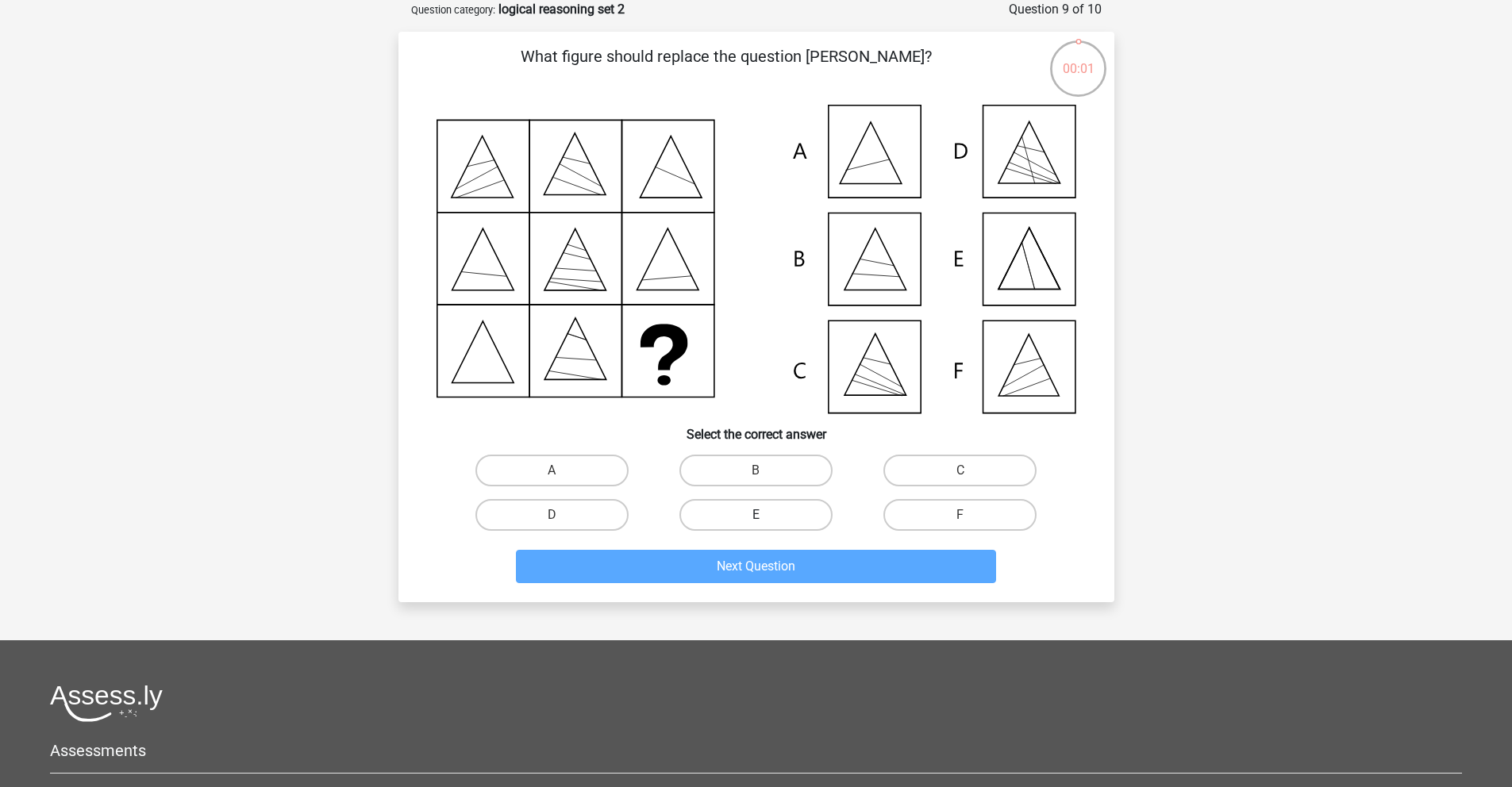
click at [787, 513] on label "E" at bounding box center [756, 515] width 153 height 32
click at [766, 515] on input "E" at bounding box center [760, 520] width 11 height 11
radio input "true"
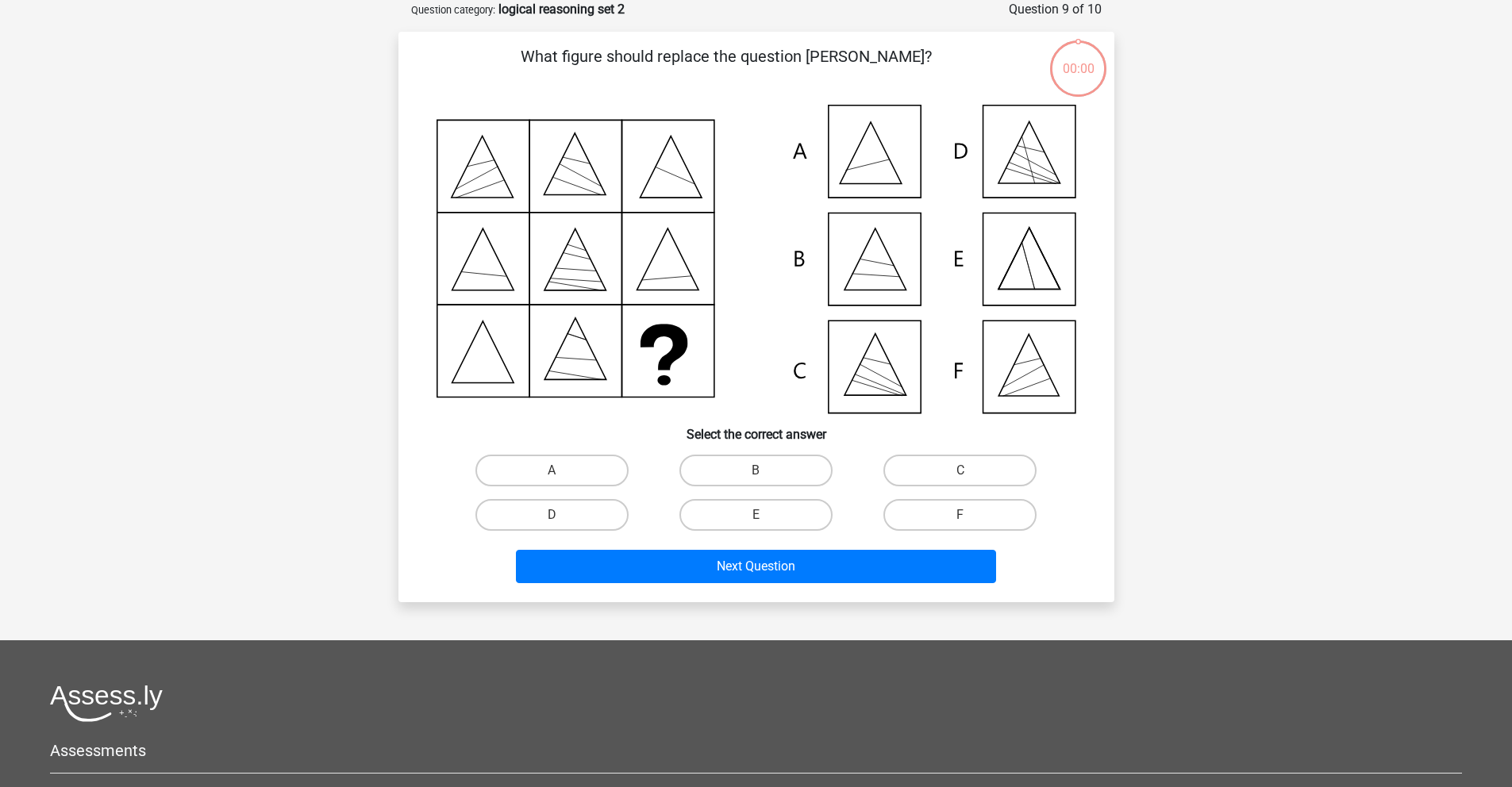
scroll to position [79, 0]
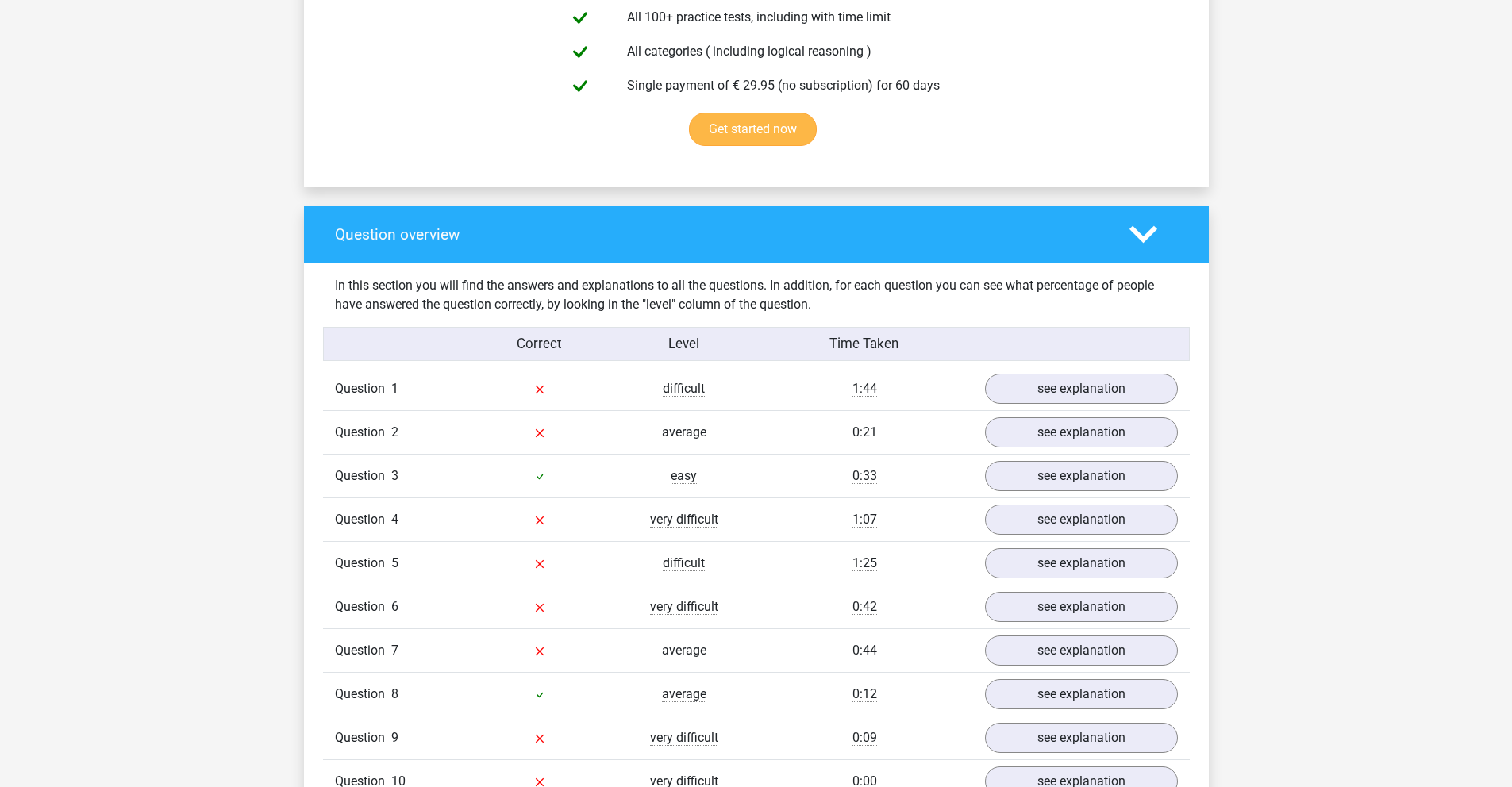
scroll to position [1122, 0]
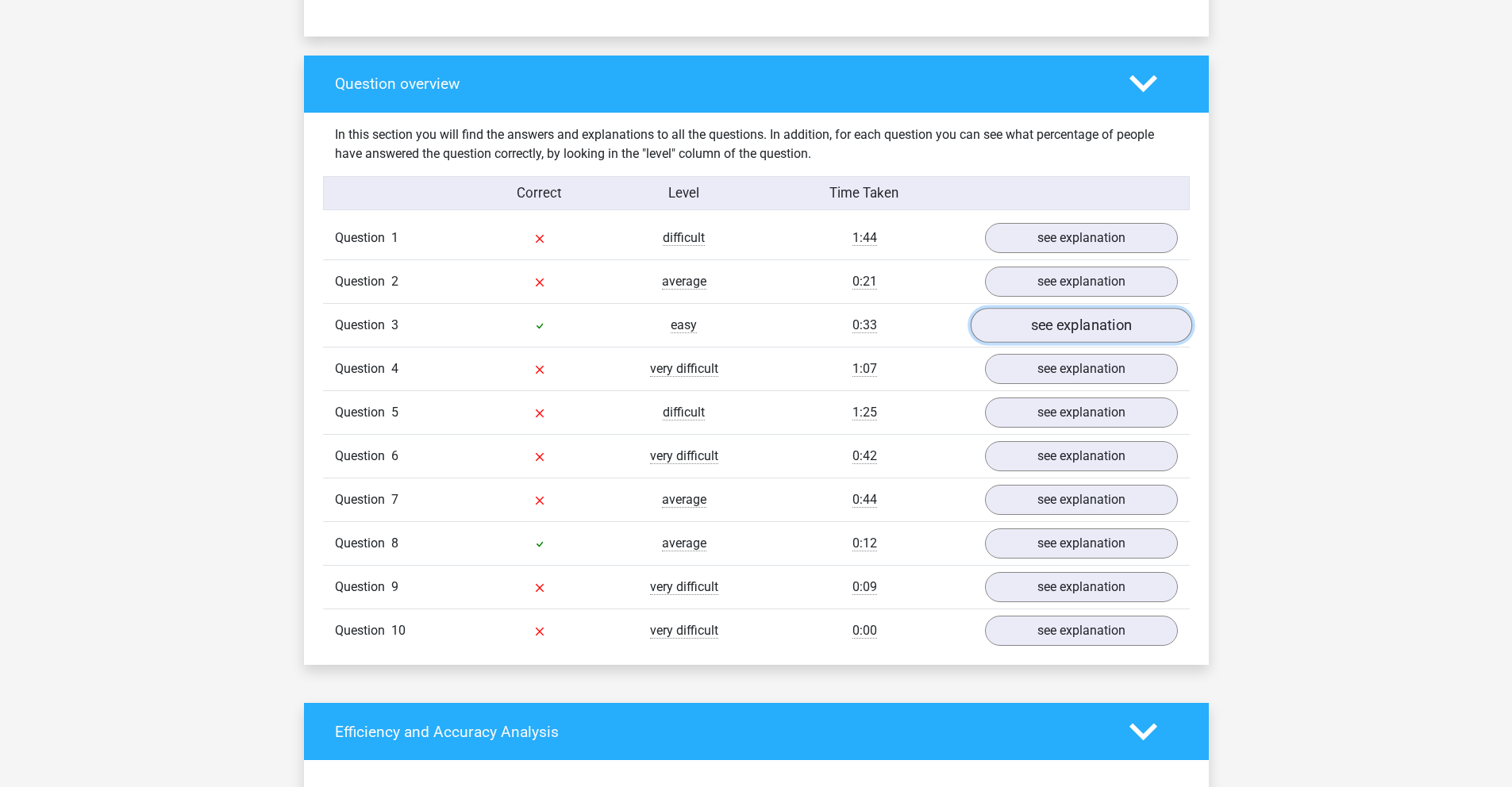
click at [1055, 325] on link "see explanation" at bounding box center [1080, 325] width 221 height 35
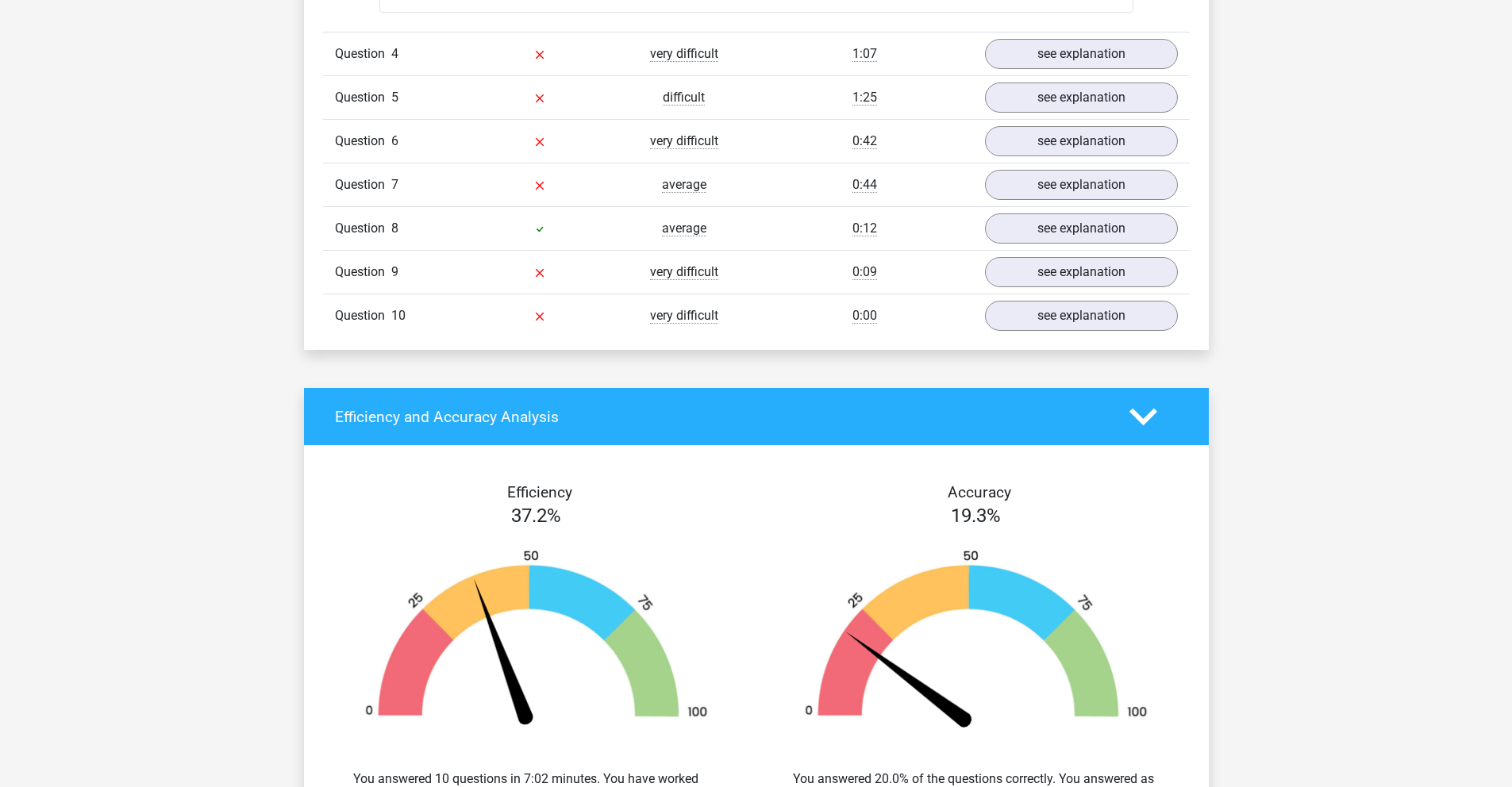
scroll to position [2546, 0]
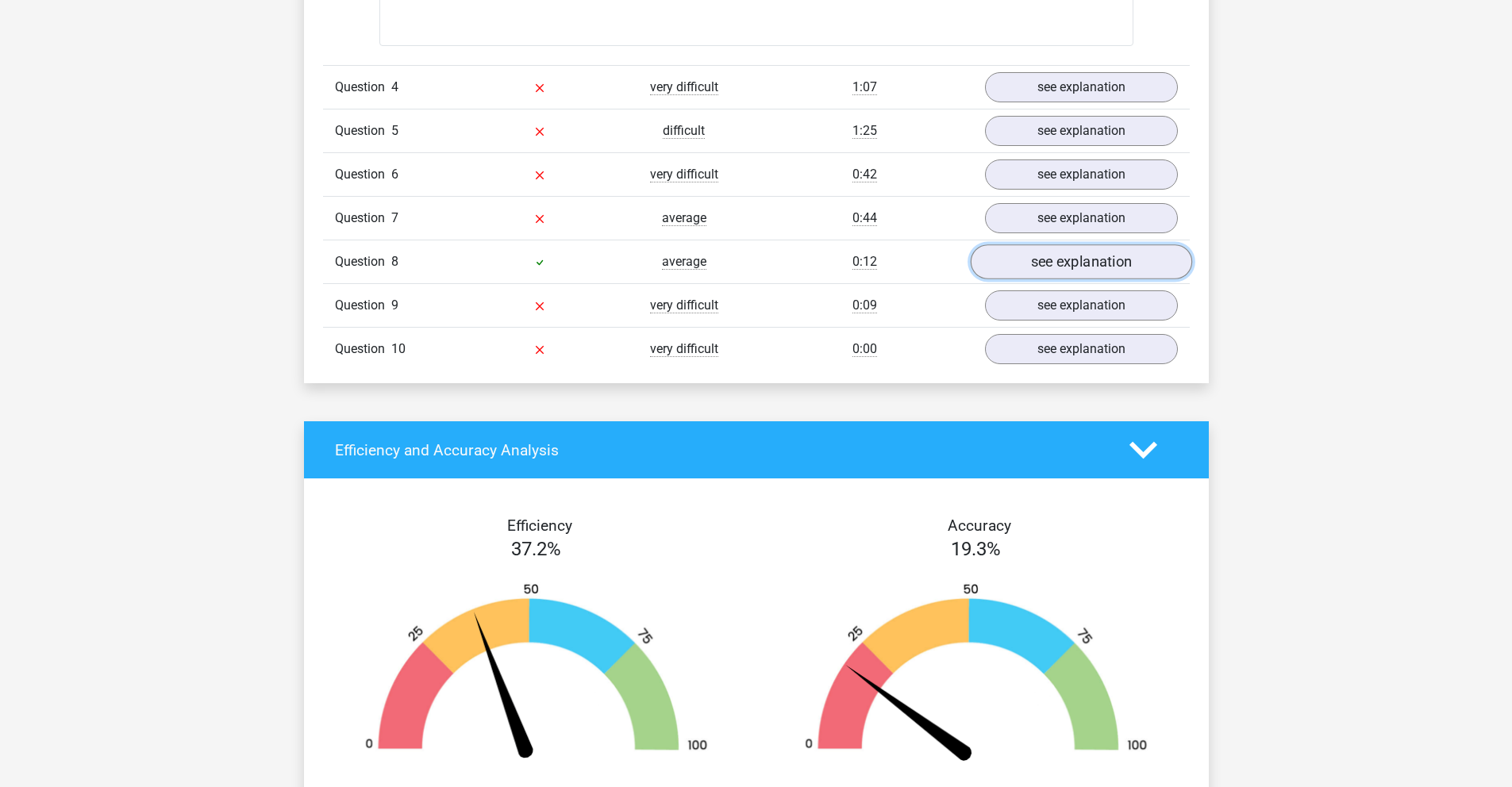
click at [1039, 261] on link "see explanation" at bounding box center [1080, 262] width 221 height 35
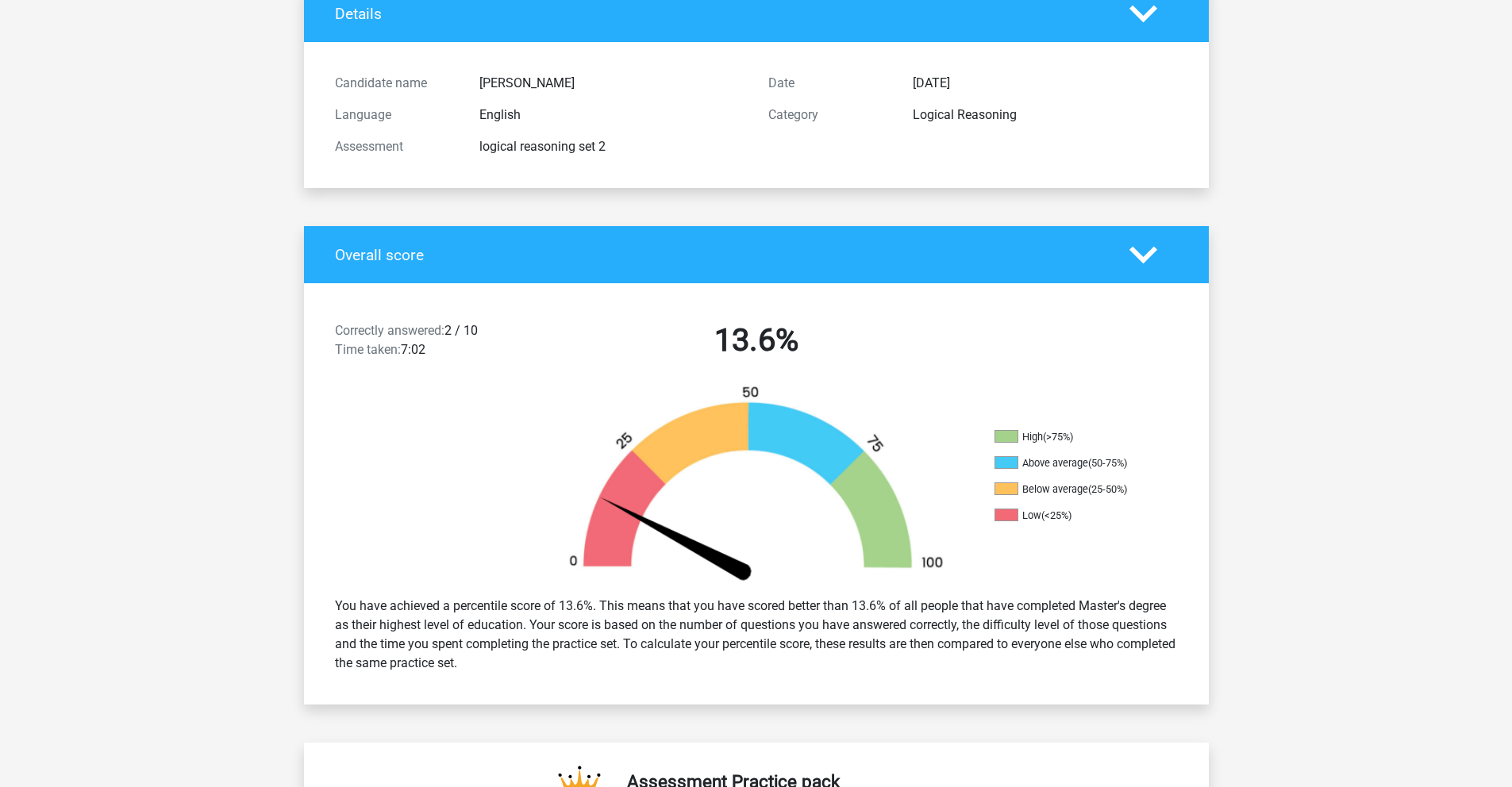
scroll to position [0, 0]
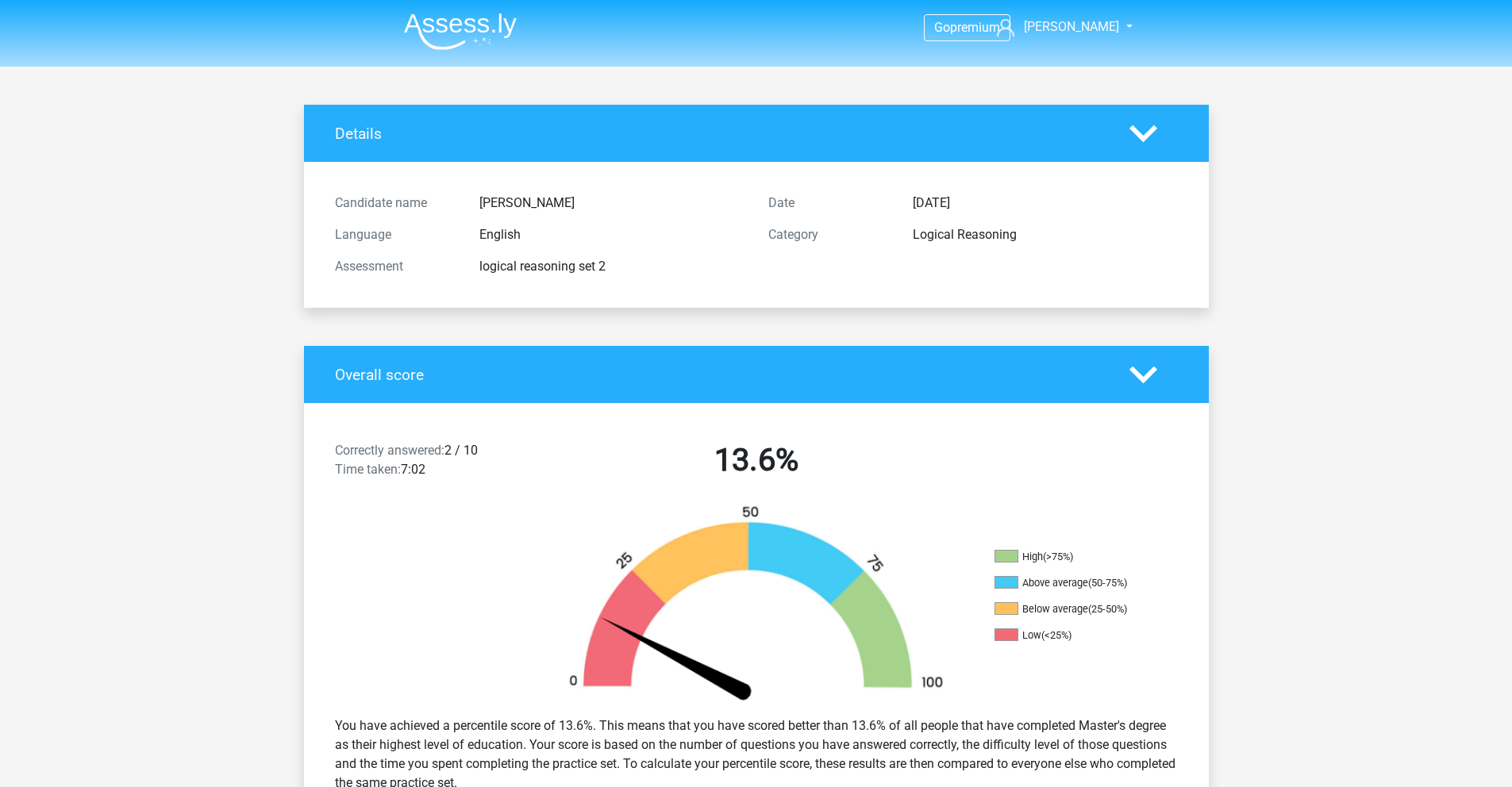
click at [1148, 368] on icon at bounding box center [1144, 375] width 28 height 28
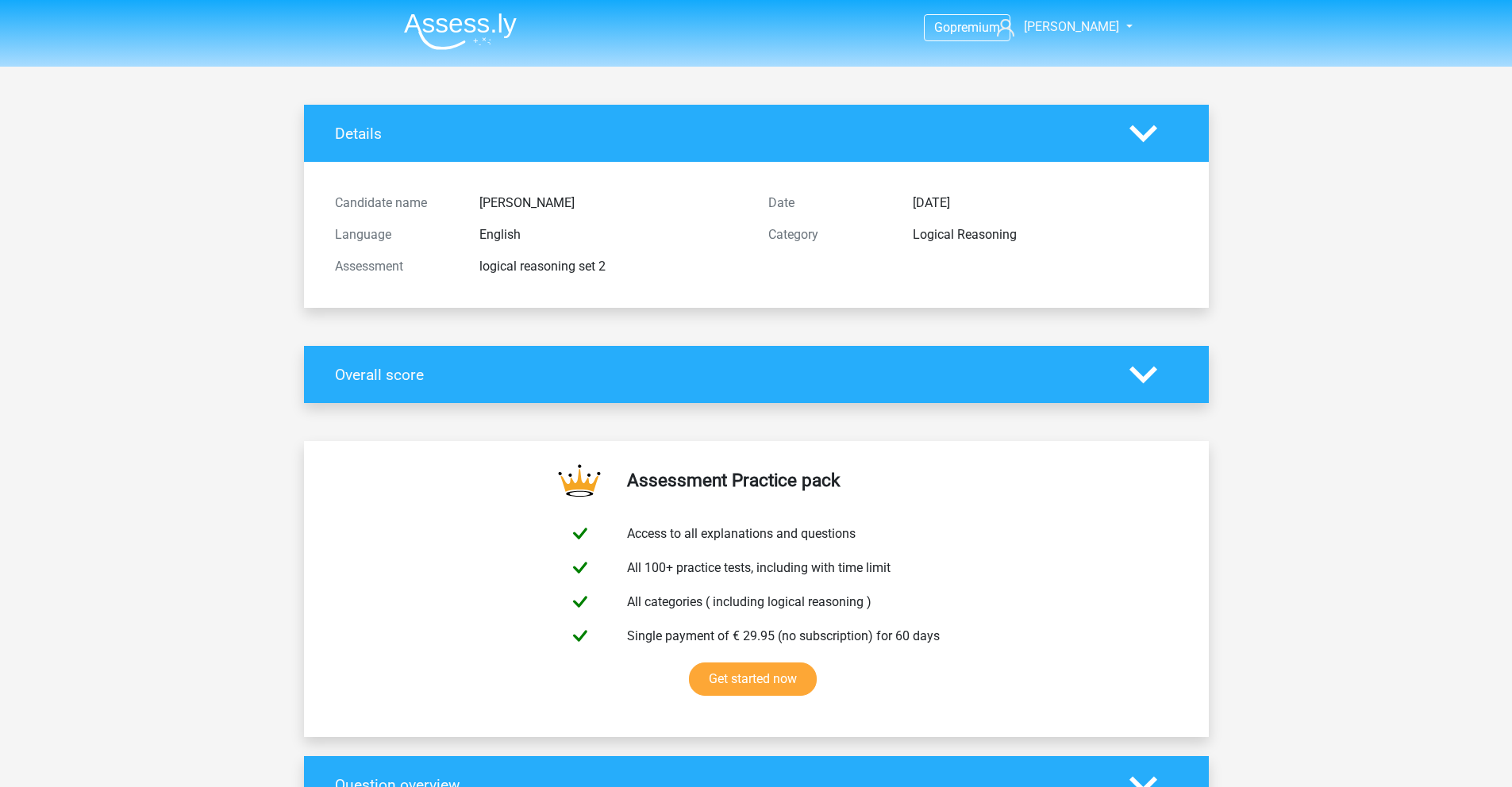
click at [1131, 139] on icon at bounding box center [1144, 134] width 28 height 28
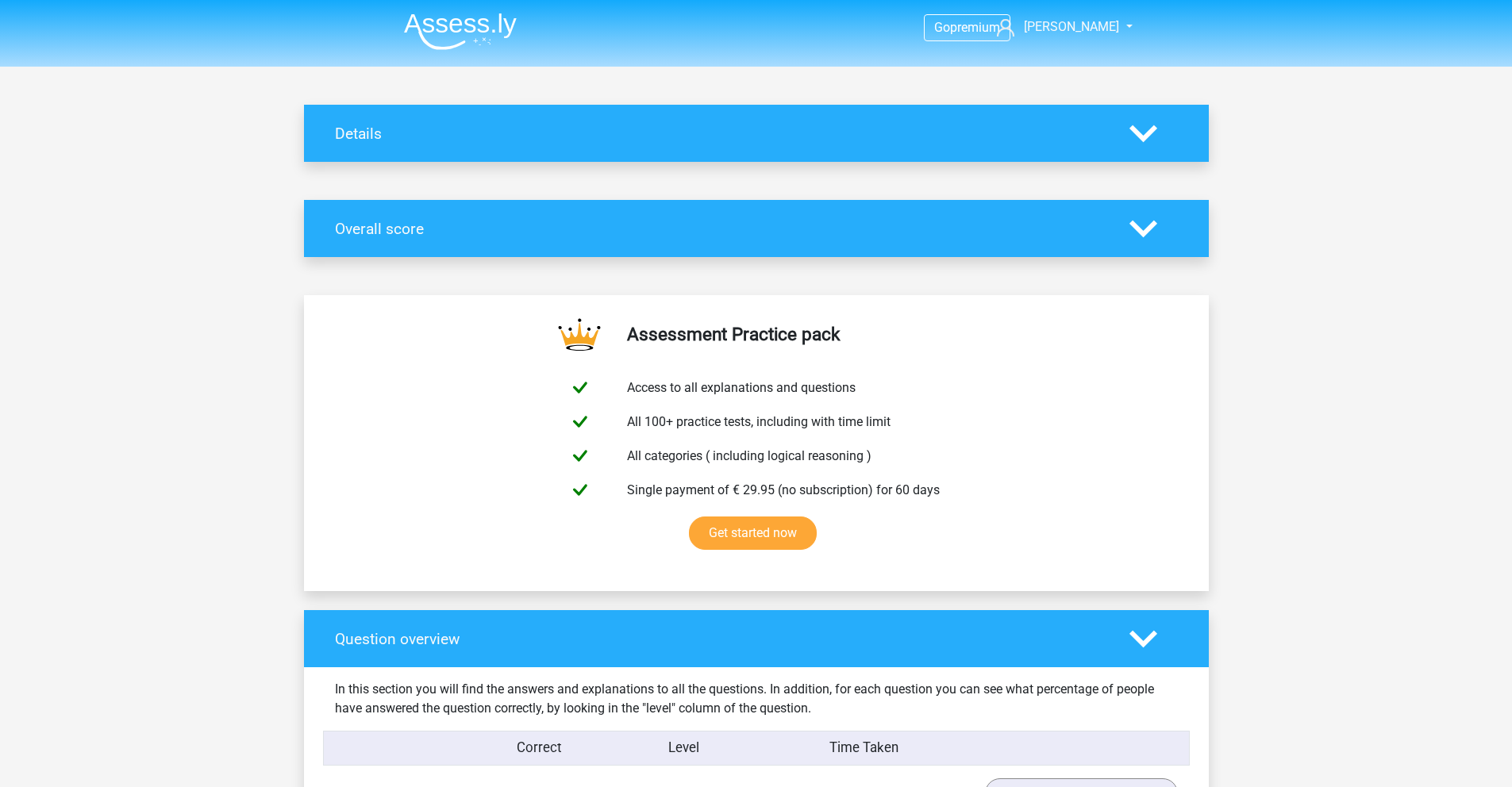
click at [1150, 638] on polygon at bounding box center [1144, 639] width 28 height 18
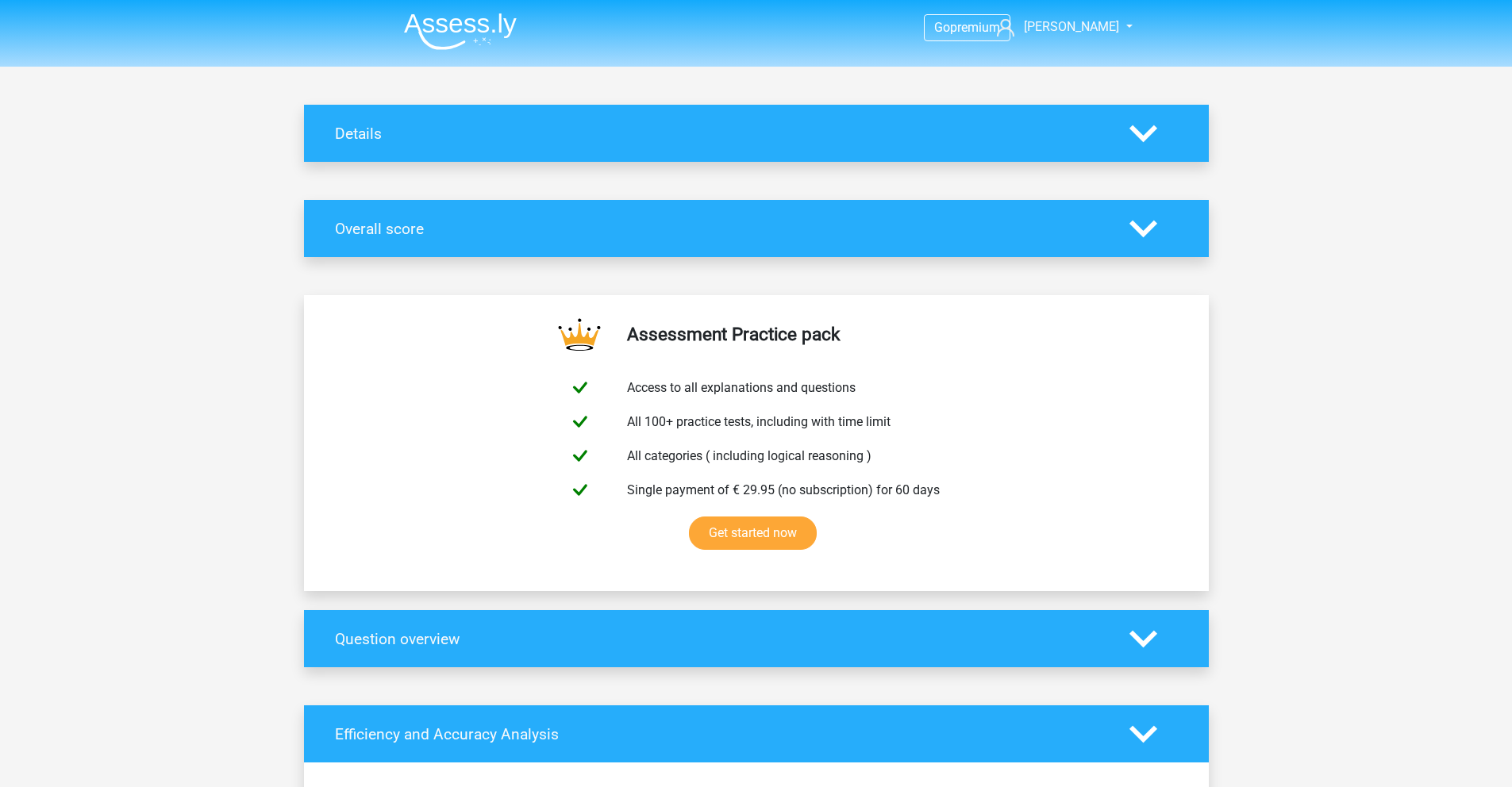
click at [1141, 636] on icon at bounding box center [1144, 639] width 28 height 28
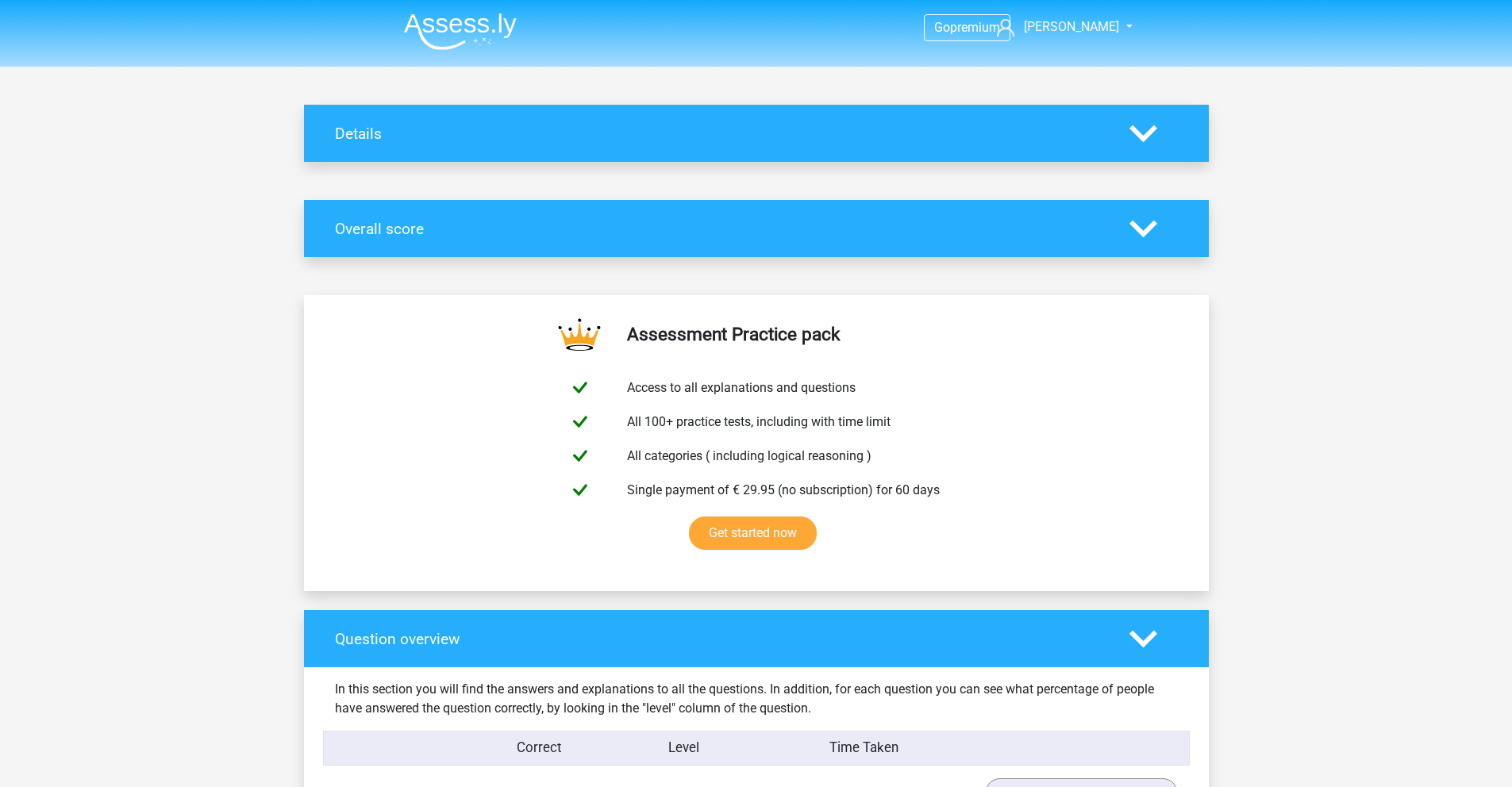
click at [1141, 636] on icon at bounding box center [1144, 639] width 28 height 28
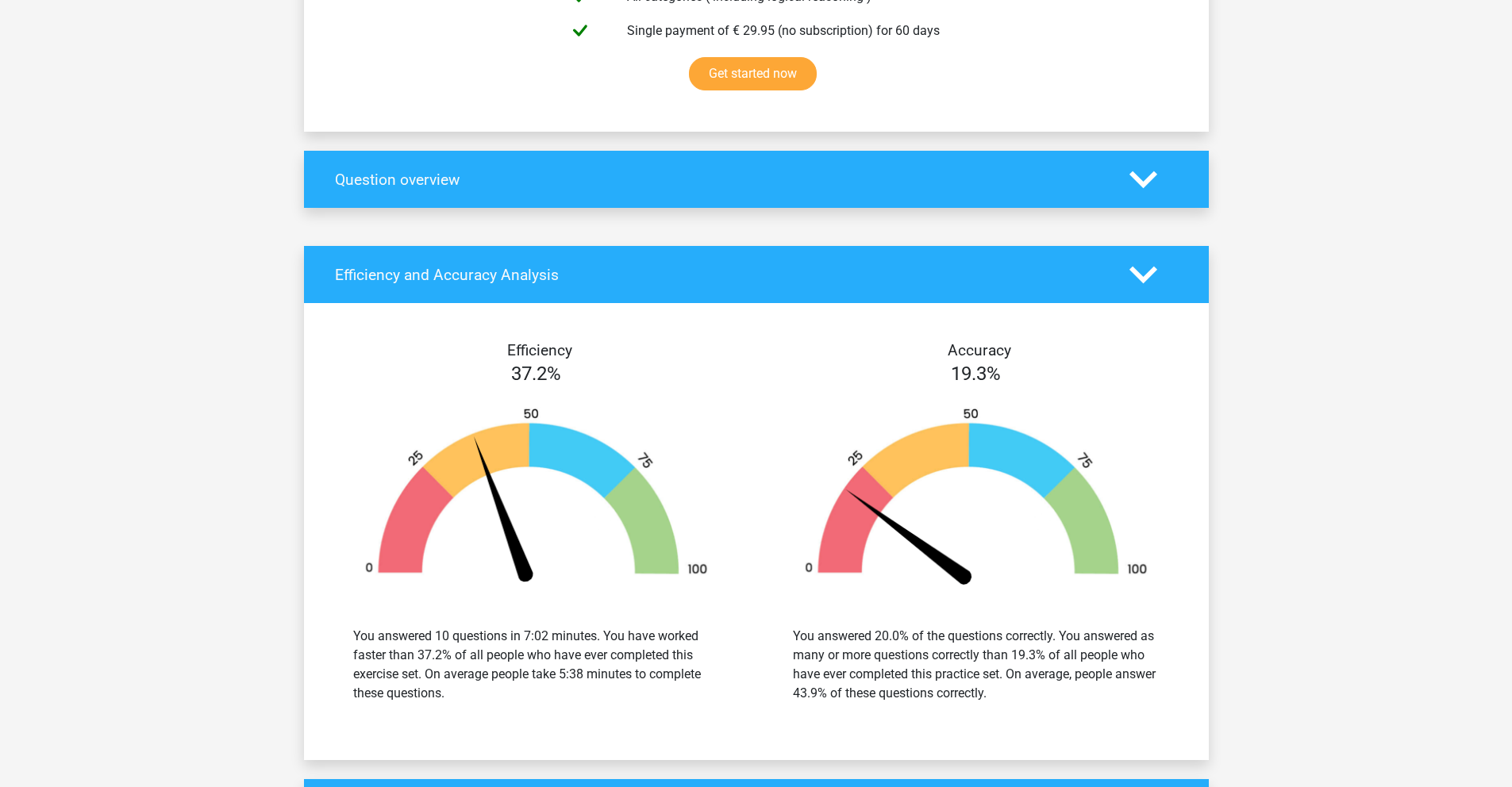
scroll to position [460, 0]
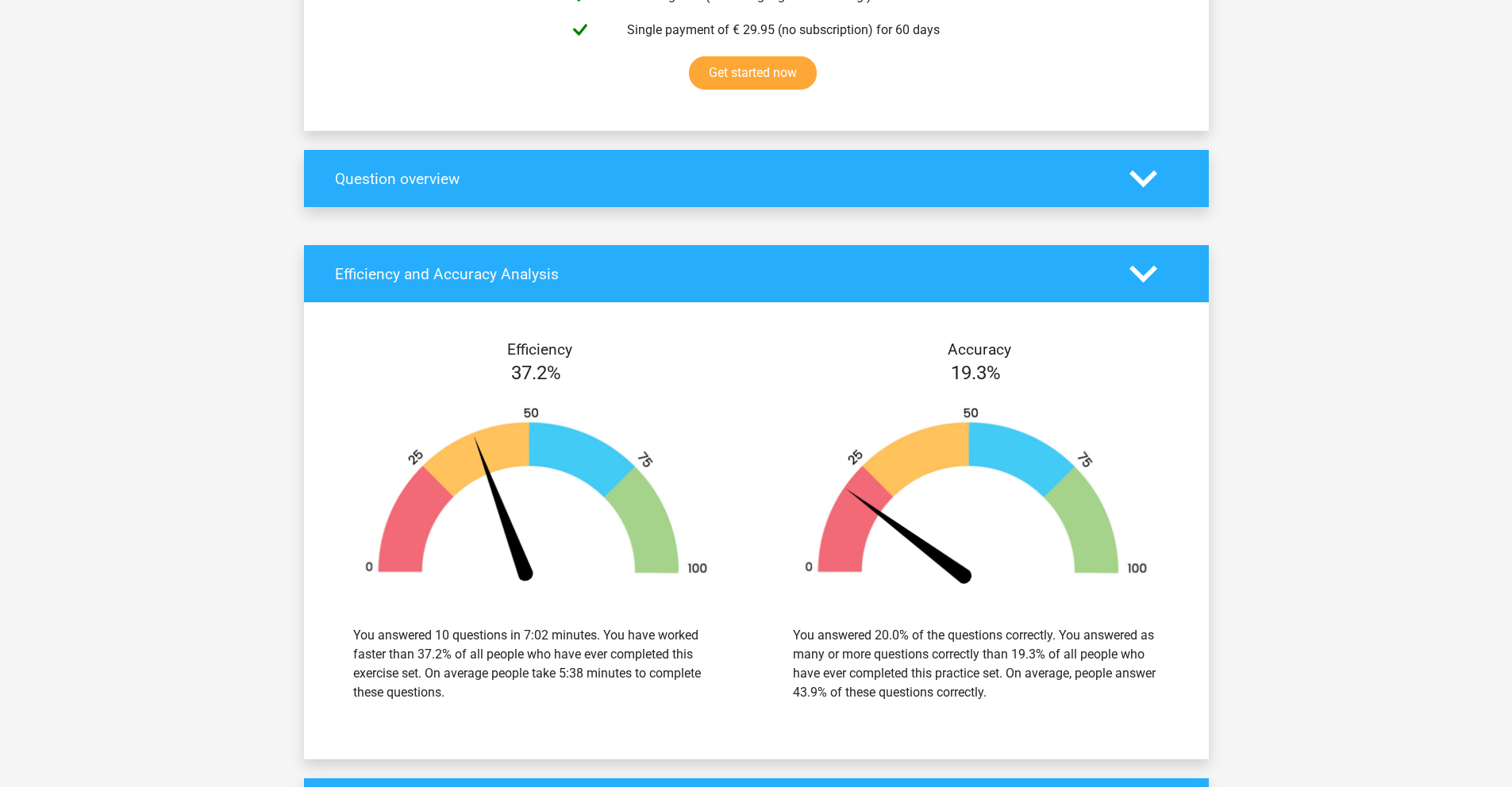
click at [1138, 286] on icon at bounding box center [1144, 274] width 28 height 28
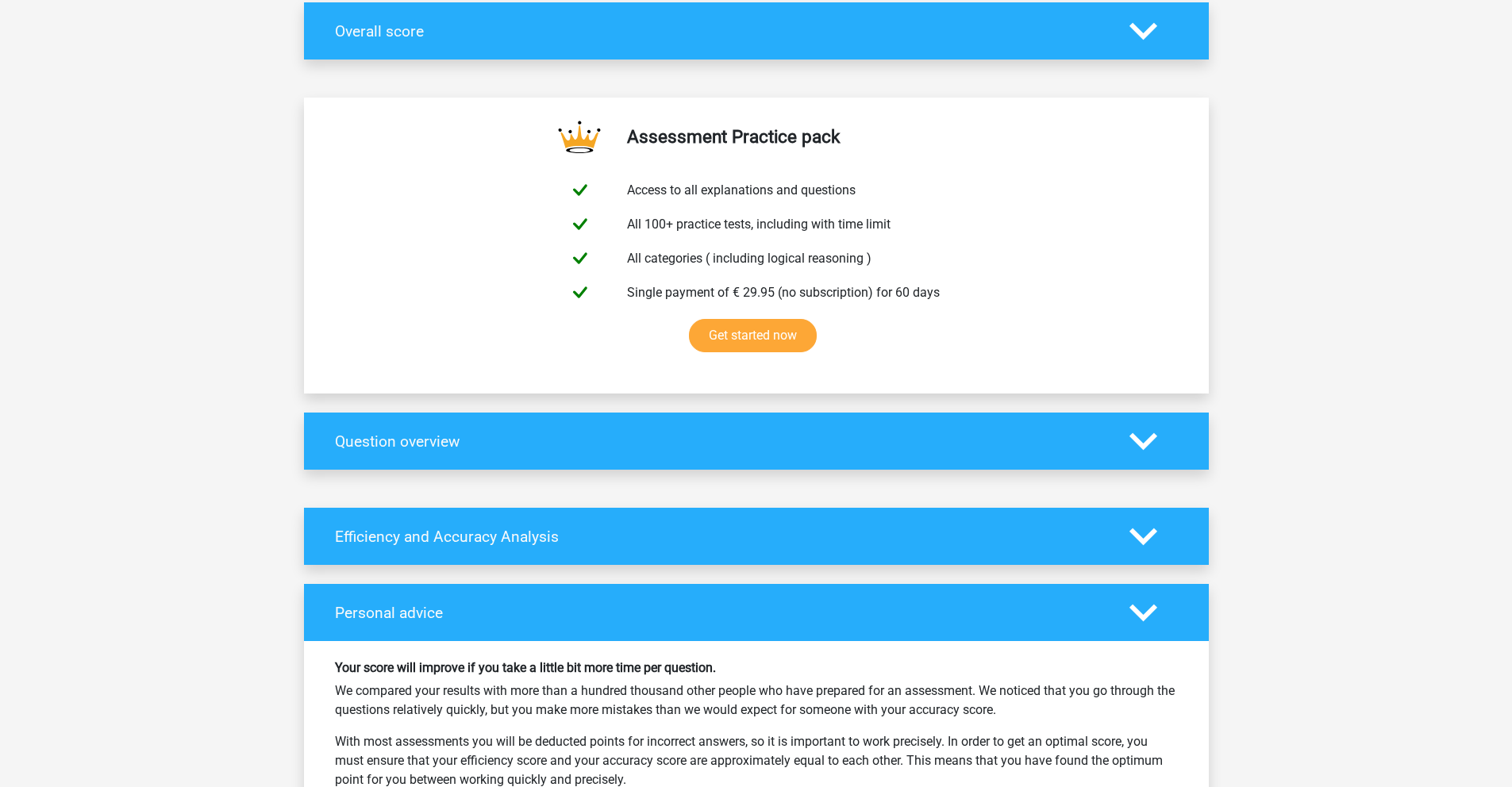
scroll to position [0, 0]
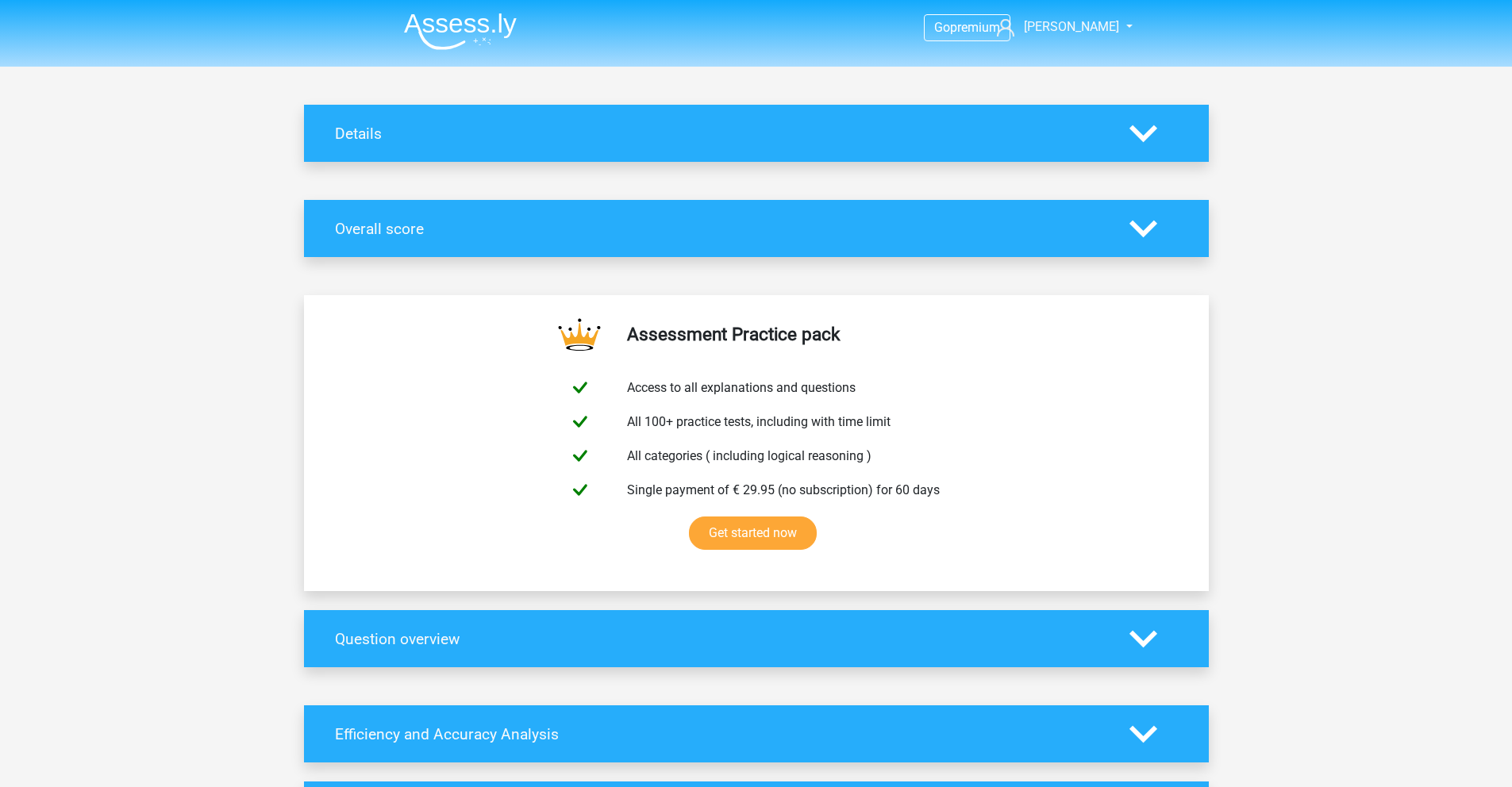
click at [374, 142] on div "Details" at bounding box center [756, 133] width 905 height 57
click at [1163, 135] on div at bounding box center [1153, 134] width 72 height 28
click at [1135, 125] on icon at bounding box center [1144, 134] width 28 height 28
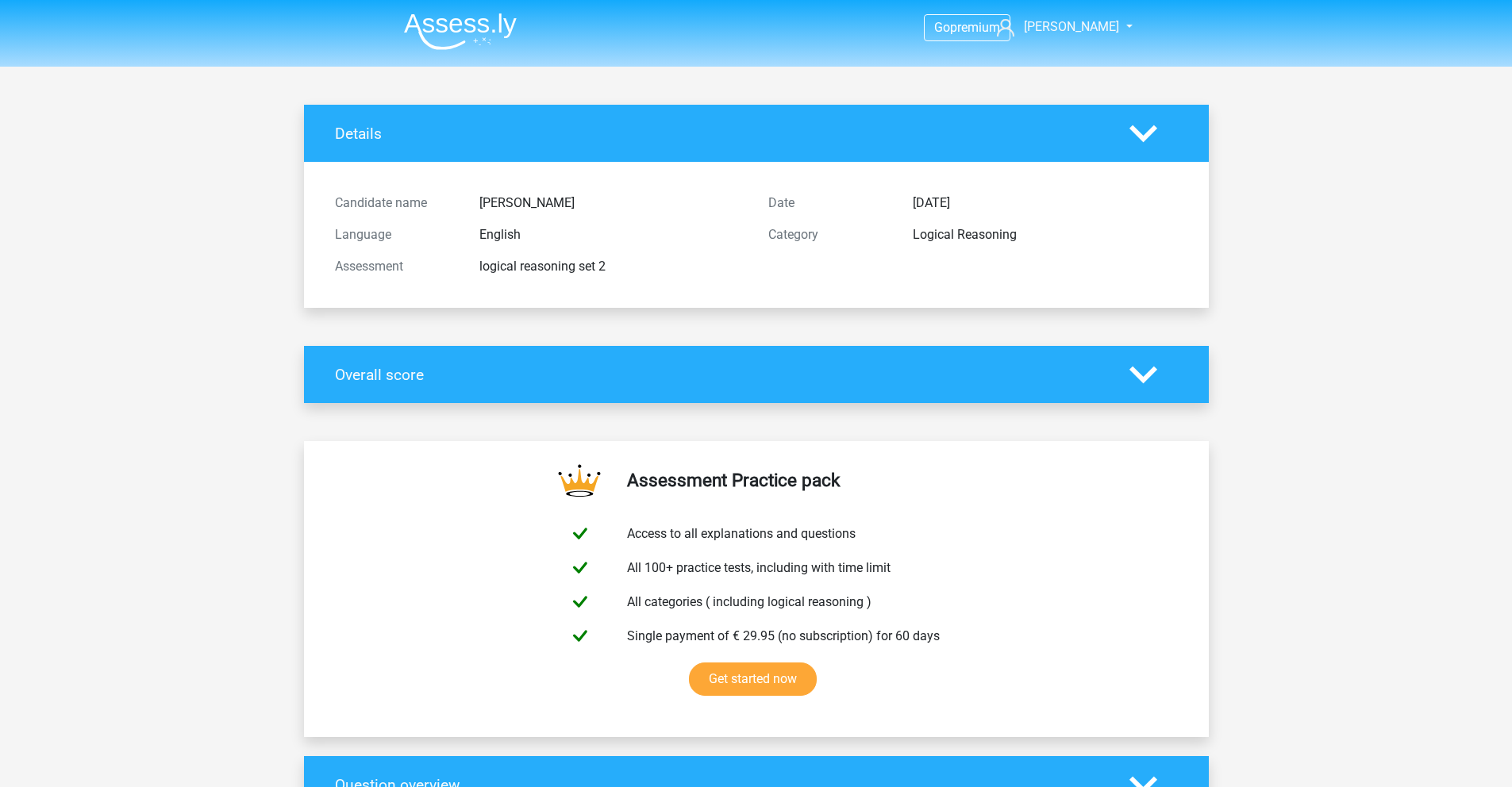
click at [448, 25] on img at bounding box center [460, 32] width 113 height 37
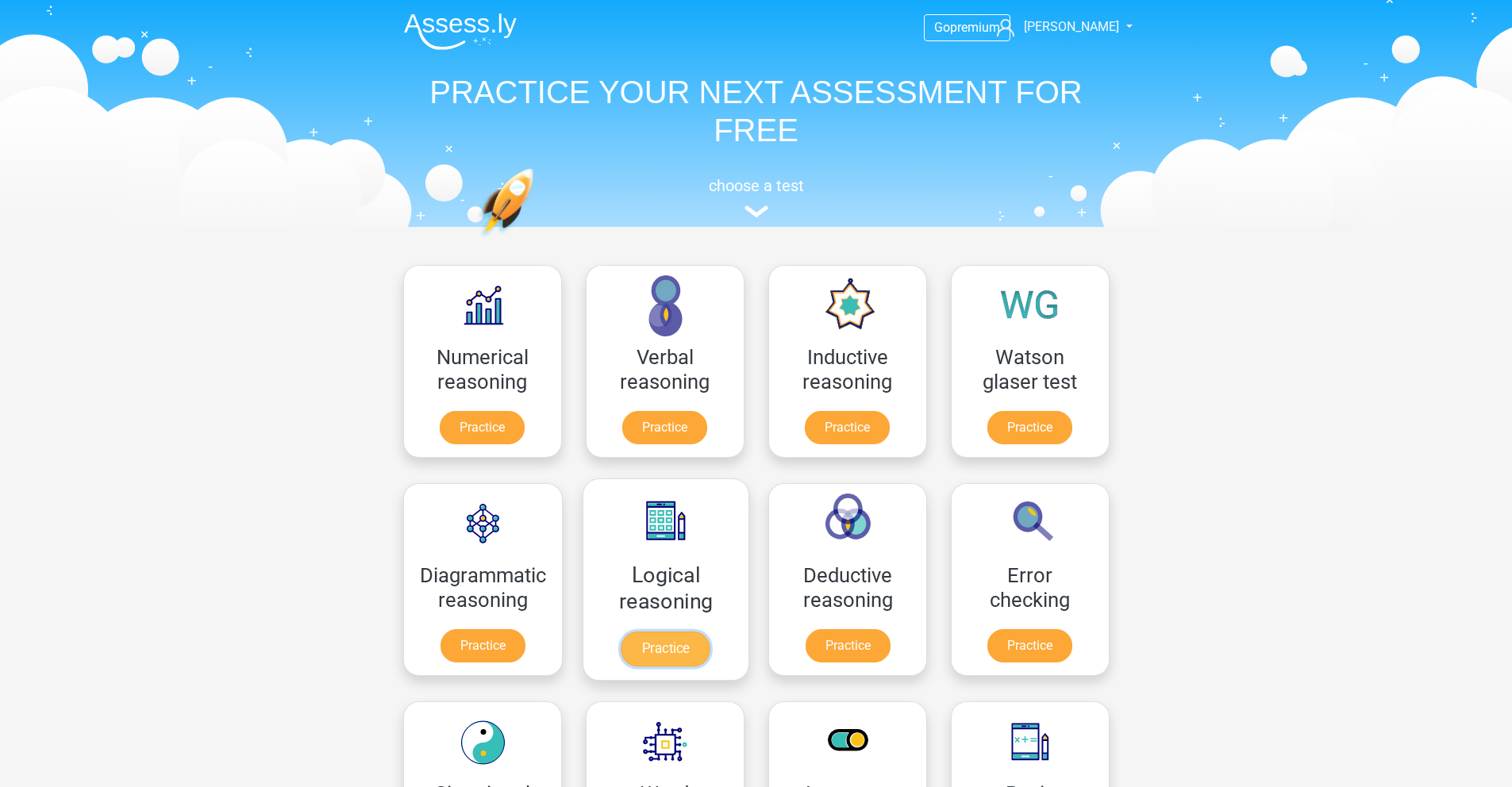
click at [679, 642] on link "Practice" at bounding box center [665, 649] width 89 height 35
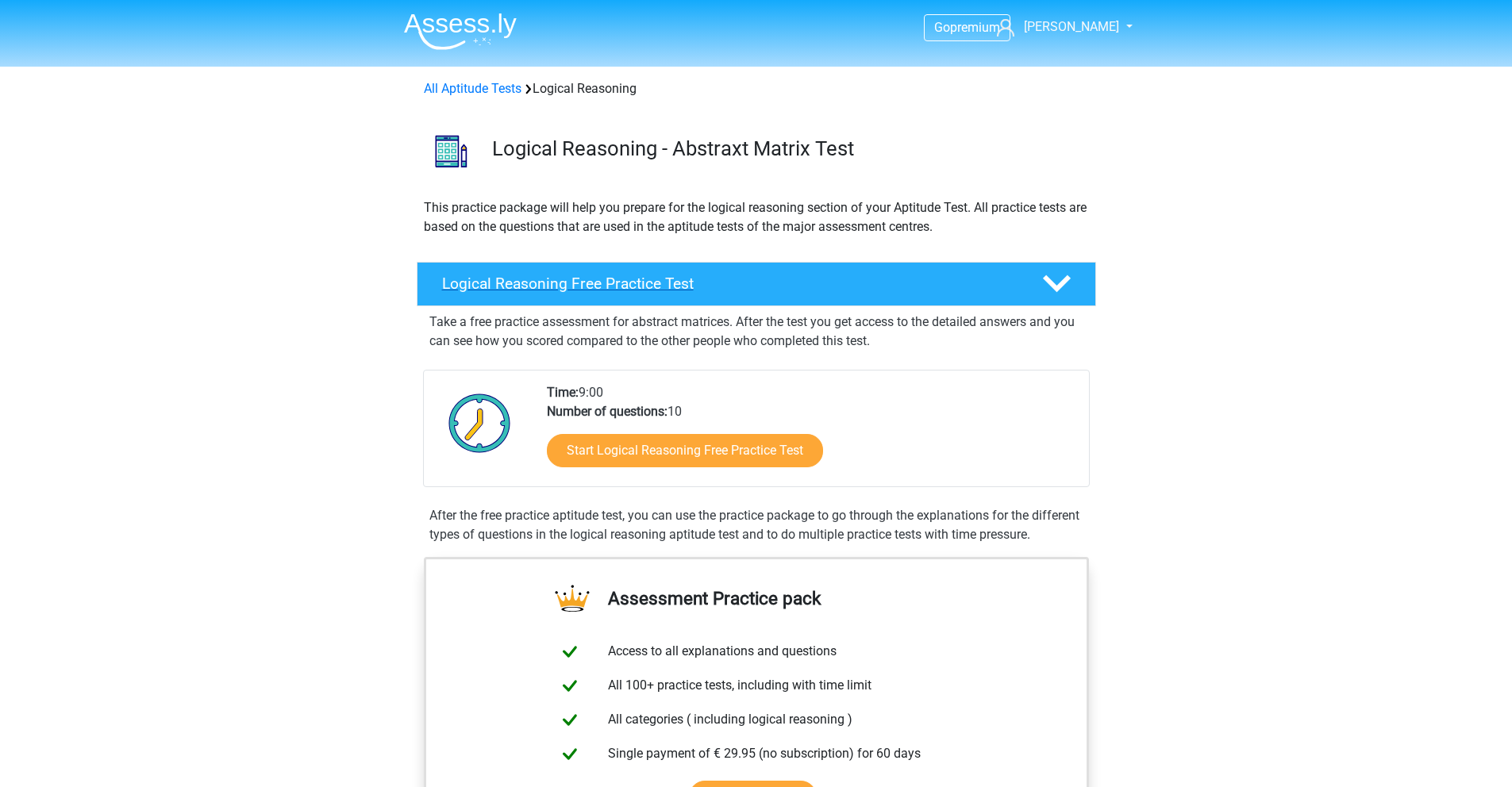
click at [718, 273] on div "Logical Reasoning Free Practice Test" at bounding box center [756, 283] width 679 height 45
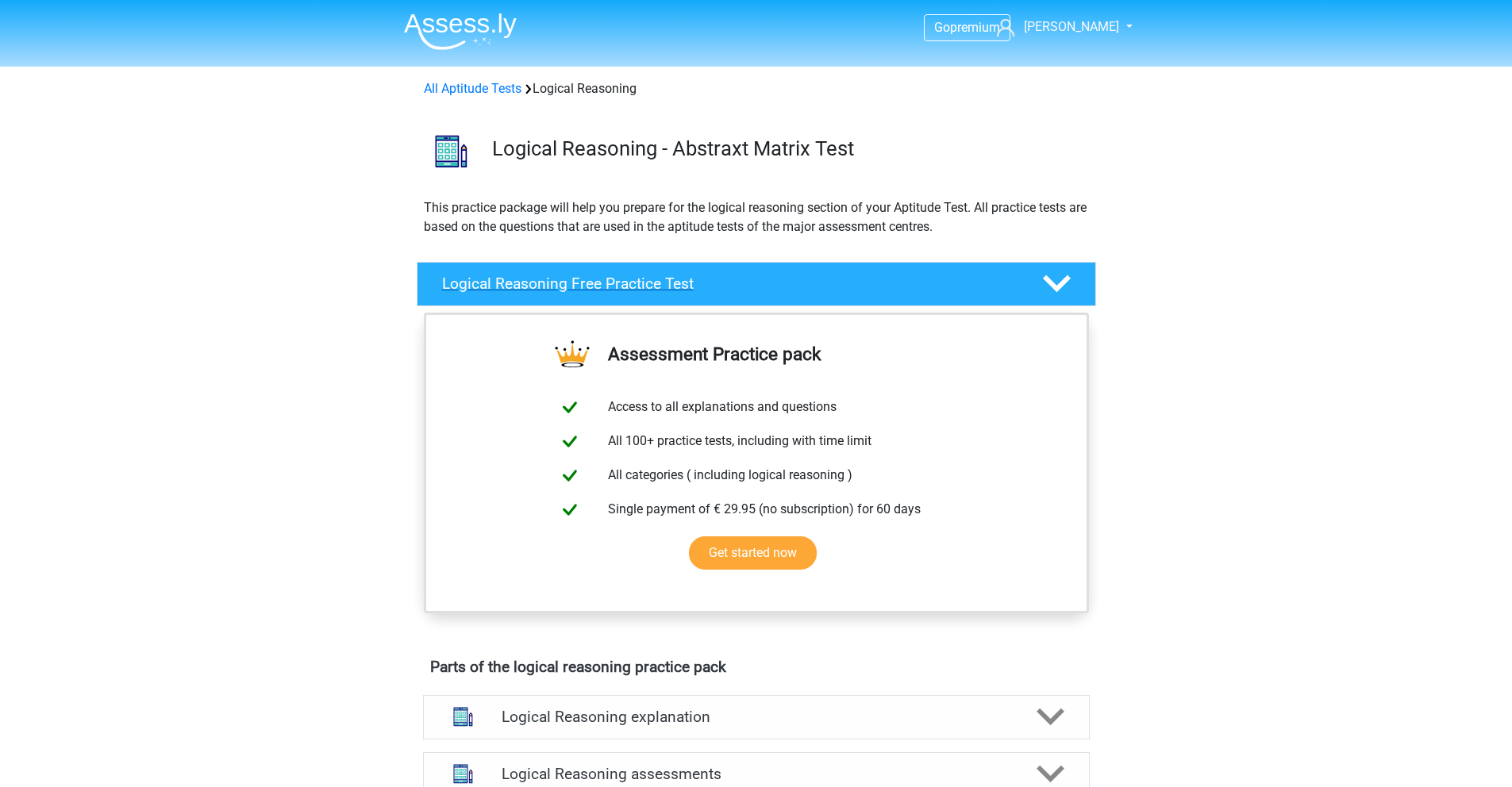
click at [841, 281] on h4 "Logical Reasoning Free Practice Test" at bounding box center [730, 283] width 575 height 19
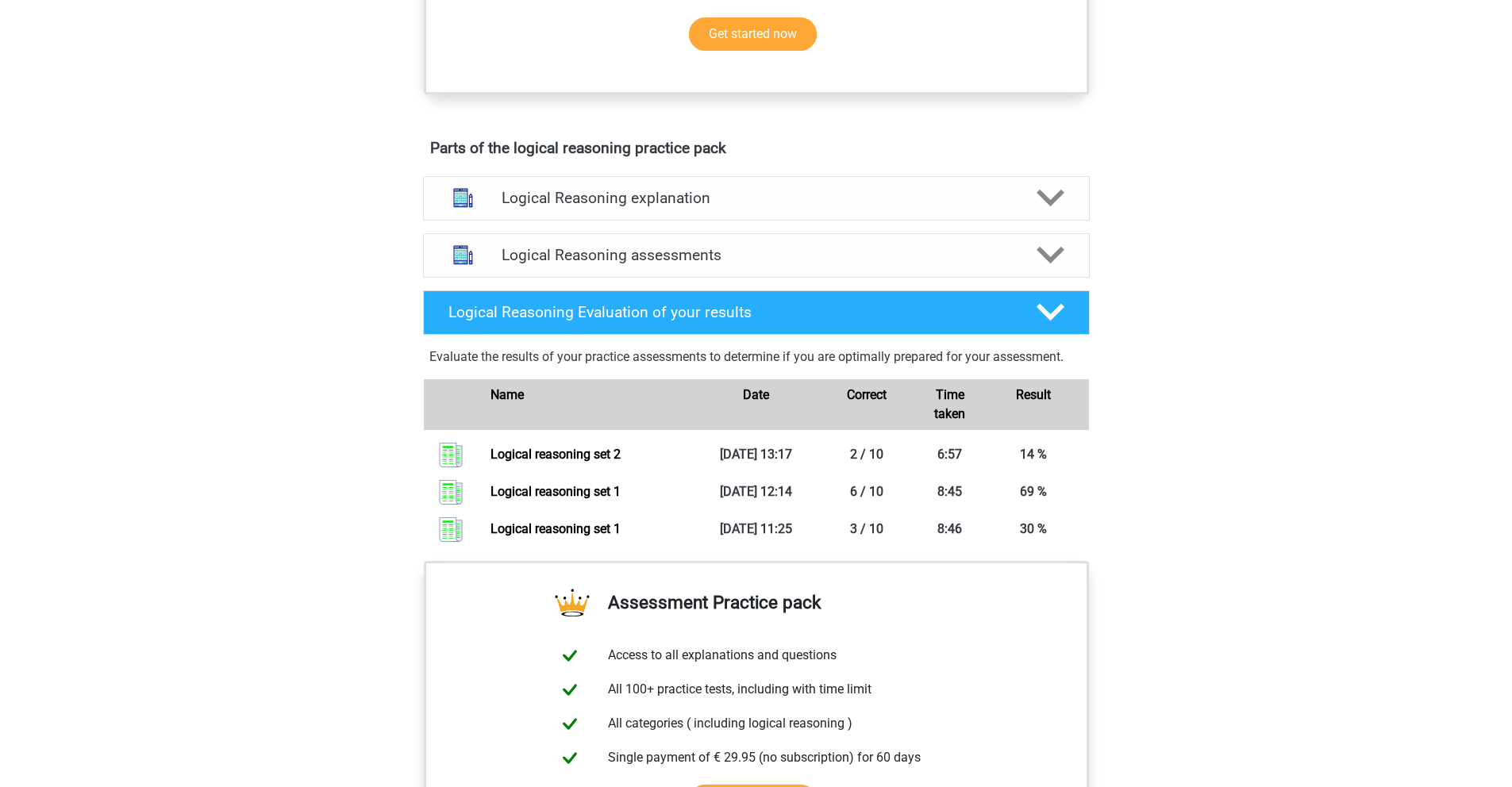
scroll to position [765, 0]
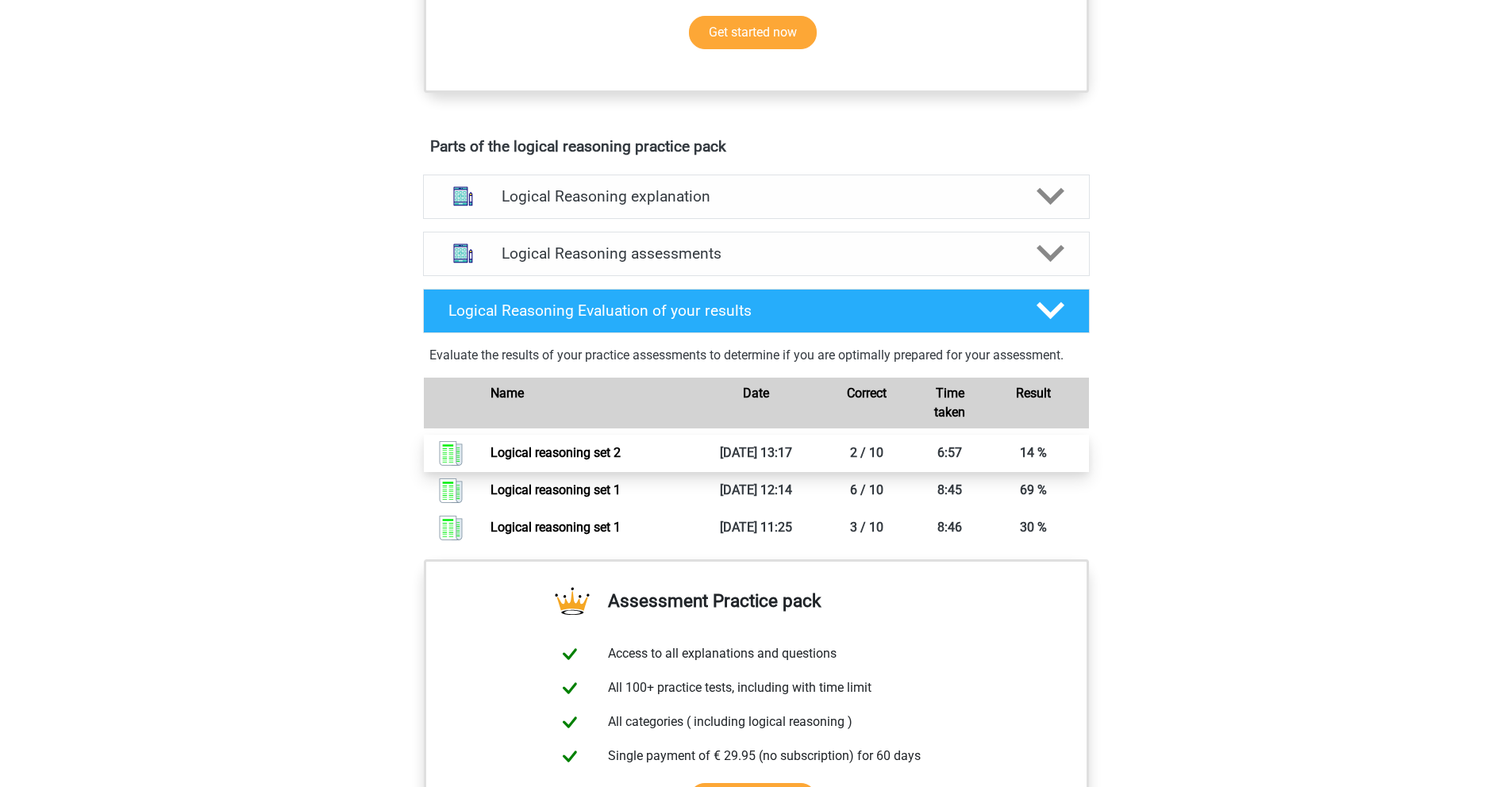
click at [548, 460] on link "Logical reasoning set 2" at bounding box center [556, 453] width 130 height 15
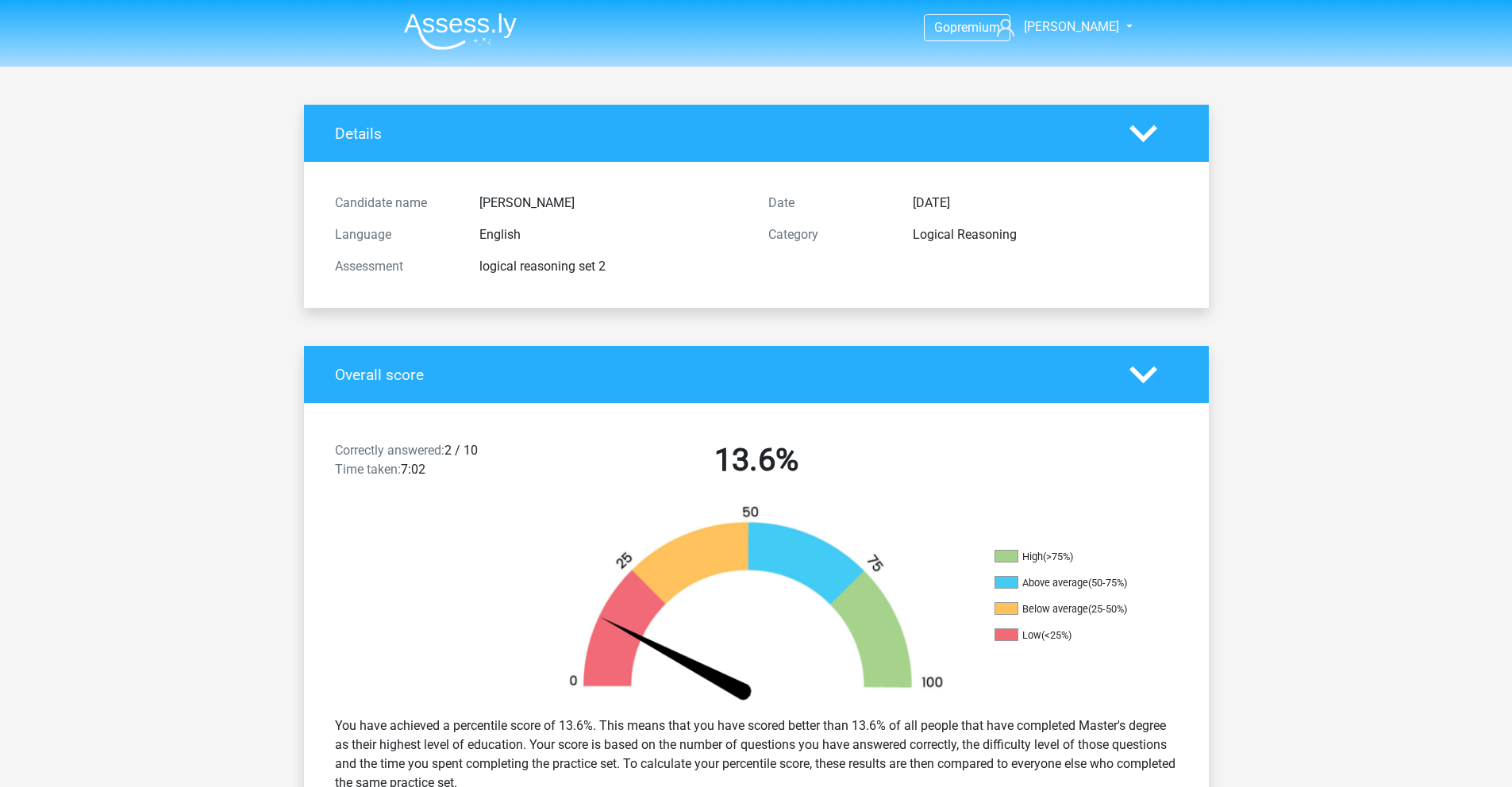
click at [479, 43] on img at bounding box center [460, 32] width 113 height 37
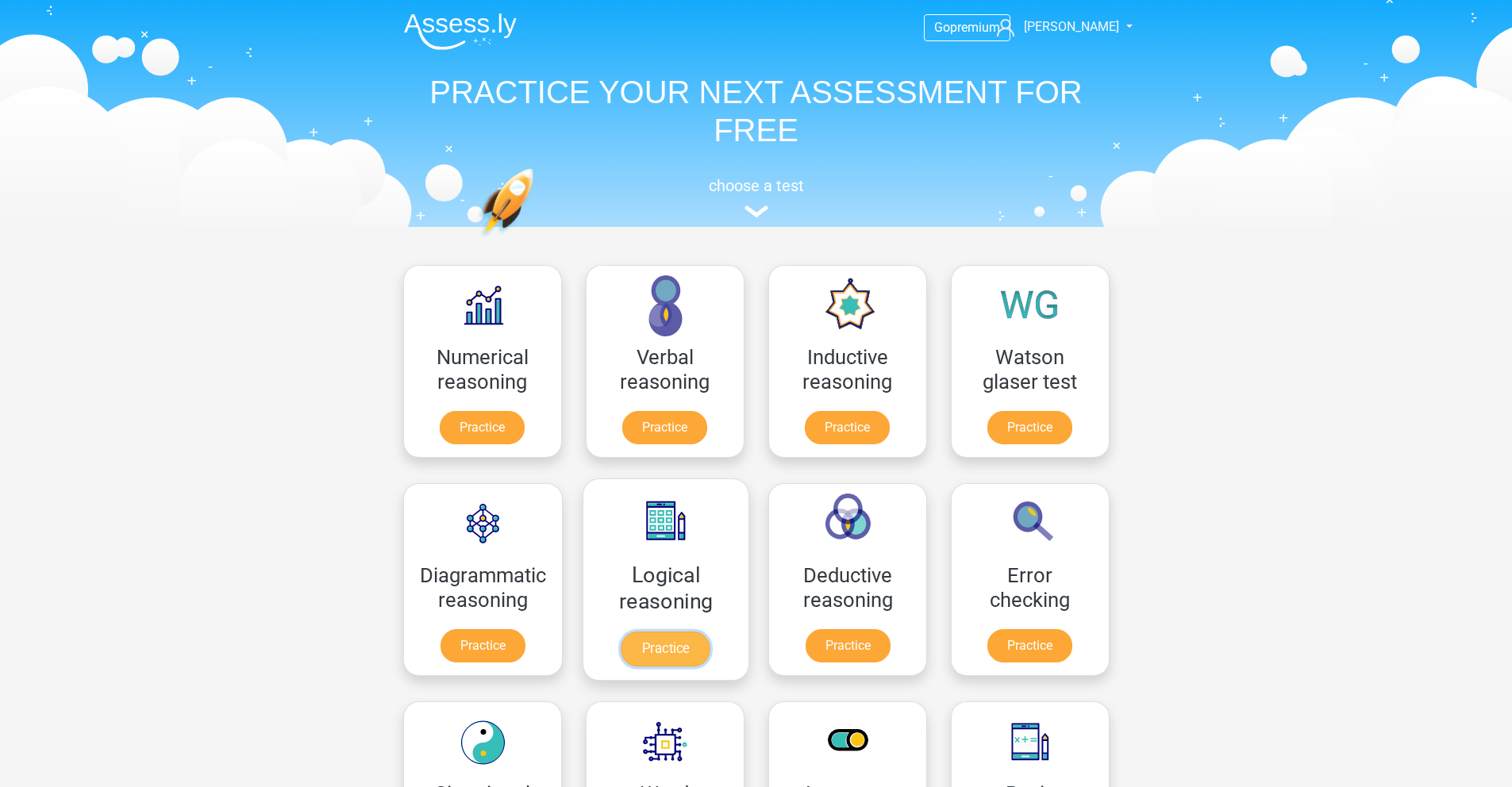
click at [695, 642] on link "Practice" at bounding box center [665, 649] width 89 height 35
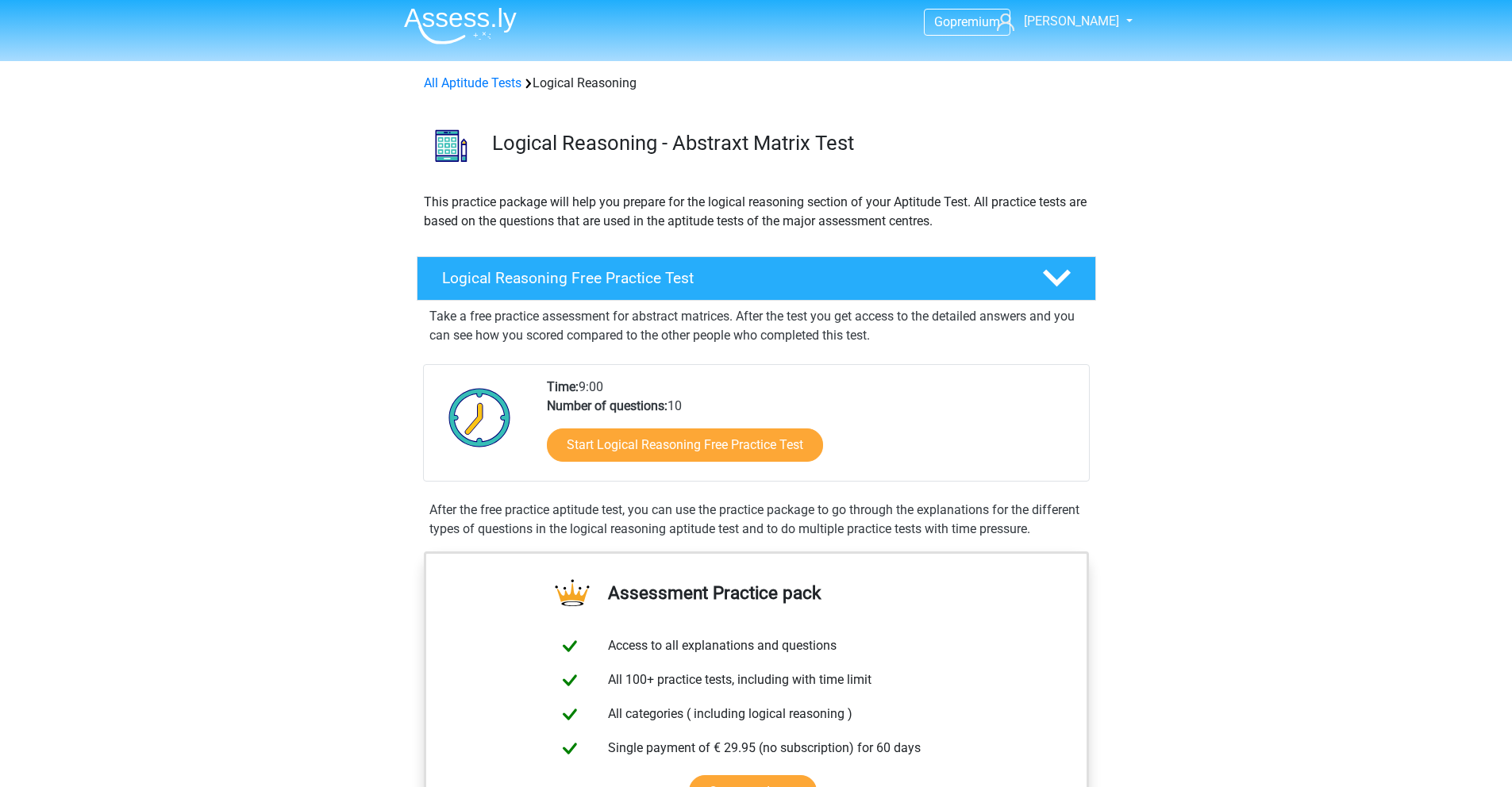
scroll to position [6, 0]
click at [1063, 267] on icon at bounding box center [1057, 277] width 28 height 28
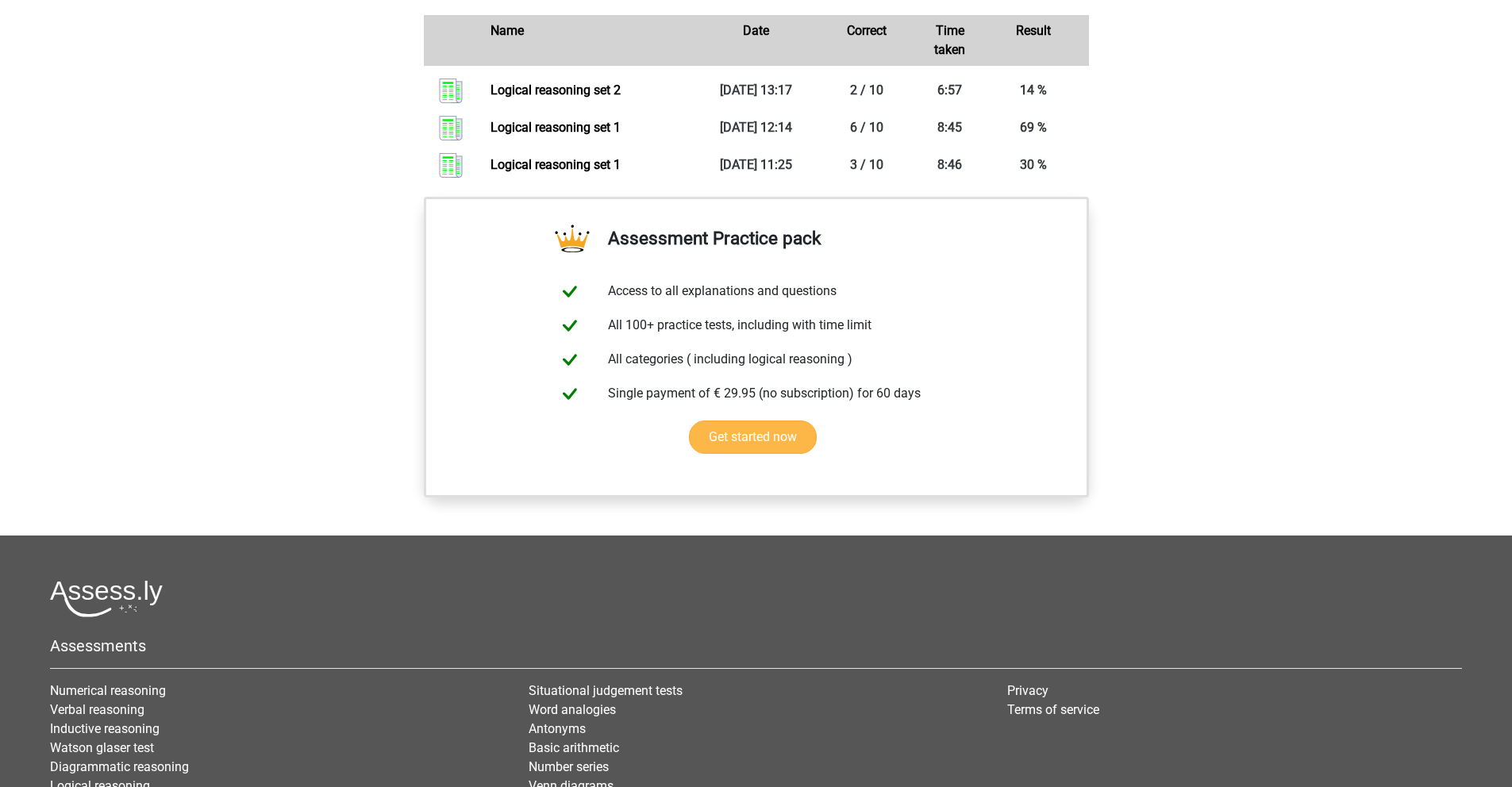
scroll to position [517, 0]
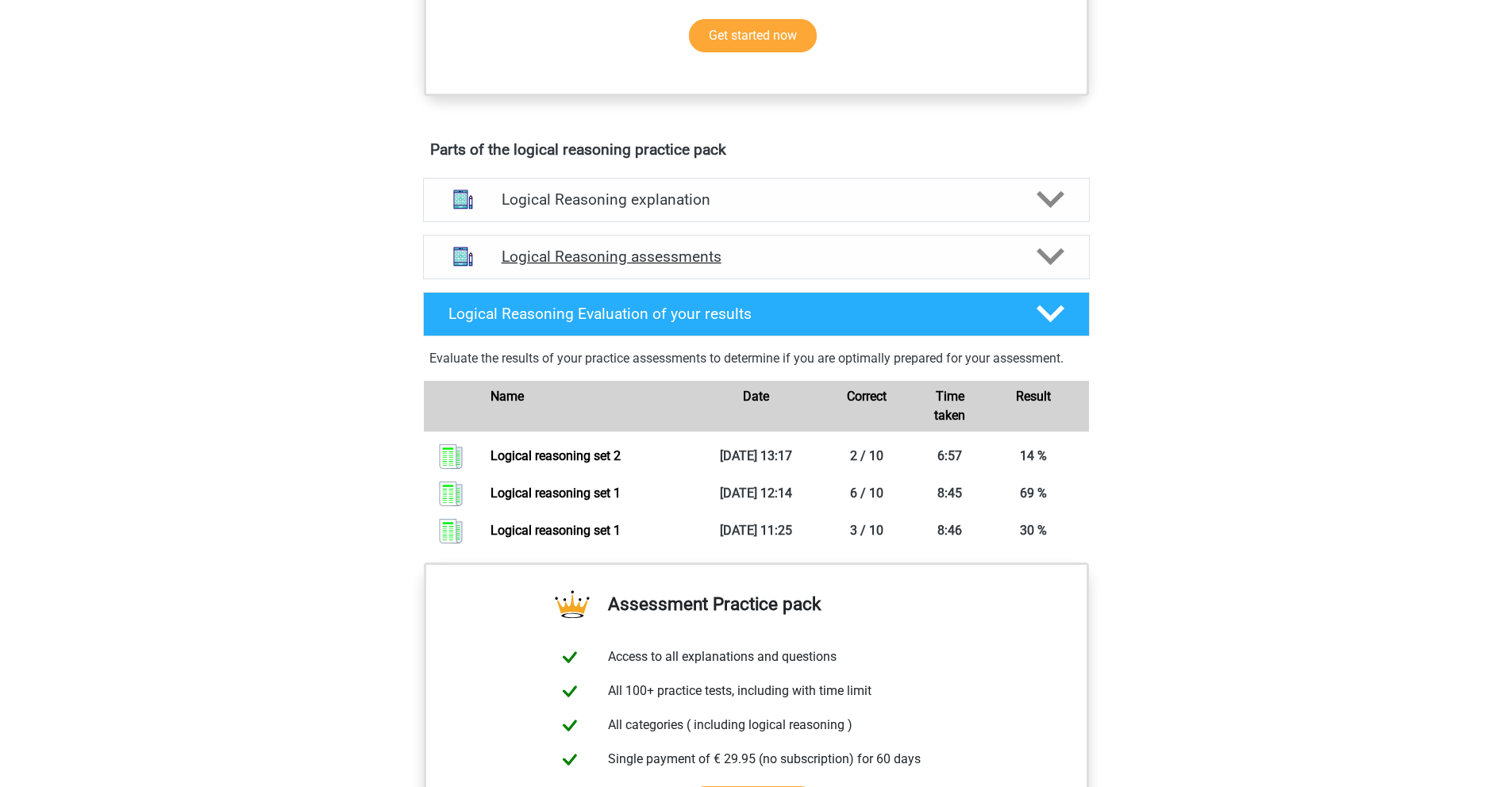
click at [1063, 245] on icon at bounding box center [1050, 257] width 28 height 28
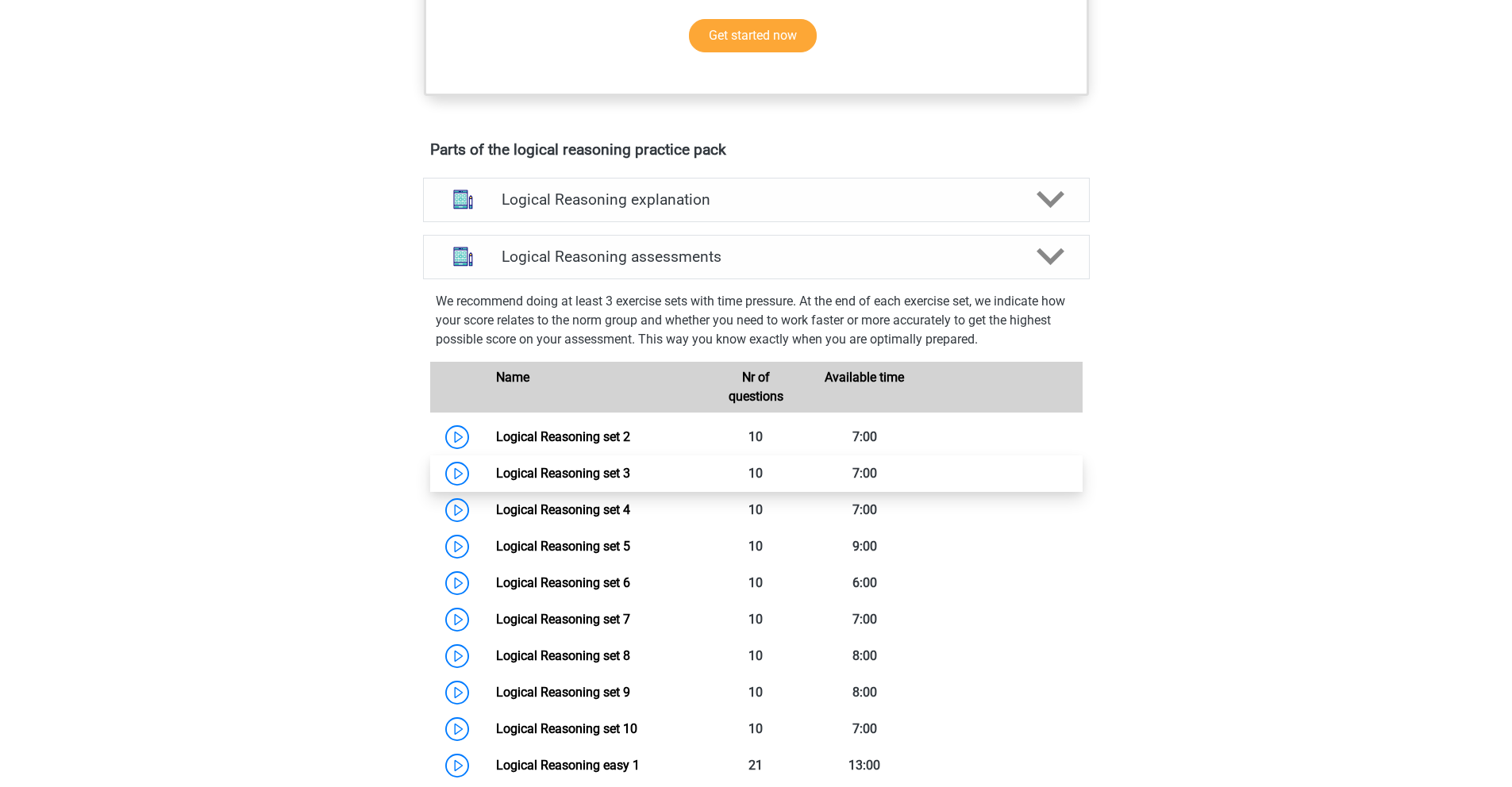
click at [580, 474] on link "Logical Reasoning set 3" at bounding box center [564, 473] width 134 height 15
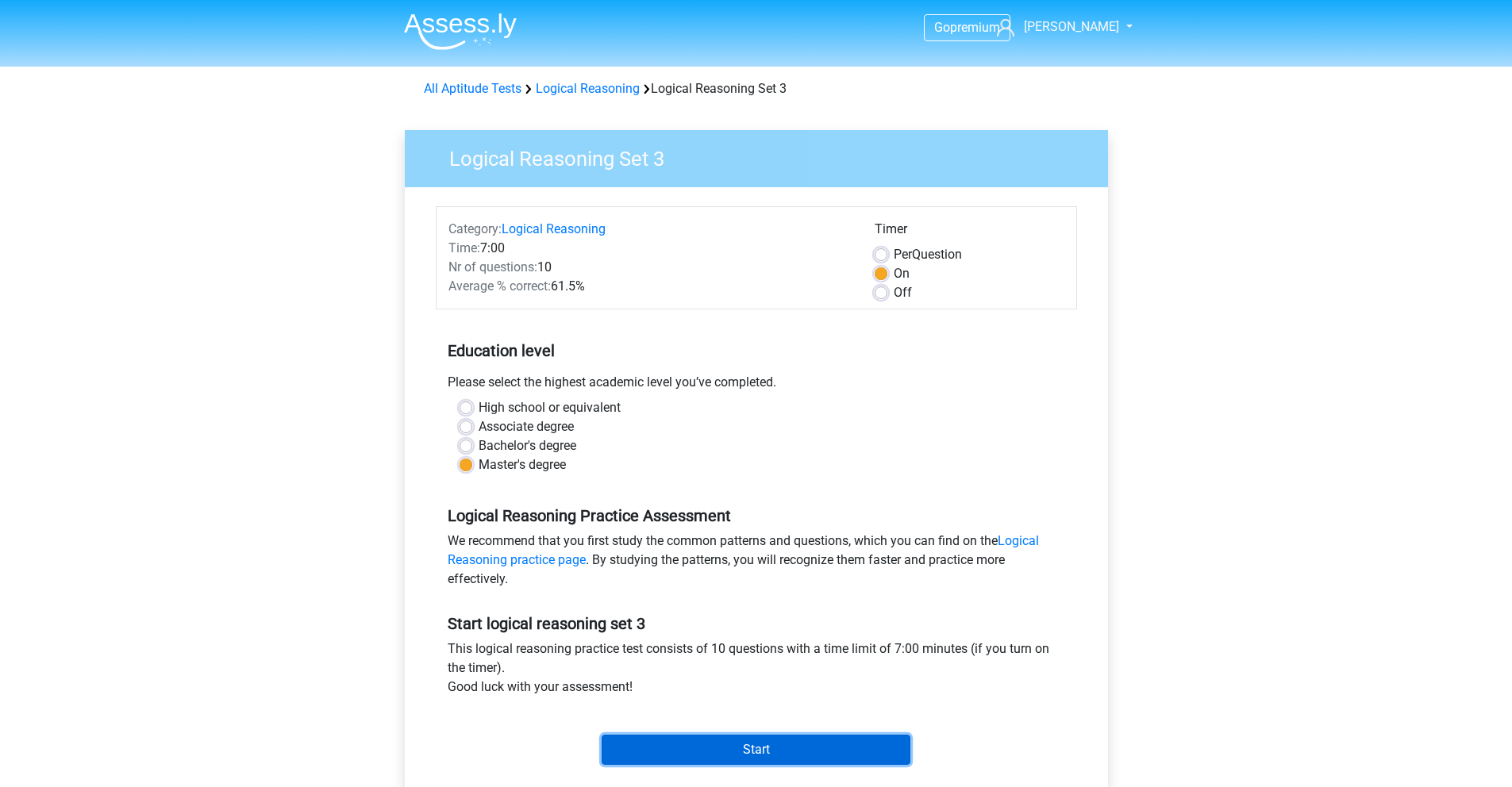
click at [721, 756] on input "Start" at bounding box center [756, 750] width 309 height 30
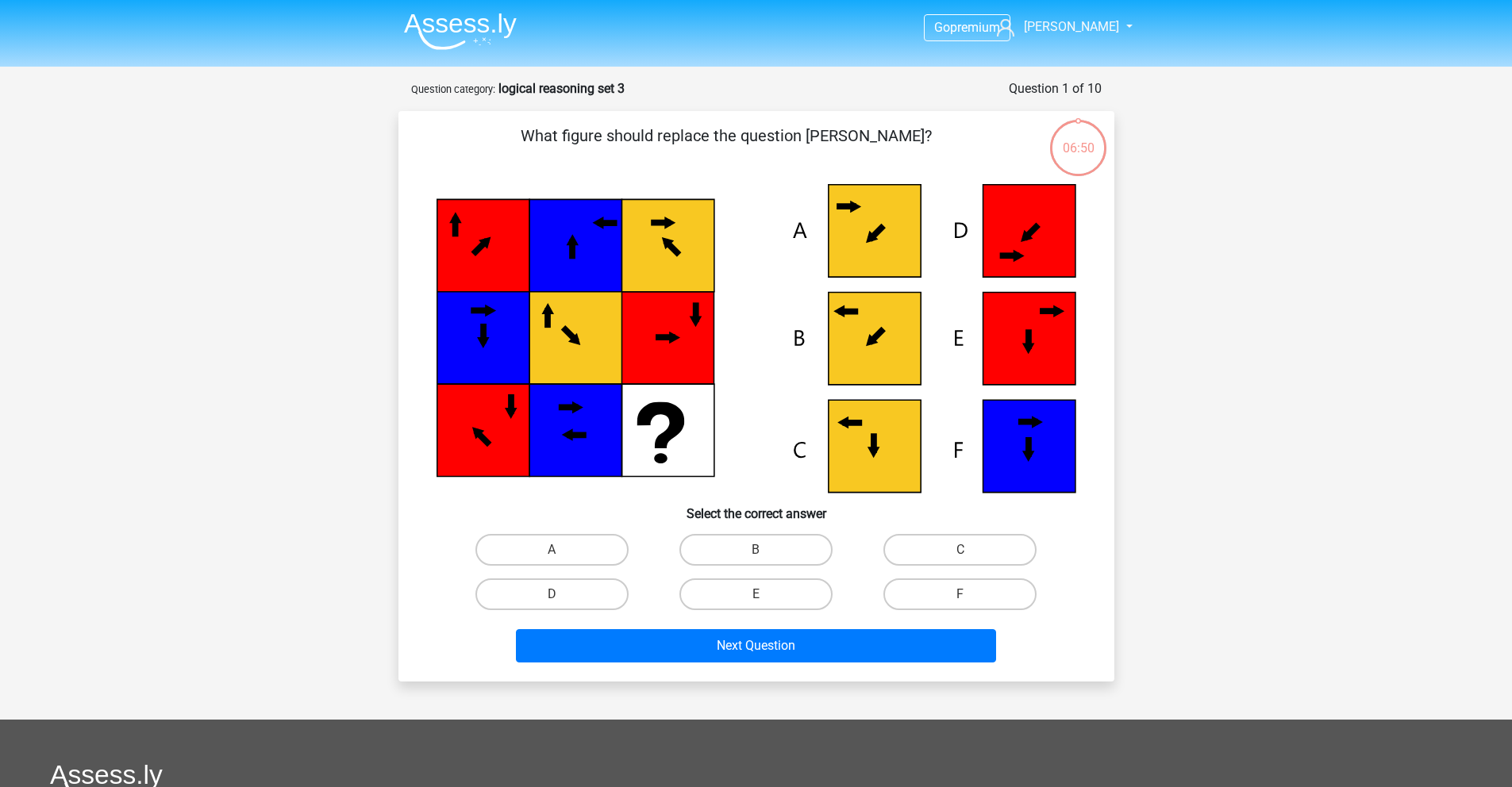
click at [892, 441] on icon at bounding box center [874, 446] width 92 height 92
click at [968, 542] on label "C" at bounding box center [960, 550] width 153 height 32
click at [968, 550] on input "C" at bounding box center [965, 555] width 11 height 11
radio input "true"
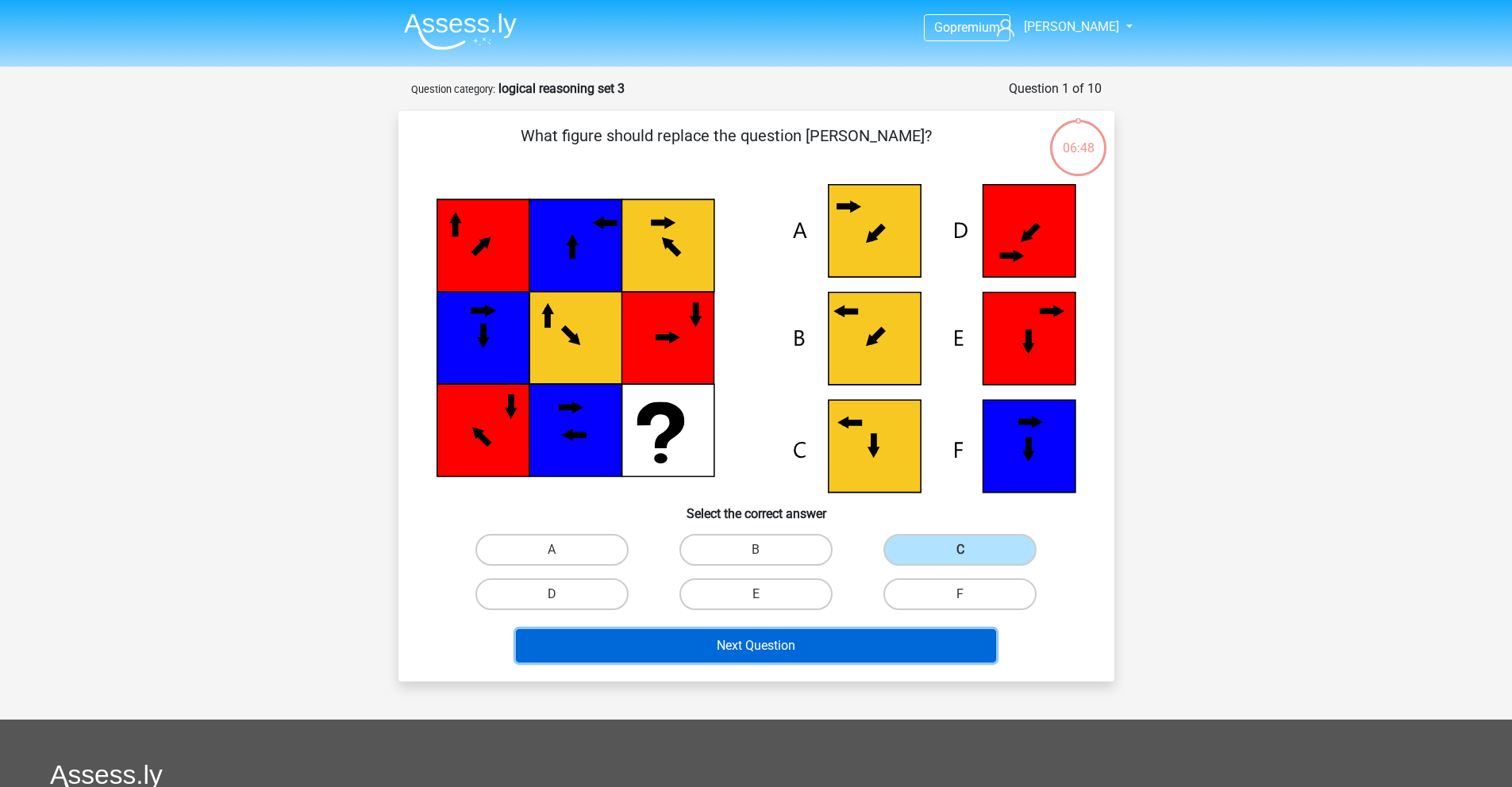
click at [803, 653] on button "Next Question" at bounding box center [756, 645] width 480 height 33
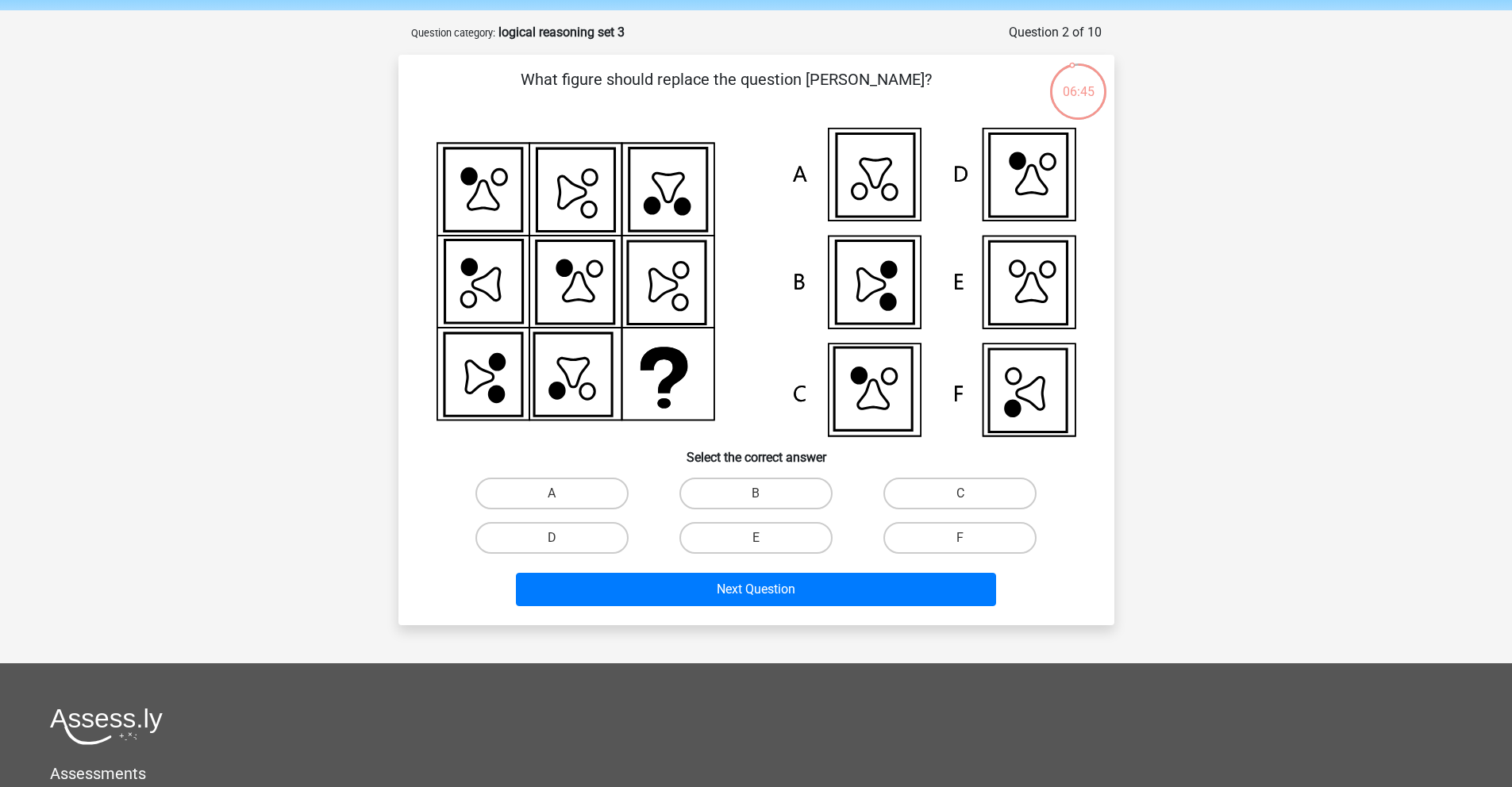
scroll to position [26, 0]
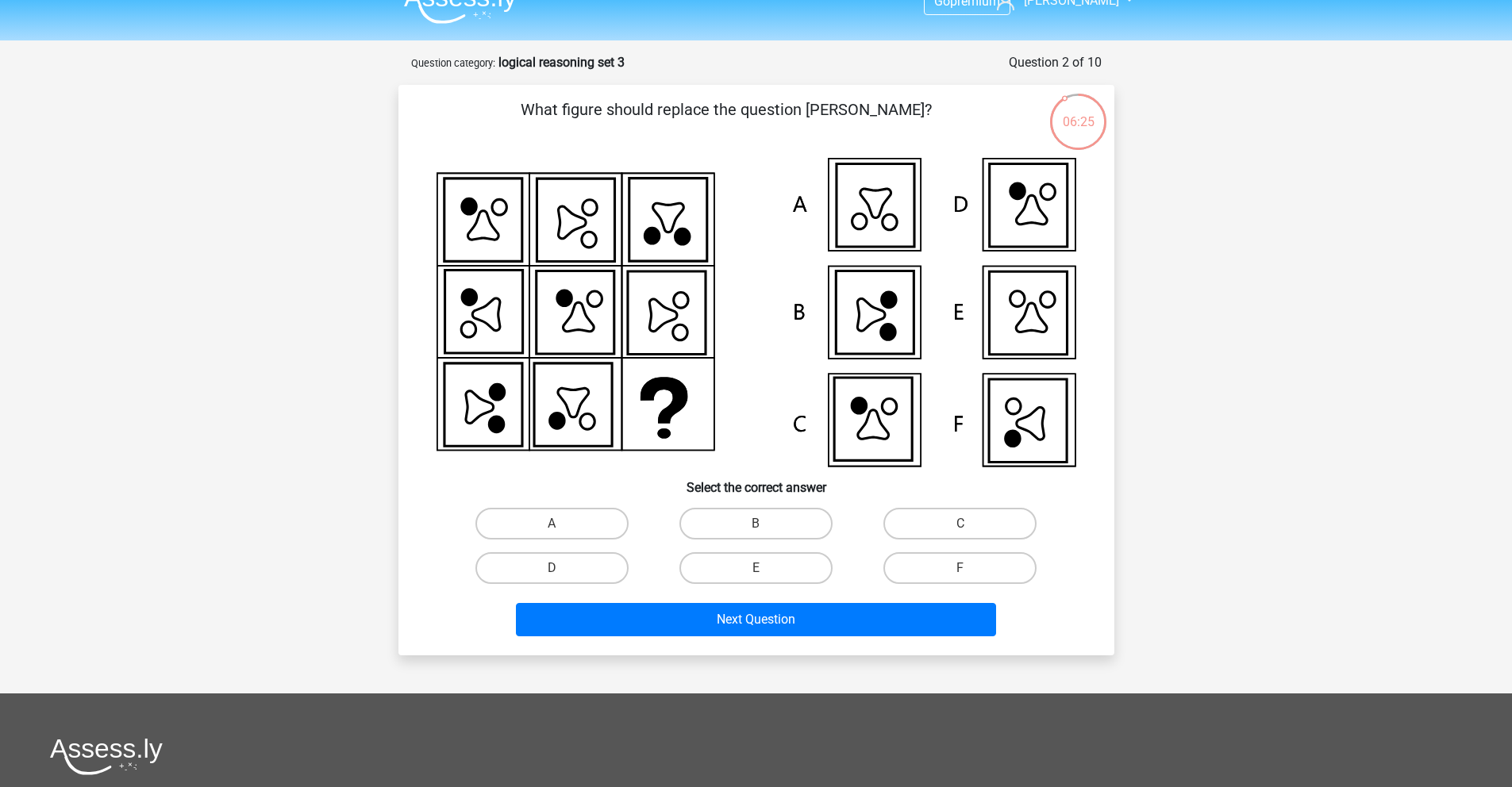
click at [1048, 311] on icon at bounding box center [1028, 313] width 78 height 83
click at [796, 570] on label "E" at bounding box center [756, 568] width 153 height 32
click at [766, 570] on input "E" at bounding box center [760, 573] width 11 height 11
radio input "true"
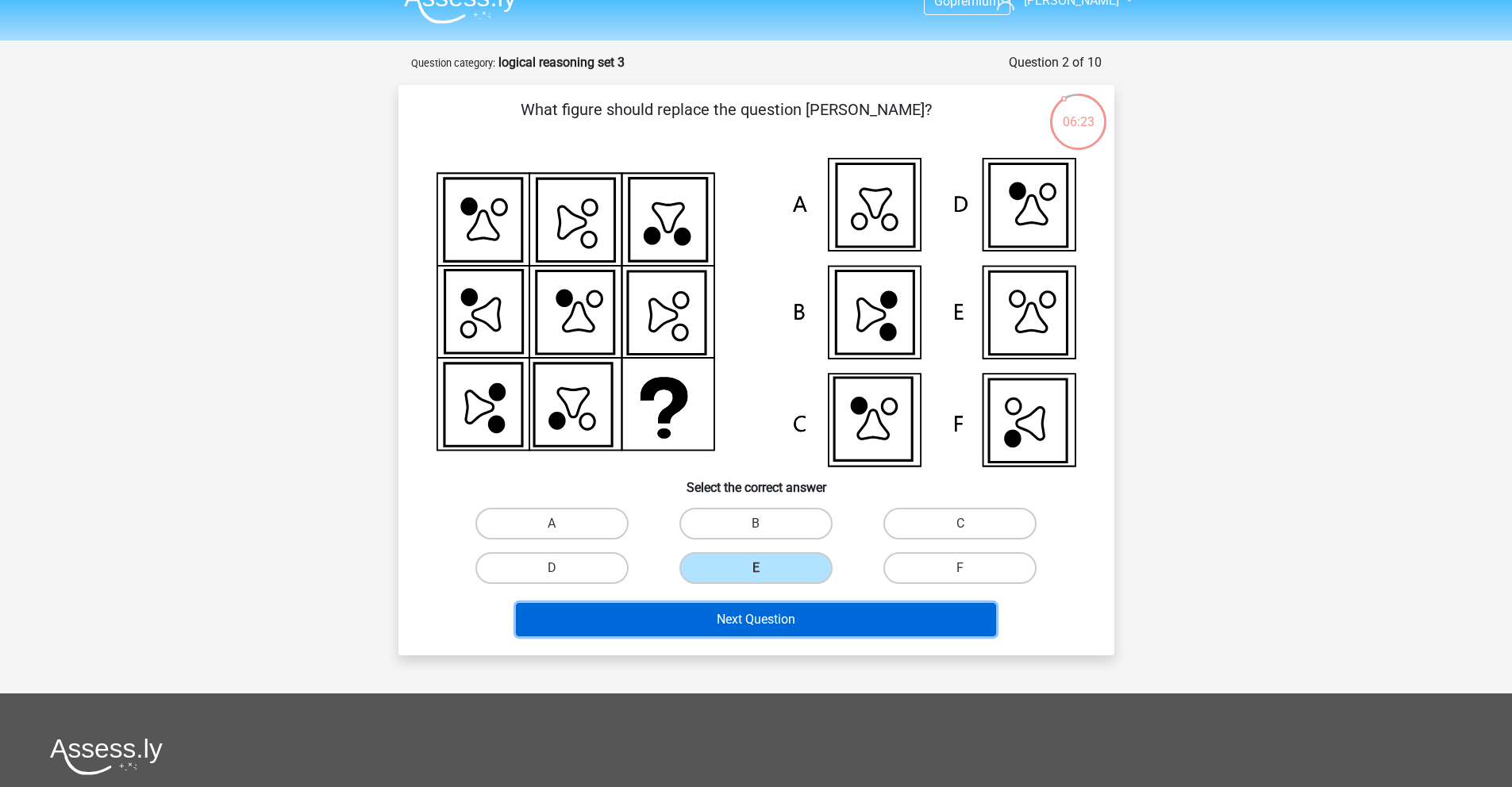
click at [833, 631] on button "Next Question" at bounding box center [756, 619] width 480 height 33
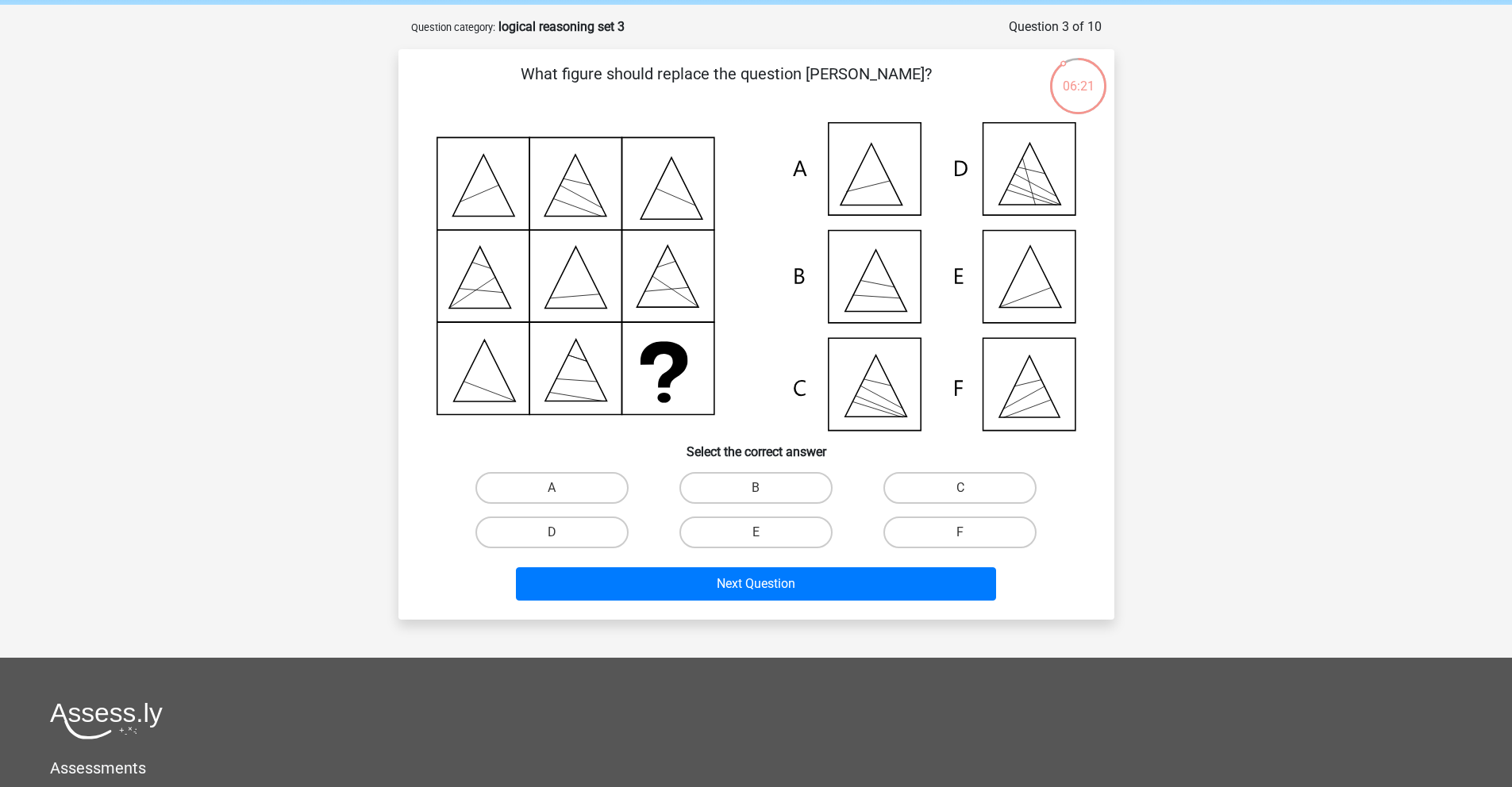
scroll to position [46, 0]
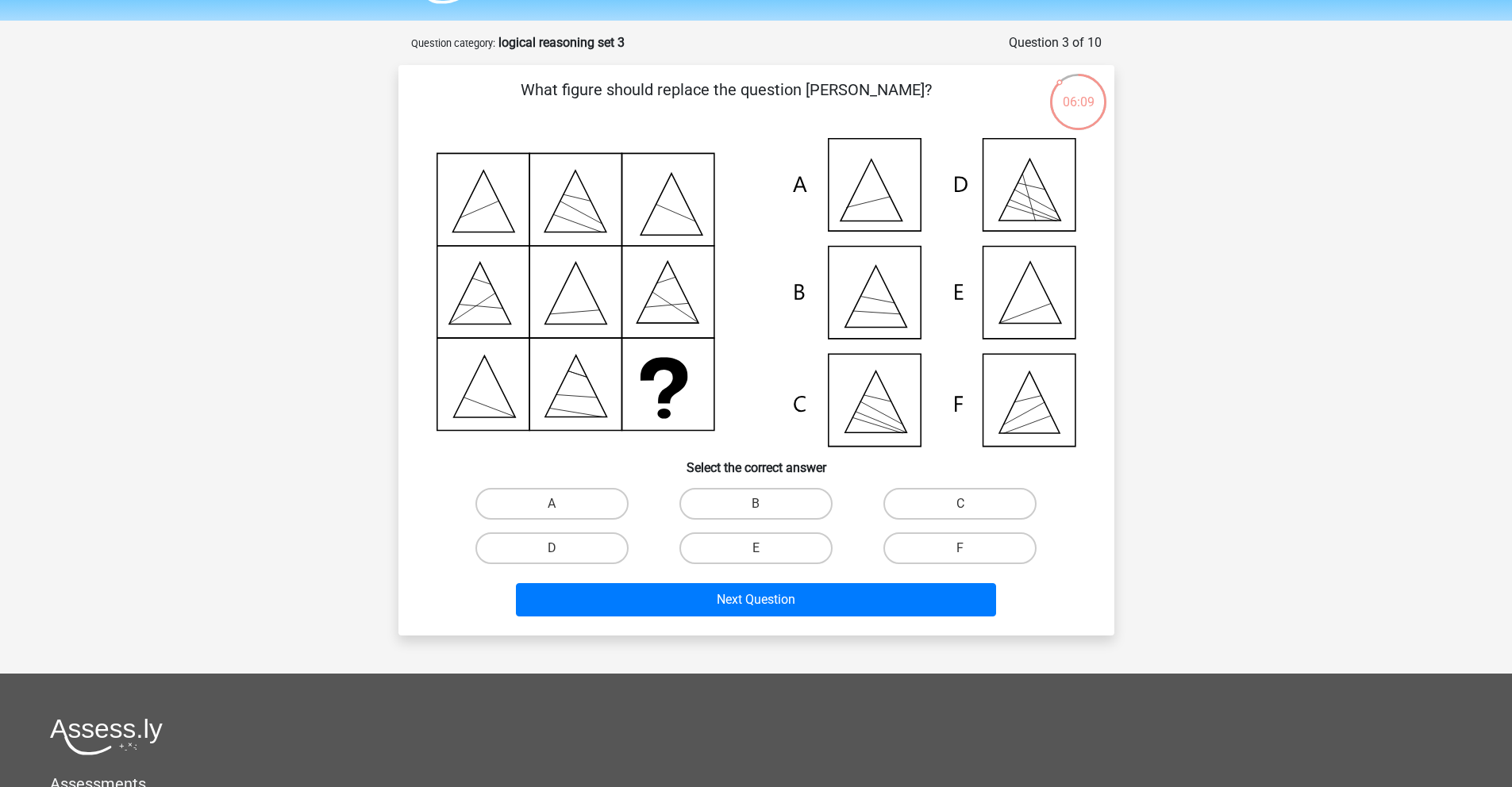
click at [1012, 309] on icon at bounding box center [756, 292] width 640 height 308
click at [790, 555] on label "E" at bounding box center [756, 548] width 153 height 32
click at [766, 555] on input "E" at bounding box center [760, 553] width 11 height 11
radio input "true"
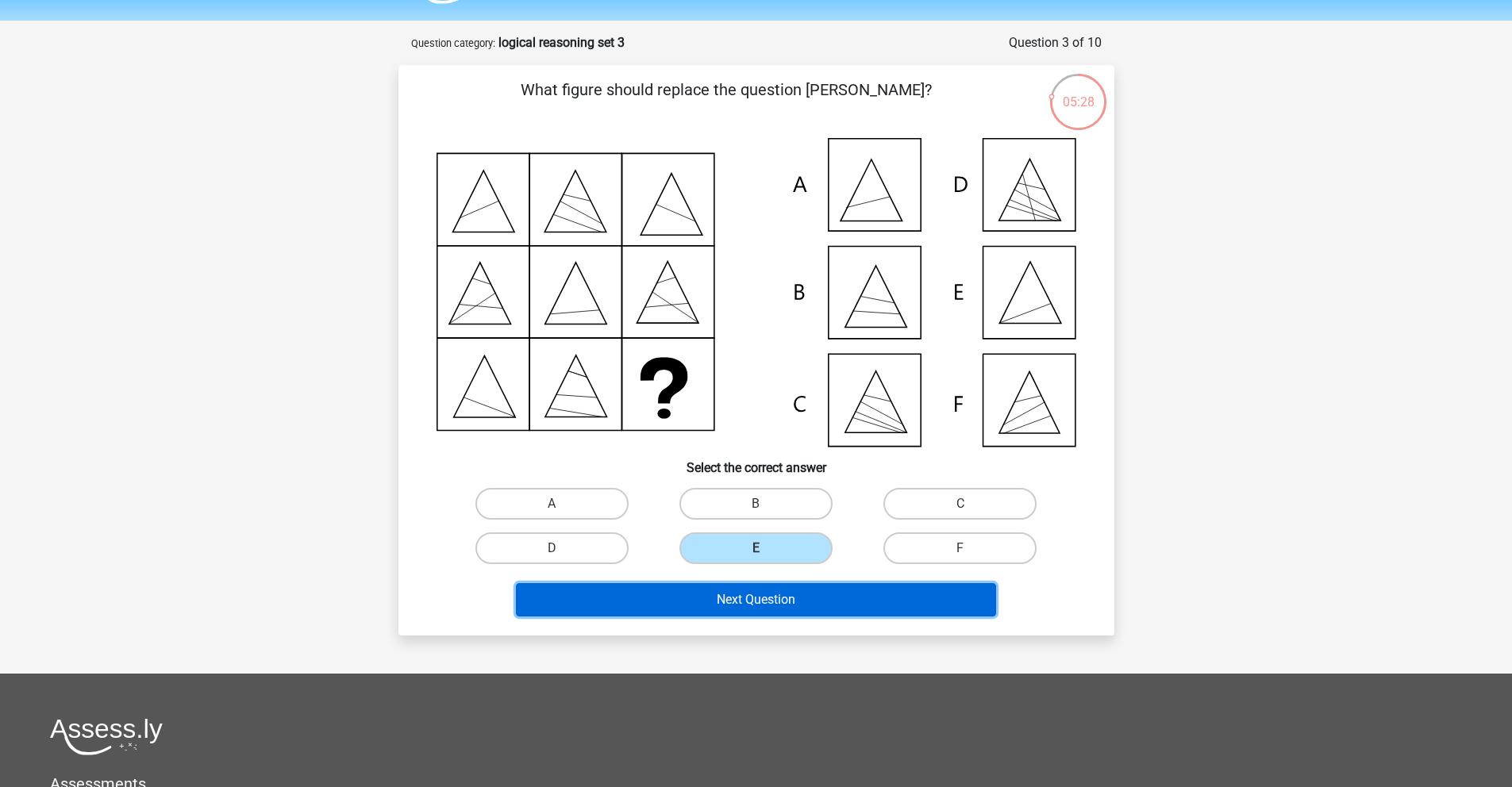
click at [867, 599] on button "Next Question" at bounding box center [756, 599] width 480 height 33
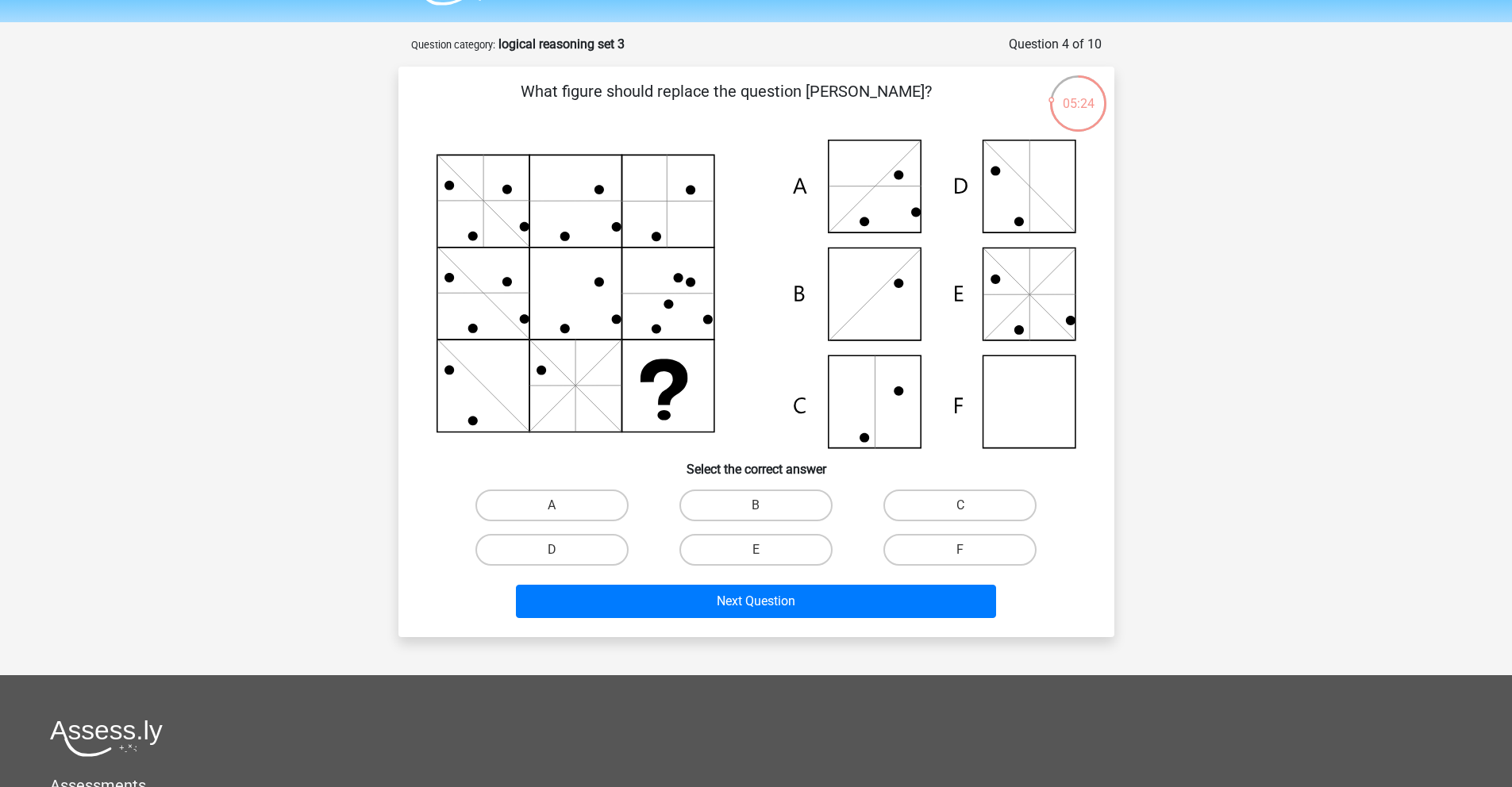
scroll to position [36, 0]
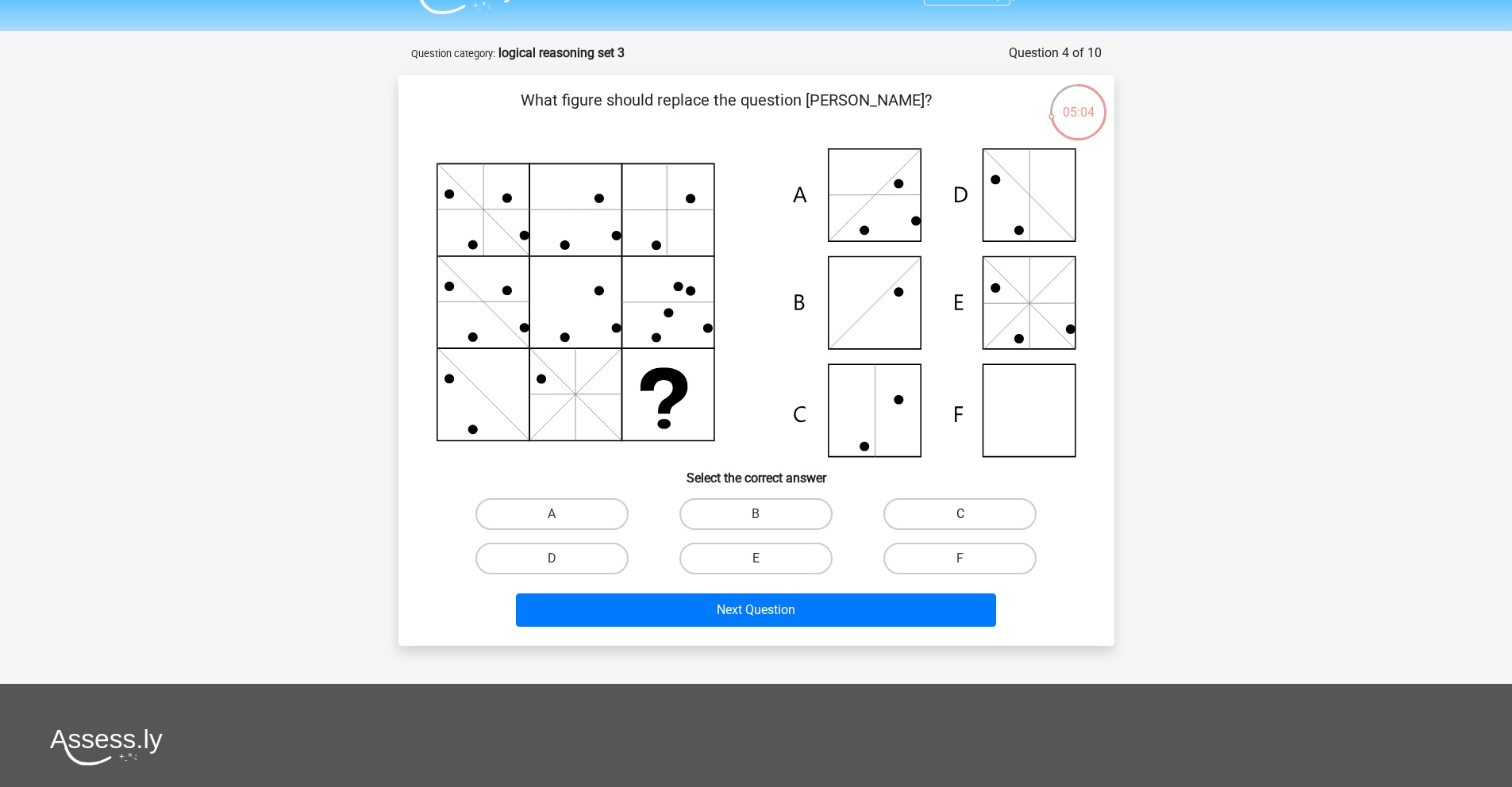
click at [974, 514] on label "C" at bounding box center [960, 514] width 153 height 32
click at [971, 514] on input "C" at bounding box center [965, 519] width 11 height 11
radio input "true"
click at [742, 509] on label "B" at bounding box center [756, 514] width 153 height 32
click at [756, 514] on input "B" at bounding box center [760, 519] width 11 height 11
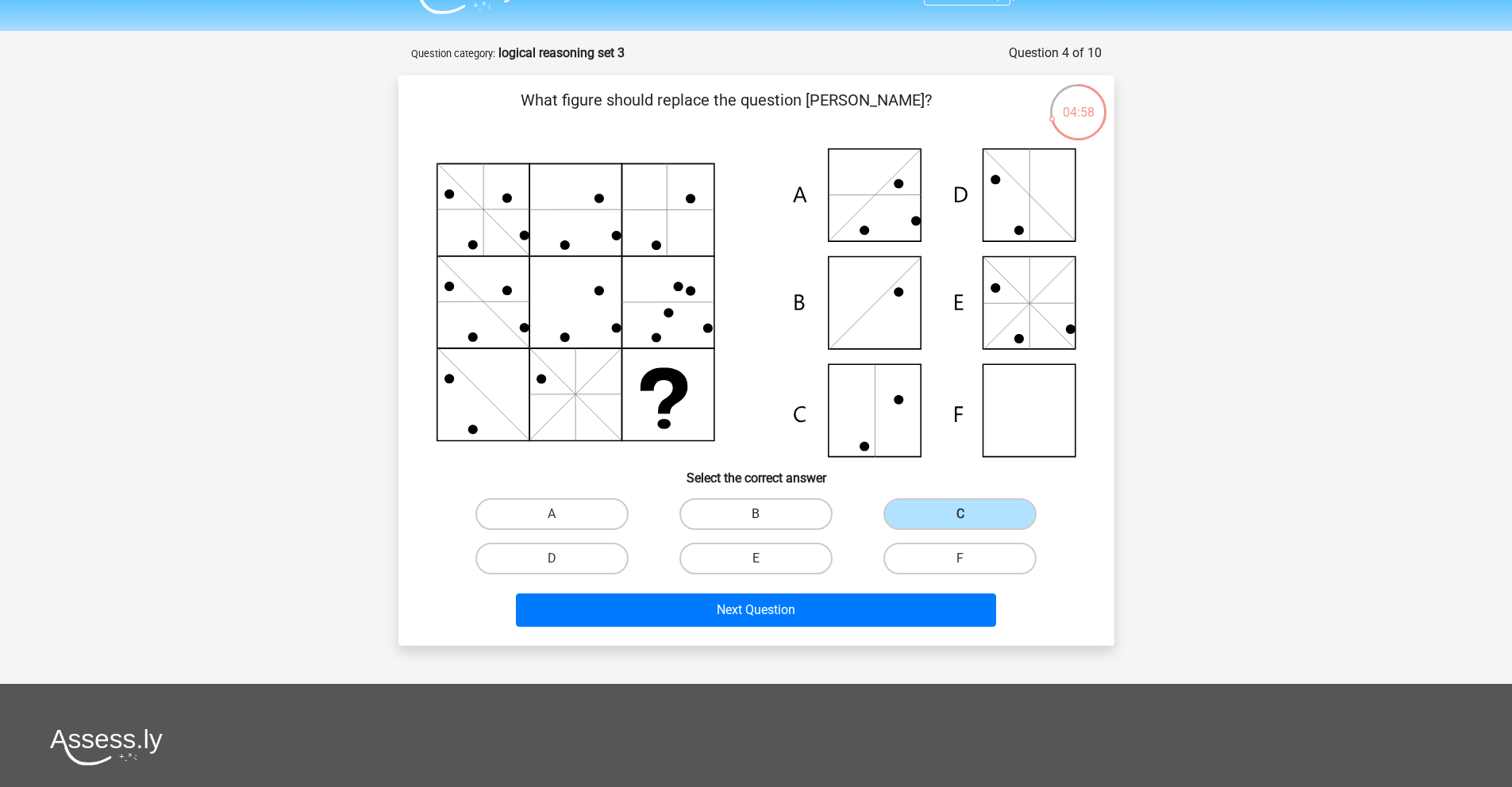
radio input "true"
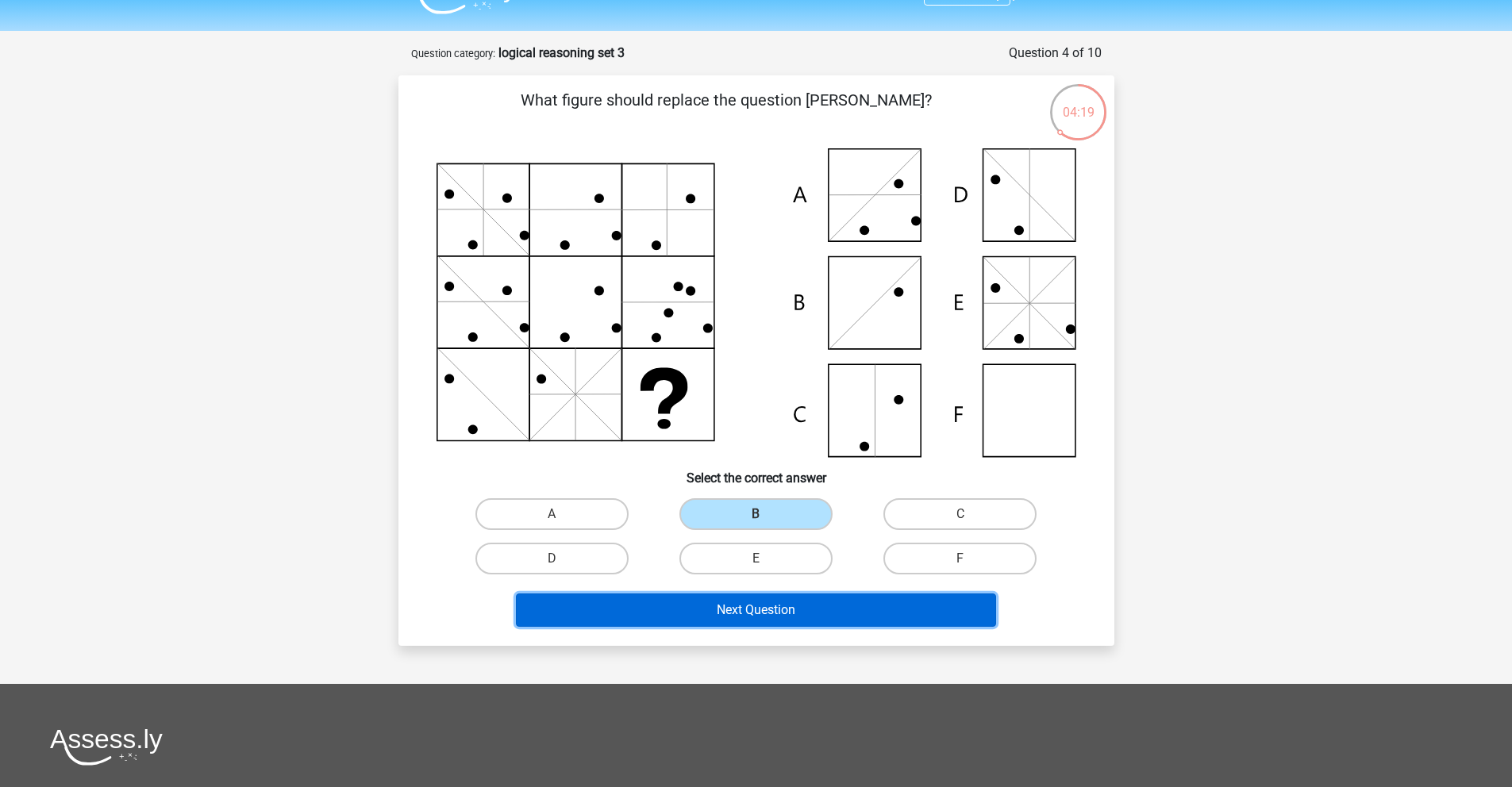
click at [823, 619] on button "Next Question" at bounding box center [756, 610] width 480 height 33
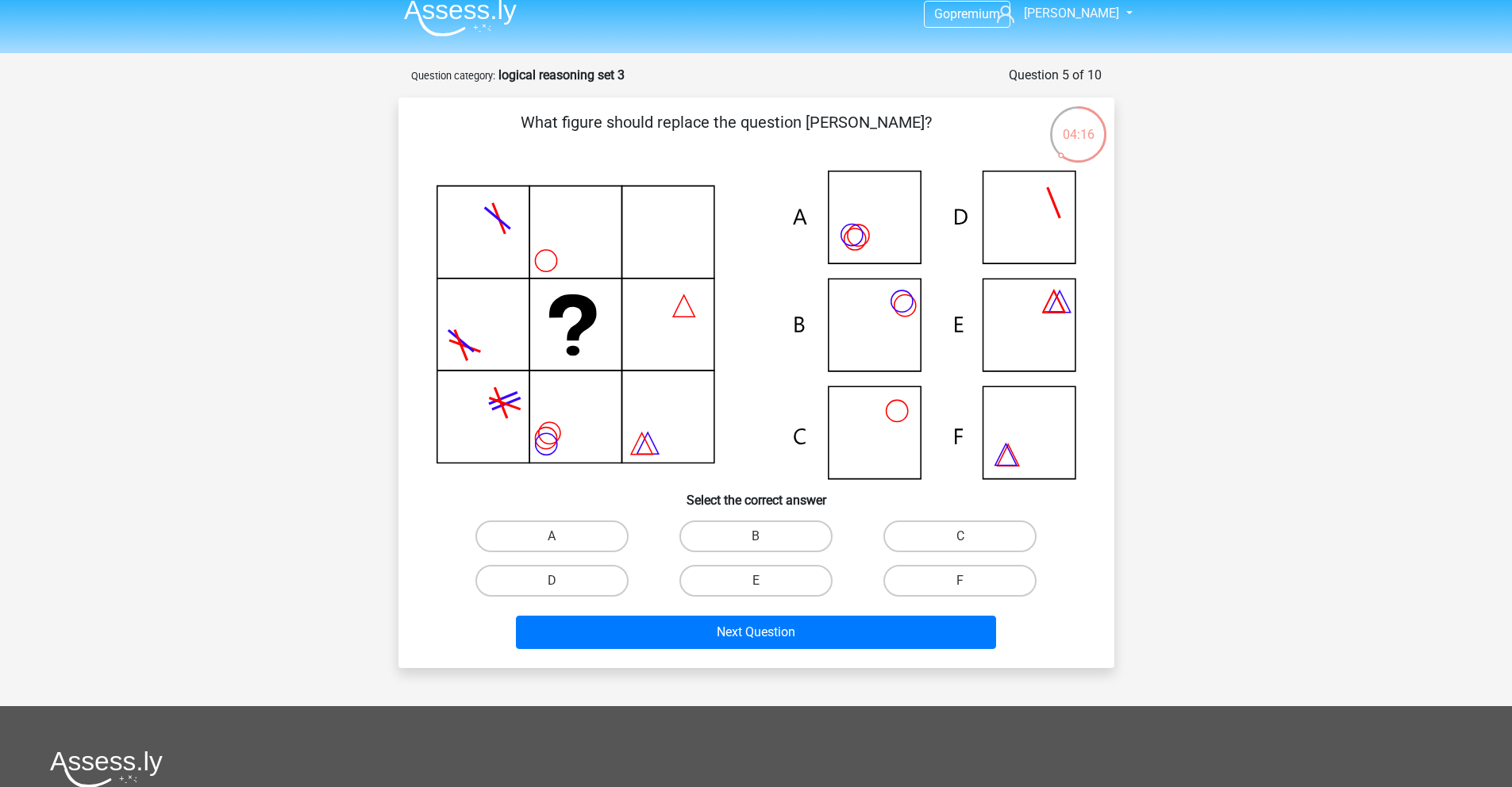
scroll to position [0, 0]
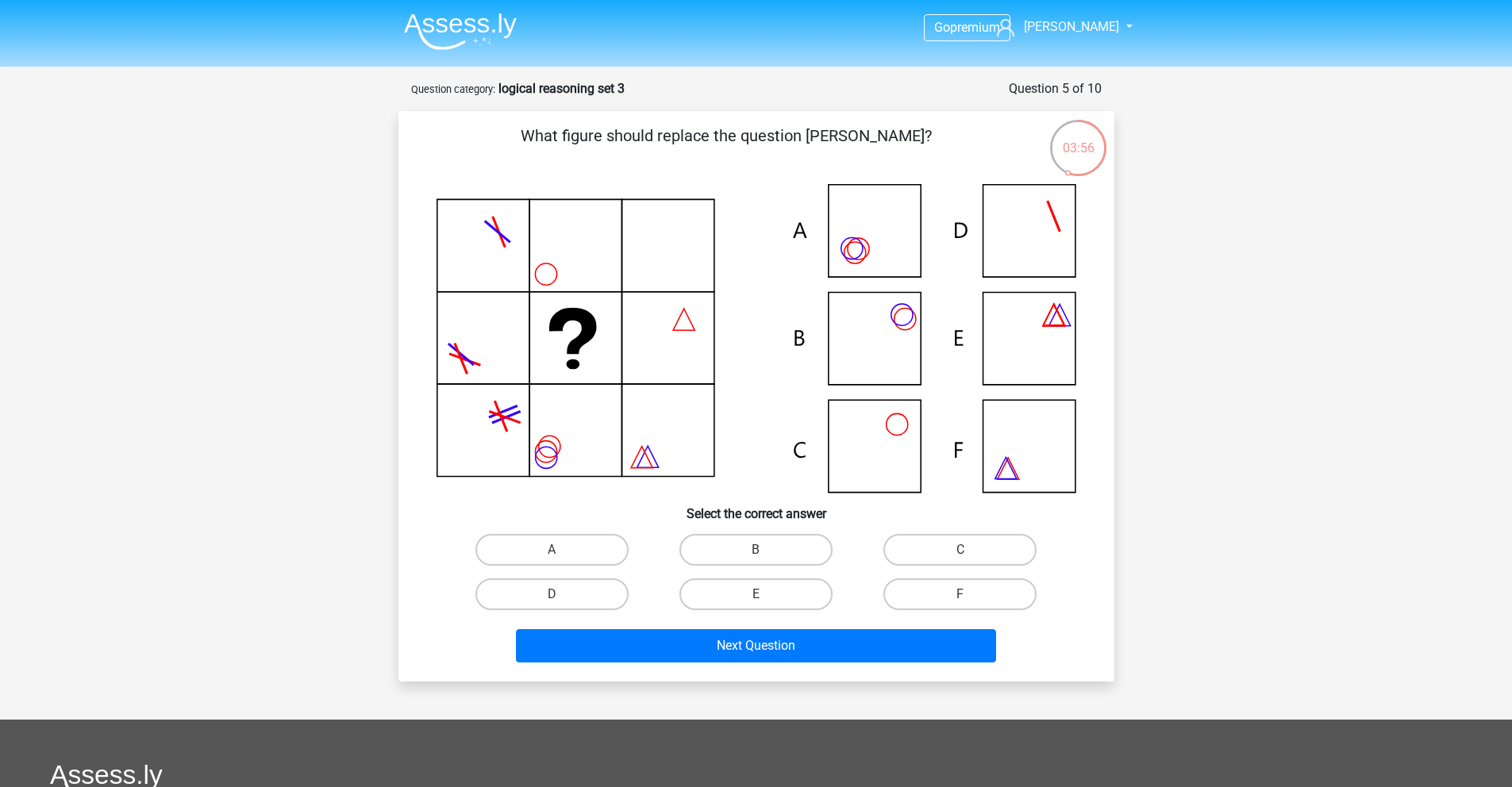
click at [860, 341] on icon at bounding box center [756, 338] width 640 height 308
click at [739, 551] on label "B" at bounding box center [756, 550] width 153 height 32
click at [756, 551] on input "B" at bounding box center [760, 555] width 11 height 11
radio input "true"
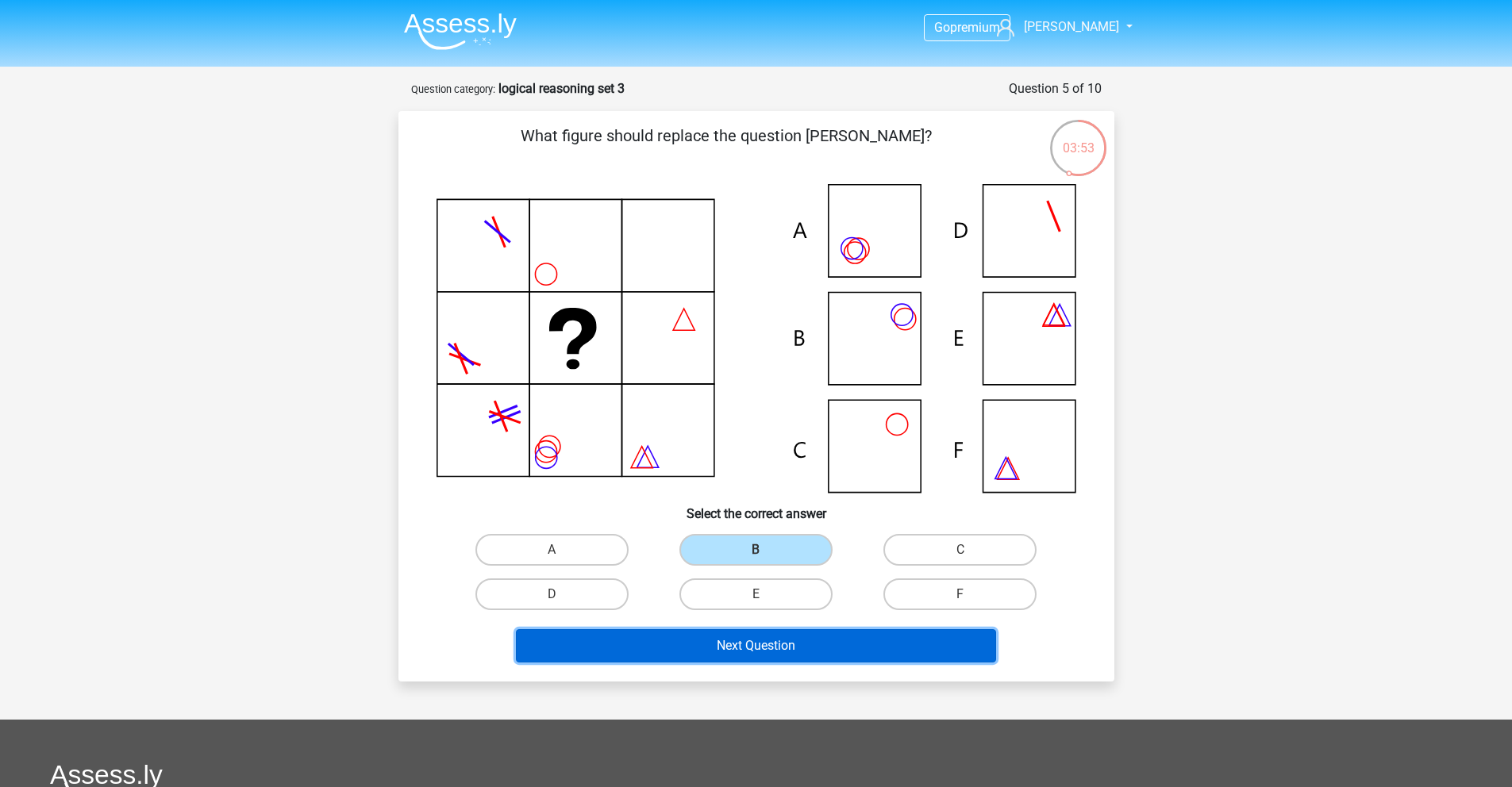
click at [803, 649] on button "Next Question" at bounding box center [756, 645] width 480 height 33
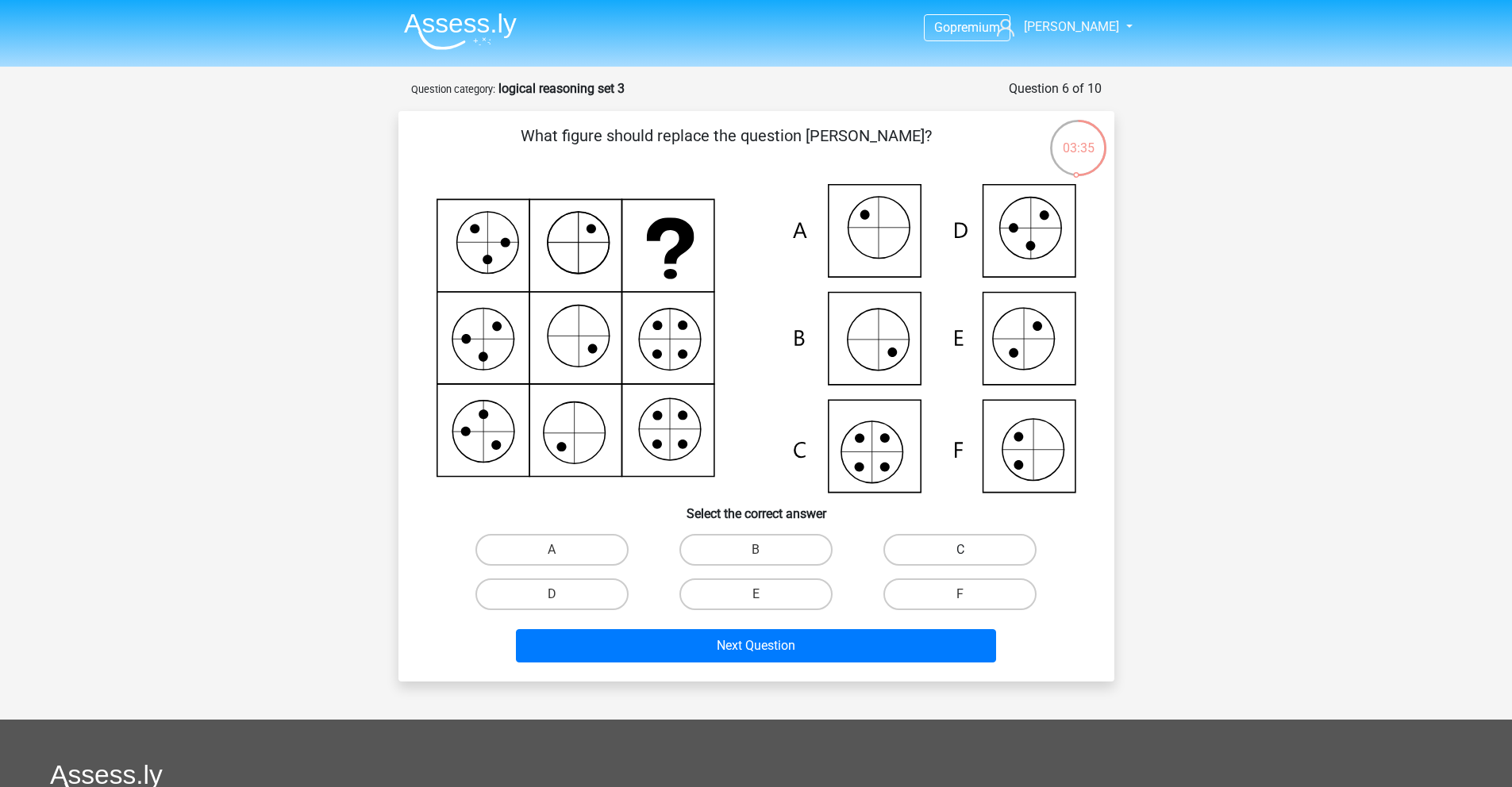
click at [946, 555] on label "C" at bounding box center [960, 550] width 153 height 32
click at [960, 555] on input "C" at bounding box center [965, 555] width 11 height 11
radio input "true"
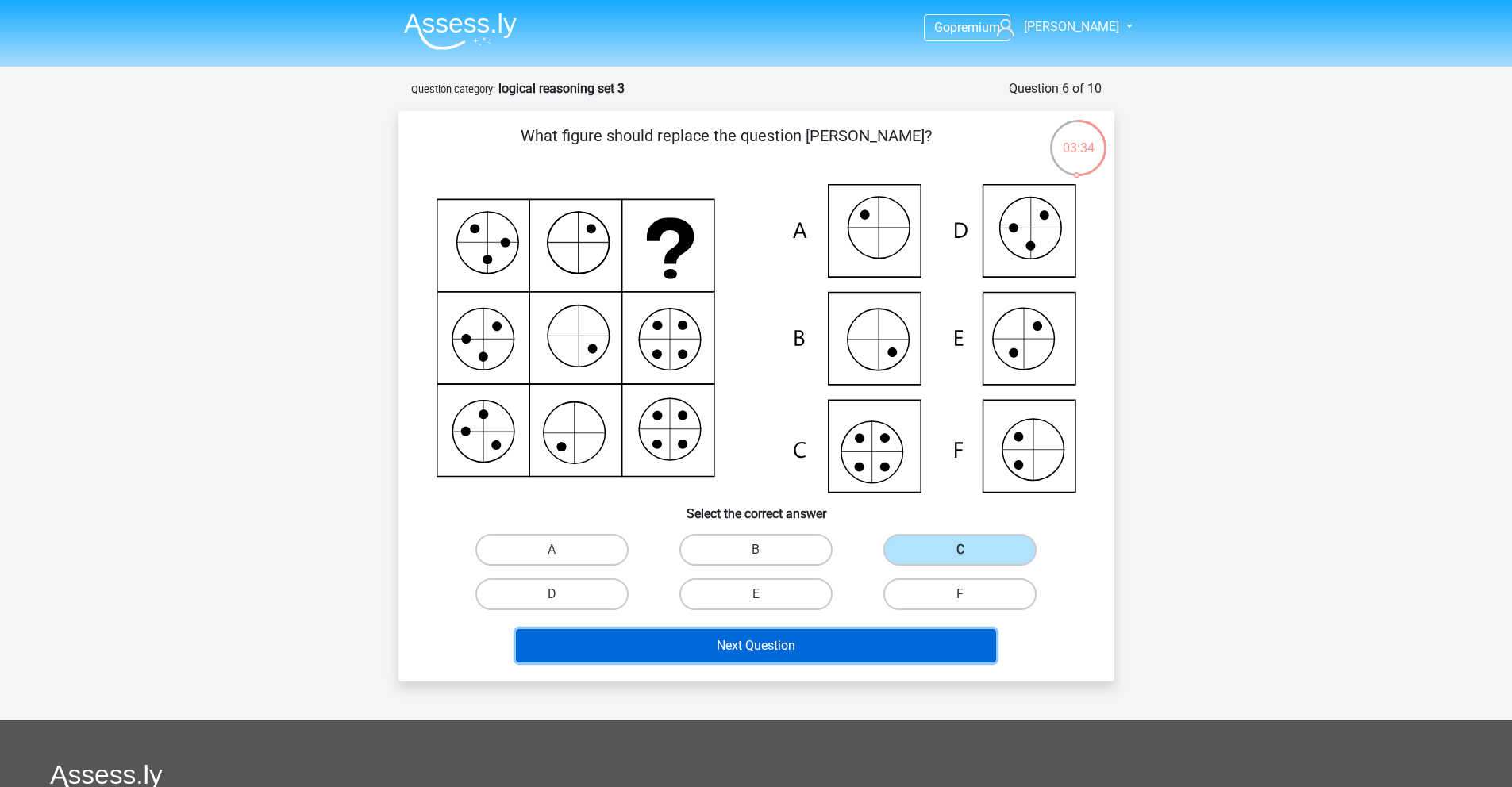
click at [818, 645] on button "Next Question" at bounding box center [756, 645] width 480 height 33
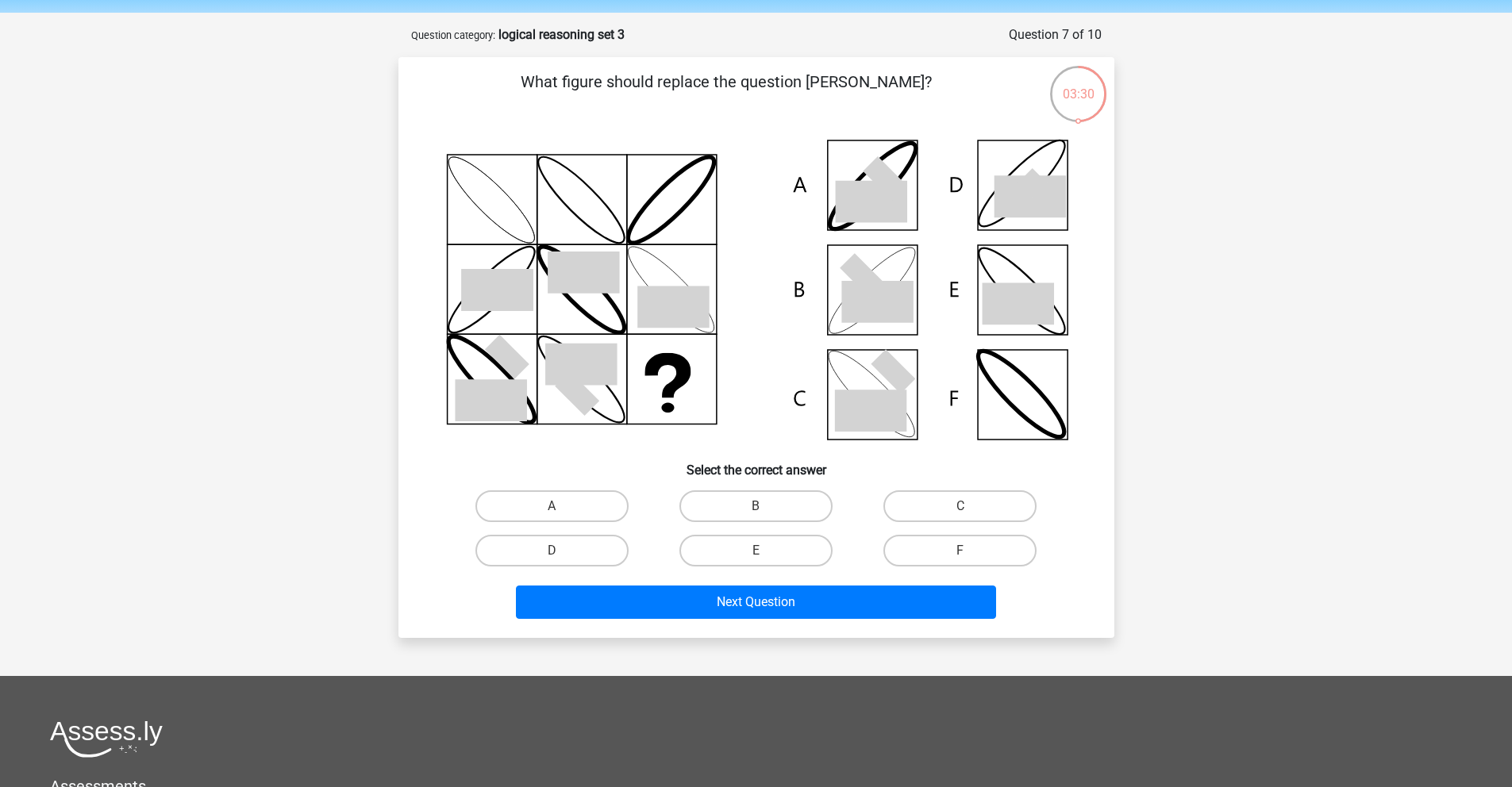
scroll to position [39, 0]
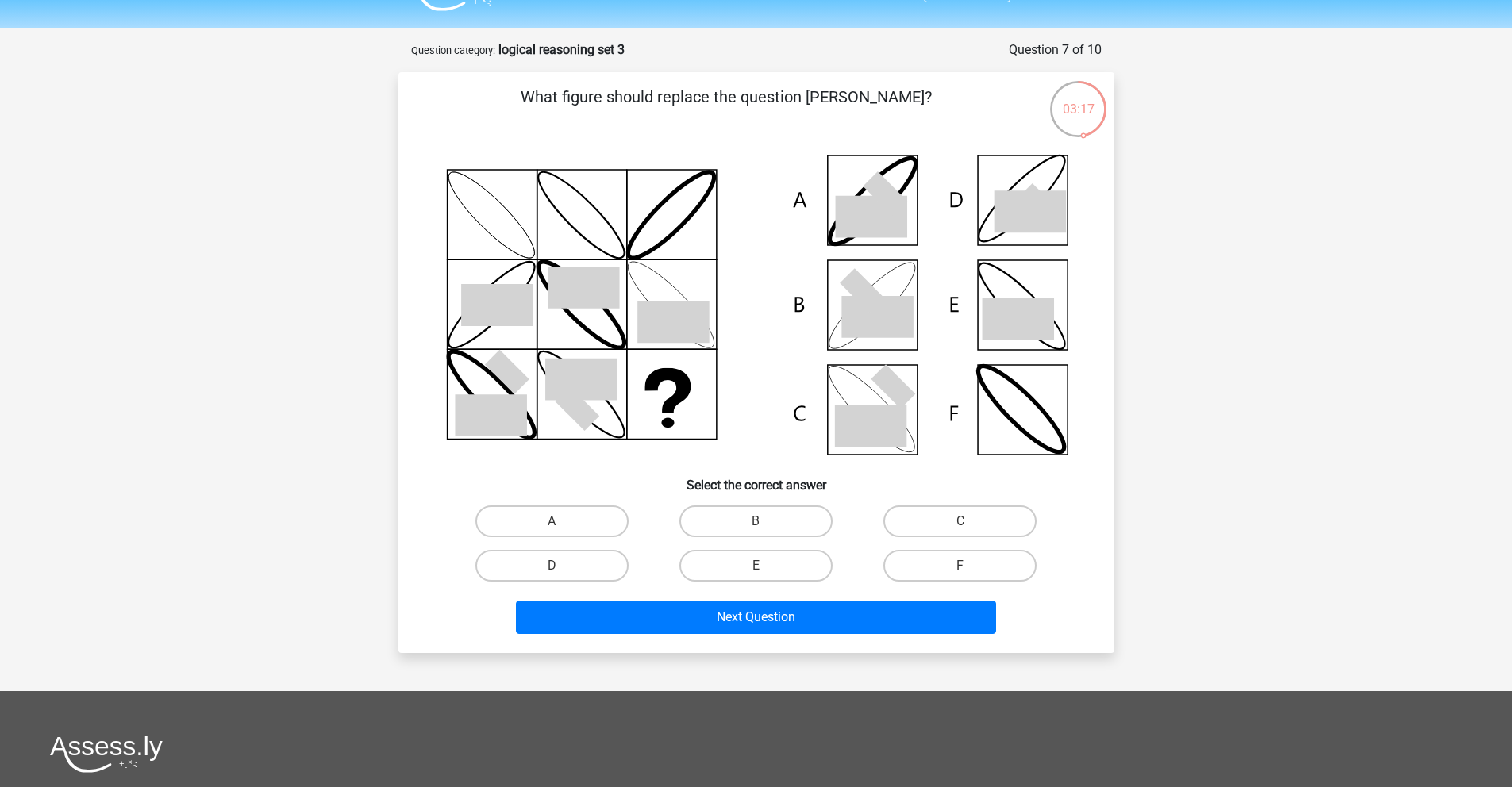
click at [871, 339] on icon at bounding box center [756, 304] width 640 height 320
click at [869, 340] on icon at bounding box center [756, 304] width 640 height 320
click at [794, 500] on div "B" at bounding box center [756, 521] width 204 height 45
click at [794, 517] on label "B" at bounding box center [756, 521] width 153 height 32
click at [766, 521] on input "B" at bounding box center [760, 526] width 11 height 11
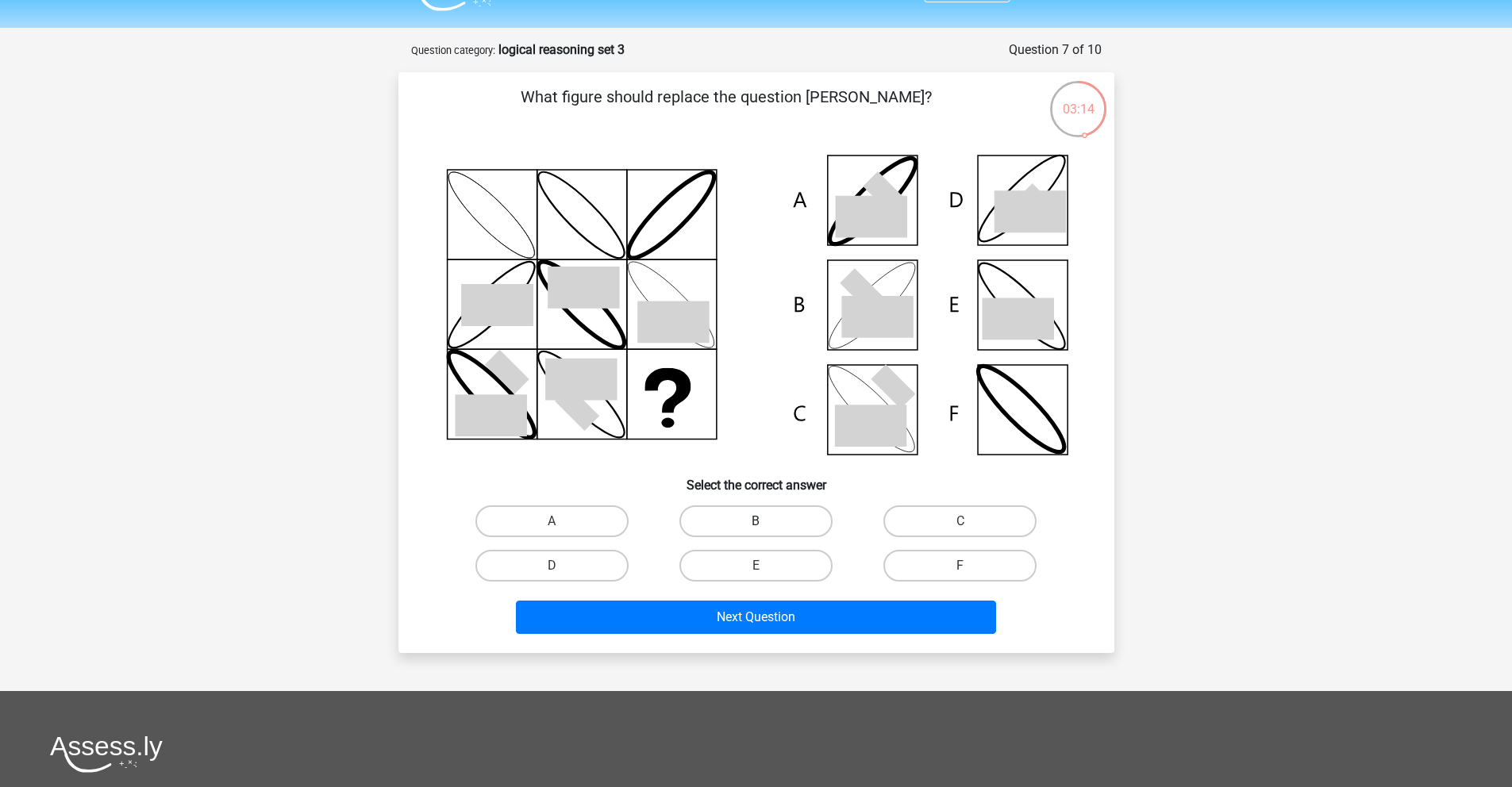
radio input "true"
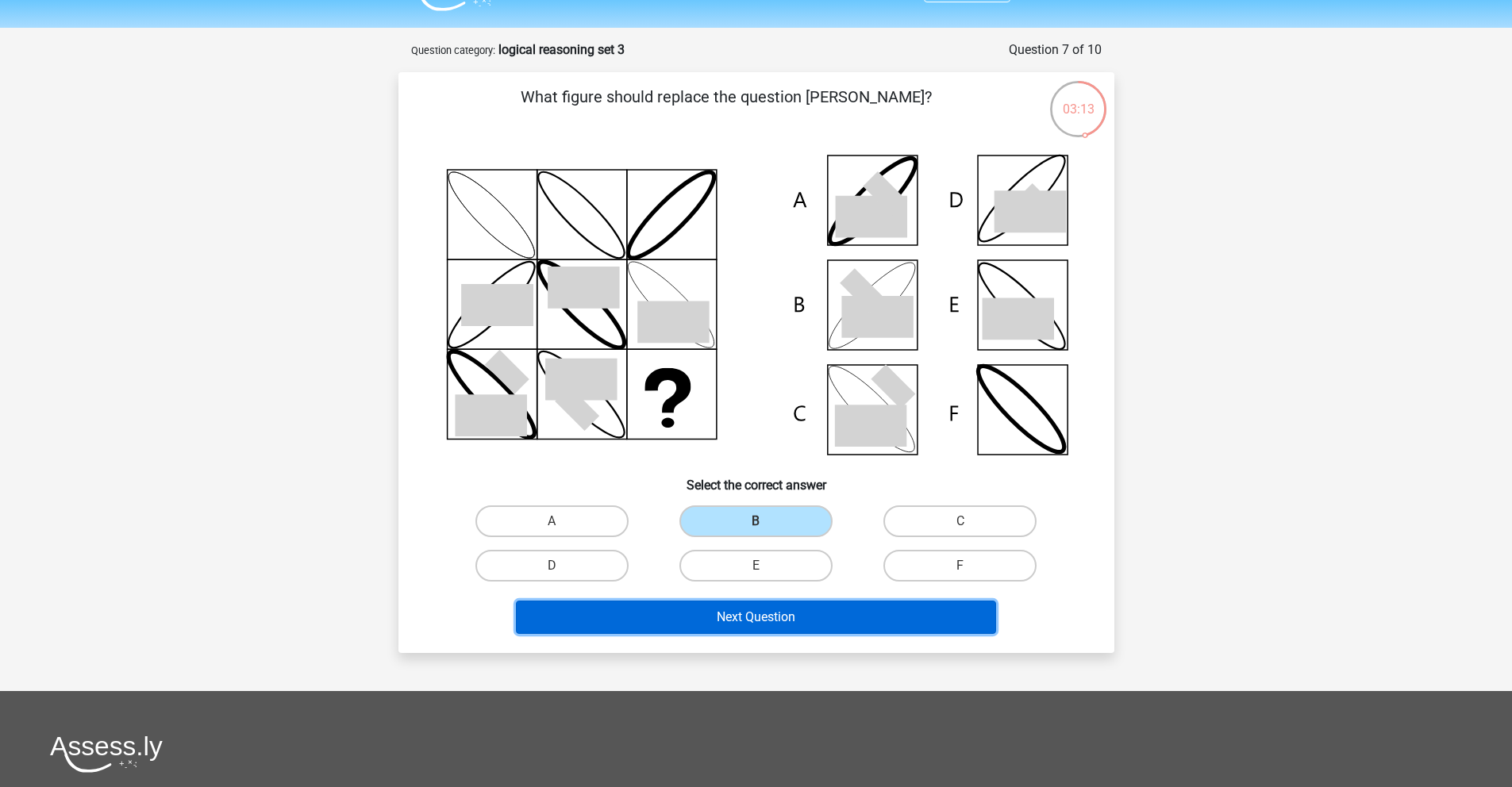
click at [793, 623] on button "Next Question" at bounding box center [756, 617] width 480 height 33
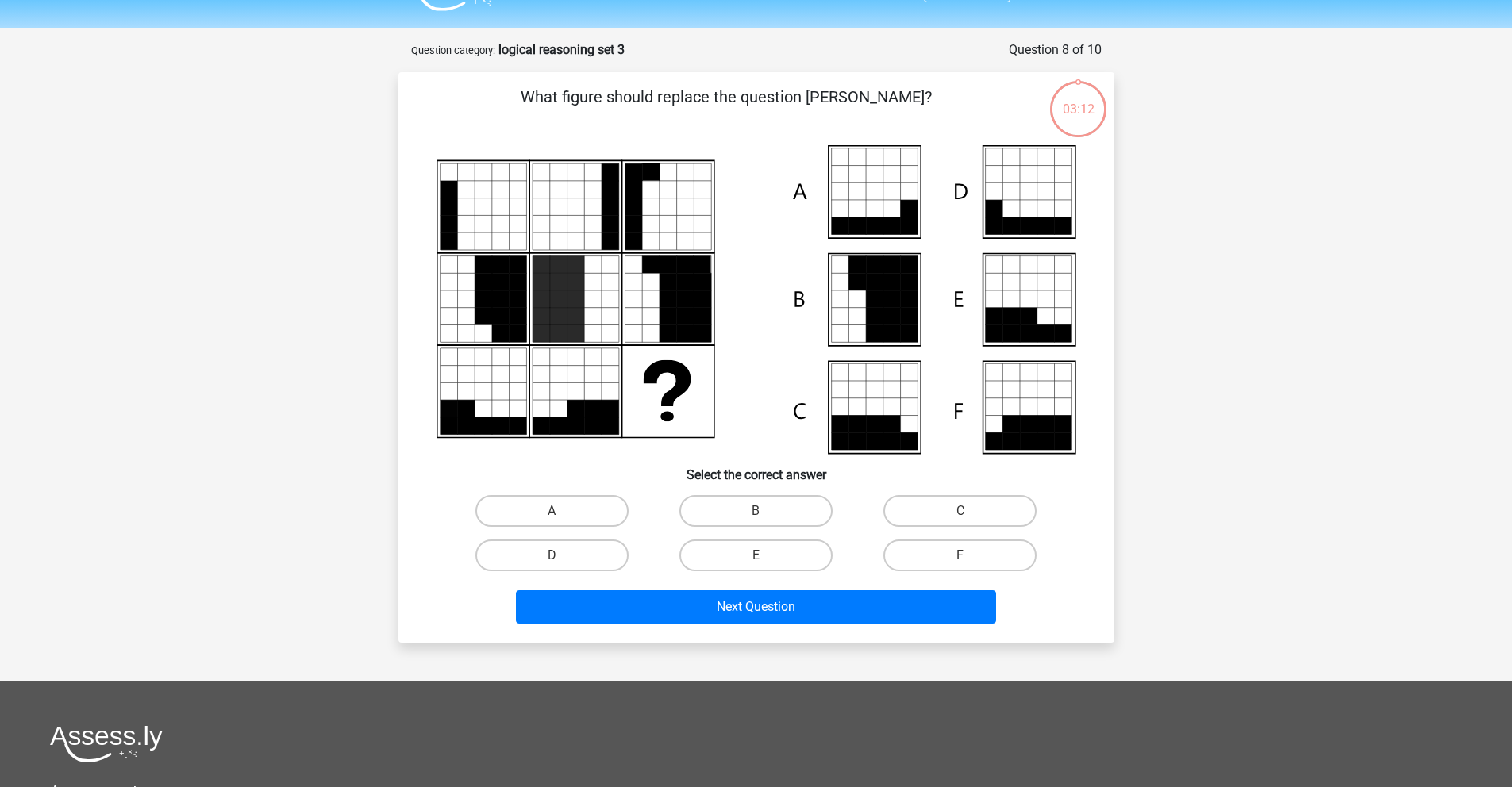
scroll to position [79, 0]
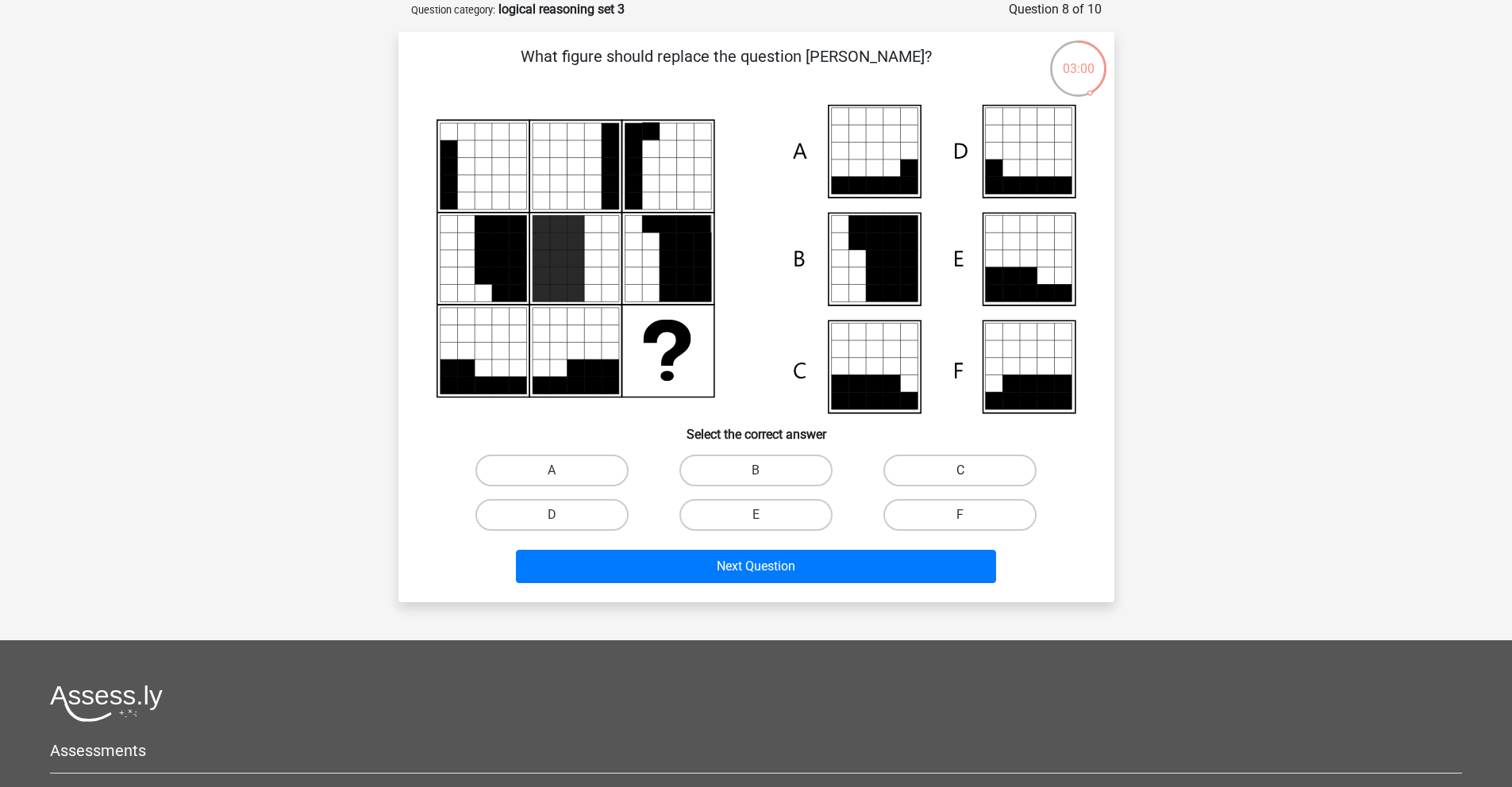
click at [986, 469] on label "C" at bounding box center [960, 470] width 153 height 32
click at [971, 470] on input "C" at bounding box center [965, 475] width 11 height 11
radio input "true"
click at [866, 363] on icon at bounding box center [875, 367] width 18 height 18
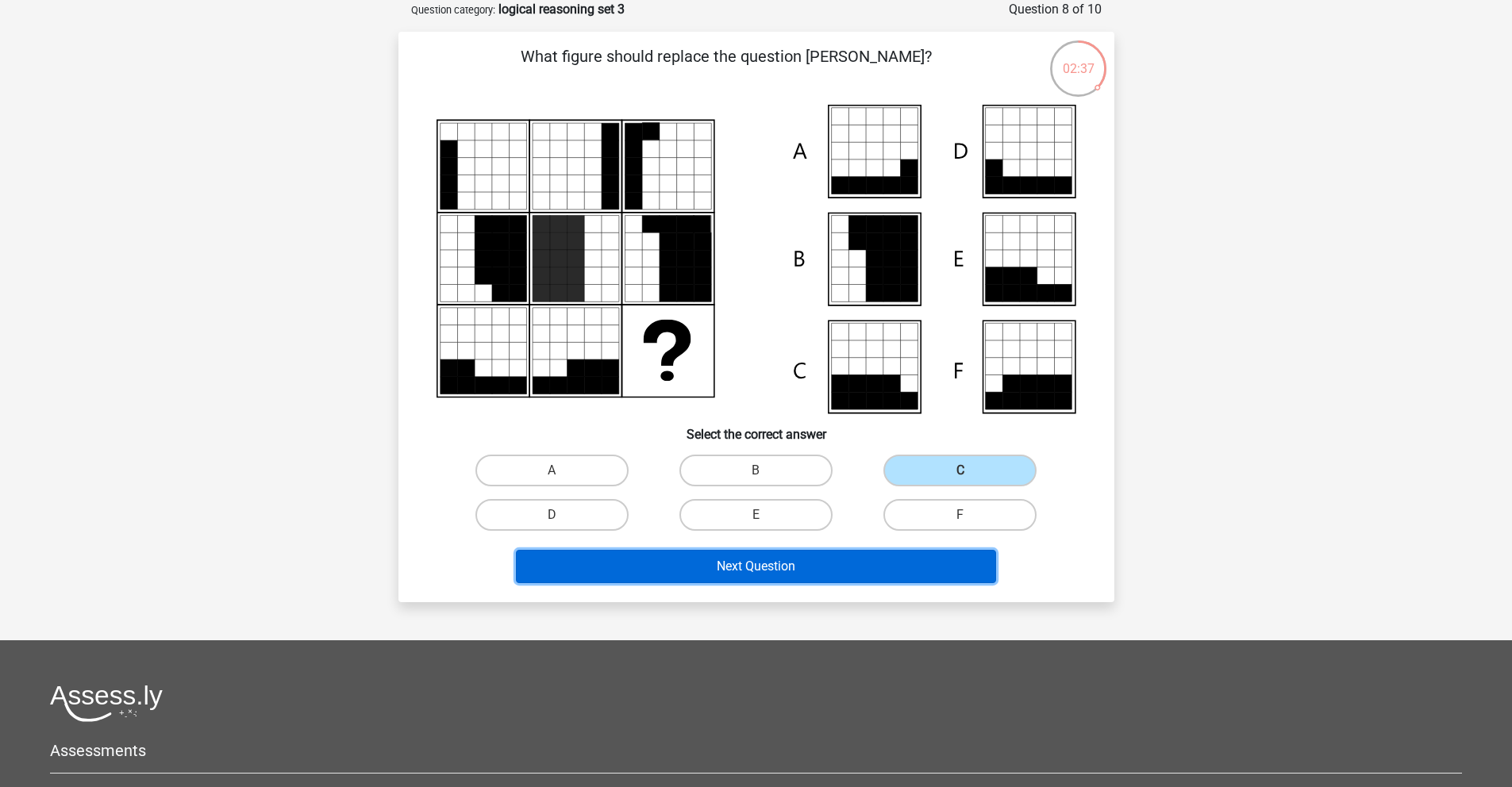
click at [917, 559] on button "Next Question" at bounding box center [756, 566] width 480 height 33
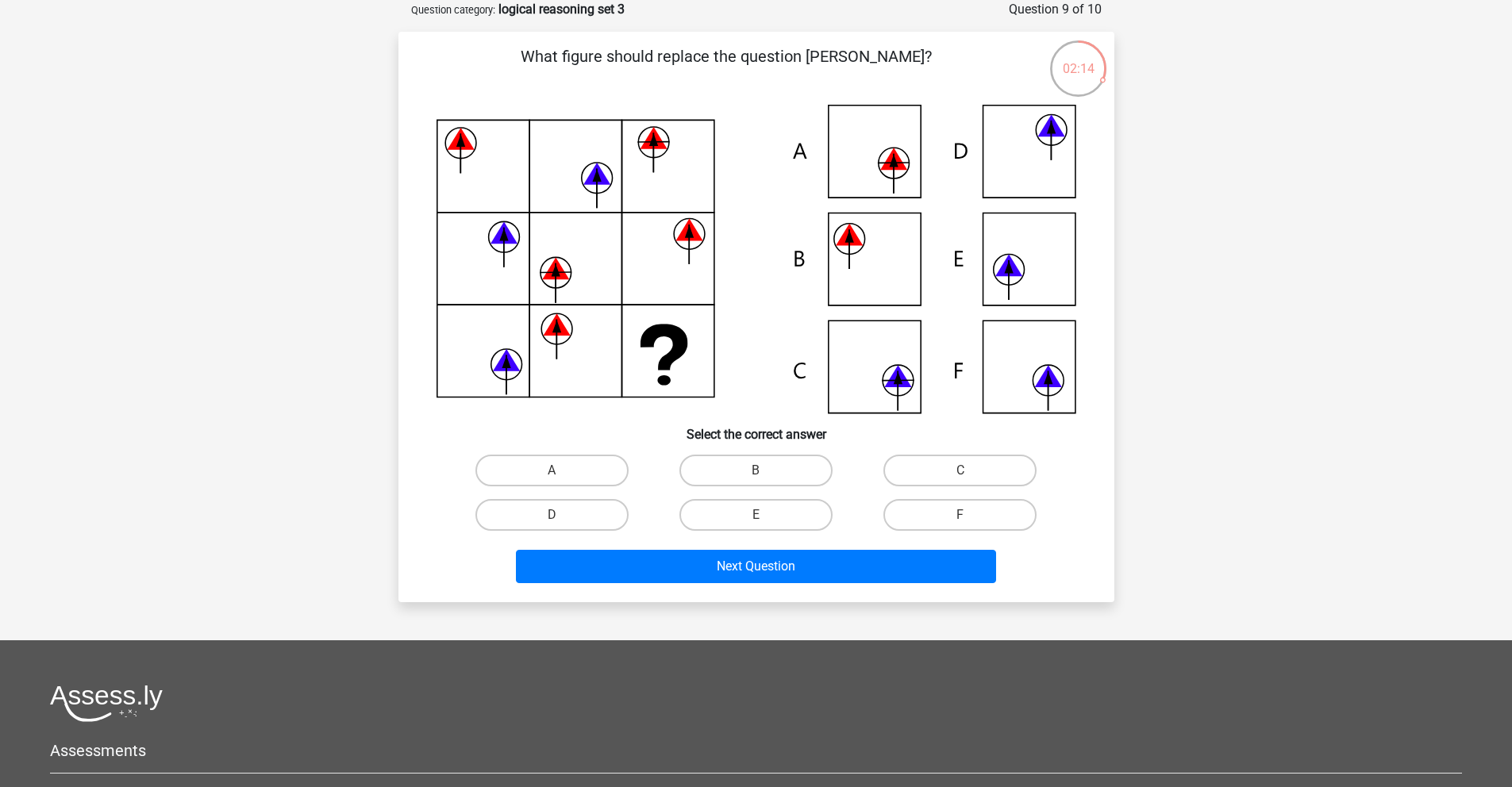
click at [864, 260] on icon at bounding box center [756, 258] width 640 height 308
click at [772, 467] on label "B" at bounding box center [756, 470] width 153 height 32
click at [766, 470] on input "B" at bounding box center [760, 475] width 11 height 11
radio input "true"
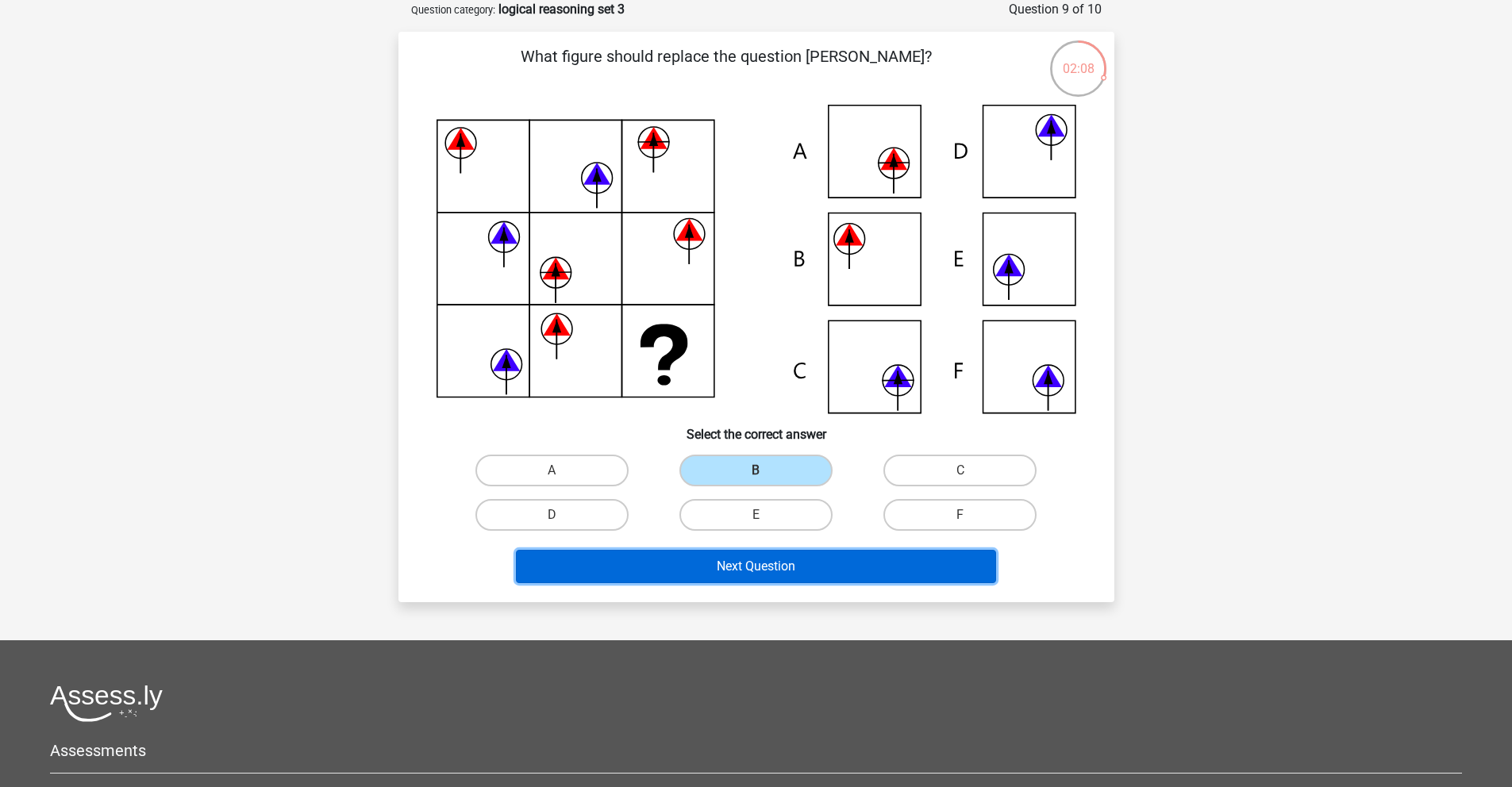
click at [787, 572] on button "Next Question" at bounding box center [756, 566] width 480 height 33
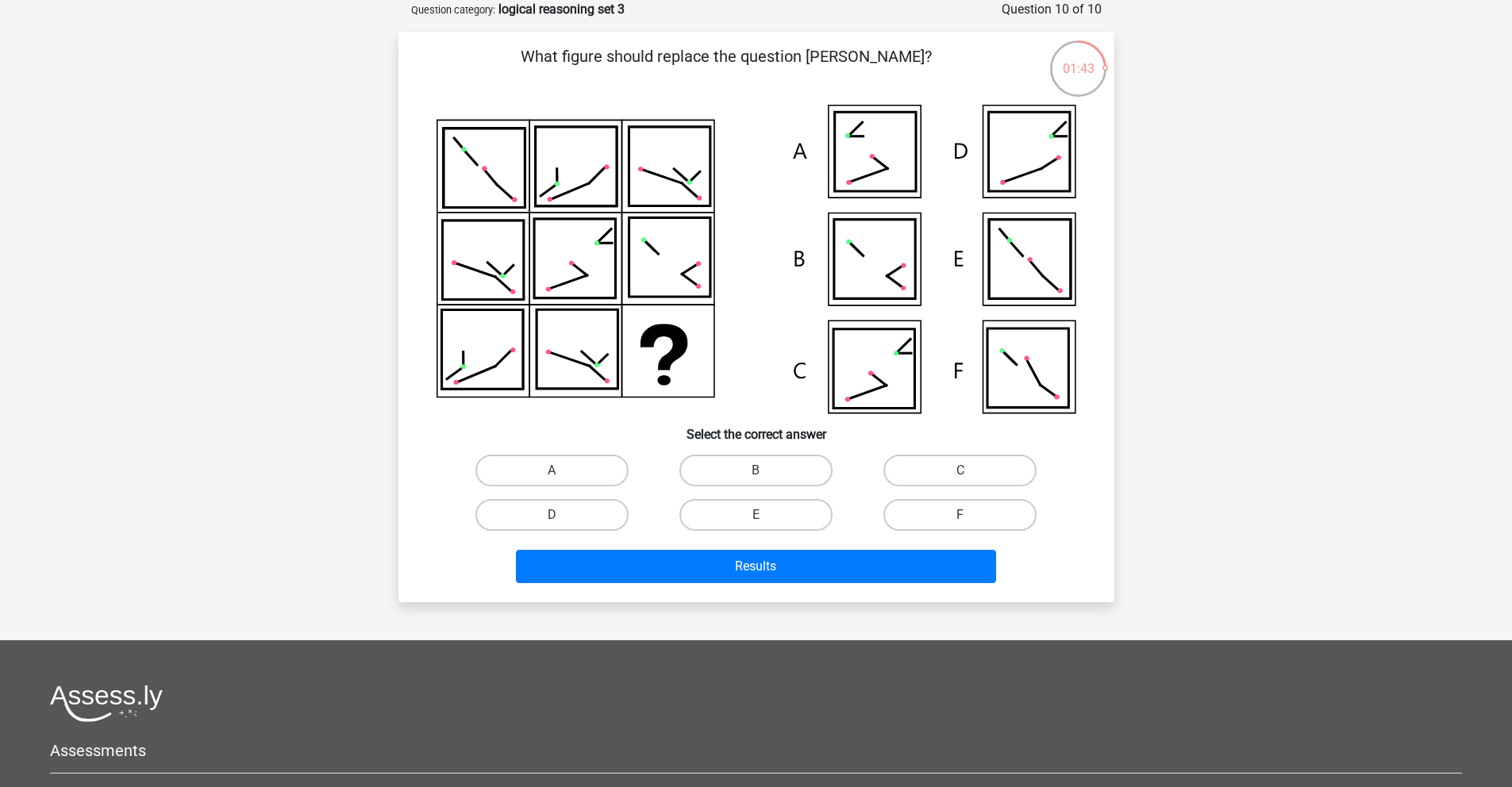
click at [883, 175] on icon at bounding box center [875, 151] width 81 height 79
click at [607, 465] on label "A" at bounding box center [552, 470] width 153 height 32
click at [562, 470] on input "A" at bounding box center [556, 475] width 11 height 11
radio input "true"
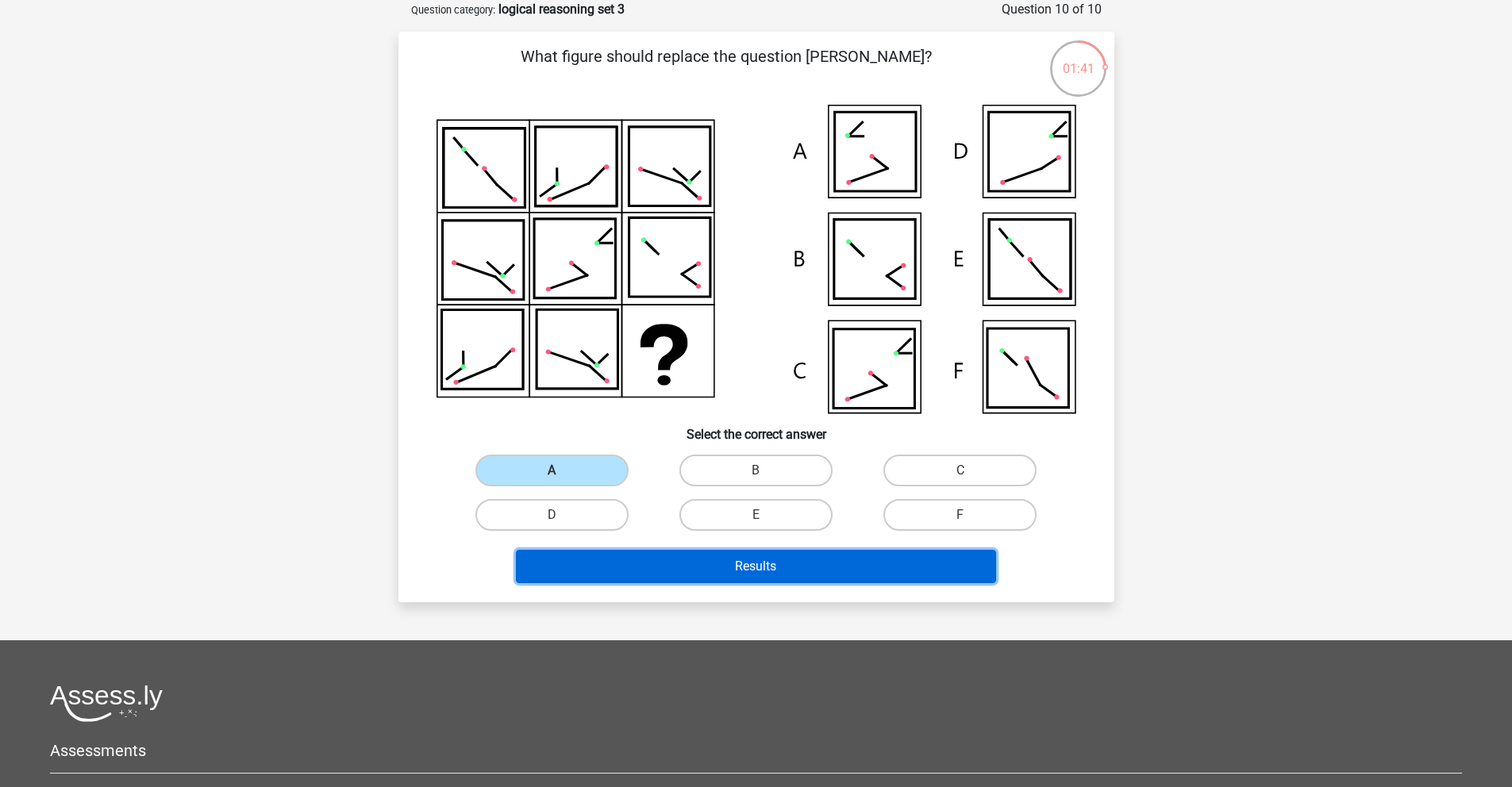
click at [778, 572] on button "Results" at bounding box center [756, 566] width 480 height 33
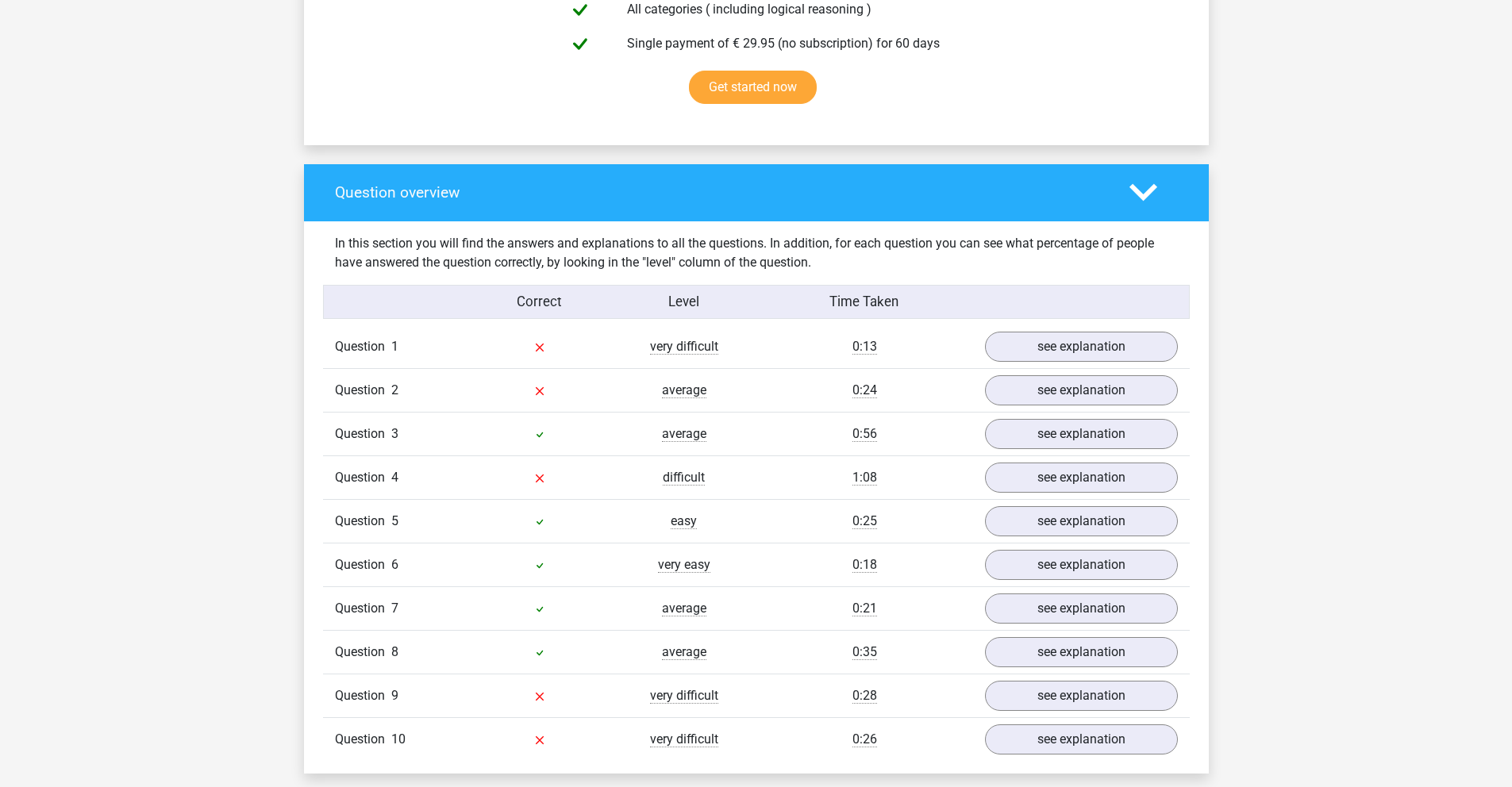
scroll to position [1047, 0]
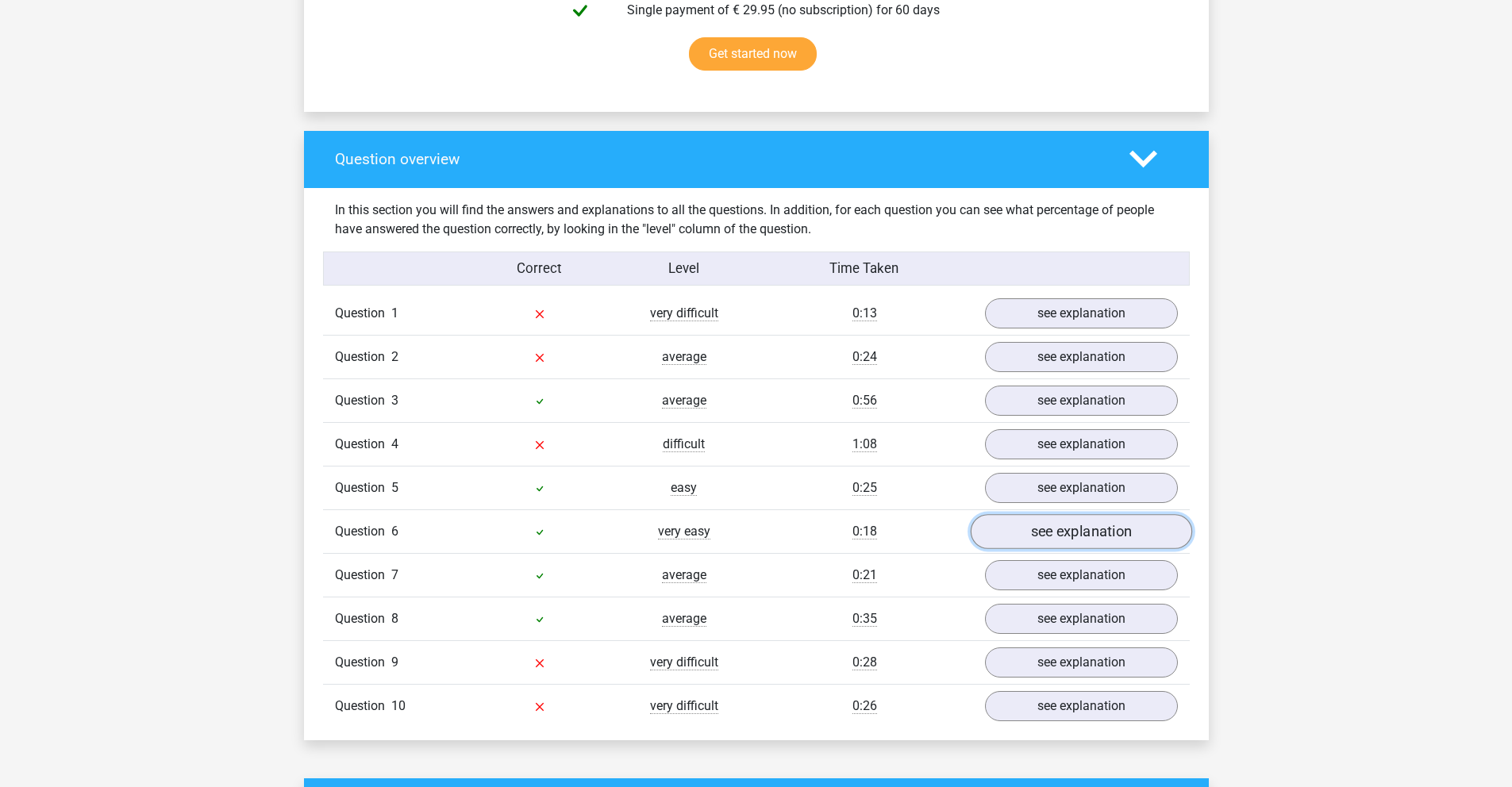
click at [1037, 535] on link "see explanation" at bounding box center [1080, 531] width 221 height 35
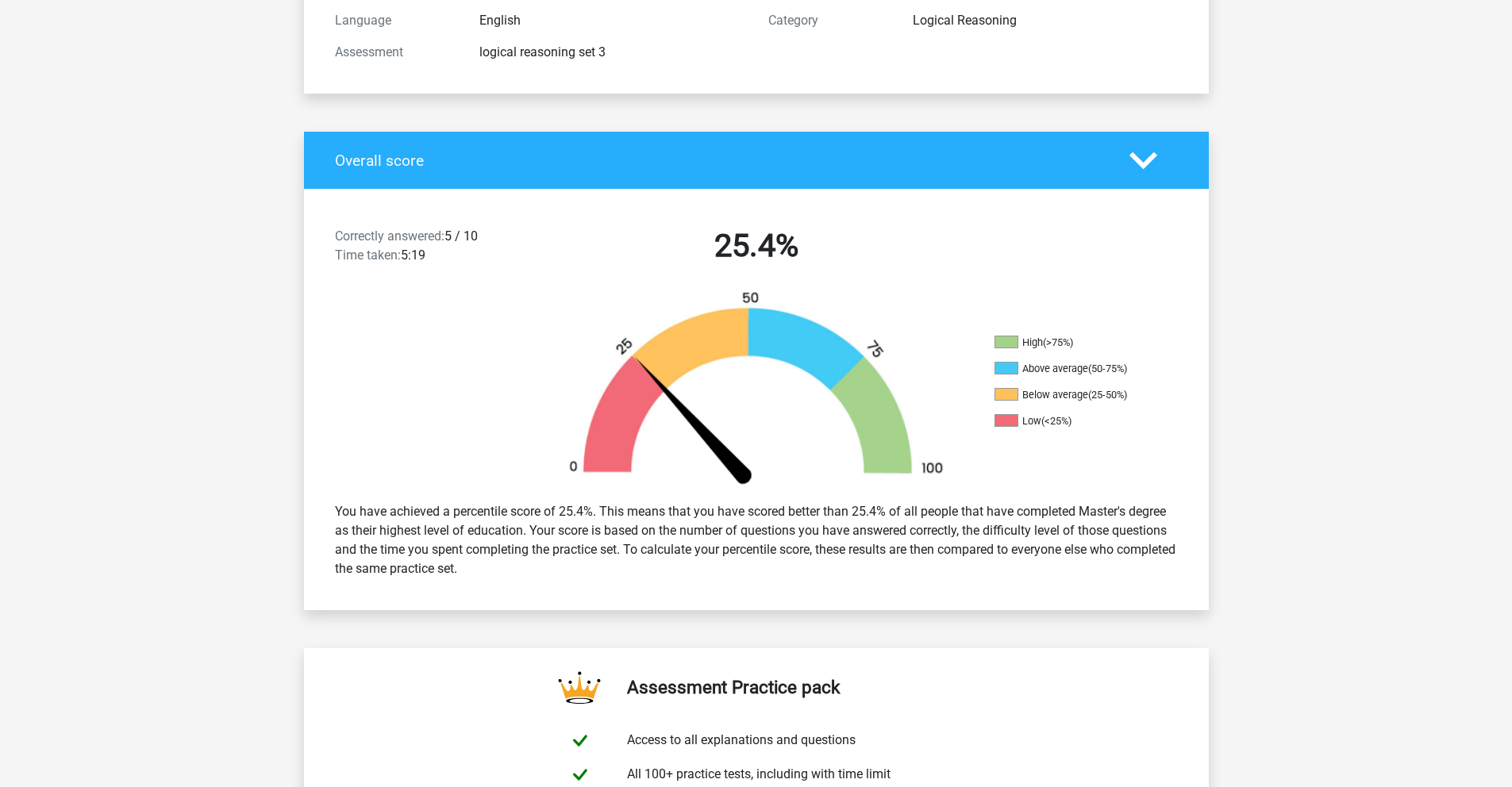
scroll to position [0, 0]
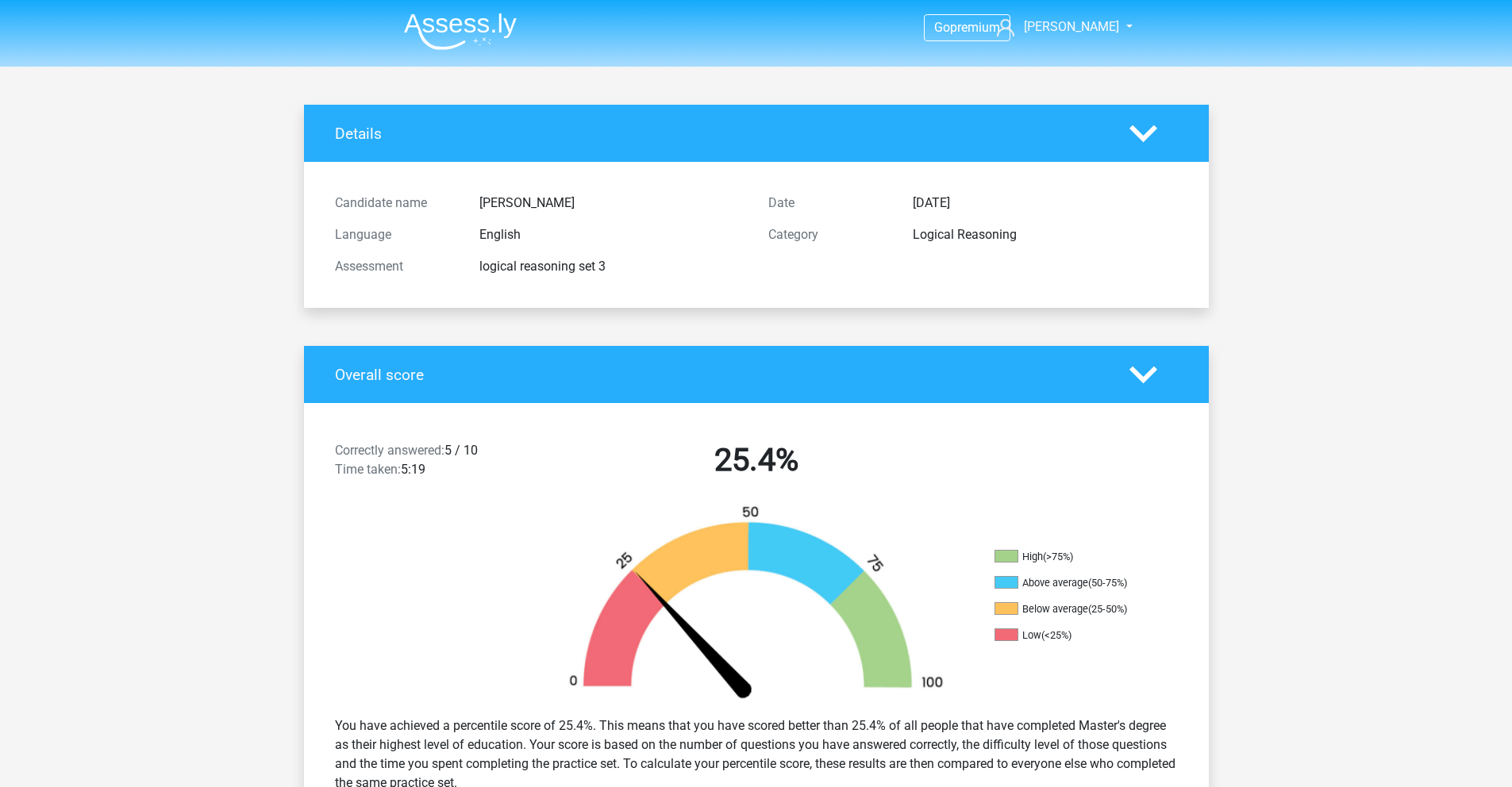
click at [477, 23] on img at bounding box center [460, 32] width 113 height 37
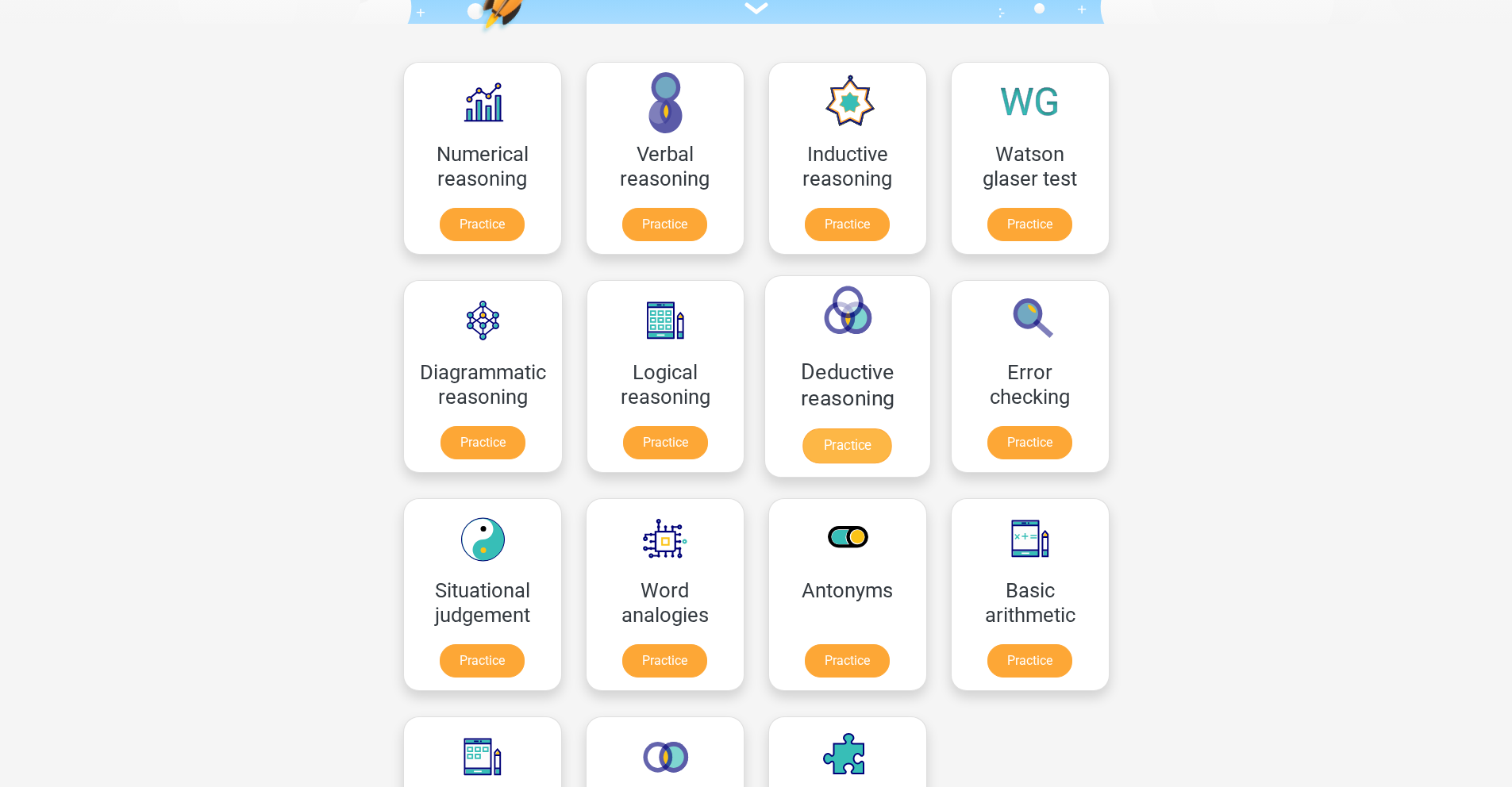
scroll to position [223, 0]
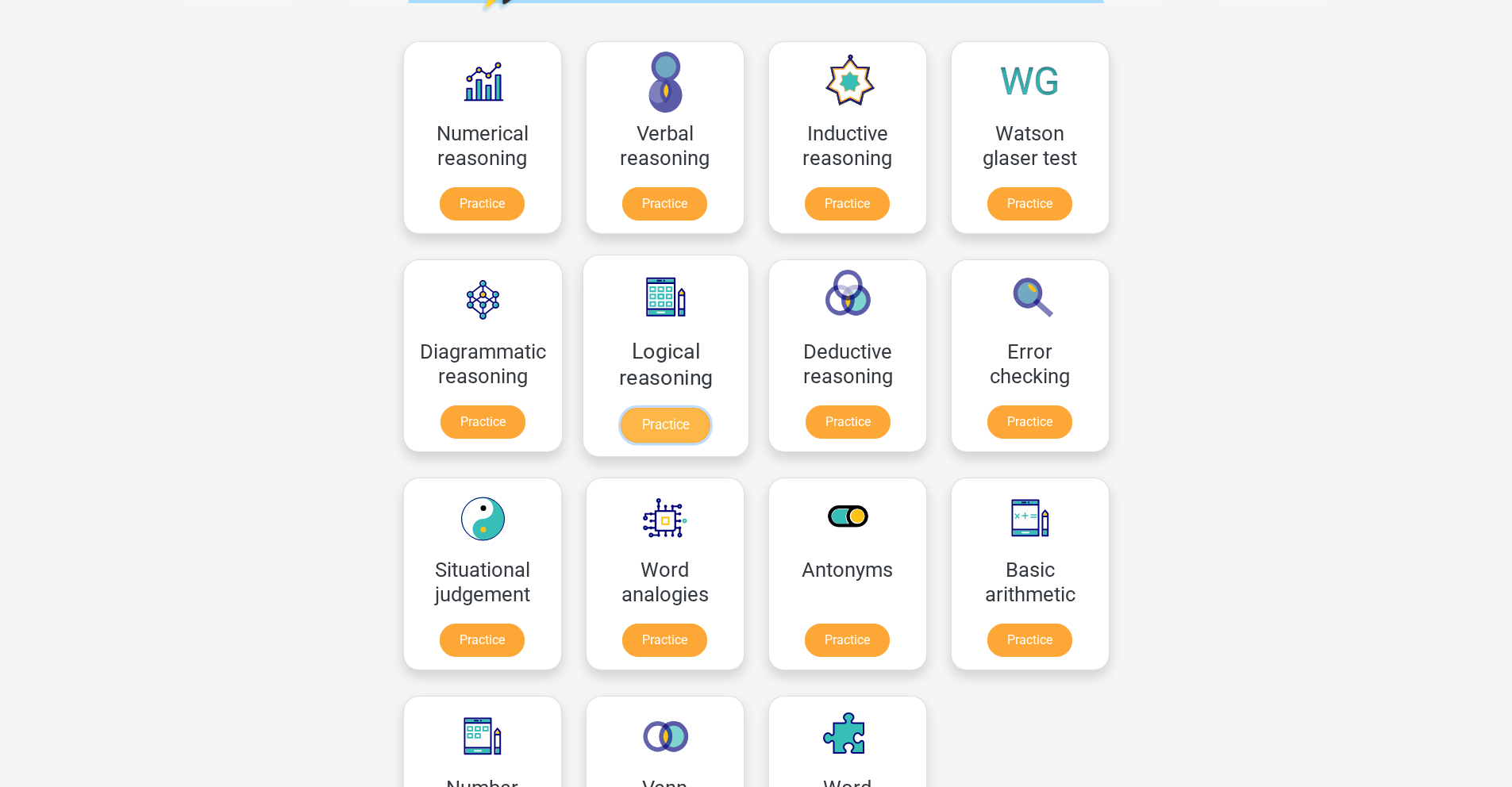
click at [636, 436] on link "Practice" at bounding box center [665, 425] width 89 height 35
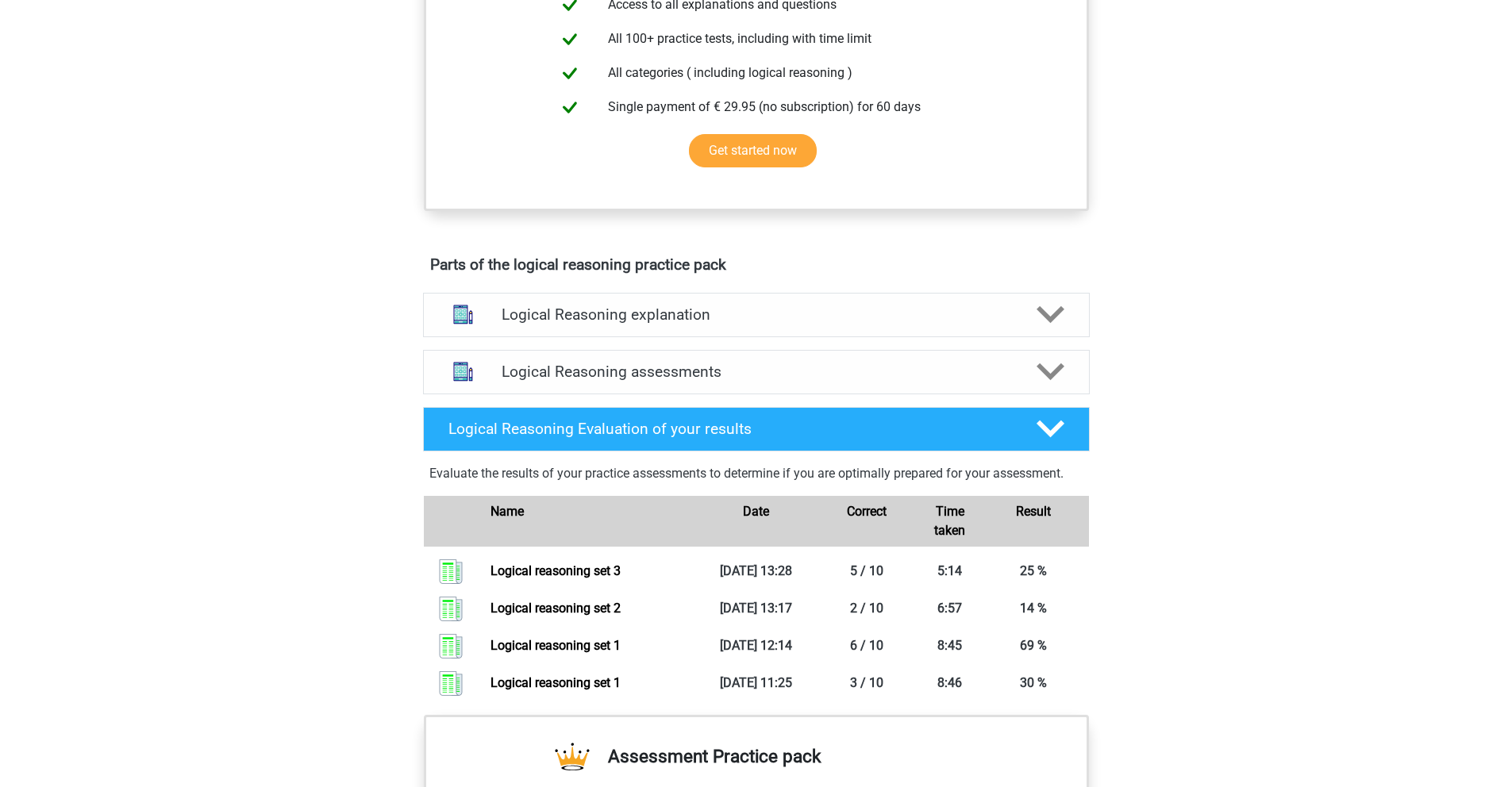
scroll to position [648, 0]
click at [1044, 328] on icon at bounding box center [1050, 313] width 28 height 28
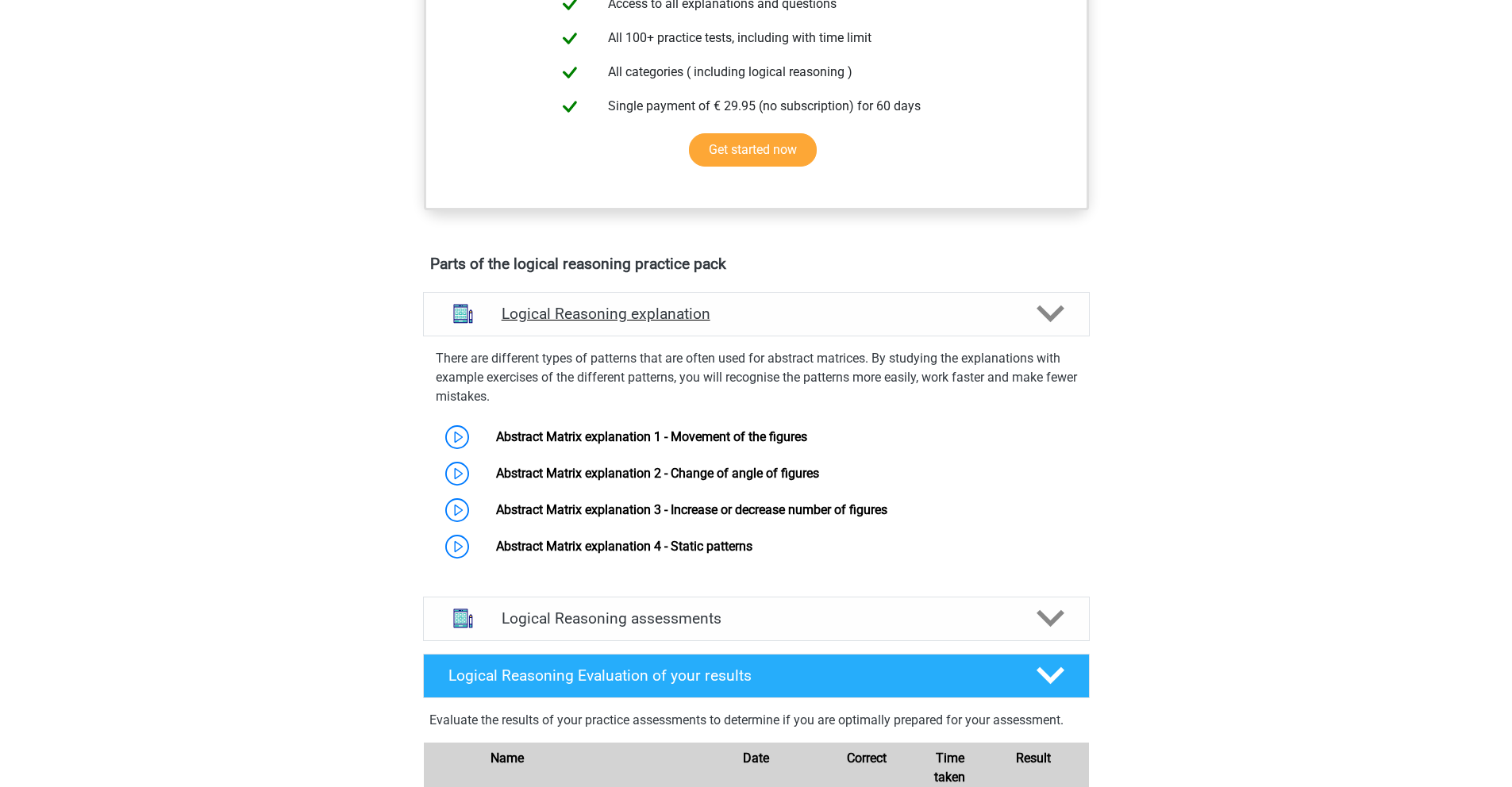
click at [1044, 328] on icon at bounding box center [1050, 313] width 28 height 28
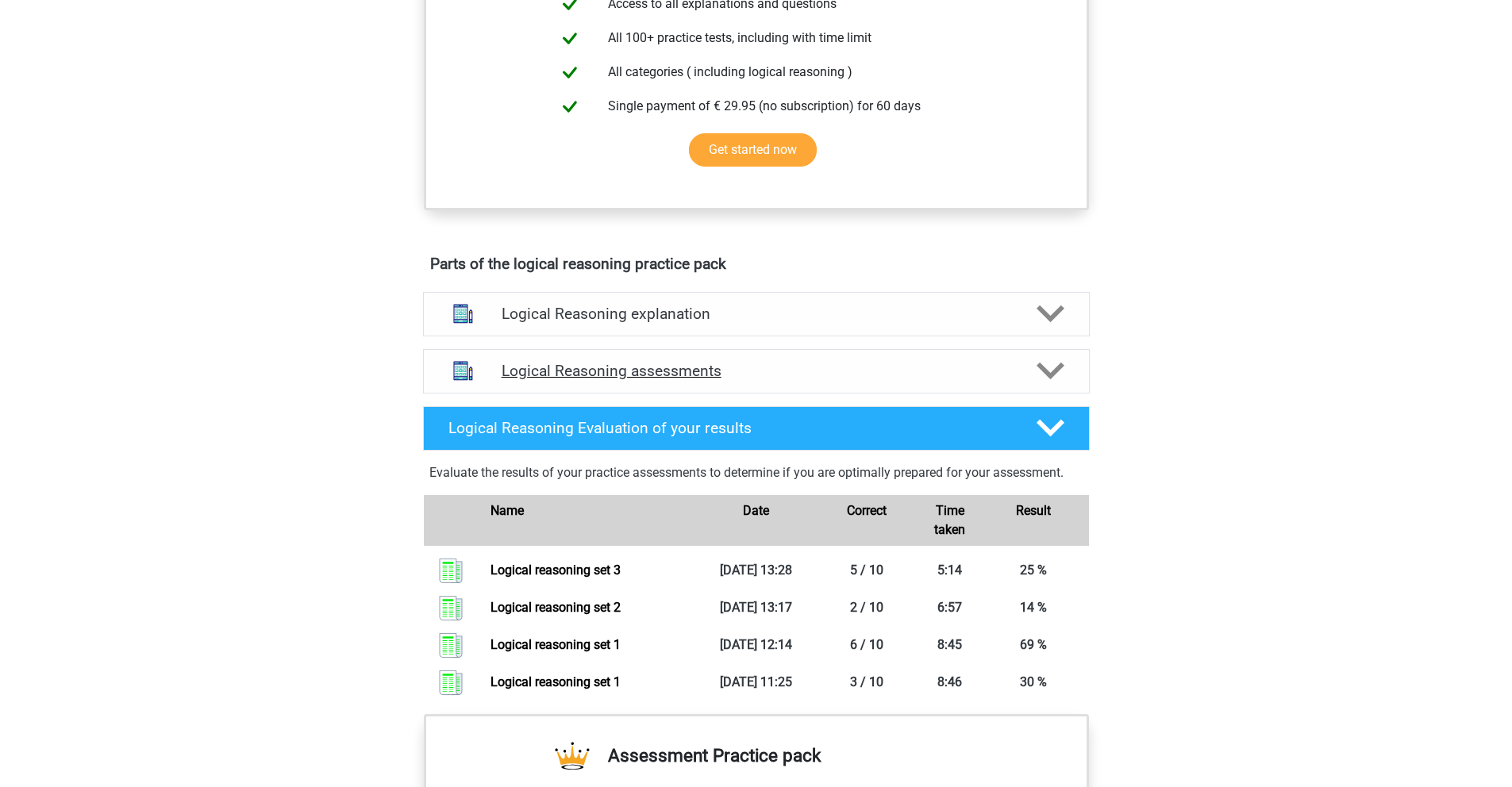
click at [1050, 394] on div "Logical Reasoning assessments" at bounding box center [756, 371] width 667 height 45
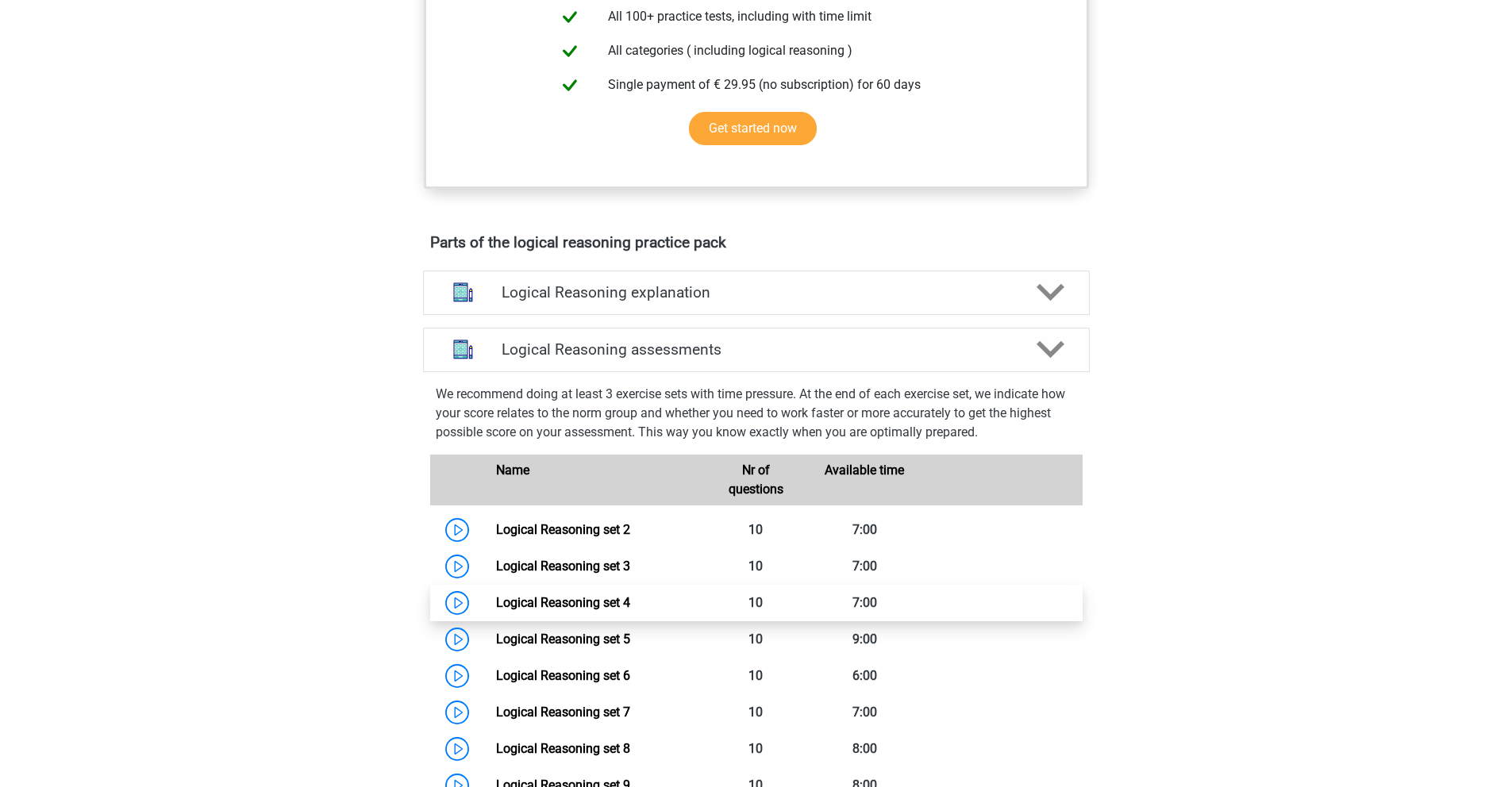
scroll to position [678, 0]
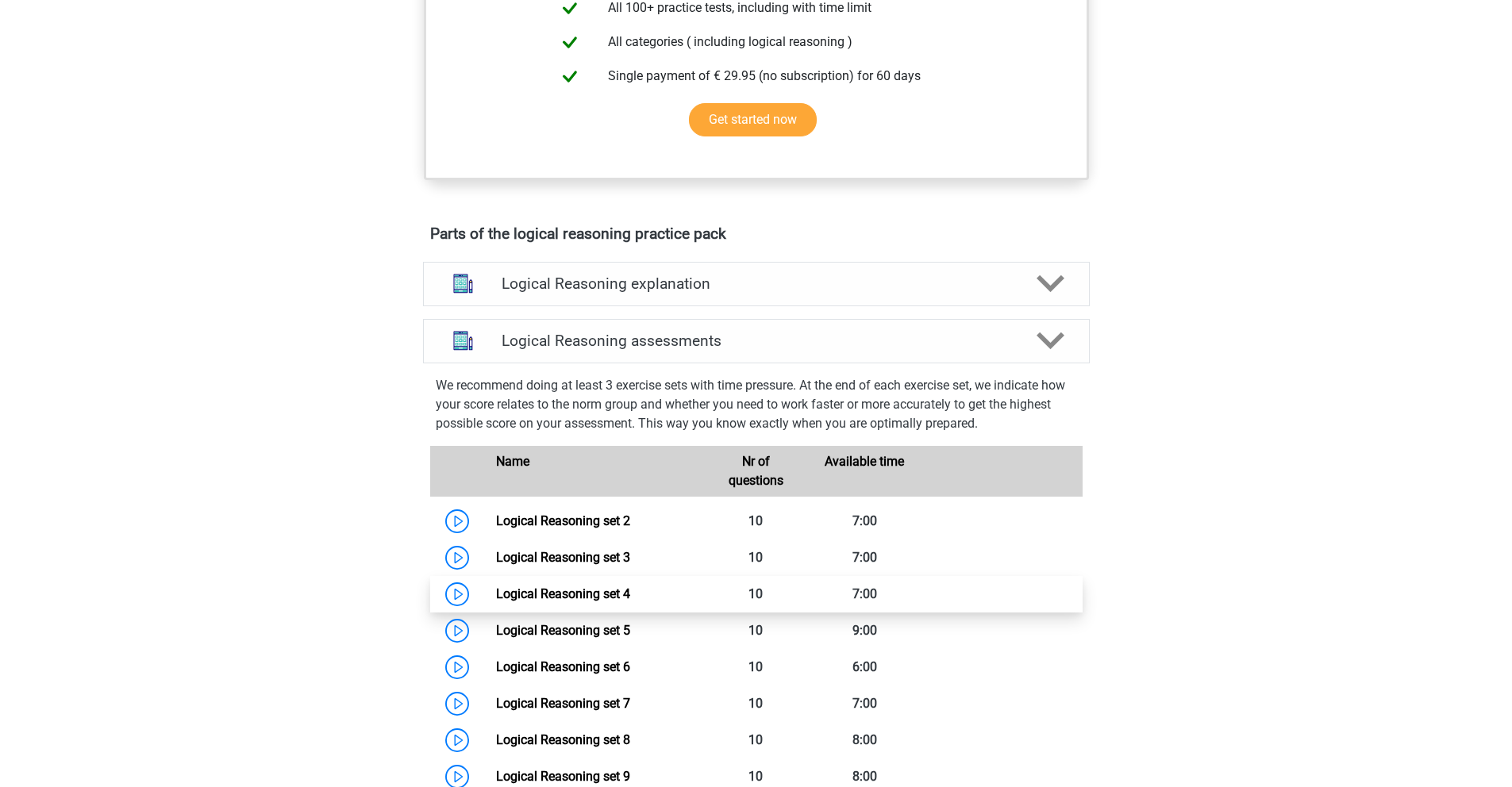
click at [587, 602] on link "Logical Reasoning set 4" at bounding box center [564, 593] width 134 height 15
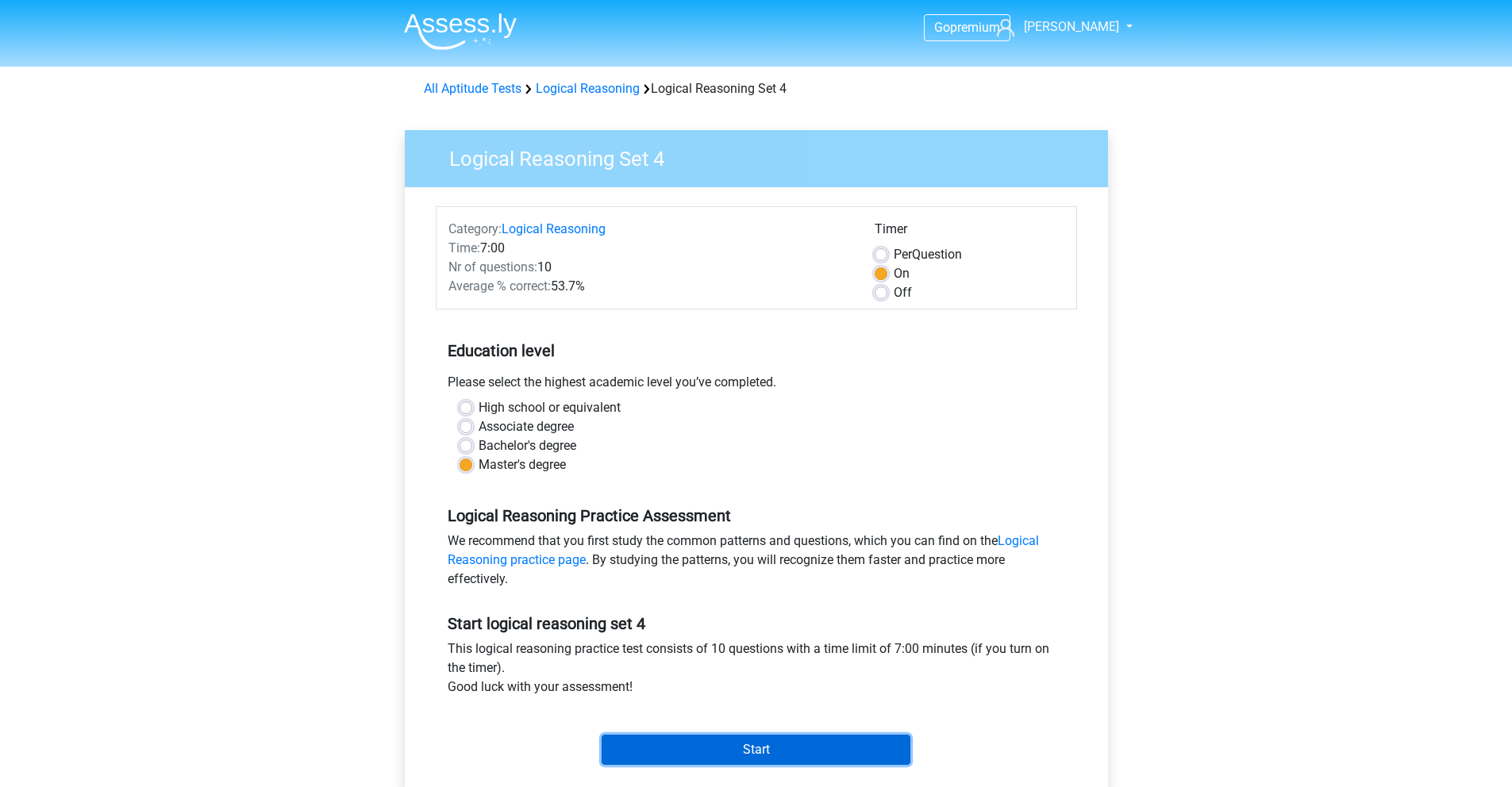
click at [734, 751] on input "Start" at bounding box center [756, 750] width 309 height 30
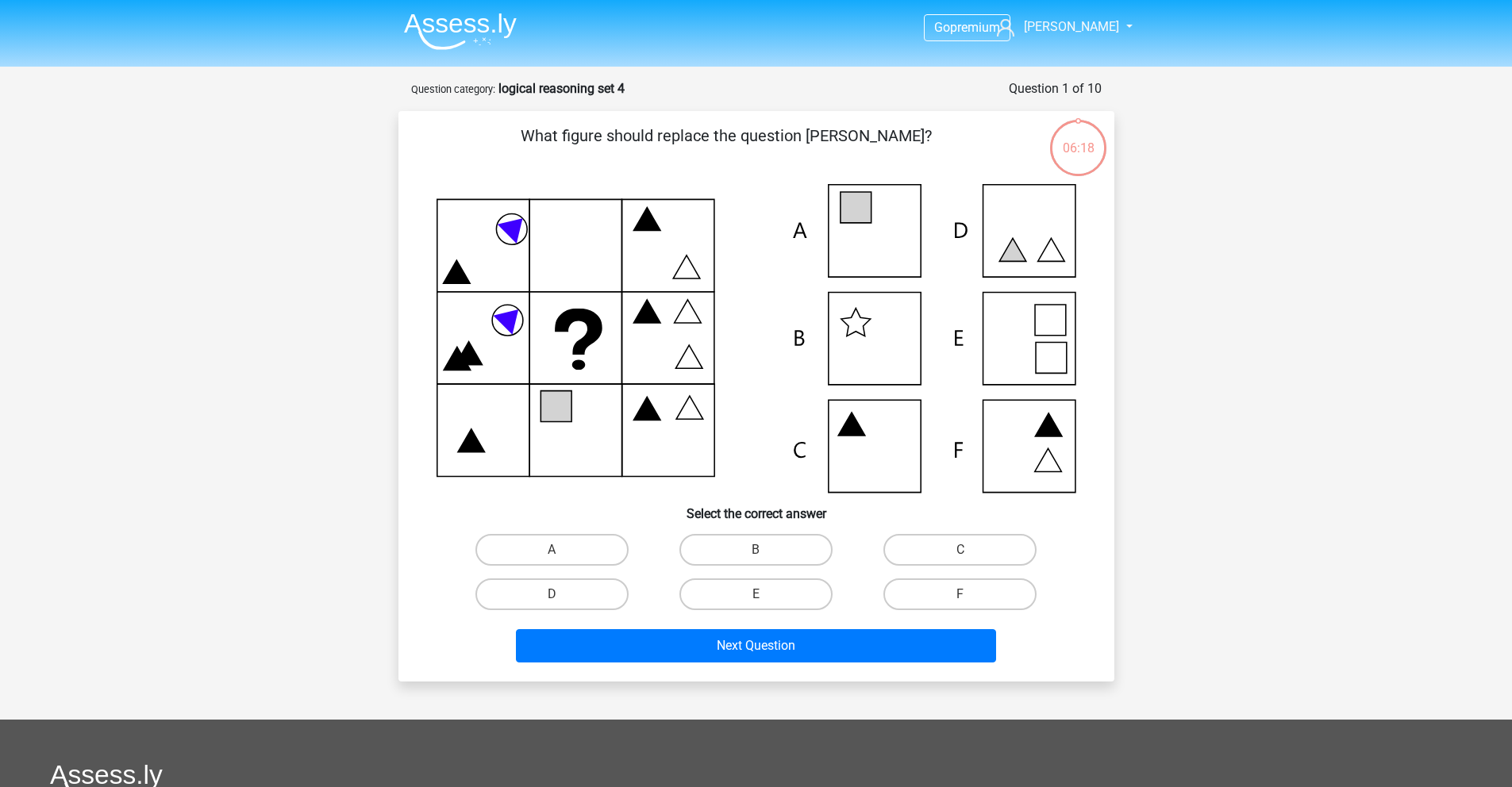
click at [861, 469] on icon at bounding box center [756, 338] width 640 height 308
click at [958, 549] on label "C" at bounding box center [960, 550] width 153 height 32
click at [960, 550] on input "C" at bounding box center [965, 555] width 11 height 11
radio input "true"
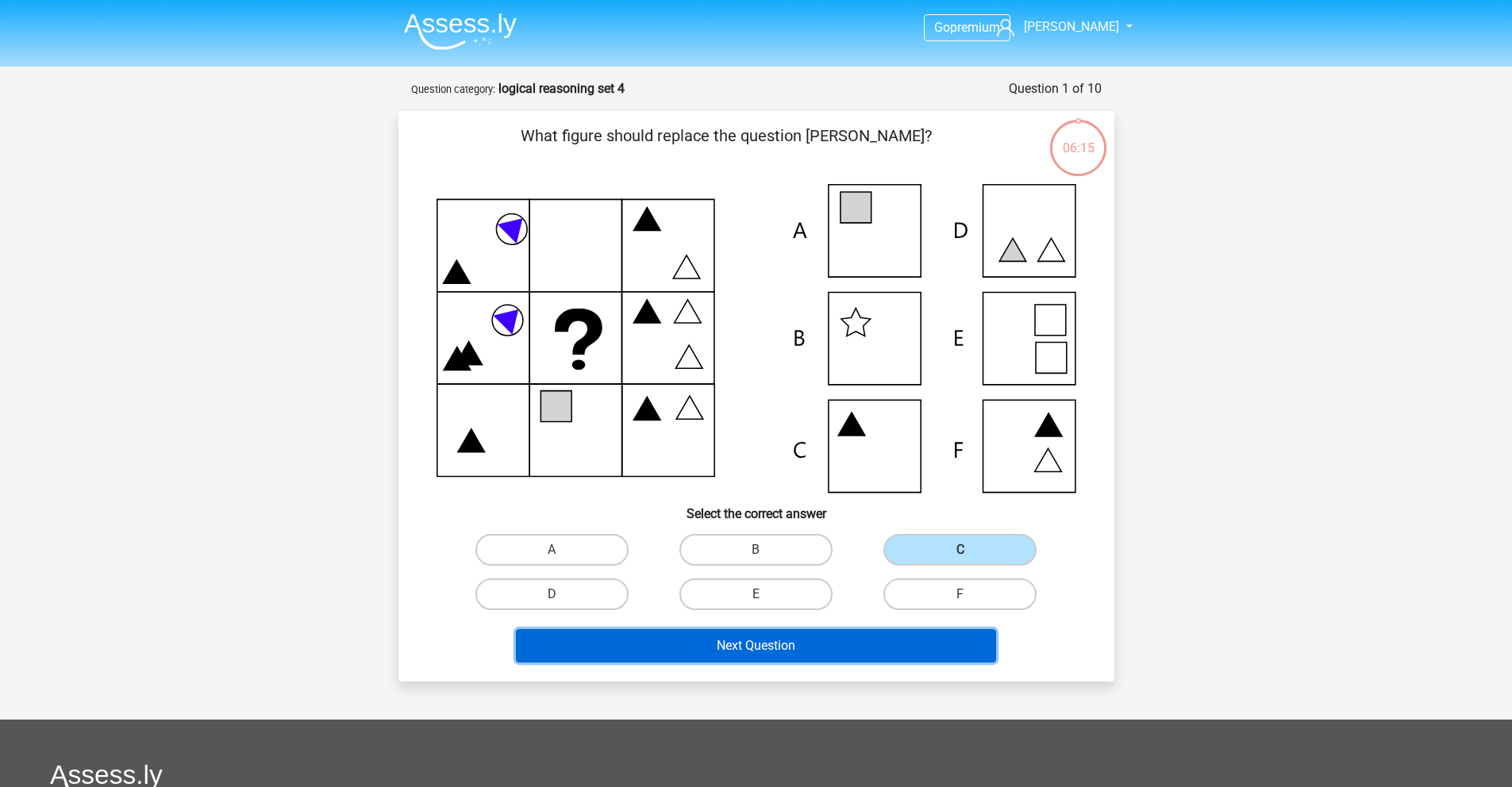
click at [758, 660] on button "Next Question" at bounding box center [756, 645] width 480 height 33
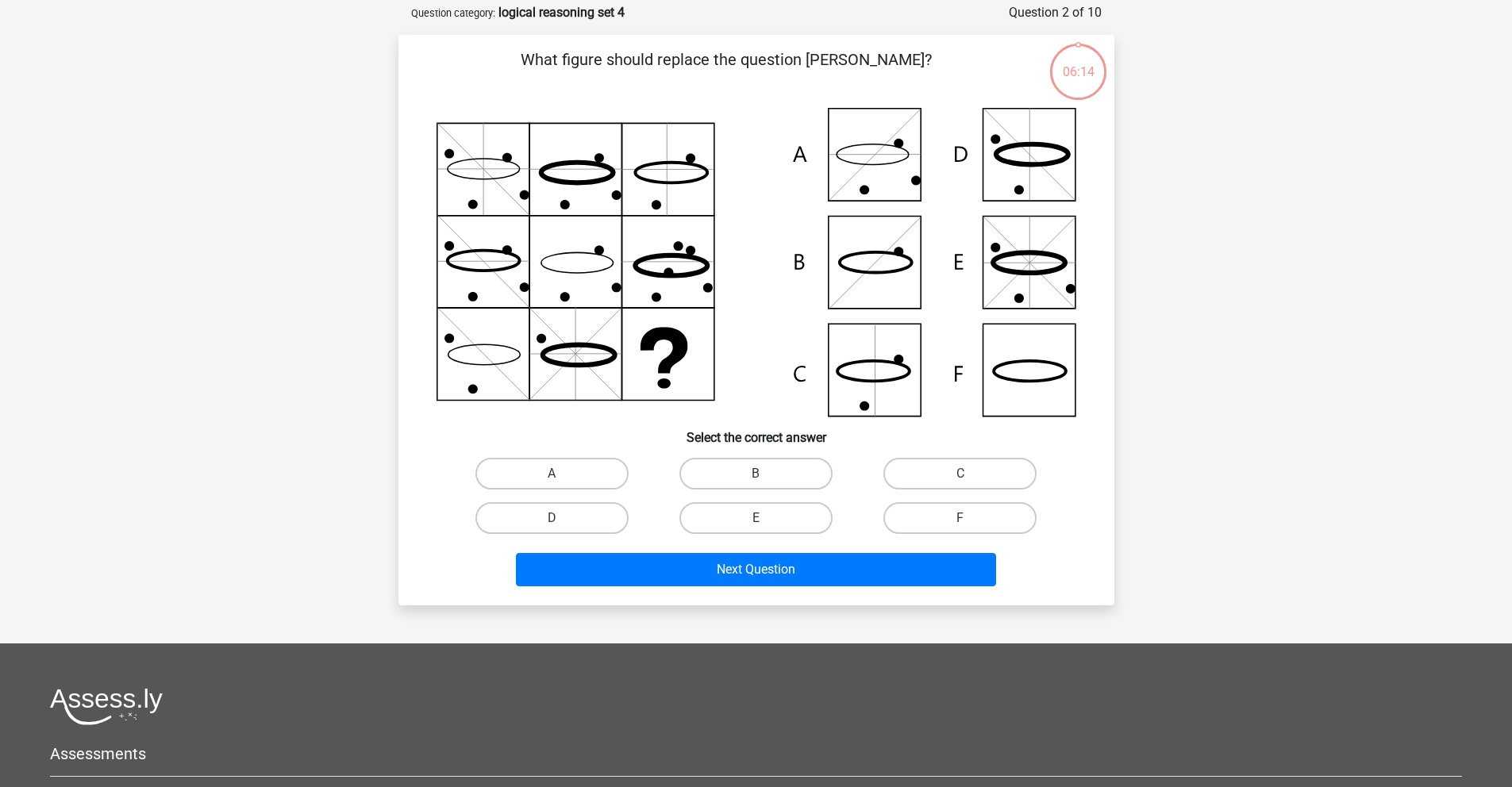
scroll to position [79, 0]
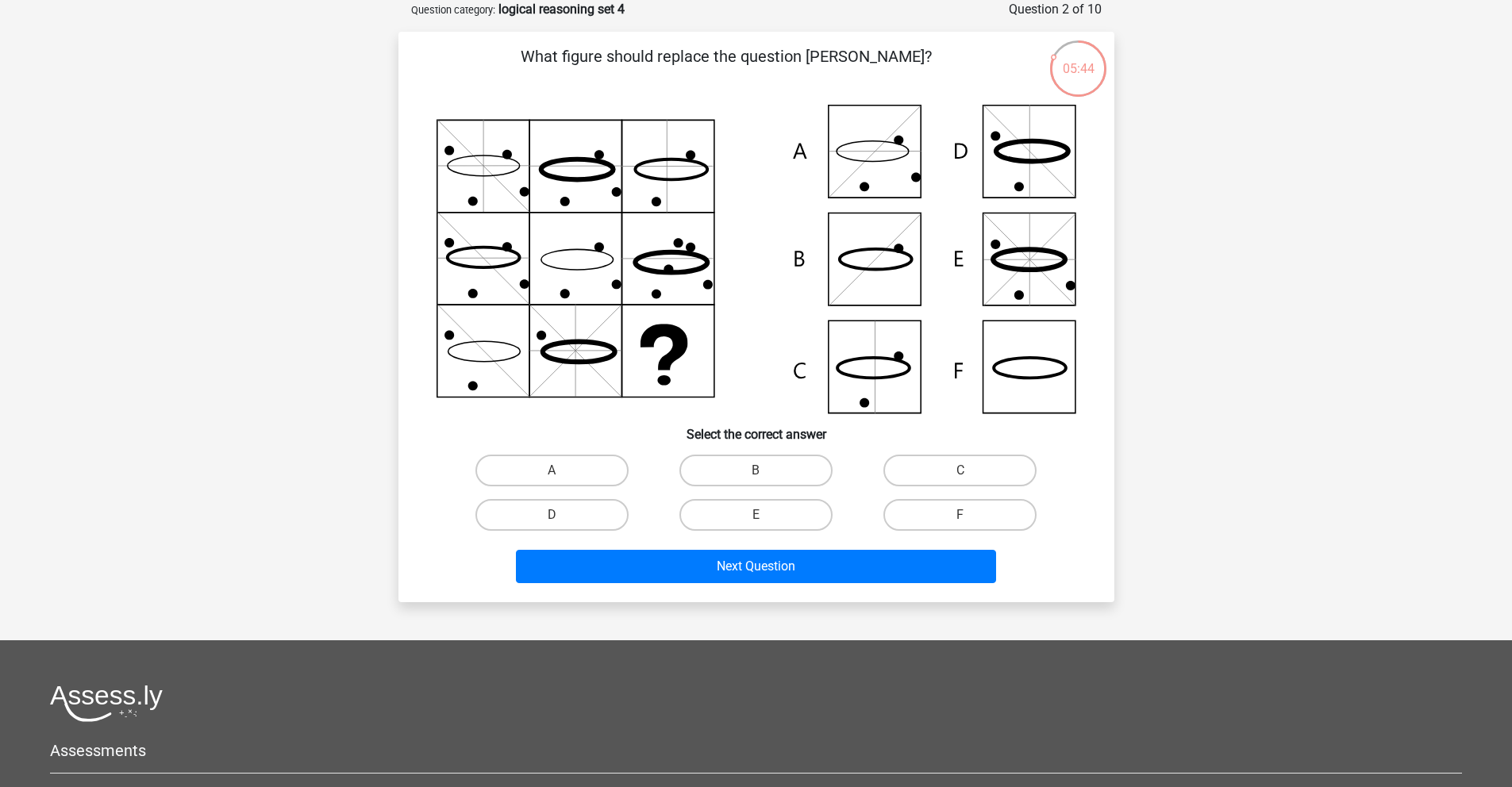
click at [869, 232] on icon at bounding box center [756, 258] width 640 height 308
click at [739, 485] on label "B" at bounding box center [756, 470] width 153 height 32
click at [756, 481] on input "B" at bounding box center [760, 475] width 11 height 11
radio input "true"
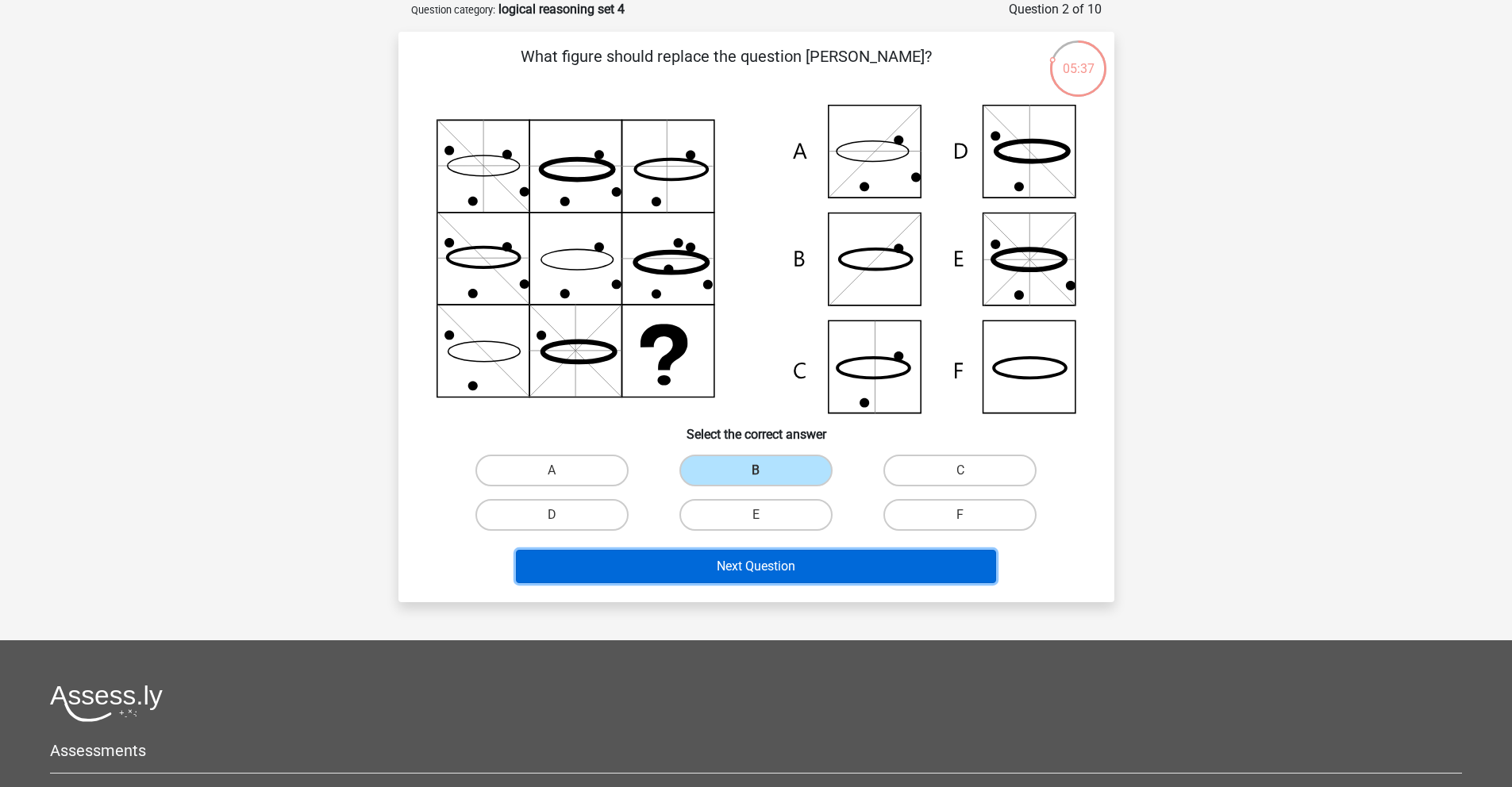
click at [769, 563] on button "Next Question" at bounding box center [756, 566] width 480 height 33
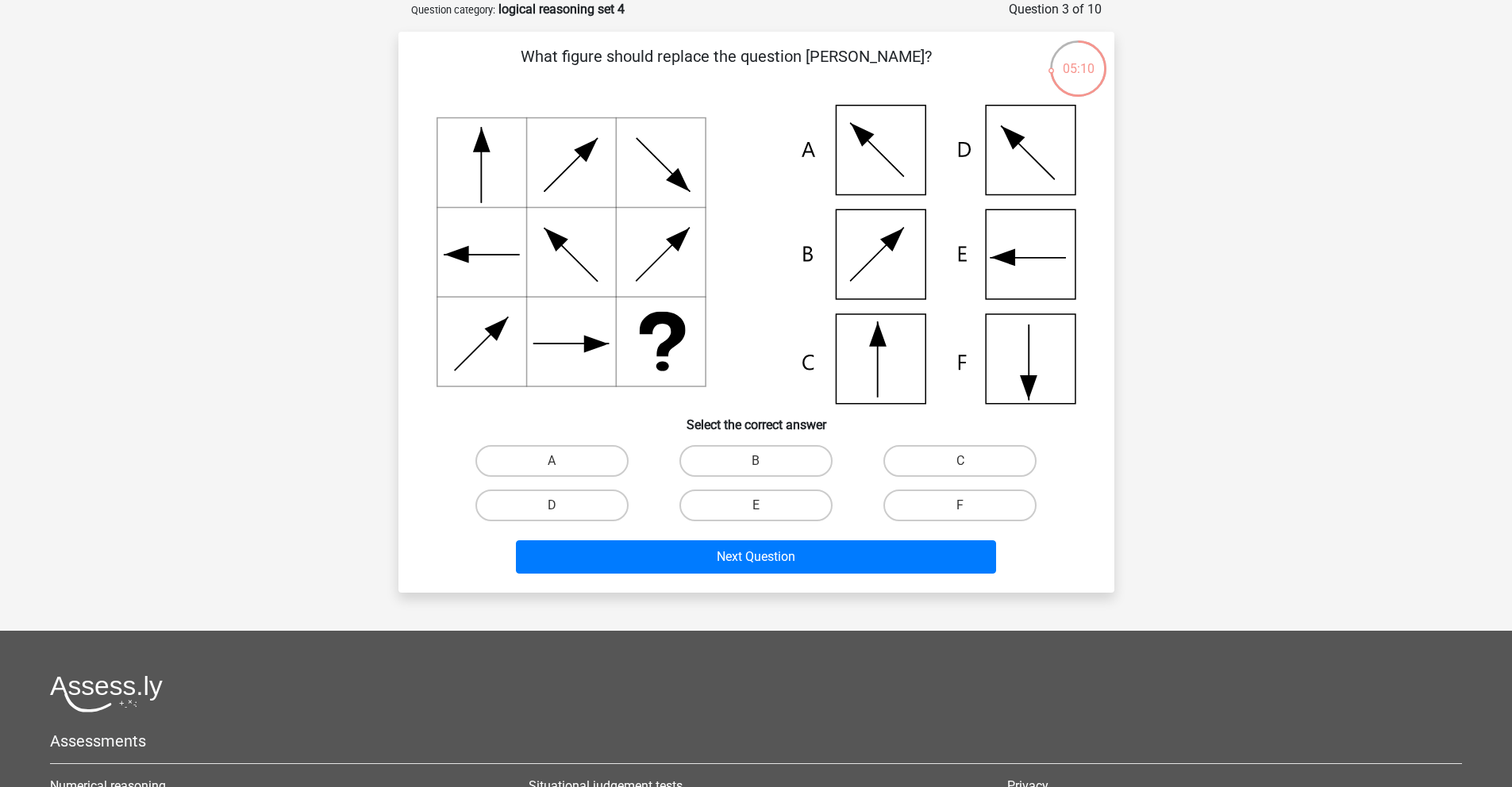
click at [1003, 374] on icon at bounding box center [756, 254] width 640 height 300
click at [939, 508] on label "F" at bounding box center [960, 505] width 153 height 32
click at [960, 508] on input "F" at bounding box center [965, 510] width 11 height 11
radio input "true"
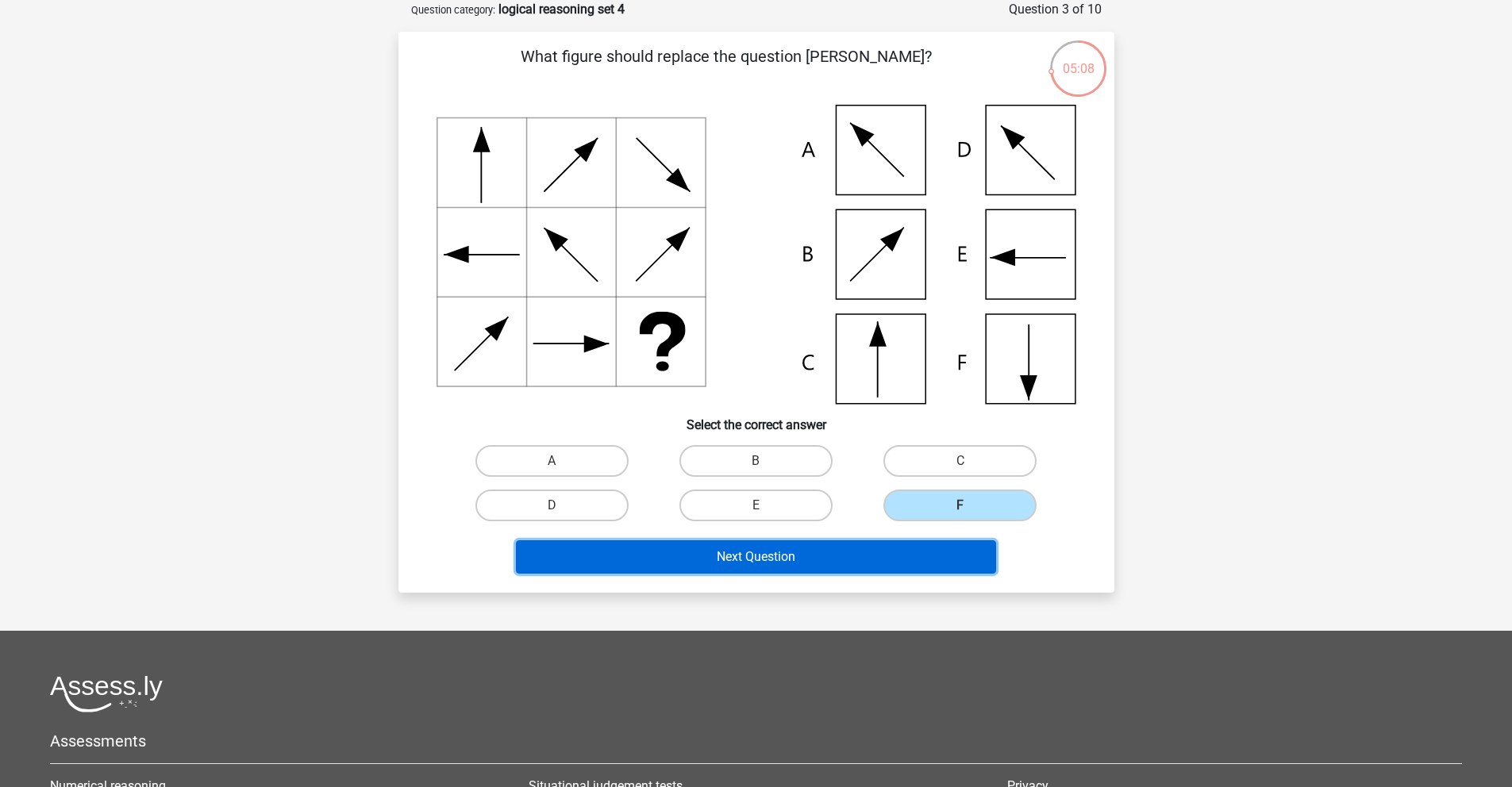
click at [896, 559] on button "Next Question" at bounding box center [756, 556] width 480 height 33
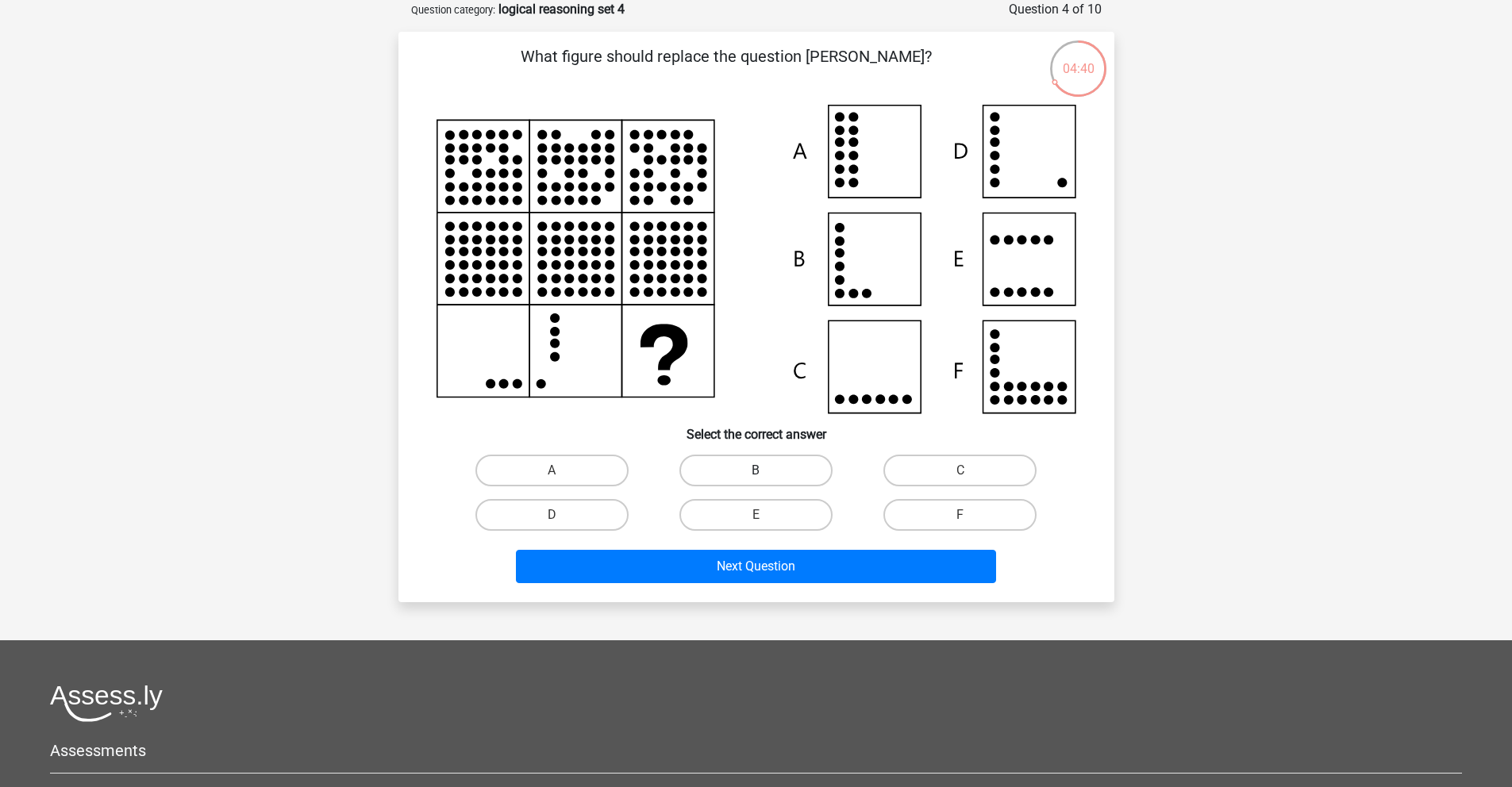
drag, startPoint x: 737, startPoint y: 464, endPoint x: 742, endPoint y: 472, distance: 9.4
click at [739, 468] on label "B" at bounding box center [756, 470] width 153 height 32
click at [756, 470] on input "B" at bounding box center [760, 475] width 11 height 11
radio input "true"
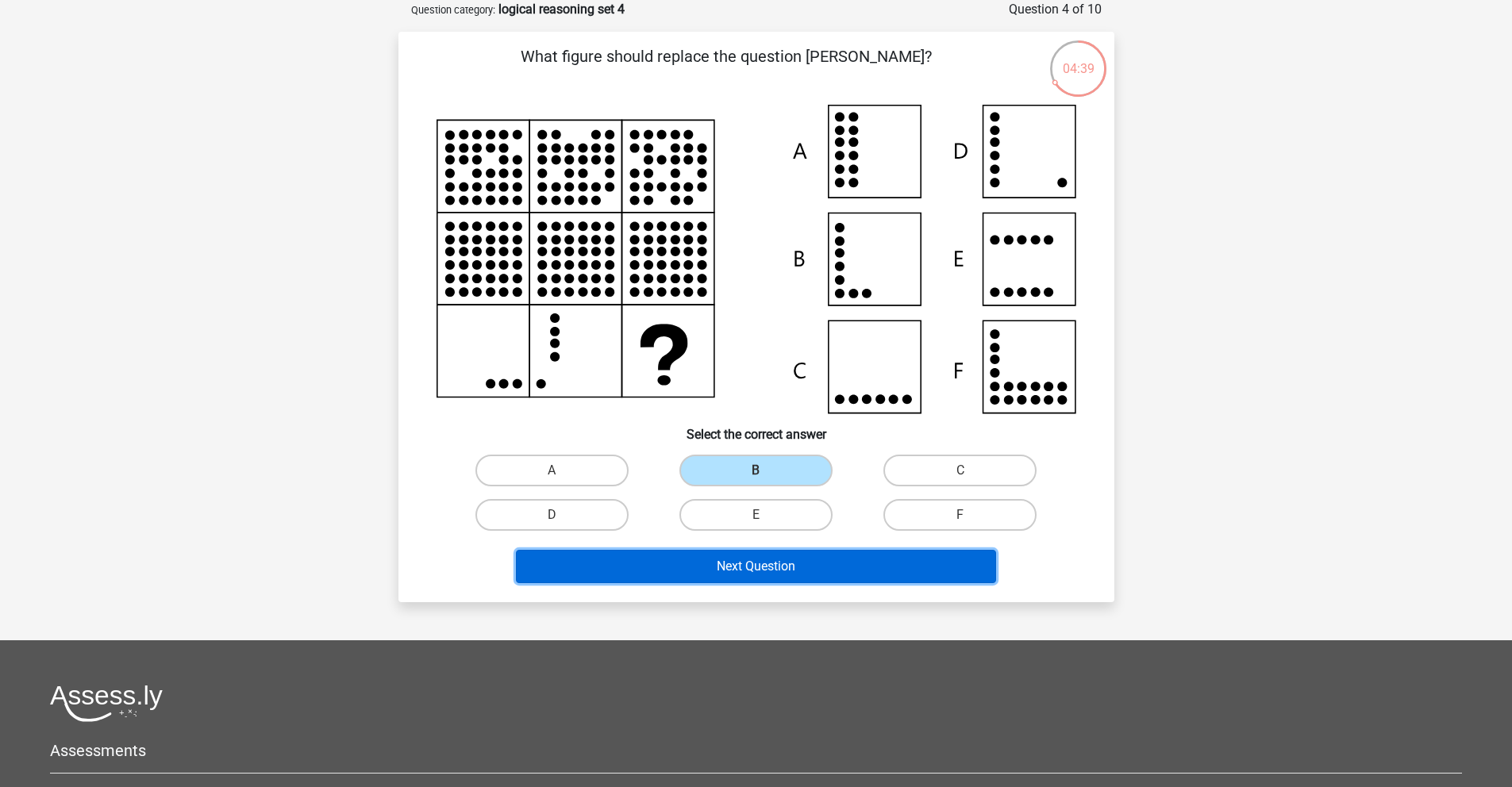
click at [801, 556] on button "Next Question" at bounding box center [756, 566] width 480 height 33
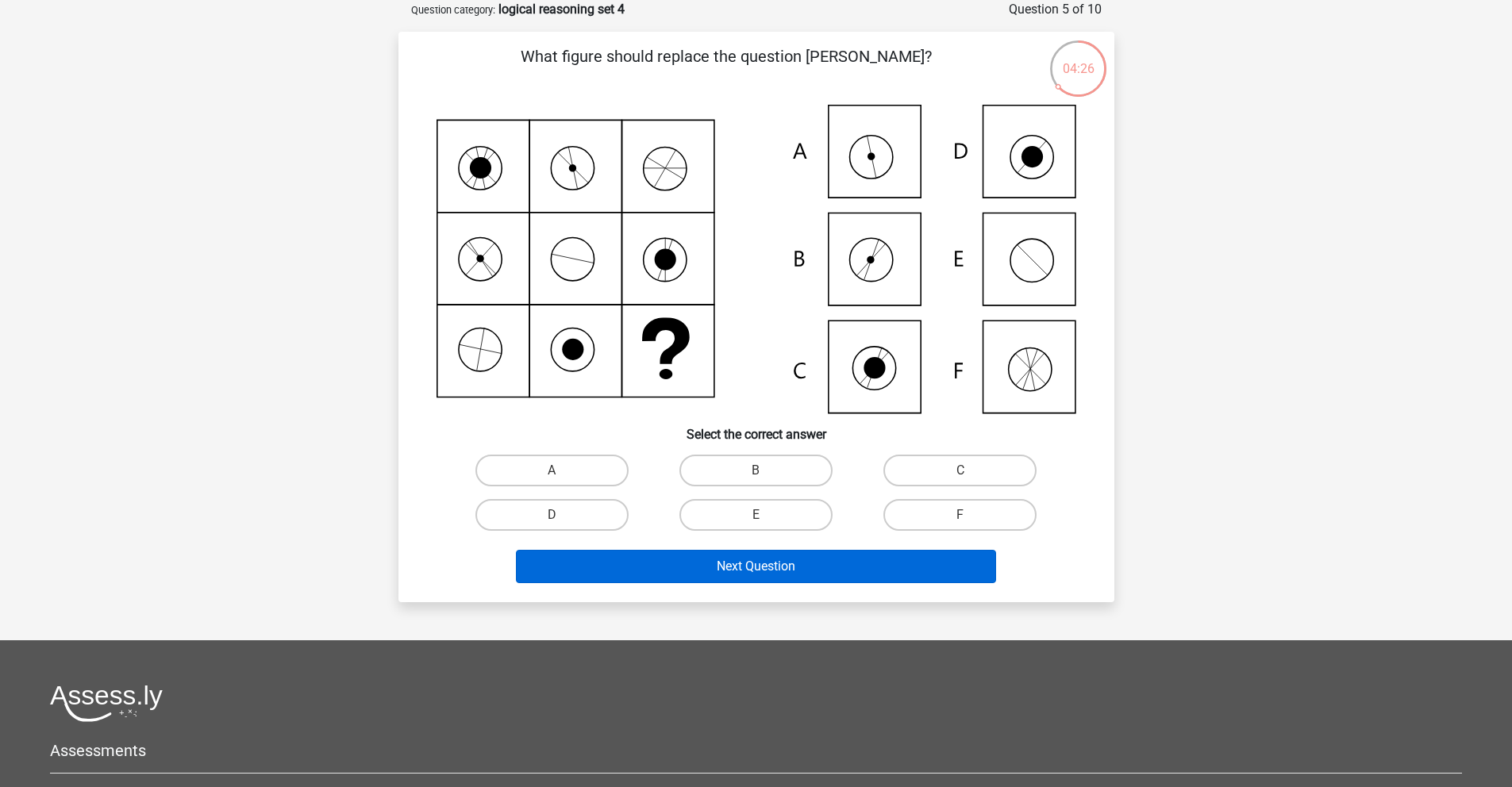
drag, startPoint x: 601, startPoint y: 511, endPoint x: 709, endPoint y: 566, distance: 121.2
click at [601, 511] on label "D" at bounding box center [552, 515] width 153 height 32
click at [562, 515] on input "D" at bounding box center [556, 520] width 11 height 11
radio input "true"
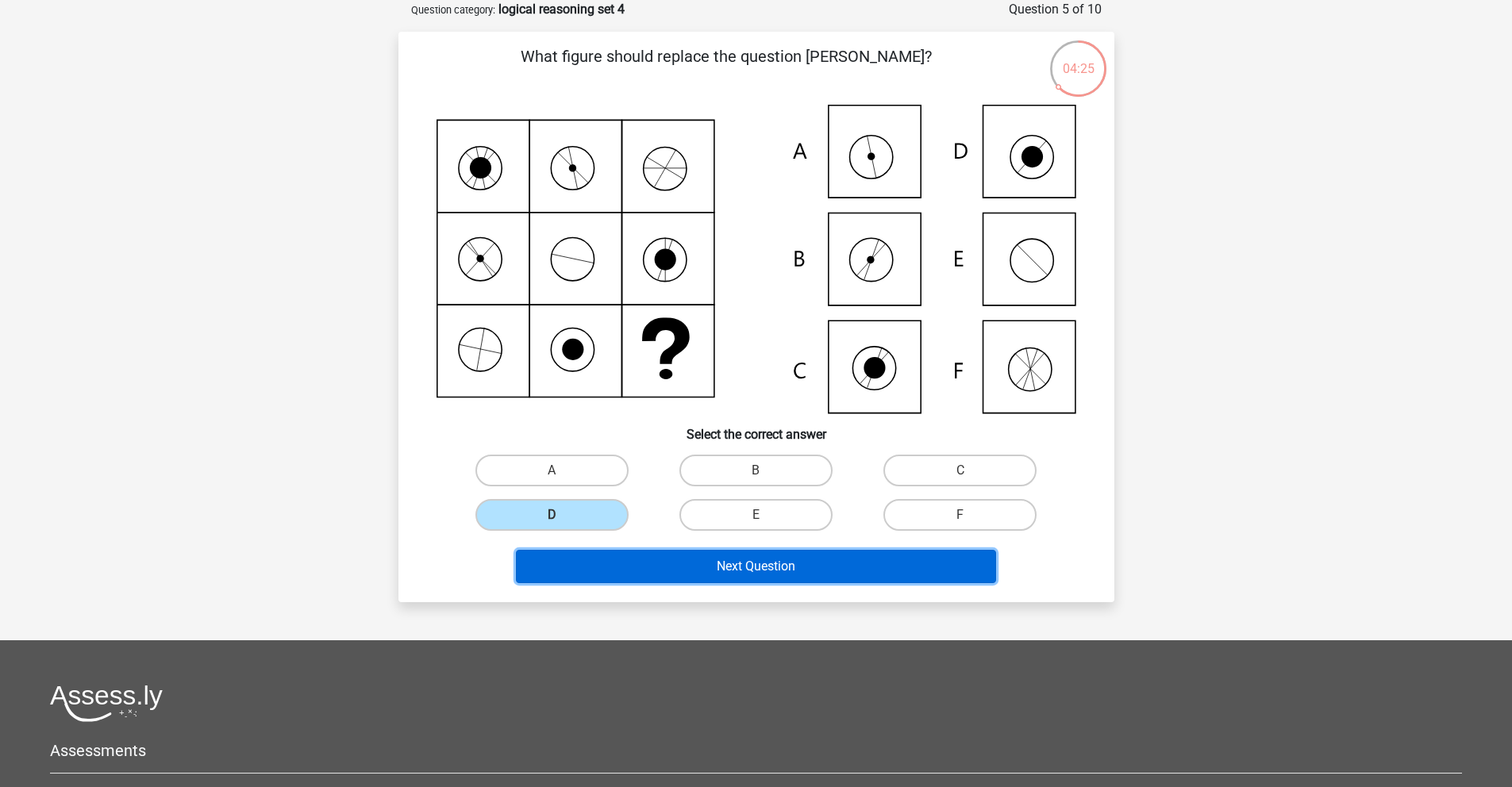
click at [723, 570] on button "Next Question" at bounding box center [756, 566] width 480 height 33
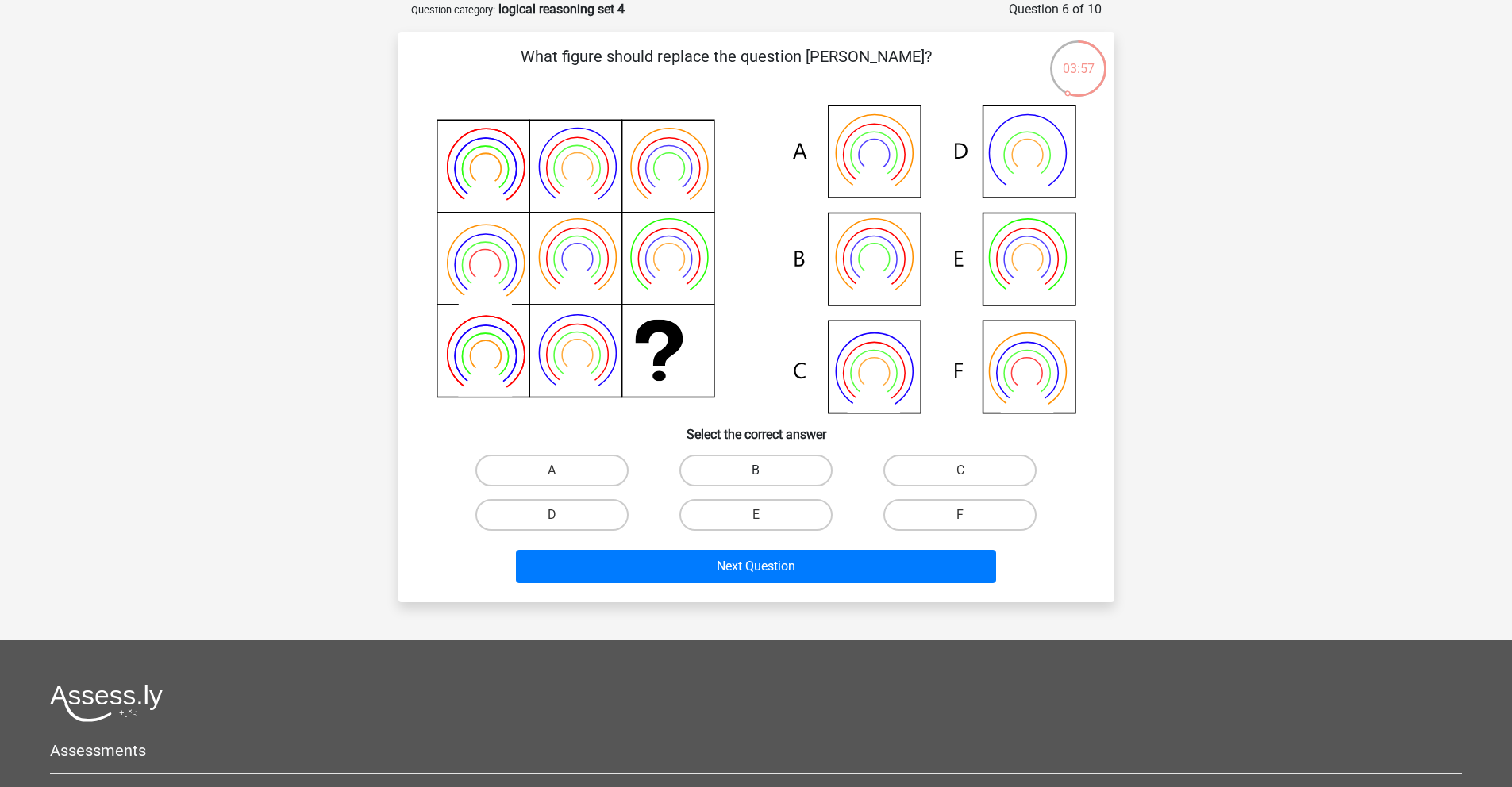
click at [745, 480] on label "B" at bounding box center [756, 470] width 153 height 32
click at [756, 480] on input "B" at bounding box center [760, 475] width 11 height 11
radio input "true"
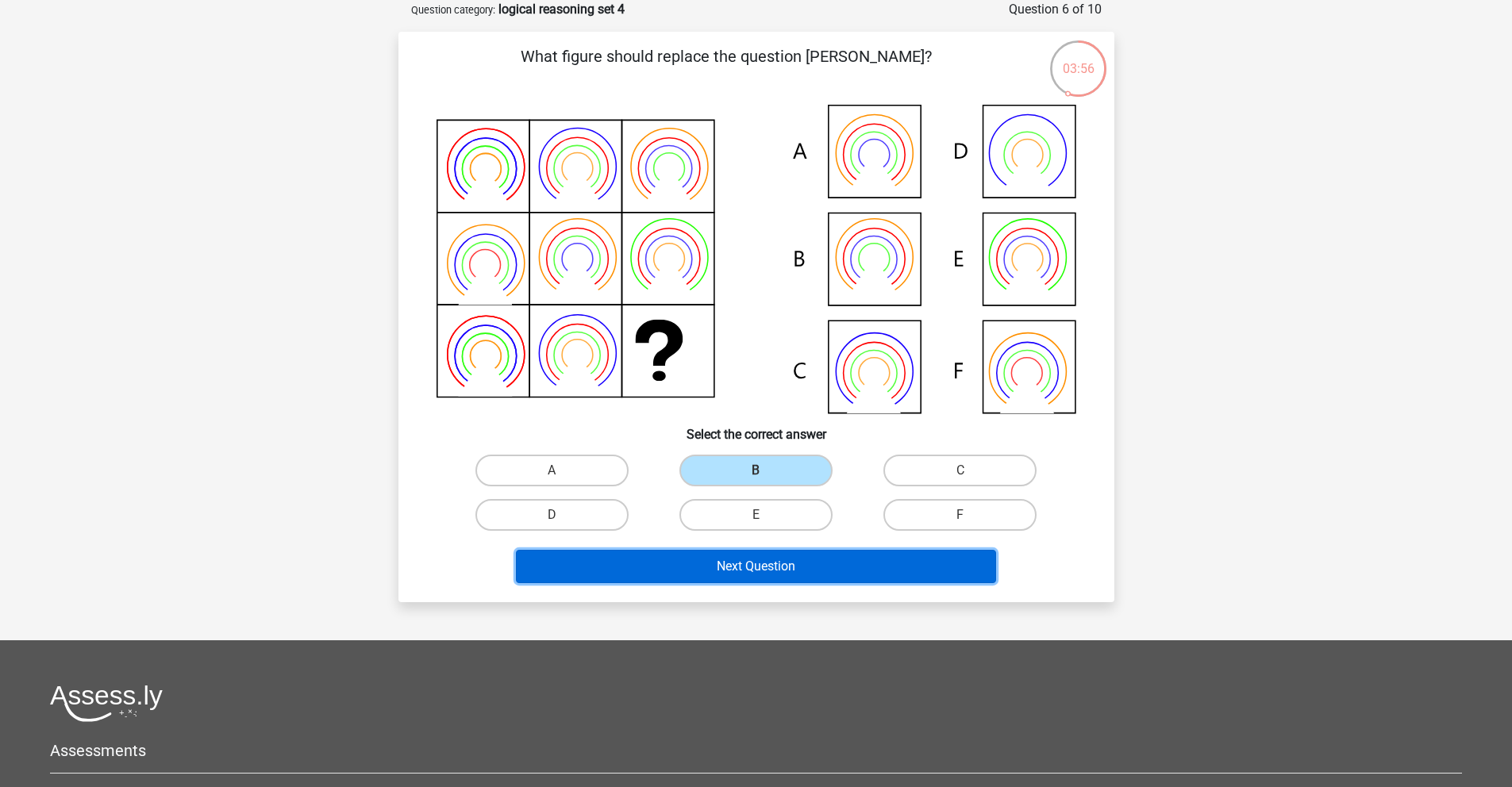
click at [794, 555] on button "Next Question" at bounding box center [756, 566] width 480 height 33
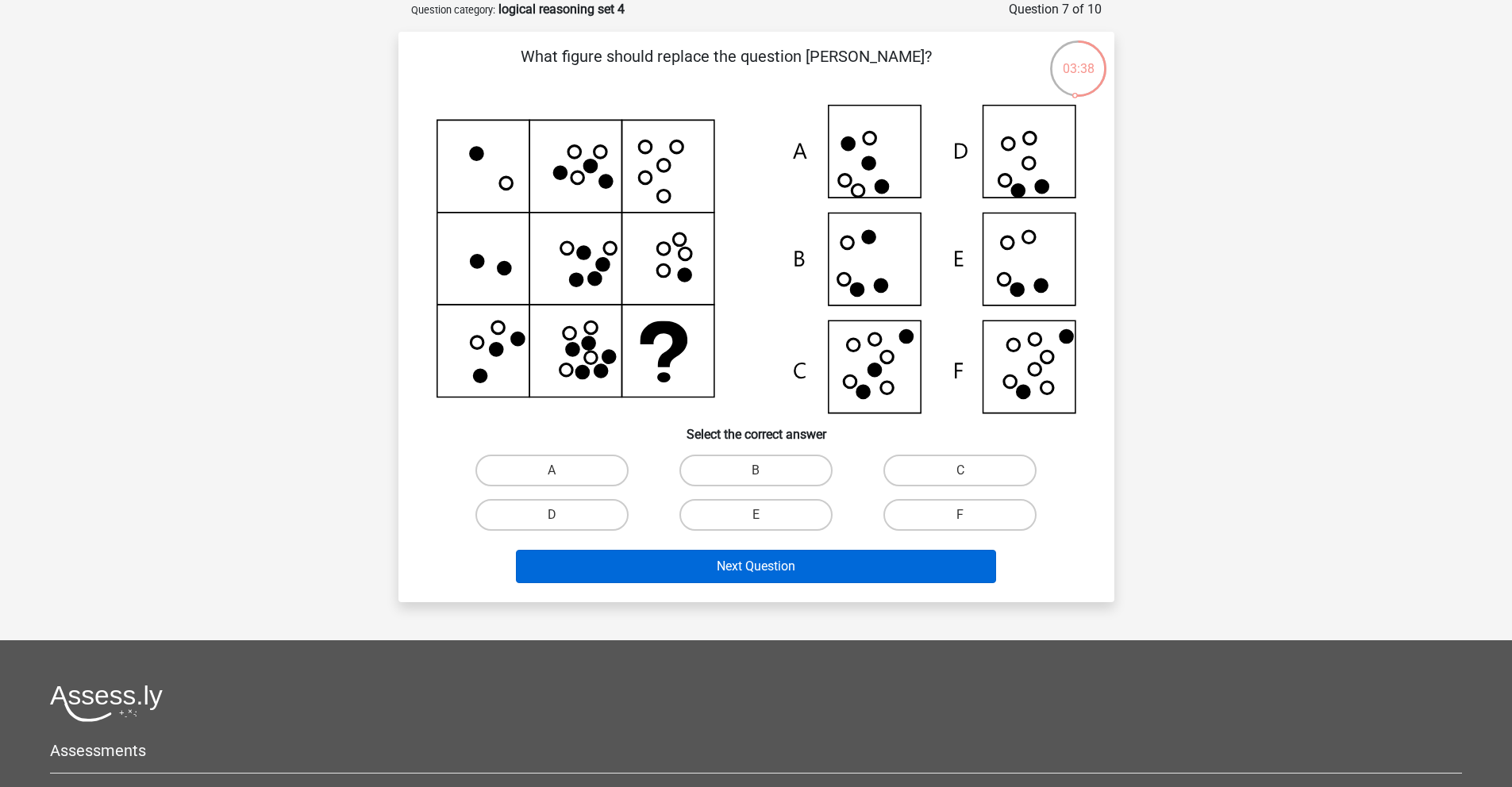
drag, startPoint x: 564, startPoint y: 525, endPoint x: 680, endPoint y: 558, distance: 120.6
click at [564, 525] on label "D" at bounding box center [552, 515] width 153 height 32
click at [562, 525] on input "D" at bounding box center [556, 520] width 11 height 11
radio input "true"
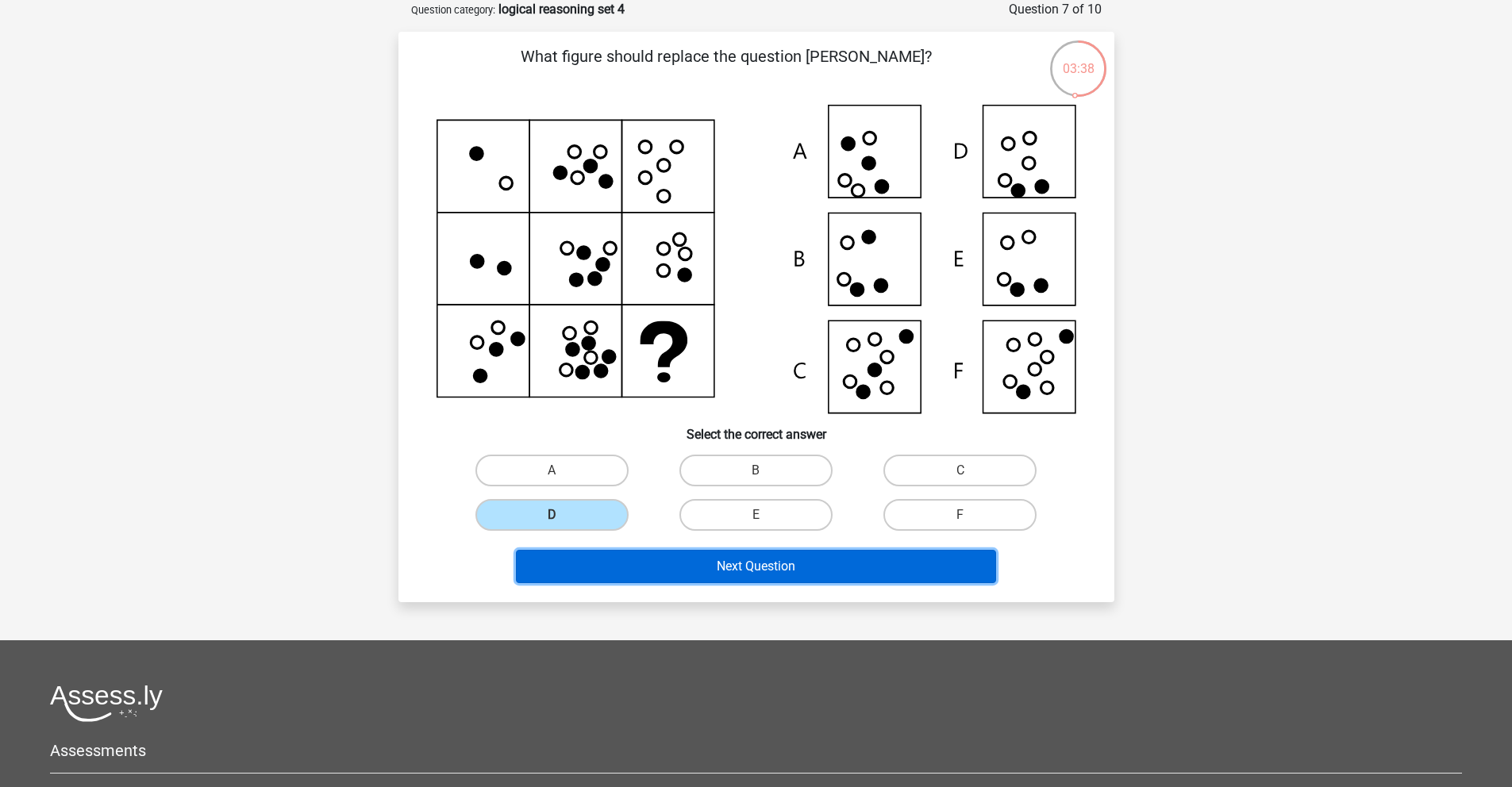
click at [701, 562] on button "Next Question" at bounding box center [756, 566] width 480 height 33
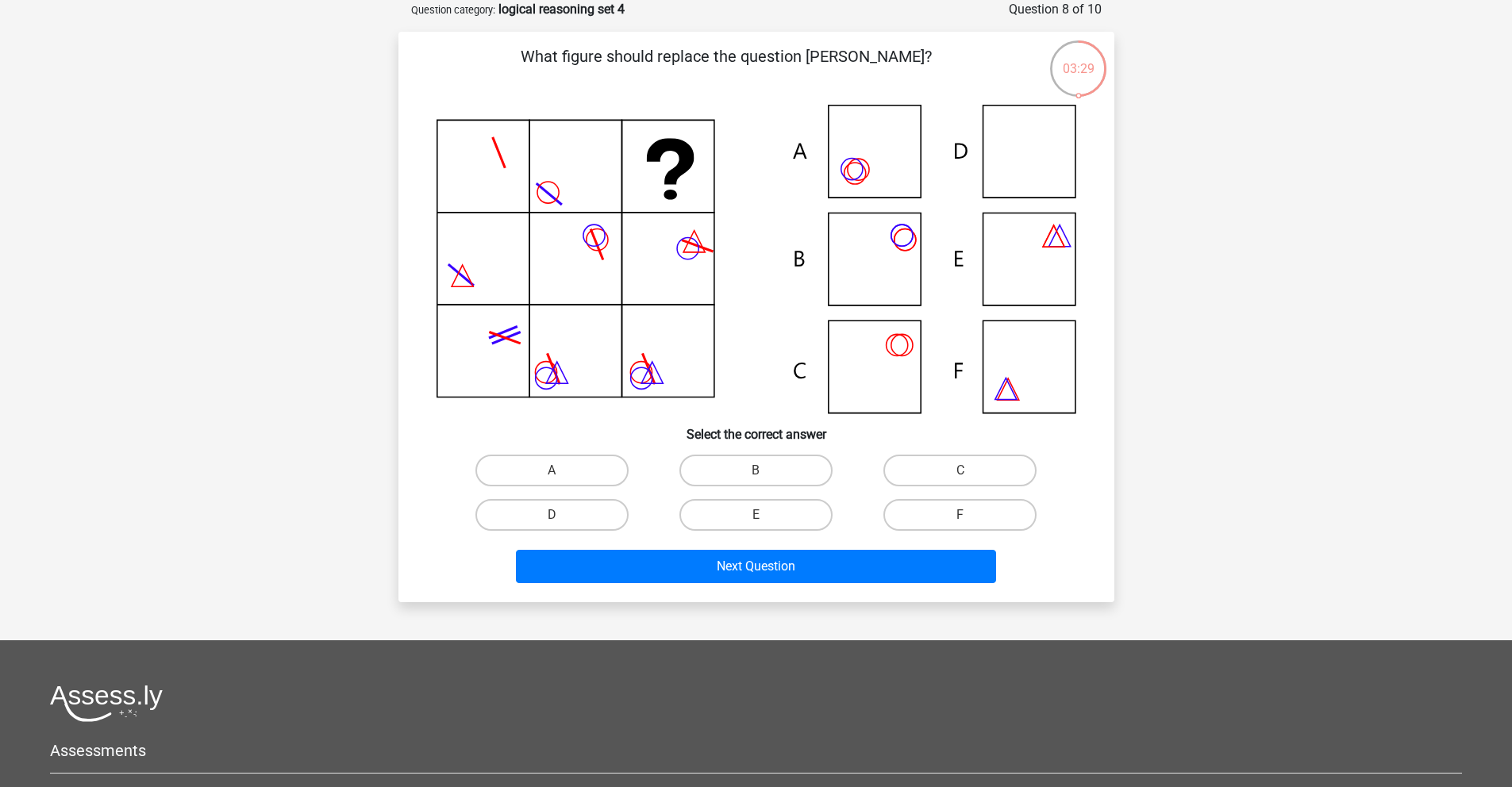
click at [1022, 220] on icon at bounding box center [756, 258] width 640 height 308
click at [782, 504] on label "E" at bounding box center [756, 515] width 153 height 32
click at [766, 515] on input "E" at bounding box center [760, 520] width 11 height 11
radio input "true"
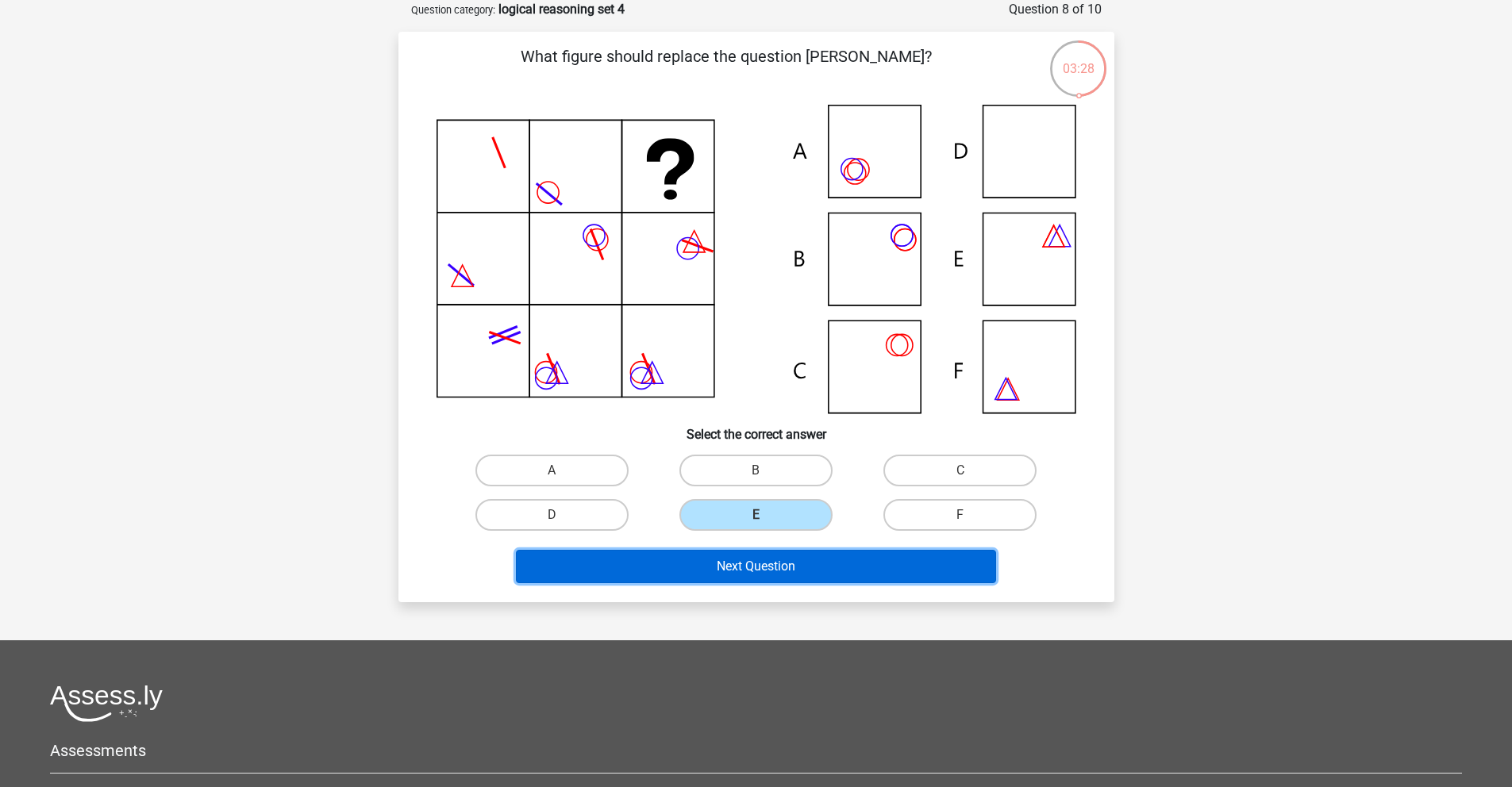
click at [820, 559] on button "Next Question" at bounding box center [756, 566] width 480 height 33
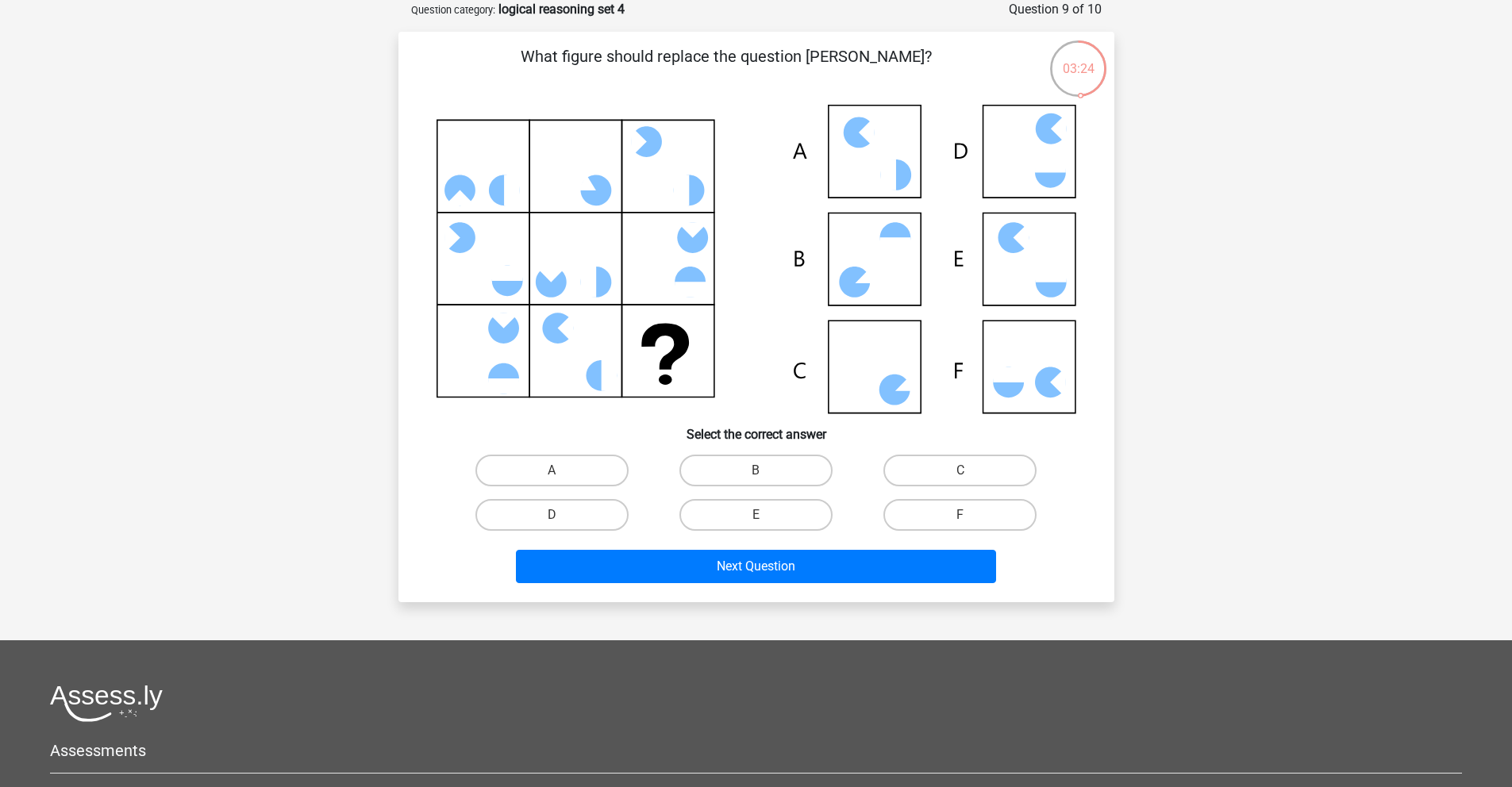
click at [964, 515] on input "F" at bounding box center [965, 520] width 11 height 11
radio input "true"
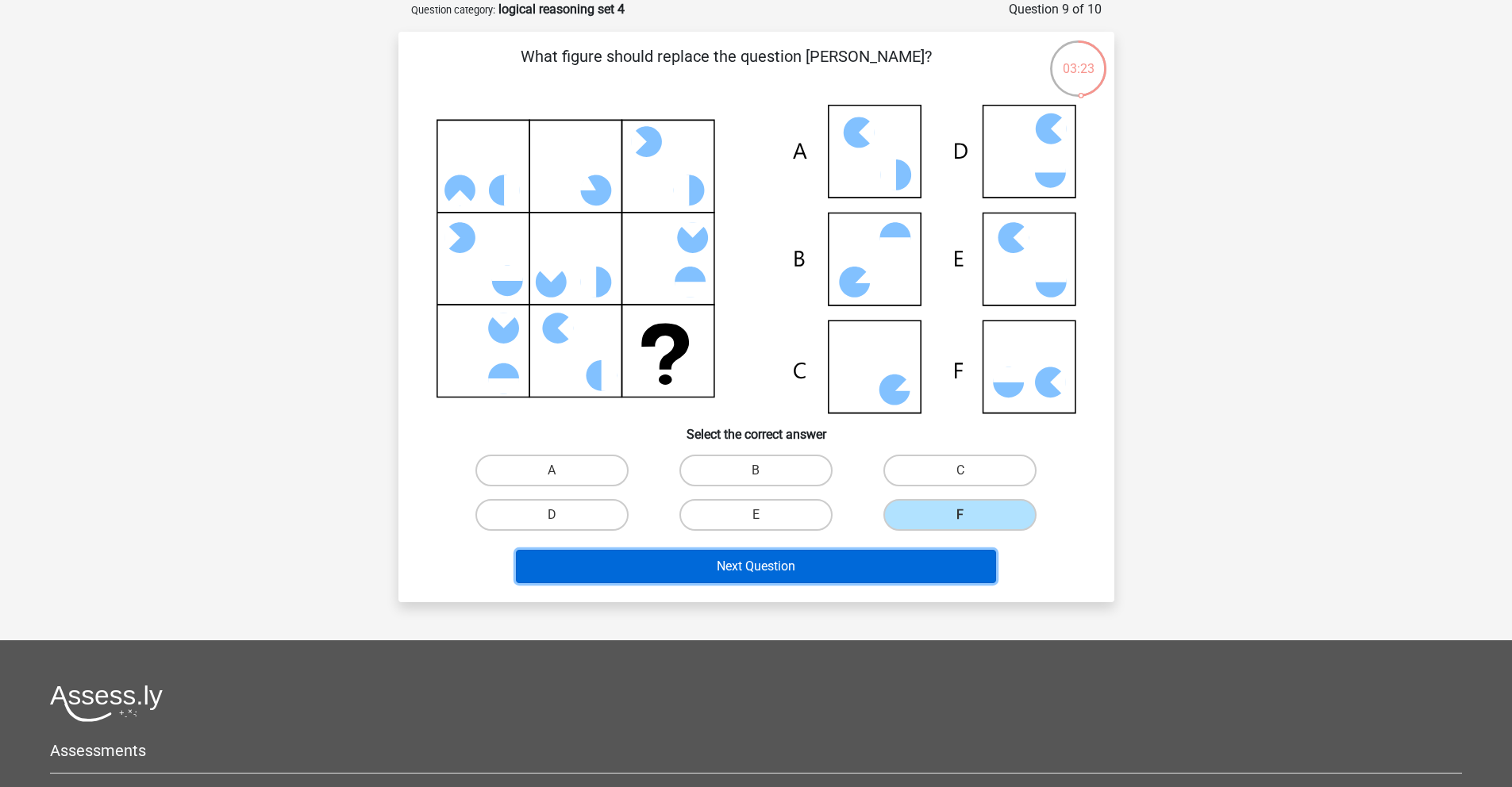
click at [869, 580] on button "Next Question" at bounding box center [756, 566] width 480 height 33
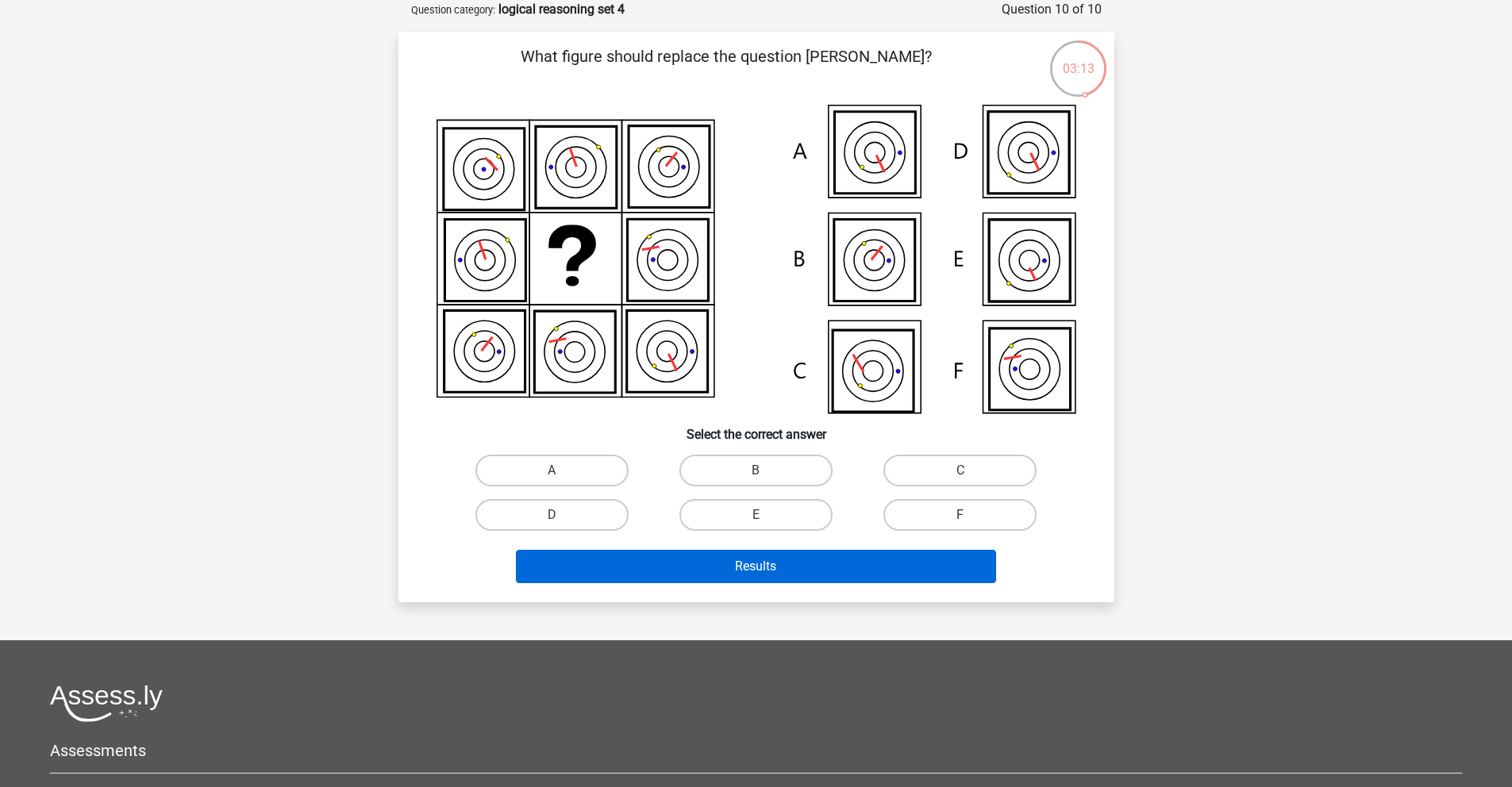
drag, startPoint x: 765, startPoint y: 513, endPoint x: 793, endPoint y: 579, distance: 71.7
click at [765, 513] on label "E" at bounding box center [756, 515] width 153 height 32
click at [765, 515] on input "E" at bounding box center [760, 520] width 11 height 11
radio input "true"
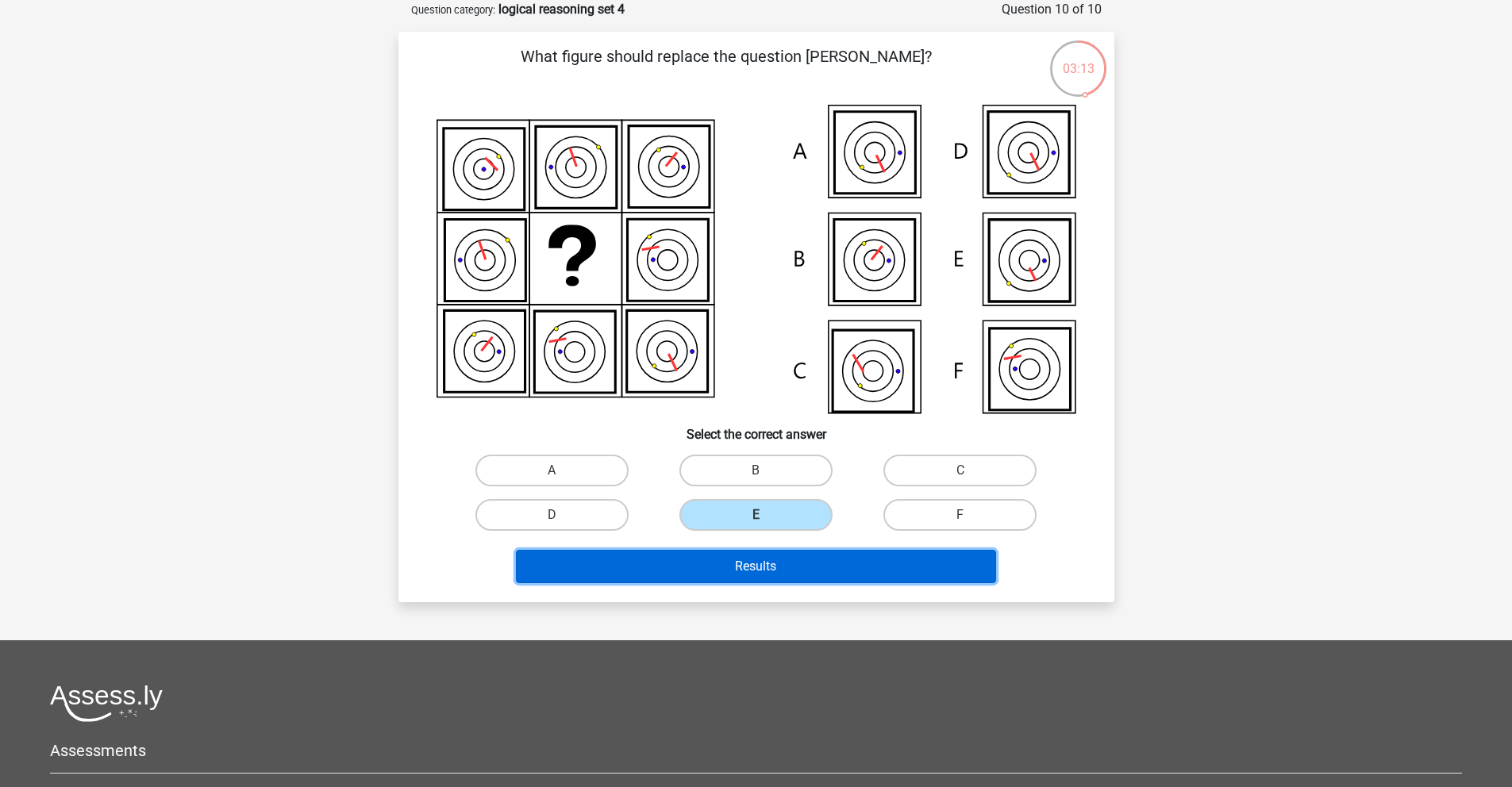
click at [793, 579] on button "Results" at bounding box center [756, 566] width 480 height 33
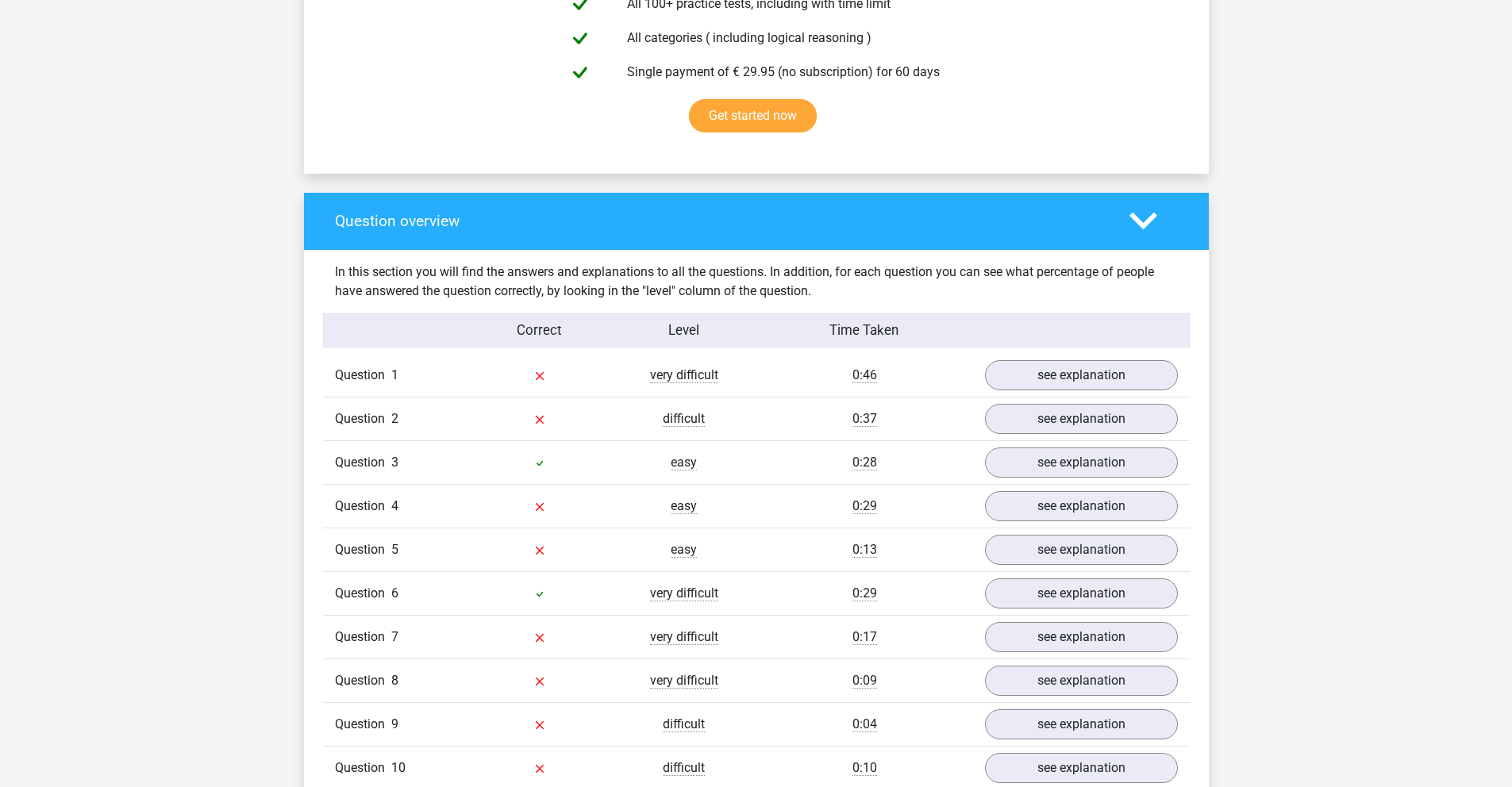
scroll to position [1091, 0]
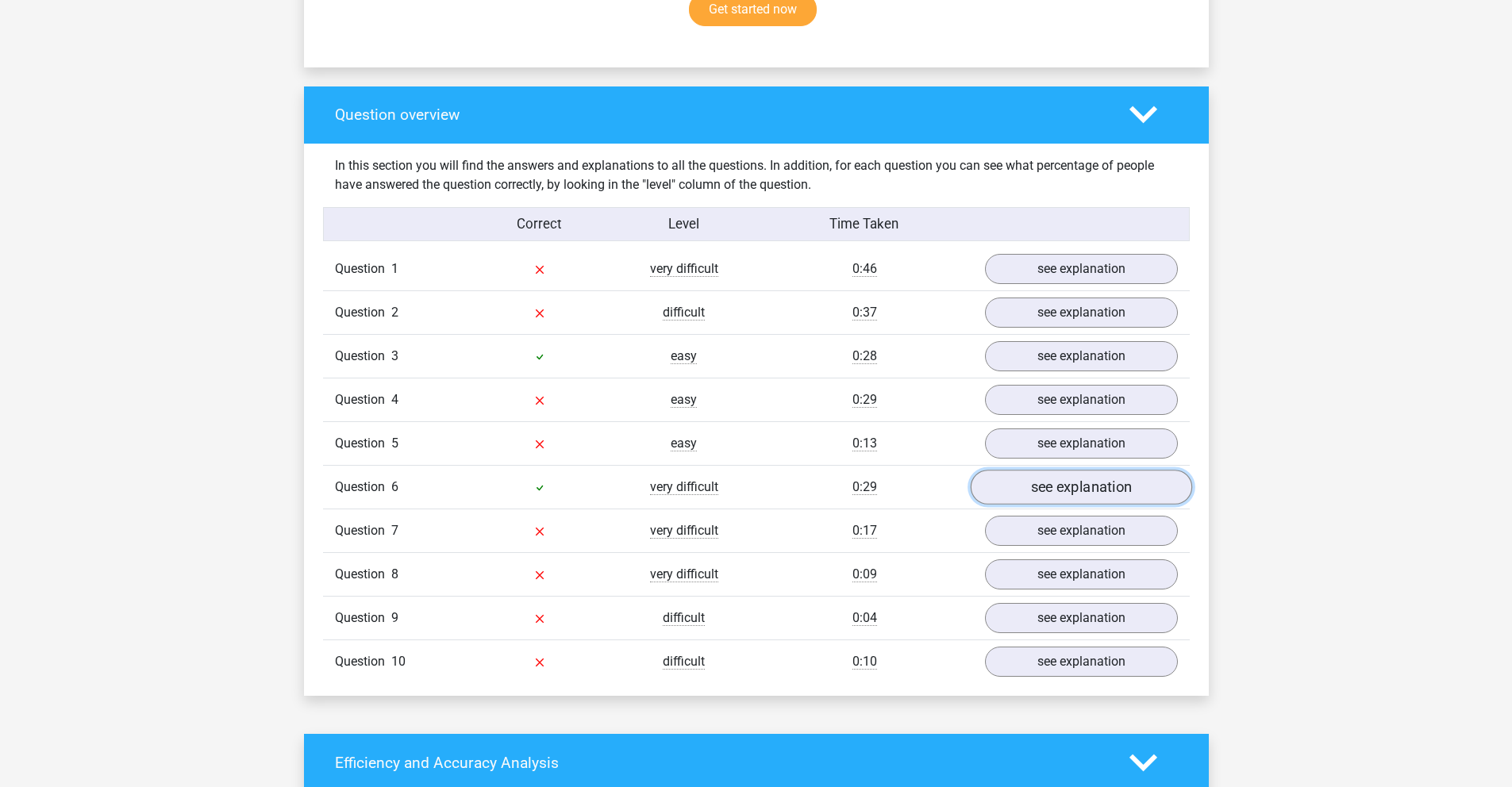
click at [1051, 477] on link "see explanation" at bounding box center [1080, 487] width 221 height 35
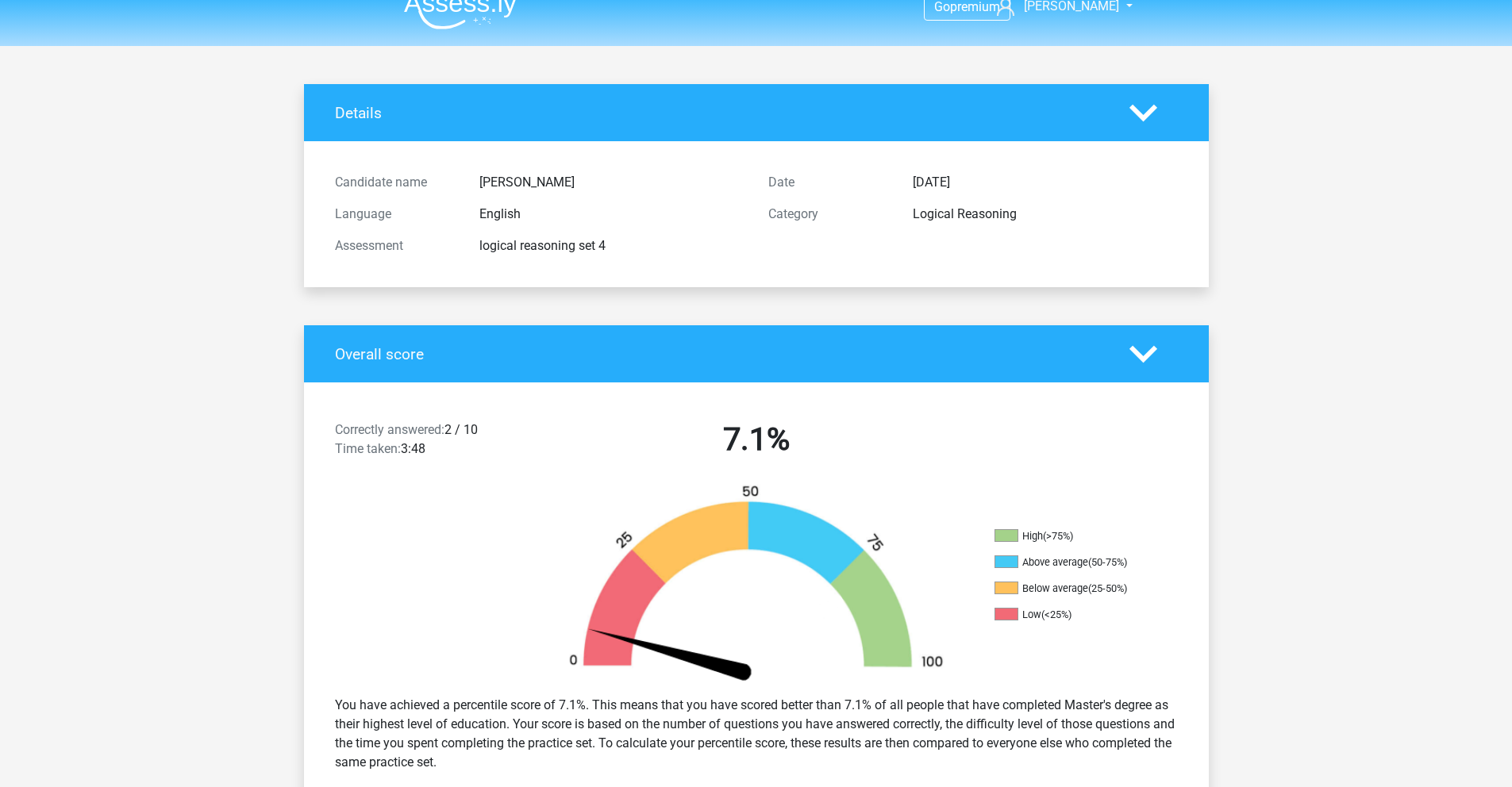
scroll to position [0, 0]
